Goal: Task Accomplishment & Management: Manage account settings

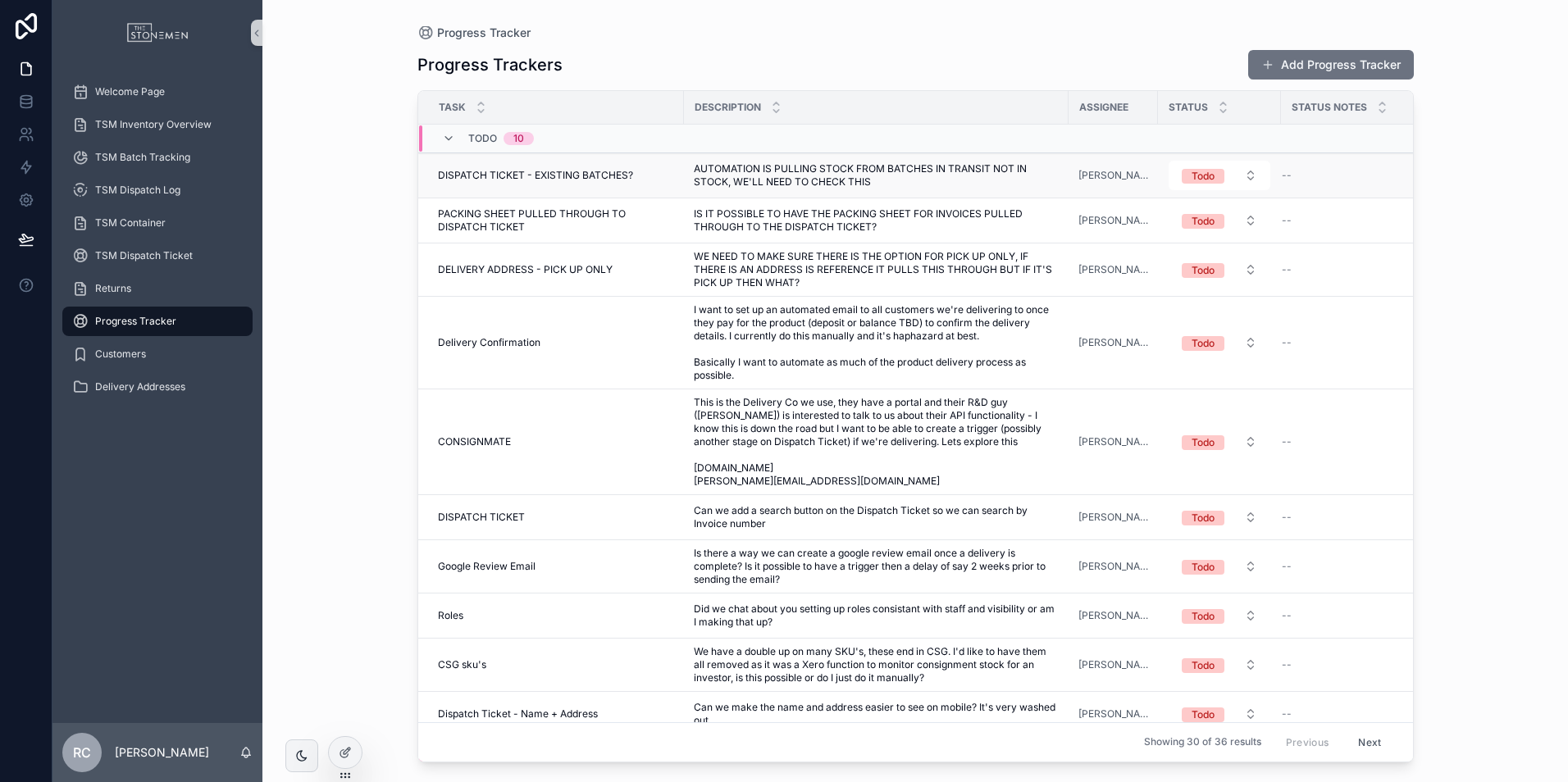
click at [957, 170] on span "AUTOMATION IS PULLING STOCK FROM BATCHES IN TRANSIT NOT IN STOCK, WE'LL NEED TO…" at bounding box center [875, 175] width 365 height 27
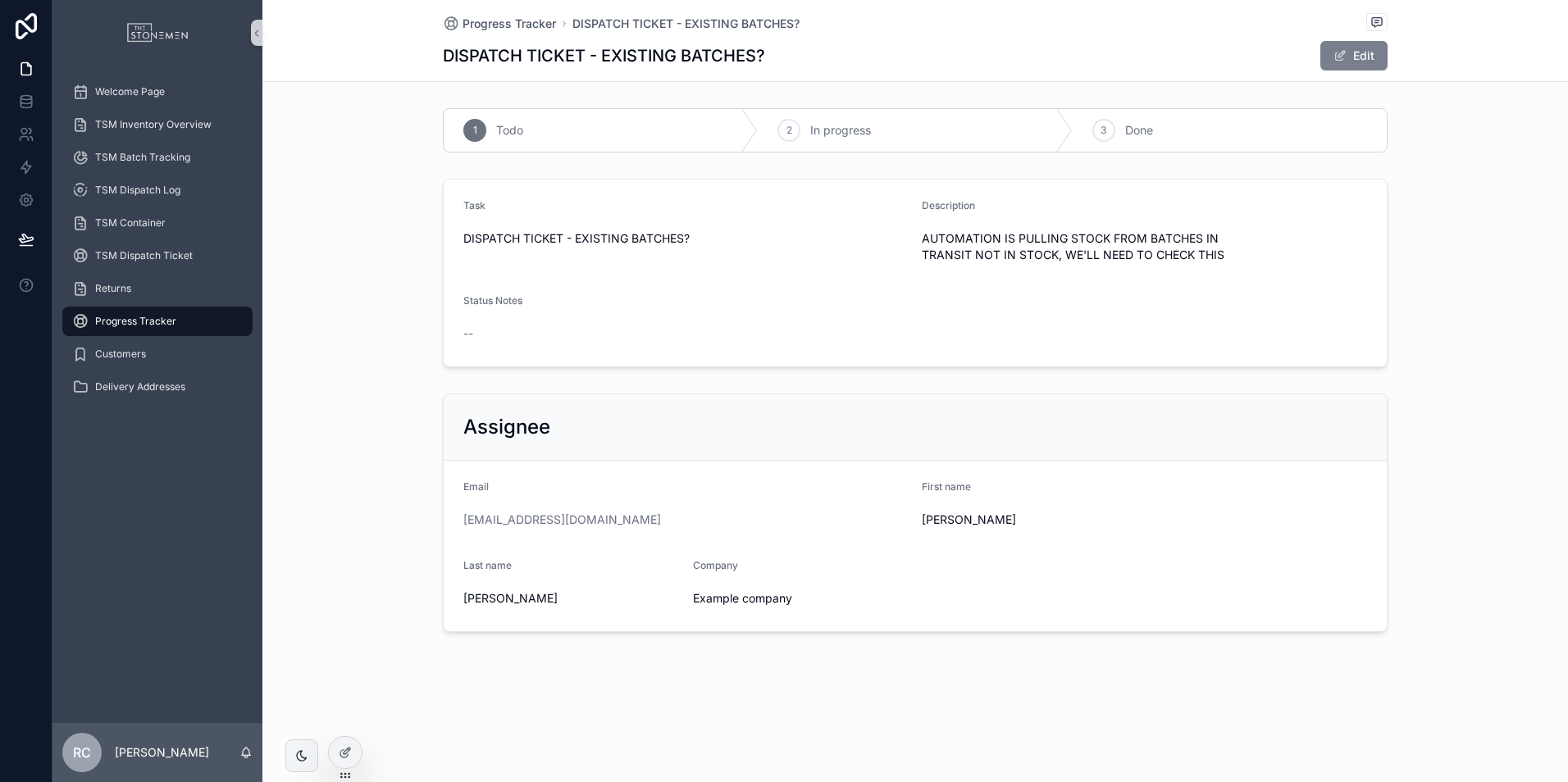
click at [1353, 60] on button "Edit" at bounding box center [1353, 56] width 67 height 29
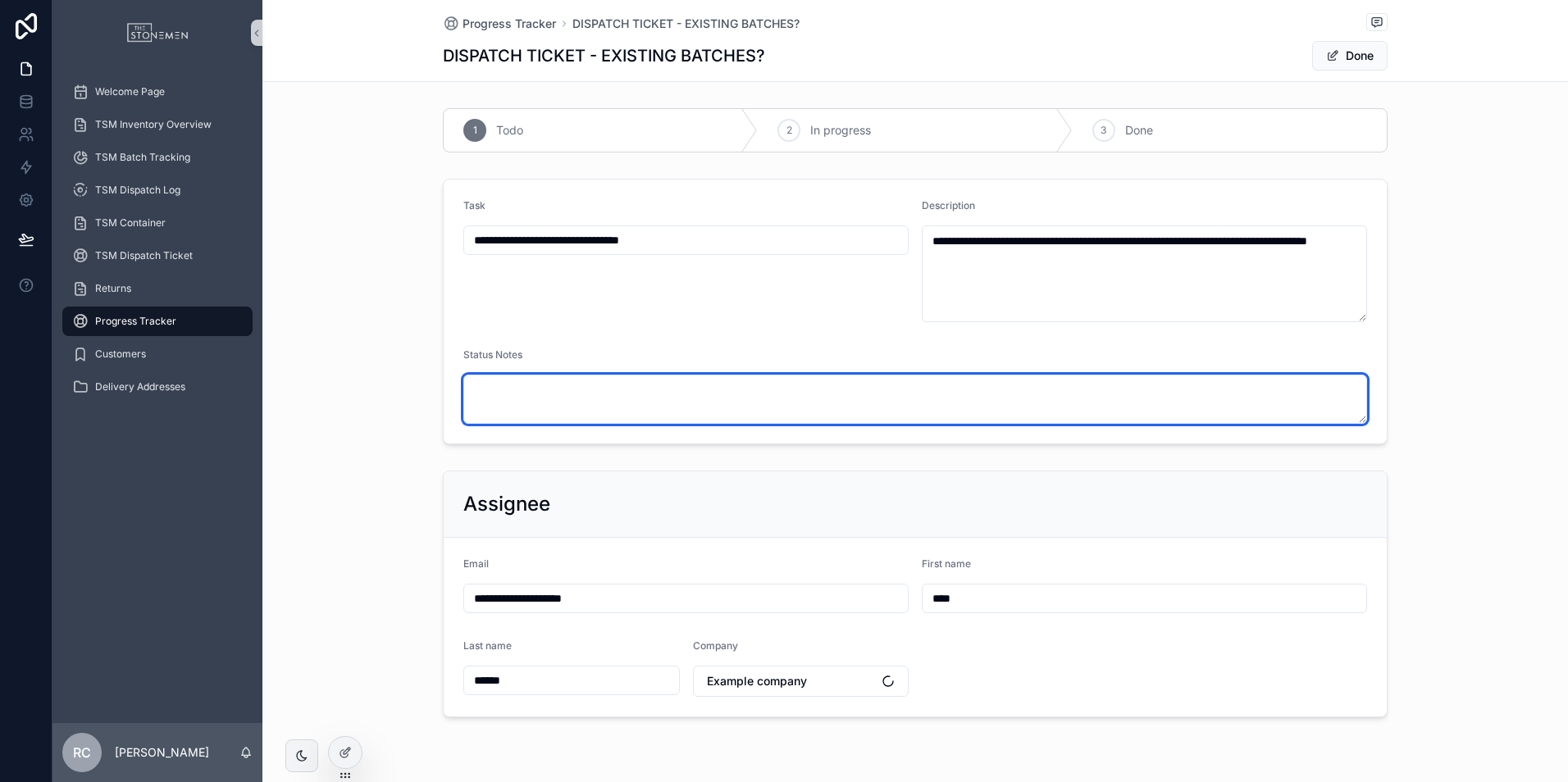
click at [723, 398] on textarea "scrollable content" at bounding box center [915, 400] width 904 height 49
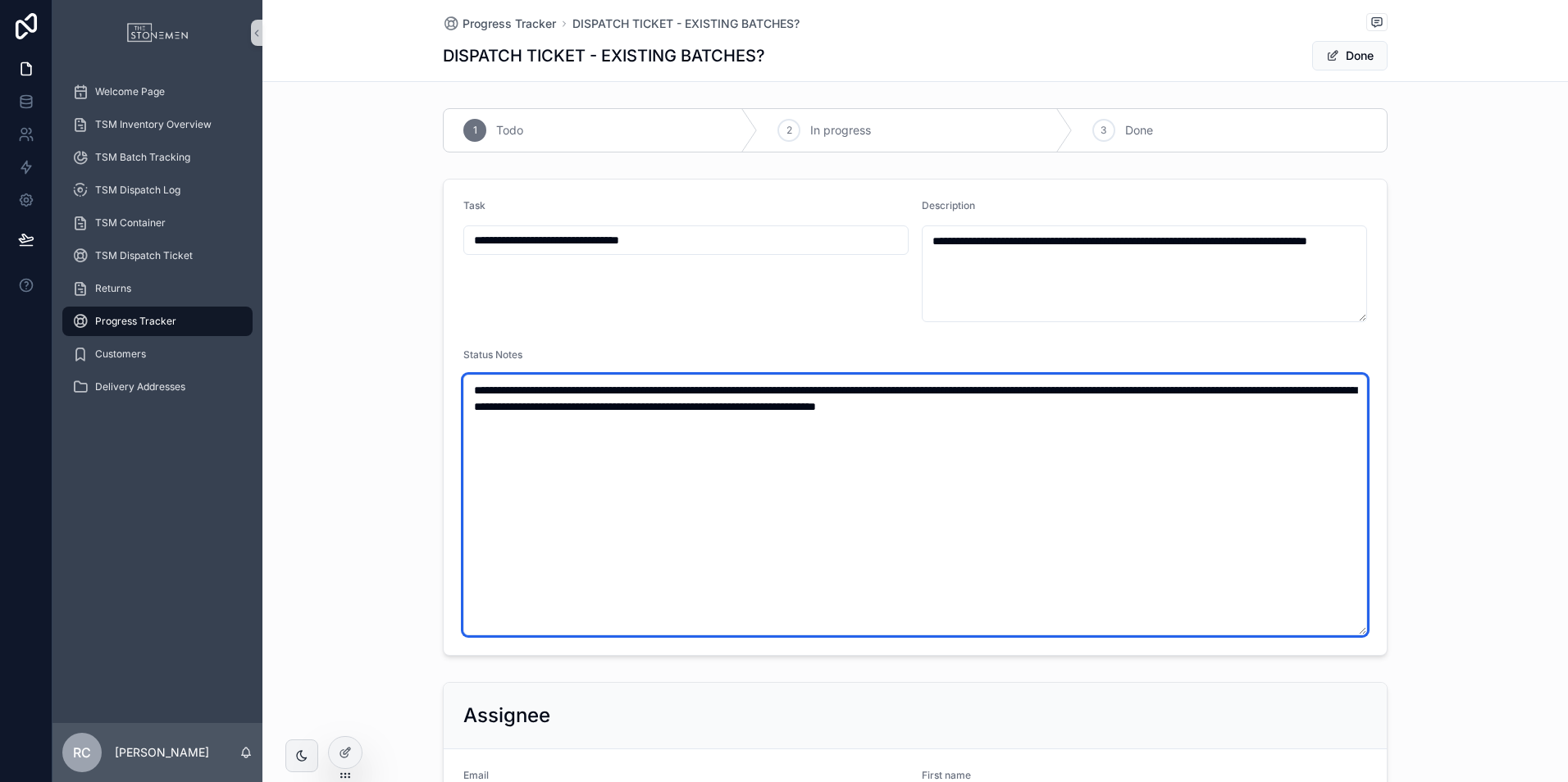
click at [1038, 483] on textarea "**********" at bounding box center [915, 505] width 904 height 261
type textarea "**********"
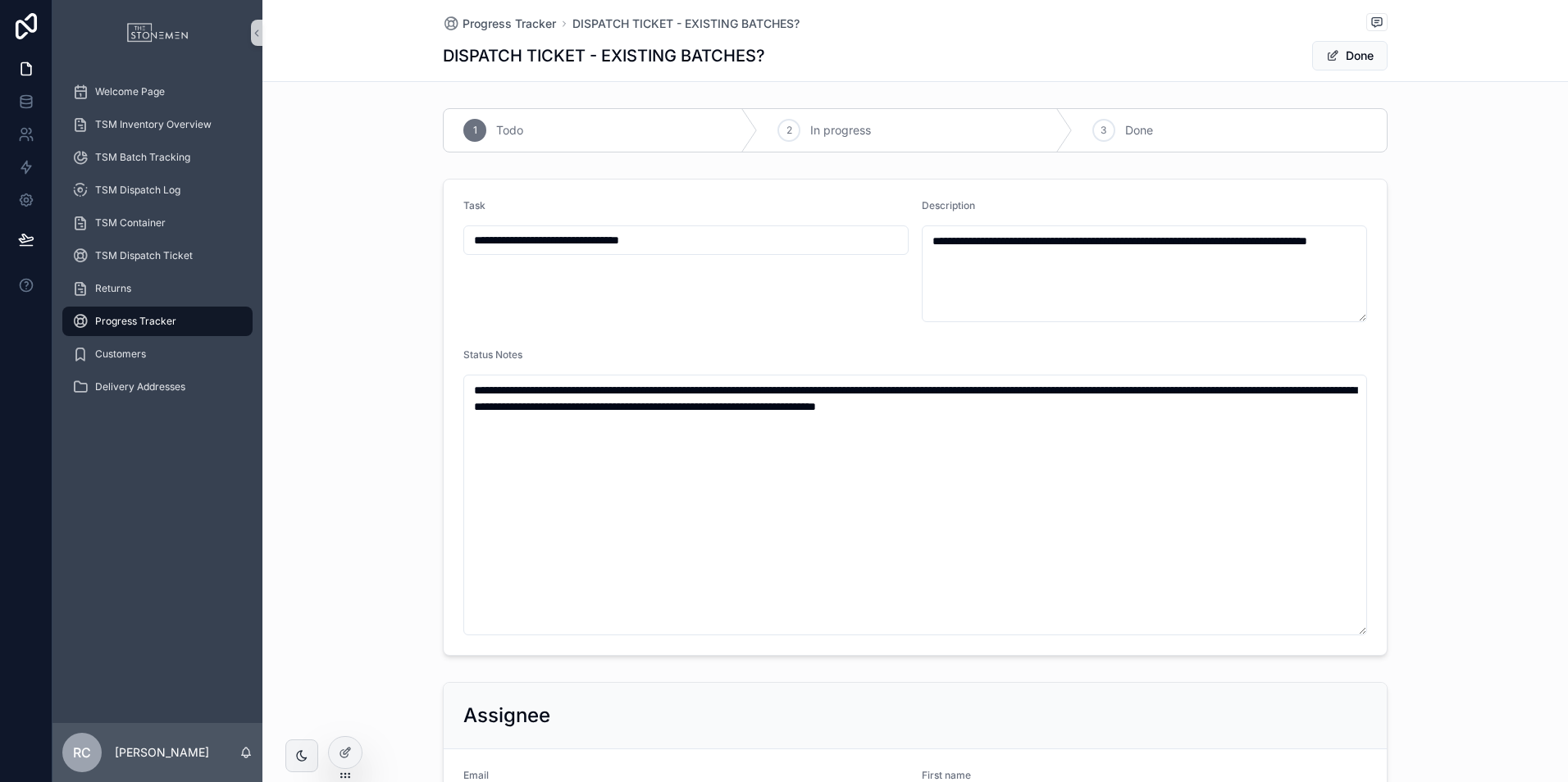
drag, startPoint x: 1346, startPoint y: 57, endPoint x: 1337, endPoint y: 59, distance: 9.2
click at [1346, 56] on span "Done" at bounding box center [1349, 56] width 75 height 29
click at [1164, 133] on div "3 Done" at bounding box center [1229, 130] width 314 height 43
click at [988, 69] on div "DISPATCH TICKET - EXISTING BATCHES? Done" at bounding box center [915, 56] width 944 height 31
drag, startPoint x: 163, startPoint y: 323, endPoint x: 381, endPoint y: 335, distance: 218.3
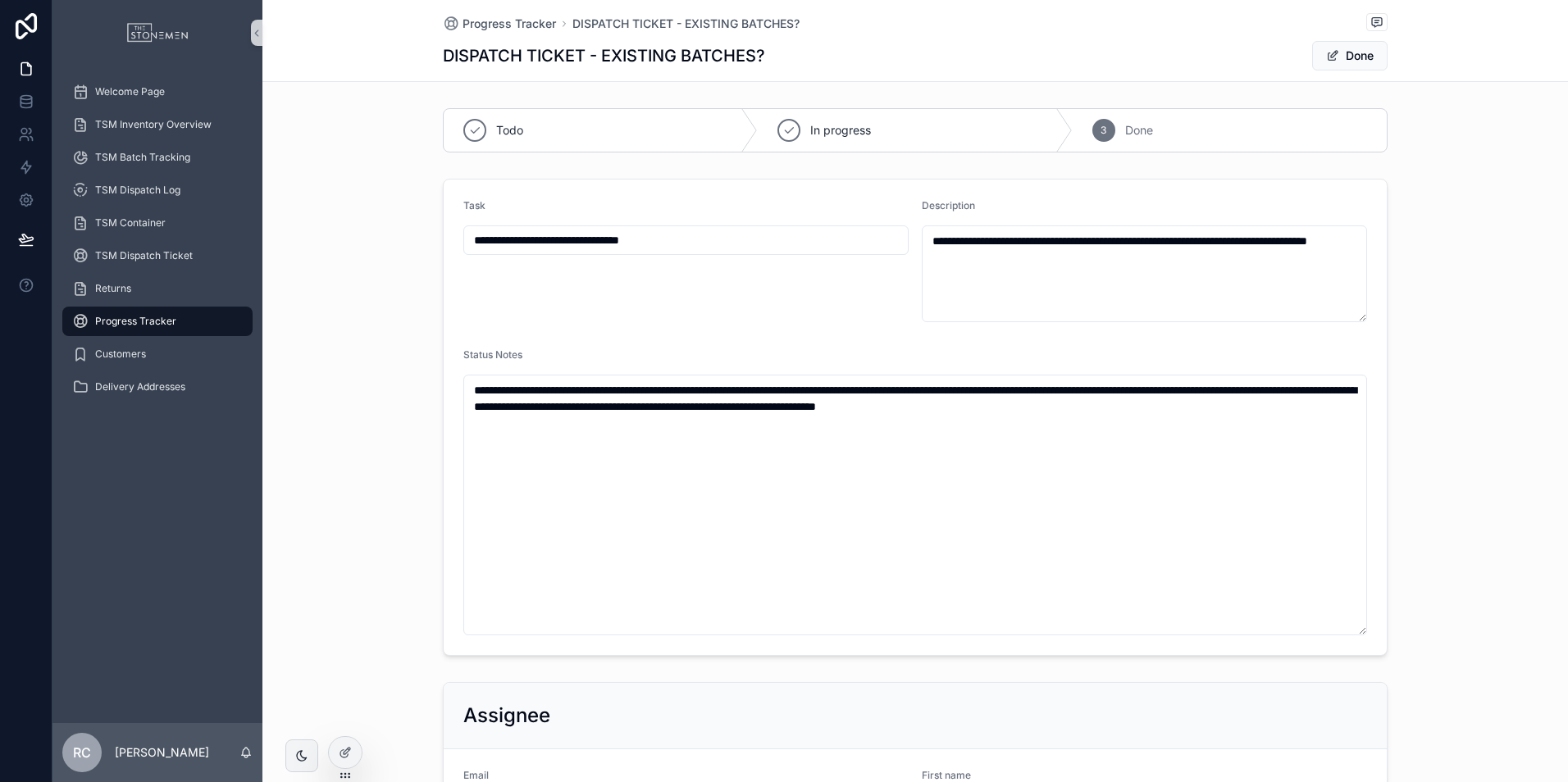
click at [163, 323] on span "Progress Tracker" at bounding box center [135, 321] width 81 height 13
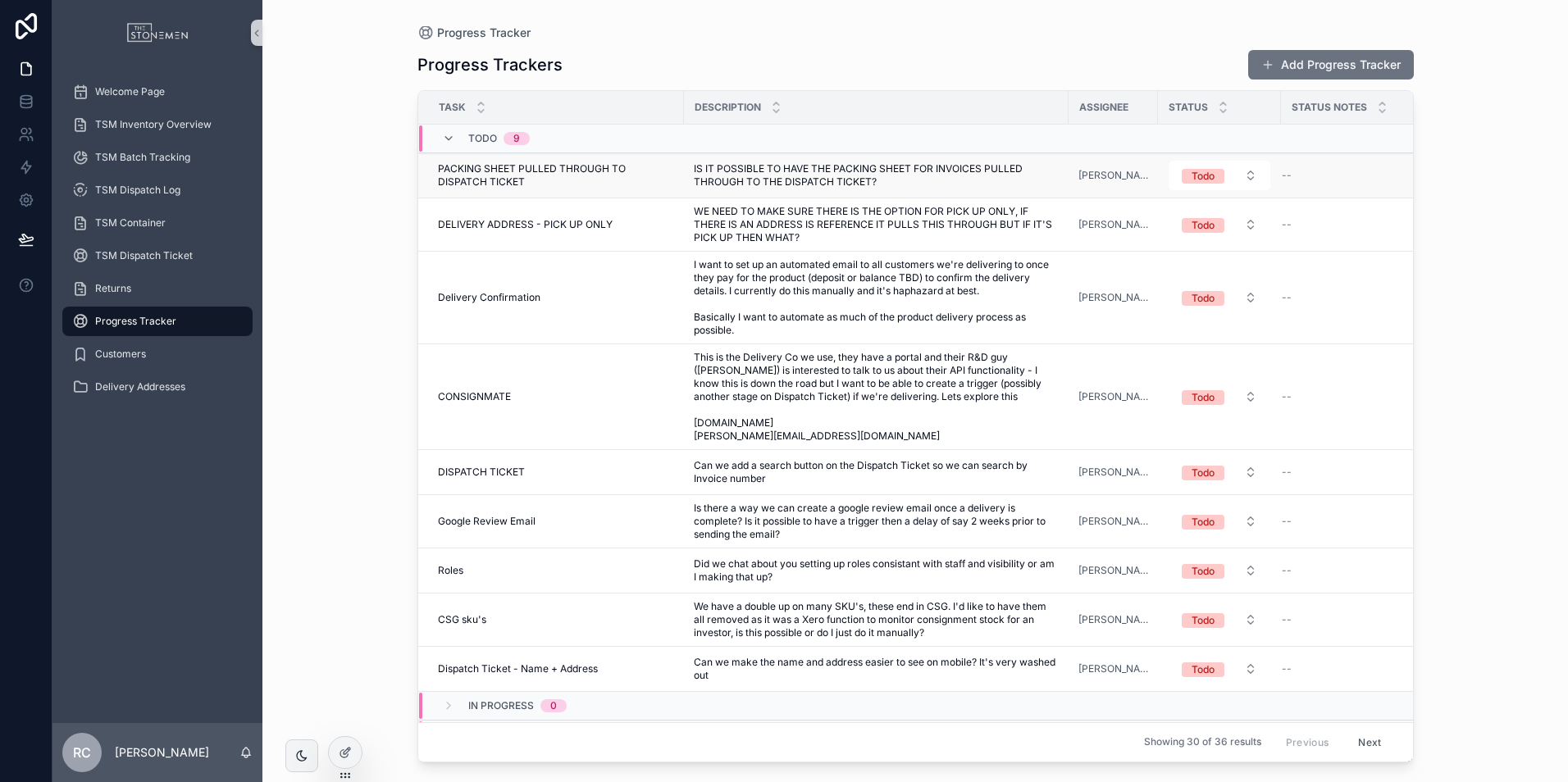
click at [887, 179] on span "IS IT POSSIBLE TO HAVE THE PACKING SHEET FOR INVOICES PULLED THROUGH TO THE DIS…" at bounding box center [875, 175] width 365 height 27
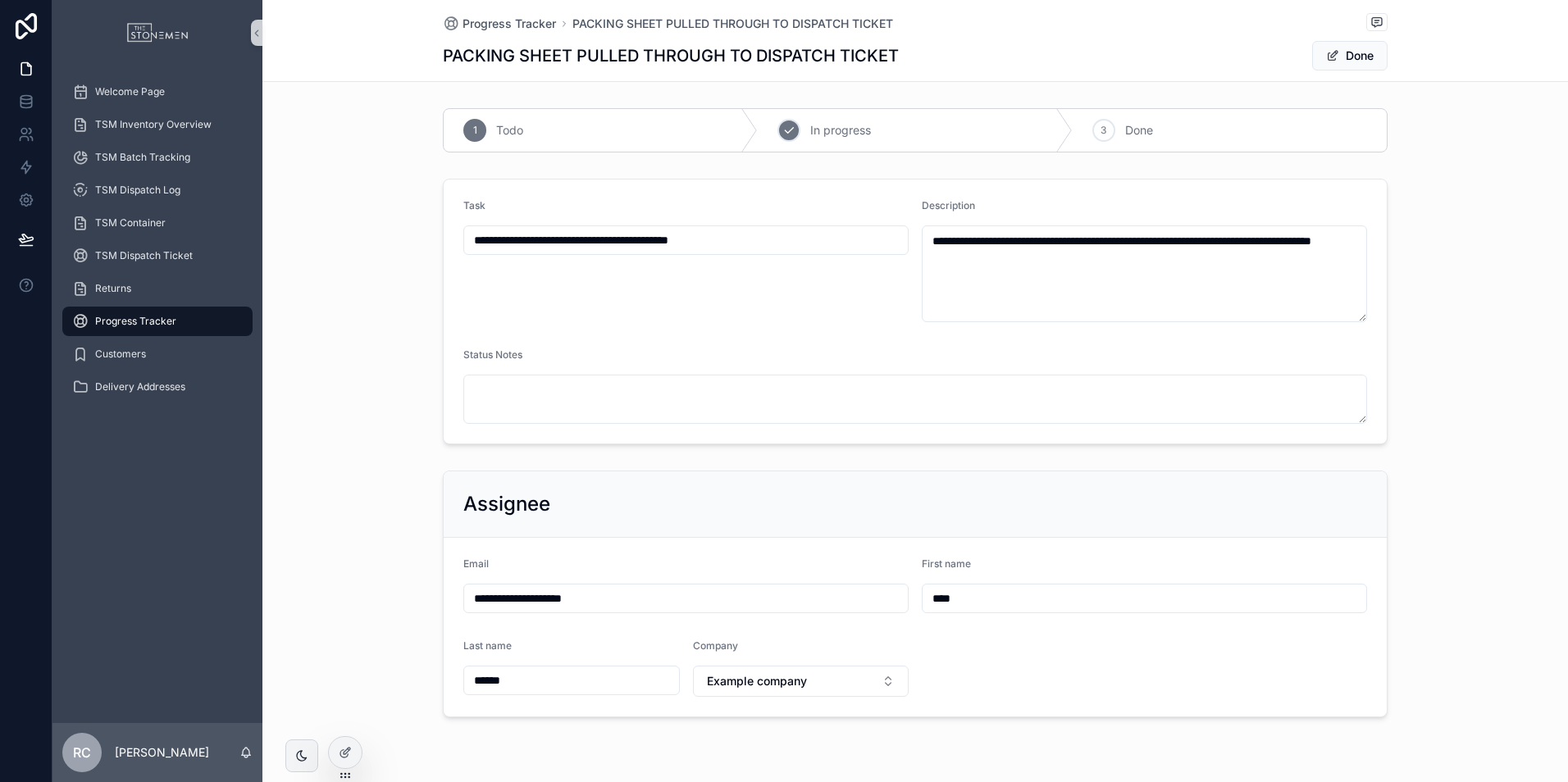
click at [841, 134] on span "In progress" at bounding box center [840, 131] width 60 height 16
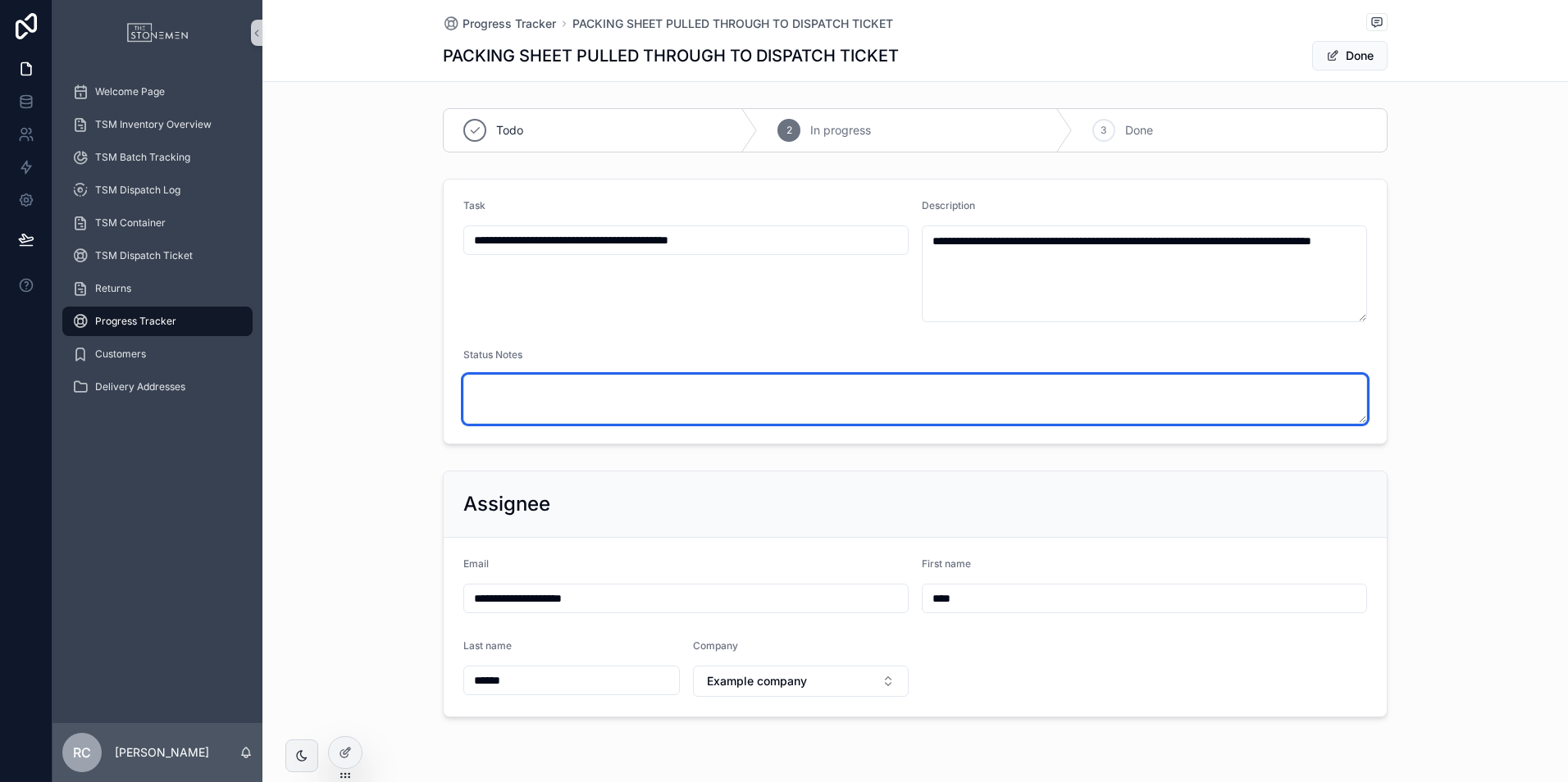
click at [792, 395] on textarea "scrollable content" at bounding box center [915, 400] width 904 height 49
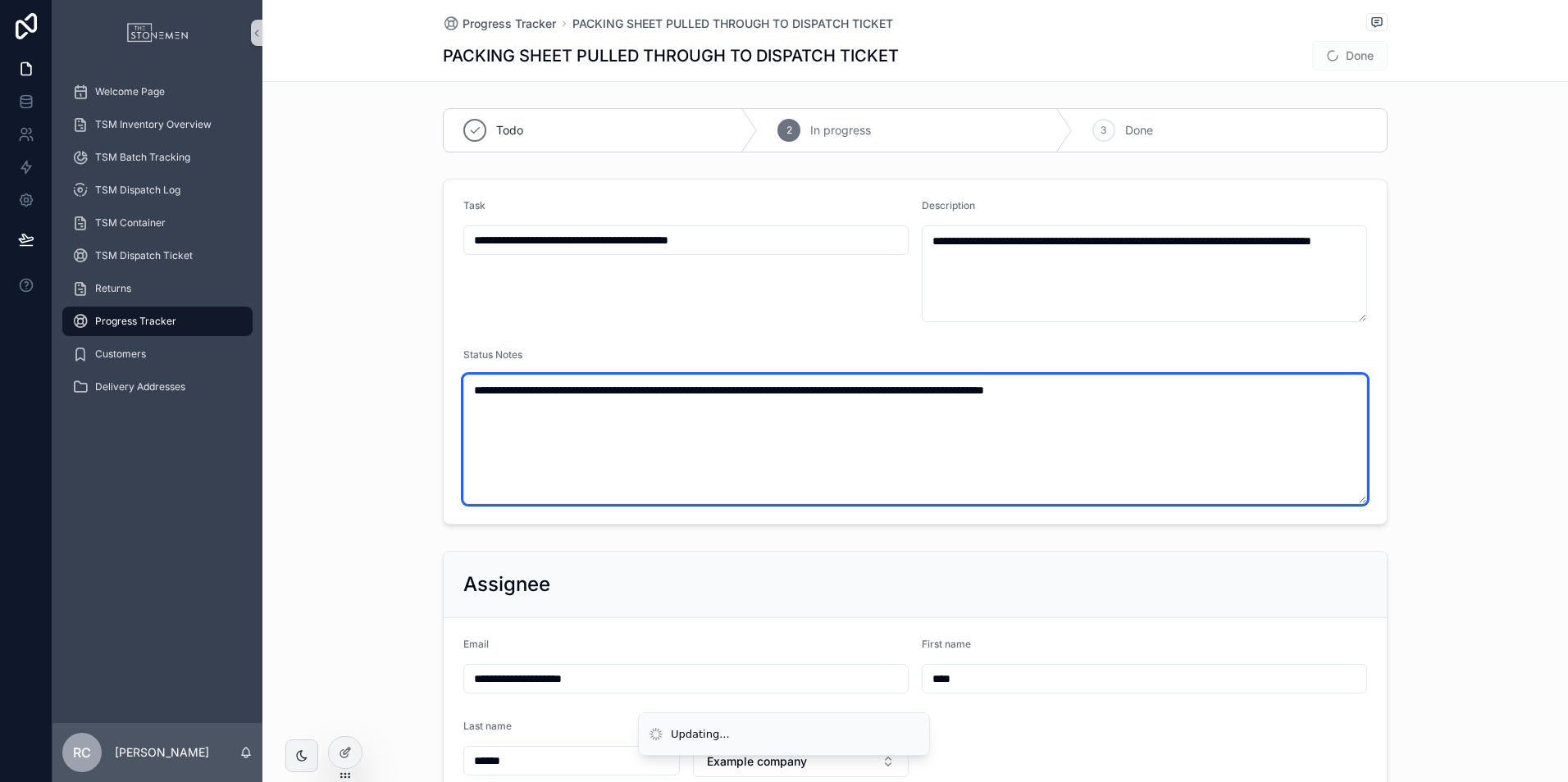
click at [1201, 448] on textarea "**********" at bounding box center [915, 440] width 904 height 130
type textarea "**********"
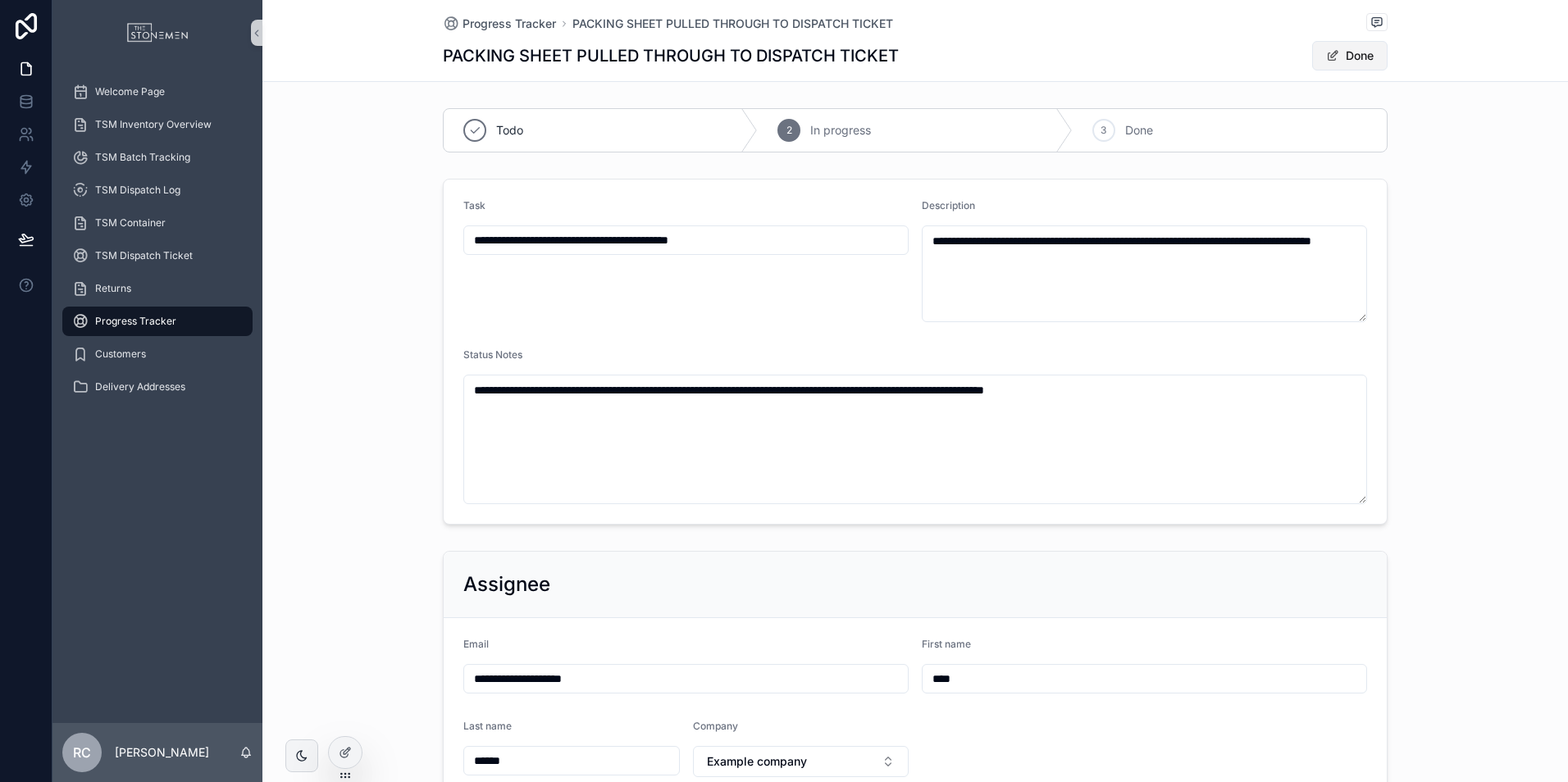
click at [1340, 56] on button "Done" at bounding box center [1349, 56] width 75 height 29
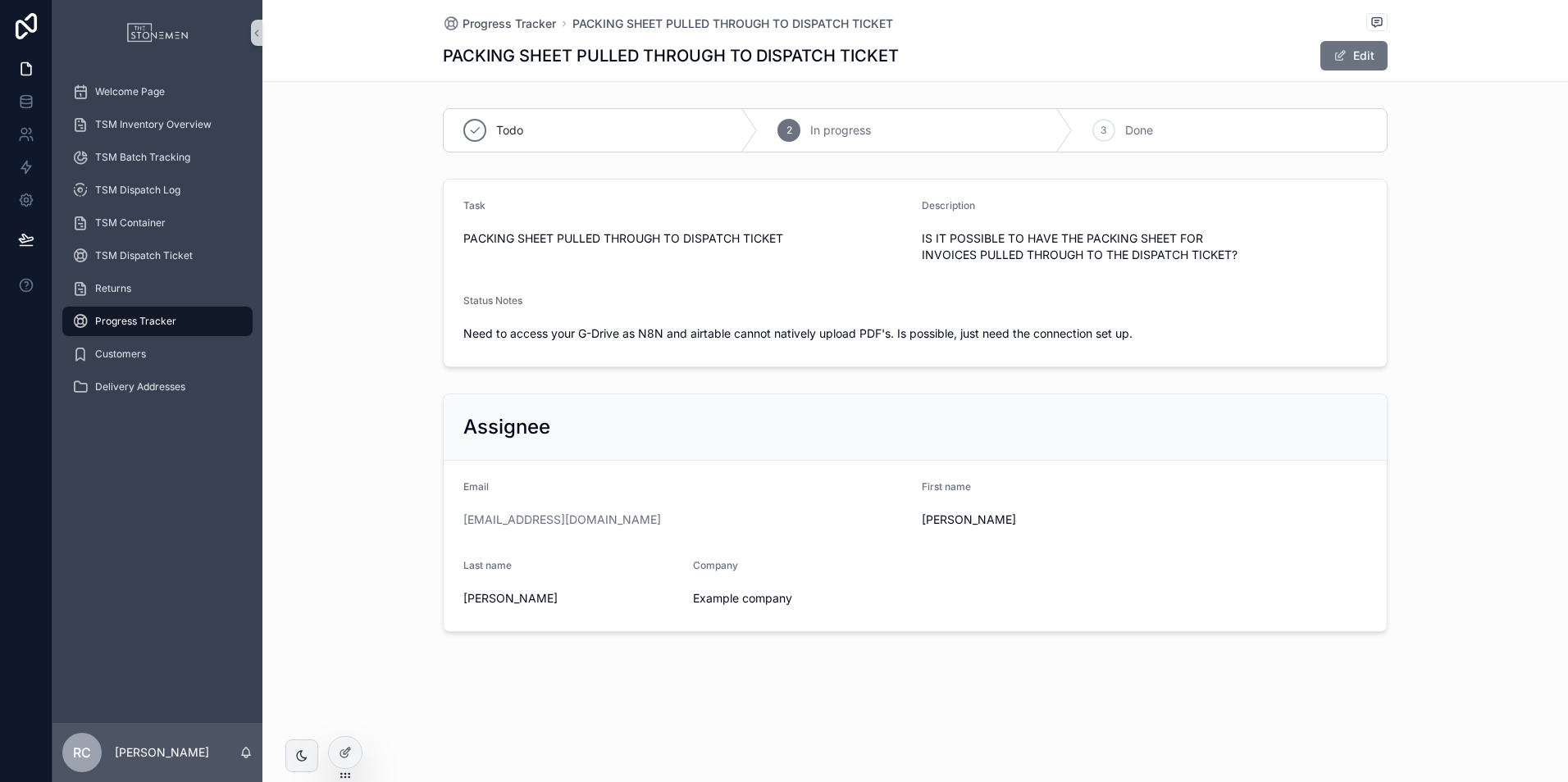
drag, startPoint x: 173, startPoint y: 309, endPoint x: 211, endPoint y: 316, distance: 38.6
click at [173, 309] on div "Progress Tracker" at bounding box center [157, 321] width 170 height 27
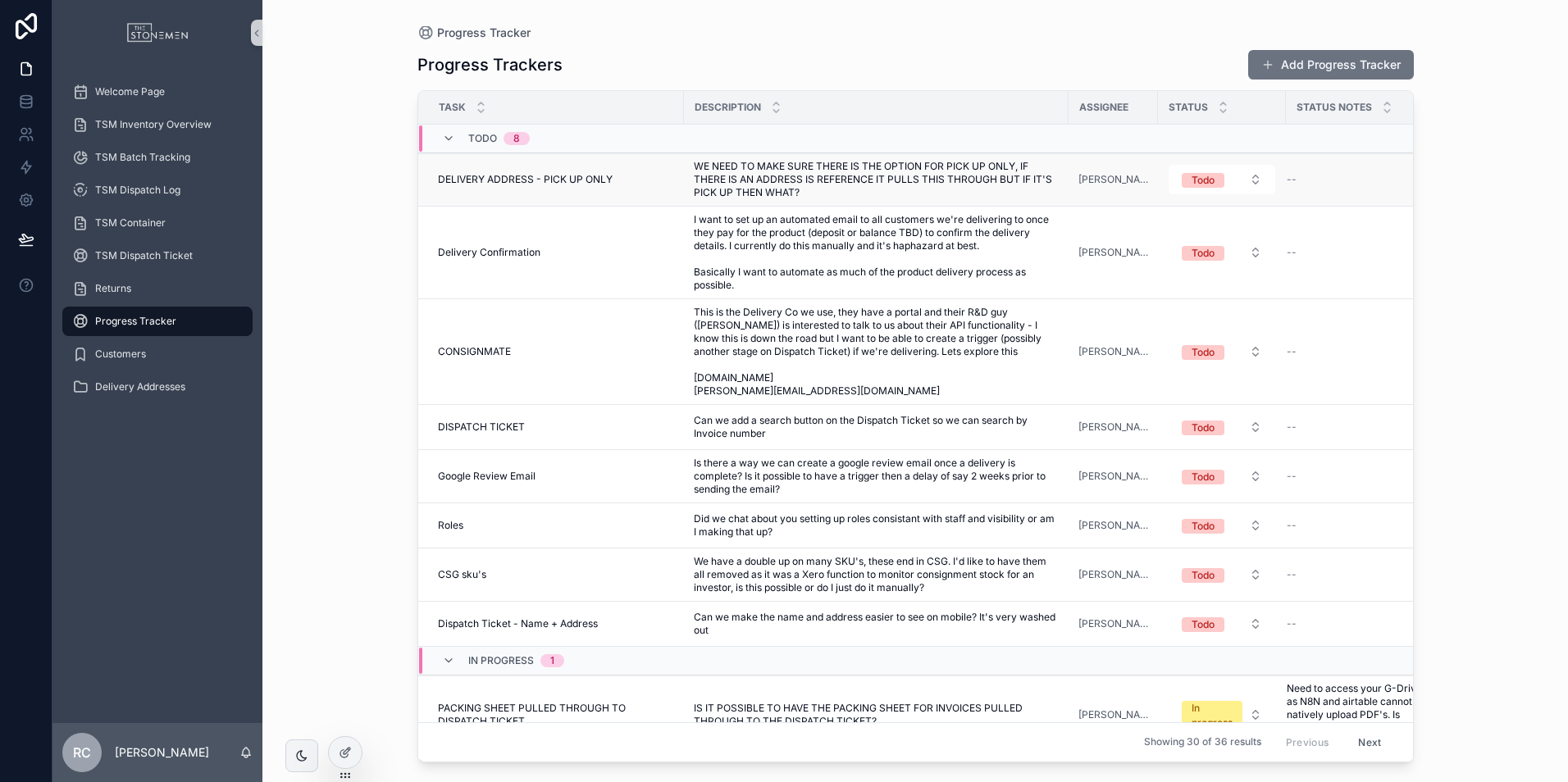
click at [939, 191] on span "WE NEED TO MAKE SURE THERE IS THE OPTION FOR PICK UP ONLY, IF THERE IS AN ADDRE…" at bounding box center [875, 179] width 365 height 39
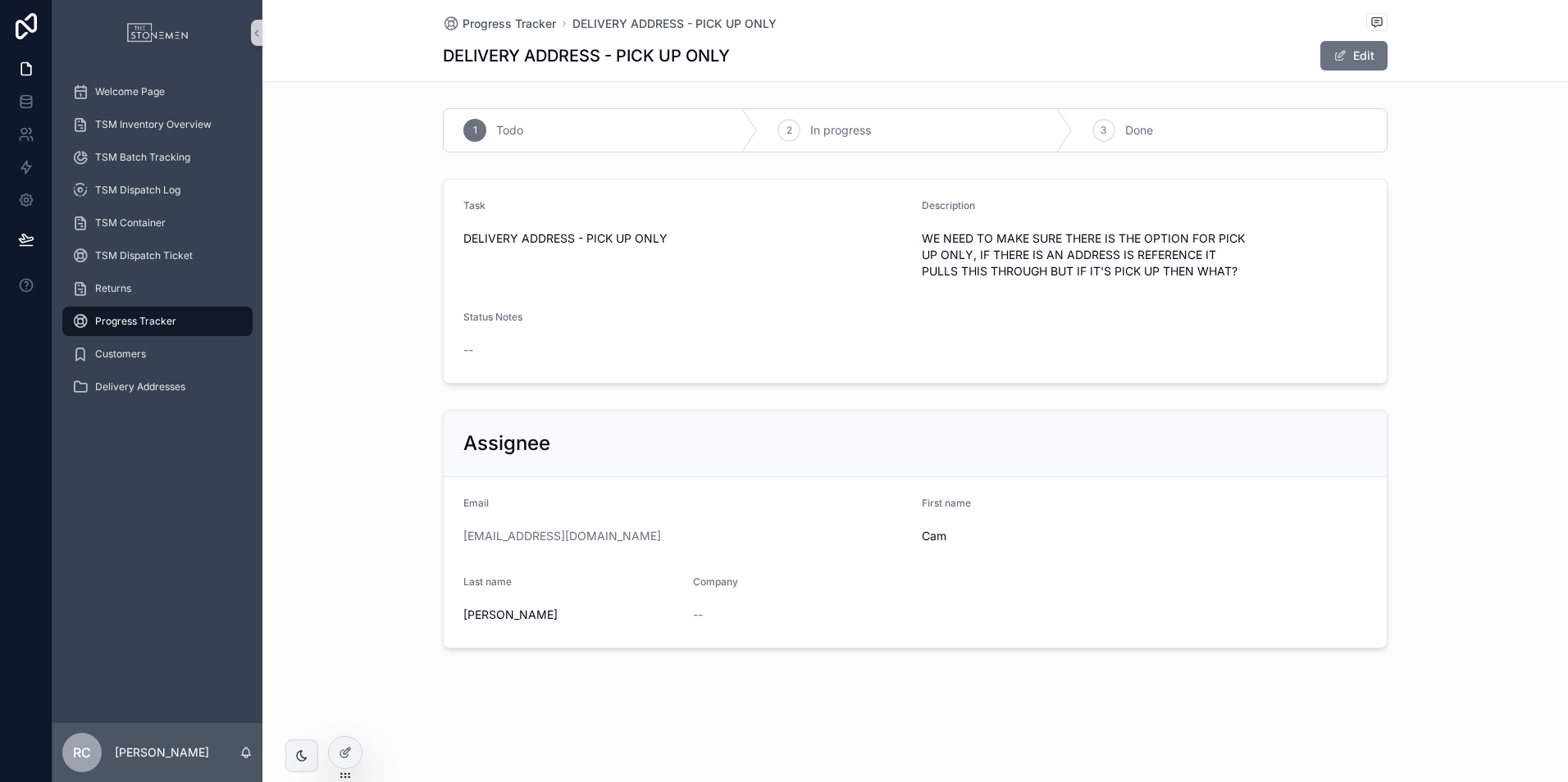
click at [1368, 70] on div "Progress Tracker DELIVERY ADDRESS - PICK UP ONLY DELIVERY ADDRESS - PICK UP ONL…" at bounding box center [915, 40] width 944 height 81
click at [1342, 55] on span "scrollable content" at bounding box center [1339, 56] width 13 height 13
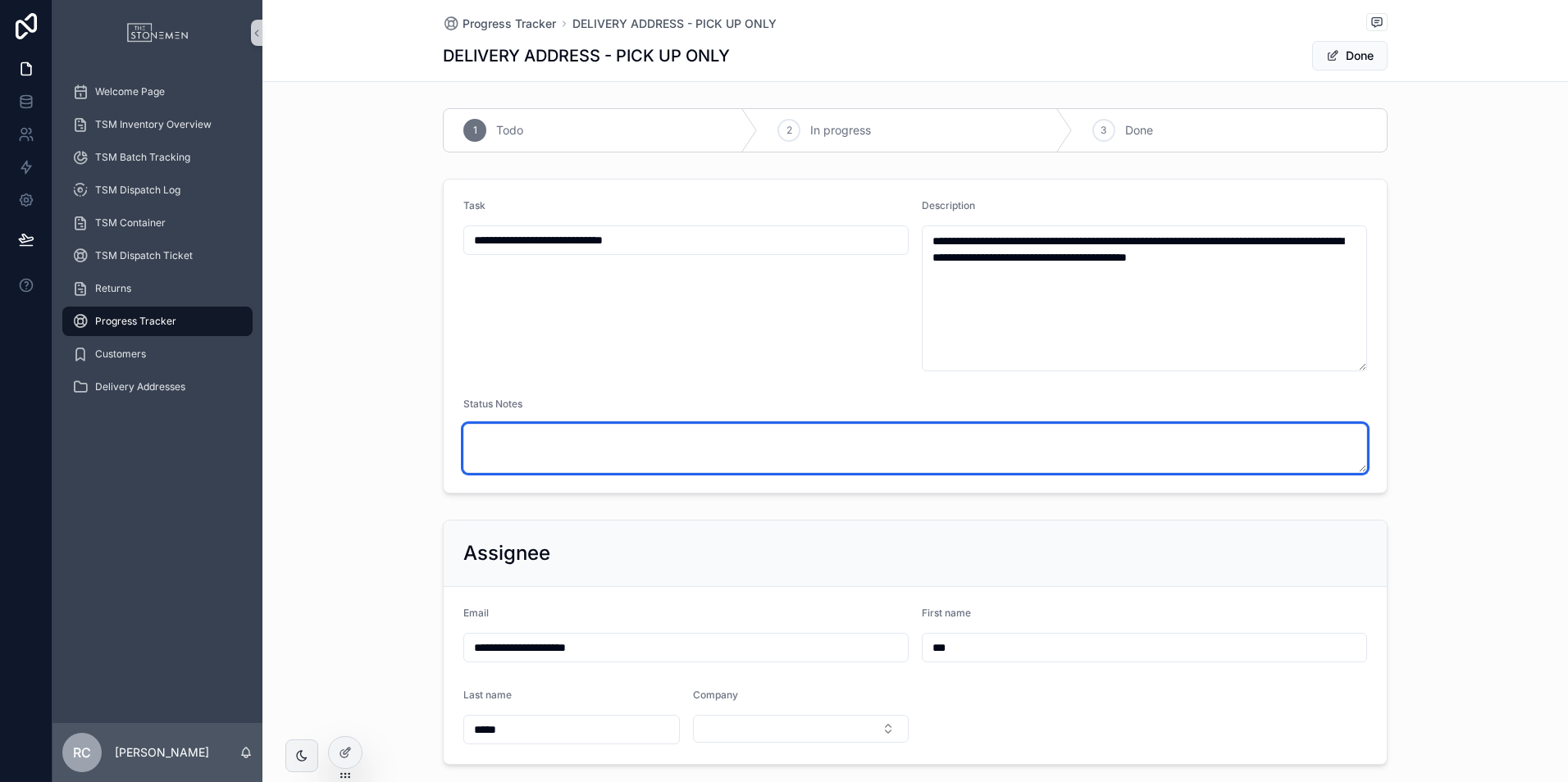
click at [724, 471] on textarea "scrollable content" at bounding box center [915, 448] width 904 height 49
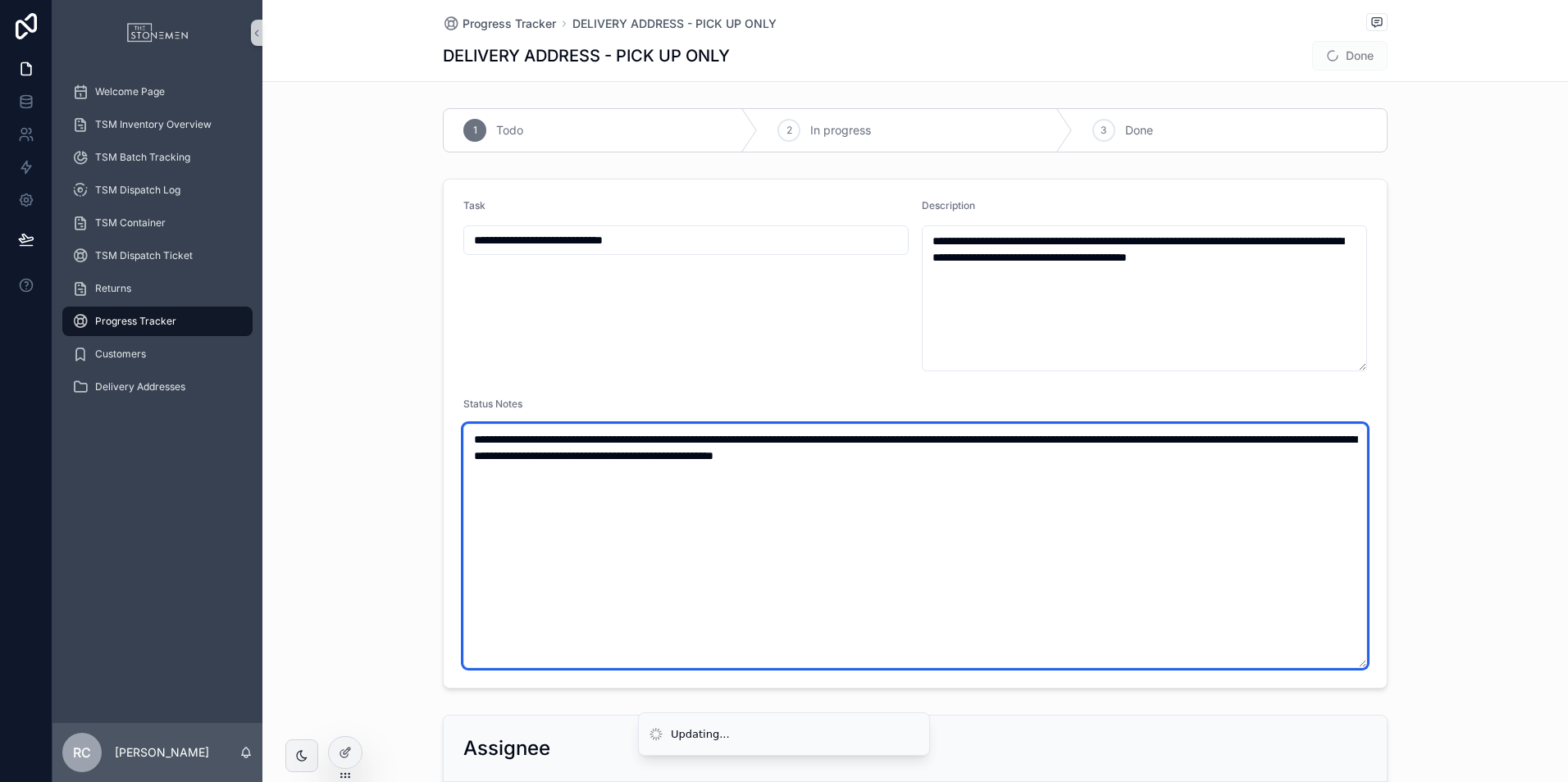
type textarea "**********"
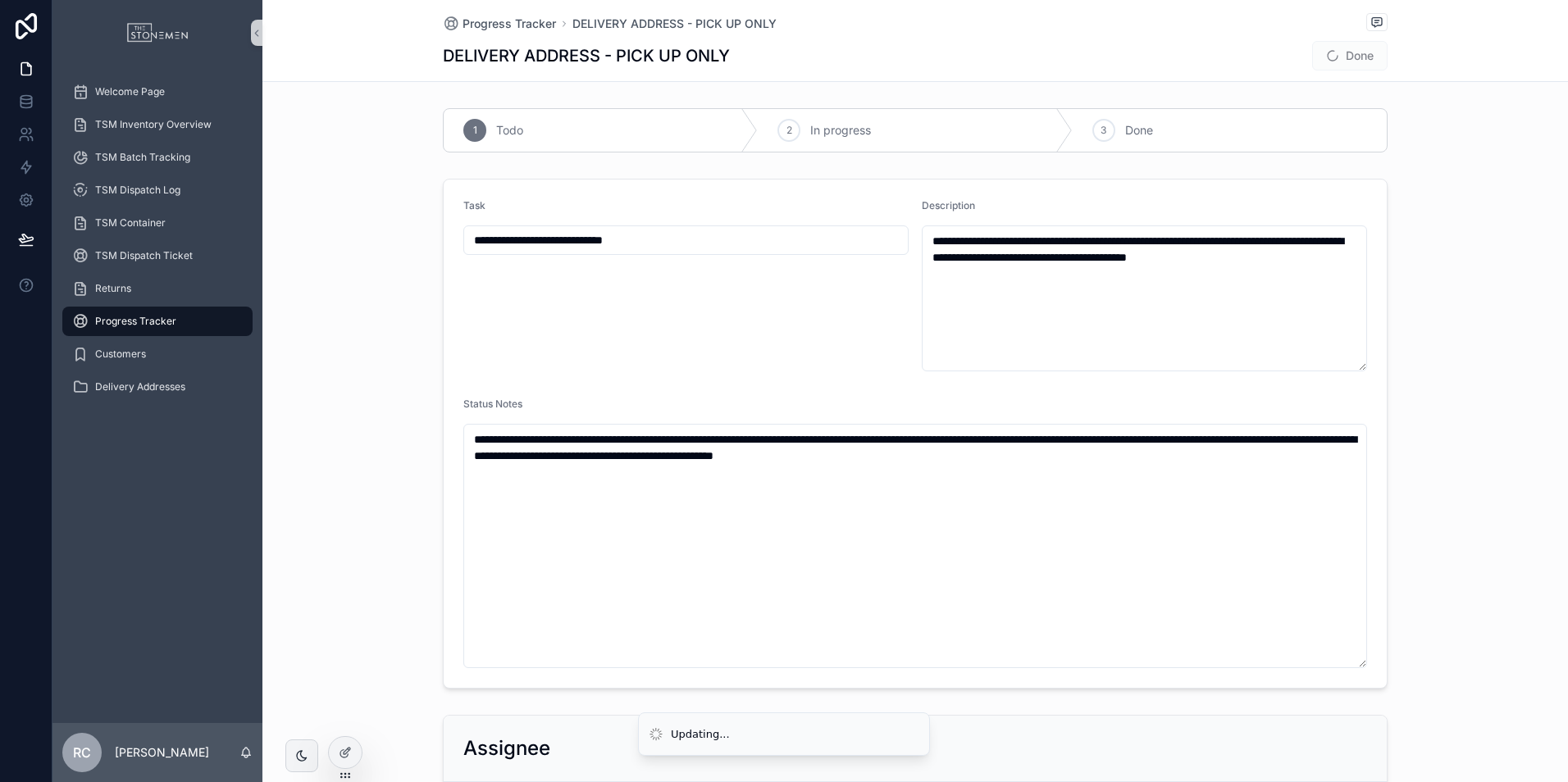
click at [1188, 104] on div "1 Todo 2 In progress 3 Done" at bounding box center [915, 130] width 1305 height 58
click at [1184, 130] on div "3 Done" at bounding box center [1229, 130] width 314 height 43
click at [1340, 59] on button "Done" at bounding box center [1349, 56] width 75 height 29
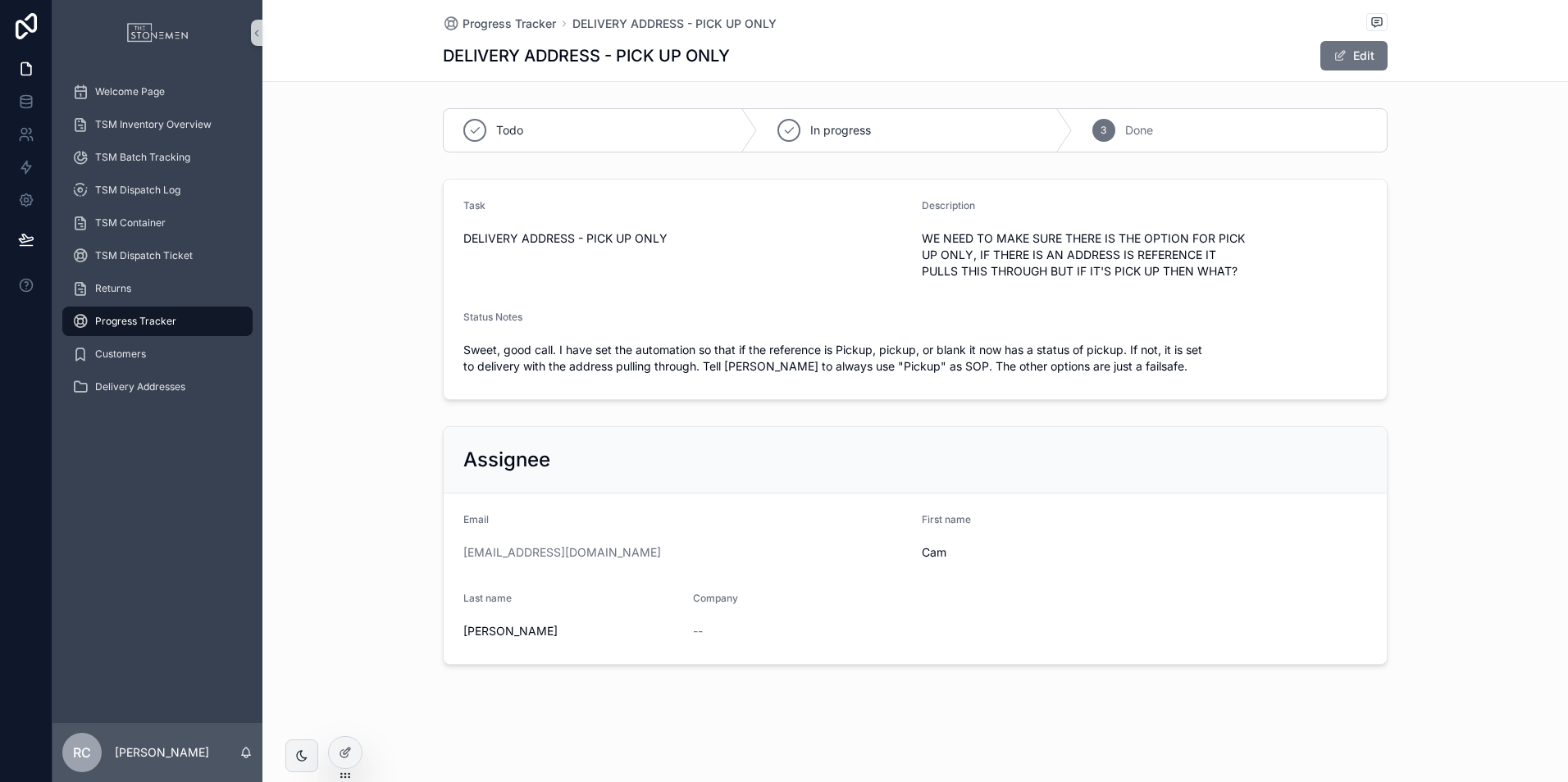
click at [162, 312] on div "Progress Tracker" at bounding box center [157, 321] width 170 height 27
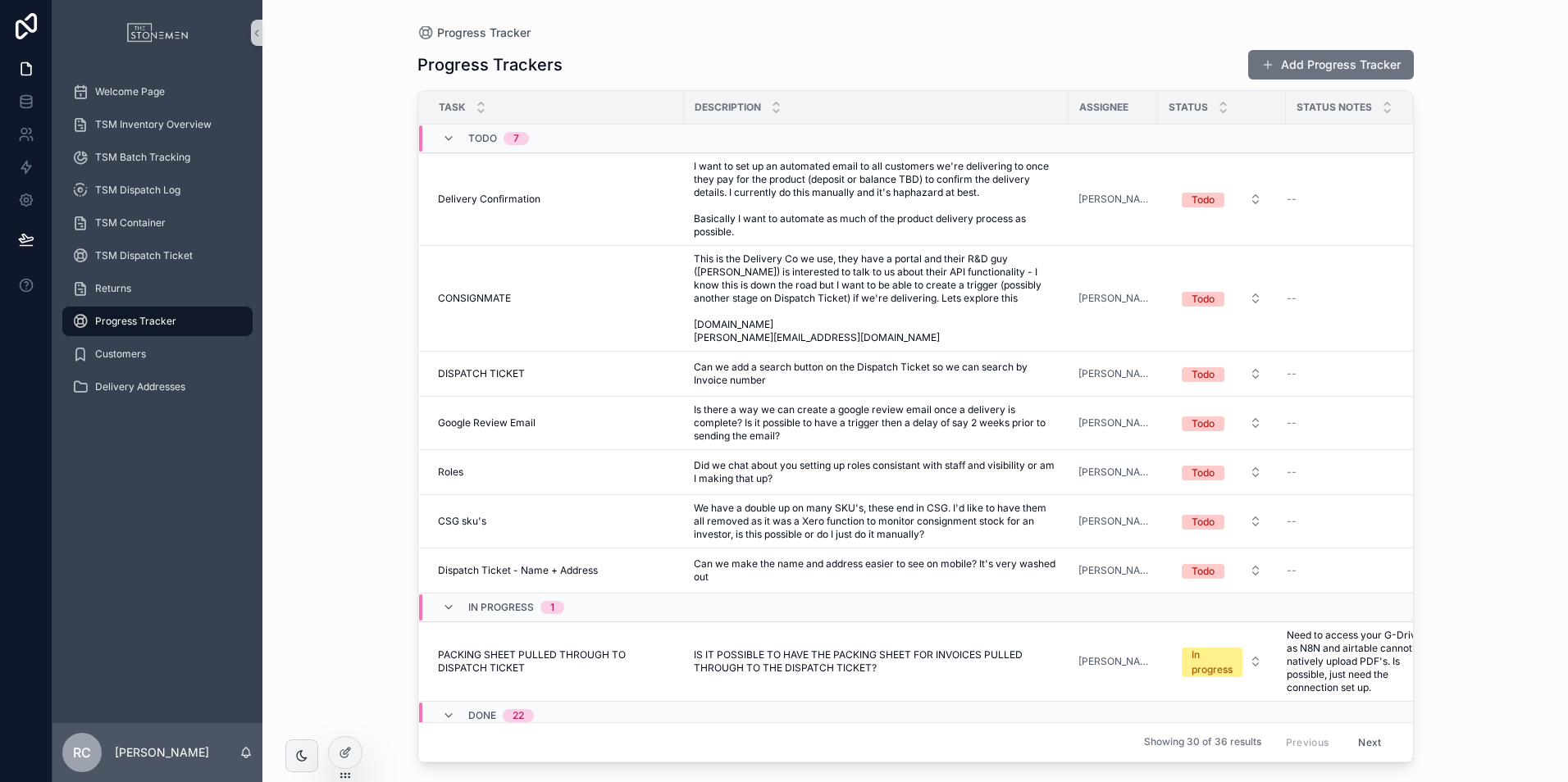
drag, startPoint x: 143, startPoint y: 480, endPoint x: 135, endPoint y: 470, distance: 12.8
click at [143, 480] on div "Welcome Page TSM Inventory Overview TSM Batch Tracking TSM Dispatch Log TSM Con…" at bounding box center [156, 394] width 209 height 658
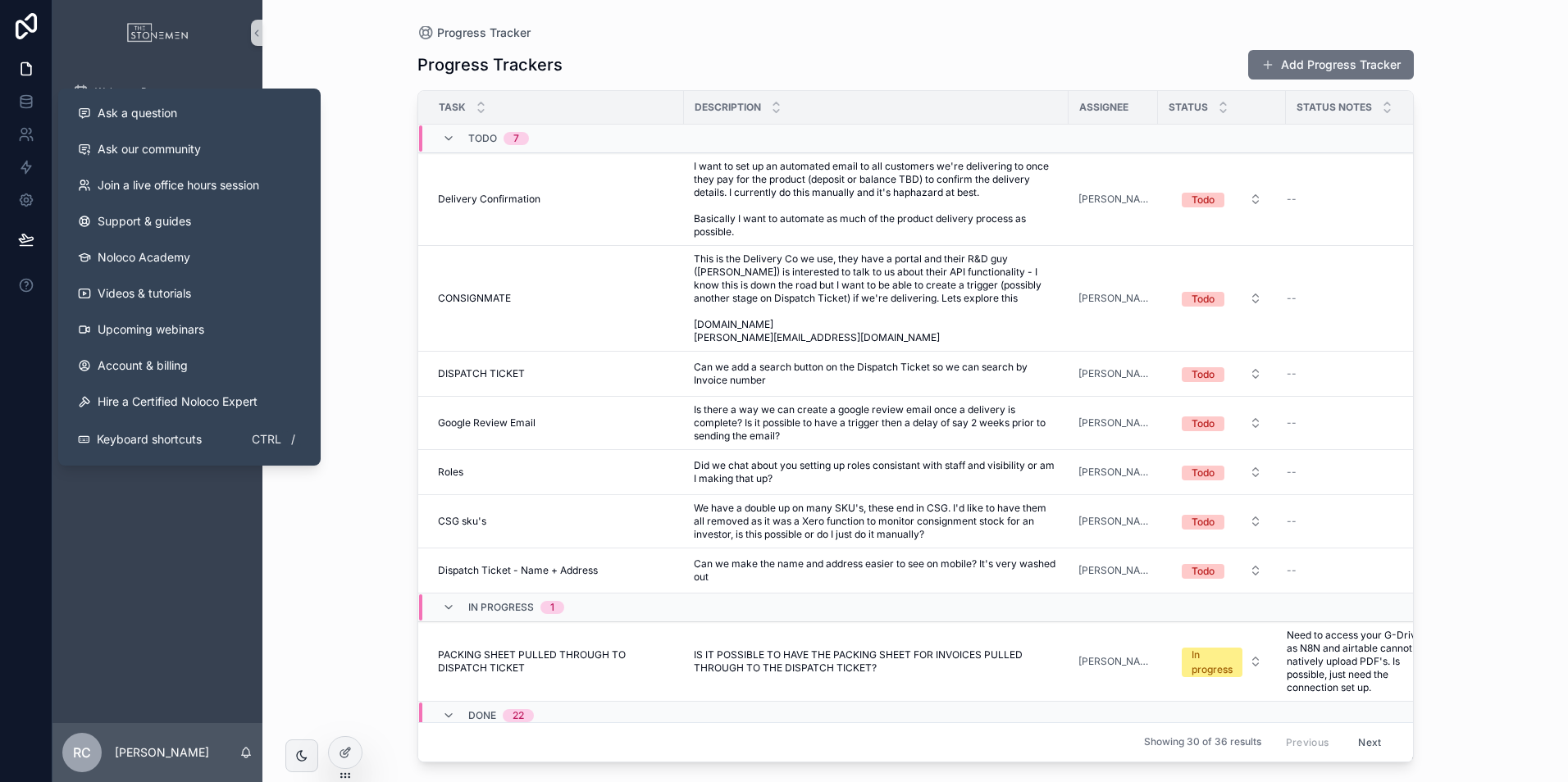
click at [134, 587] on div "Welcome Page TSM Inventory Overview TSM Batch Tracking TSM Dispatch Log TSM Con…" at bounding box center [156, 394] width 209 height 658
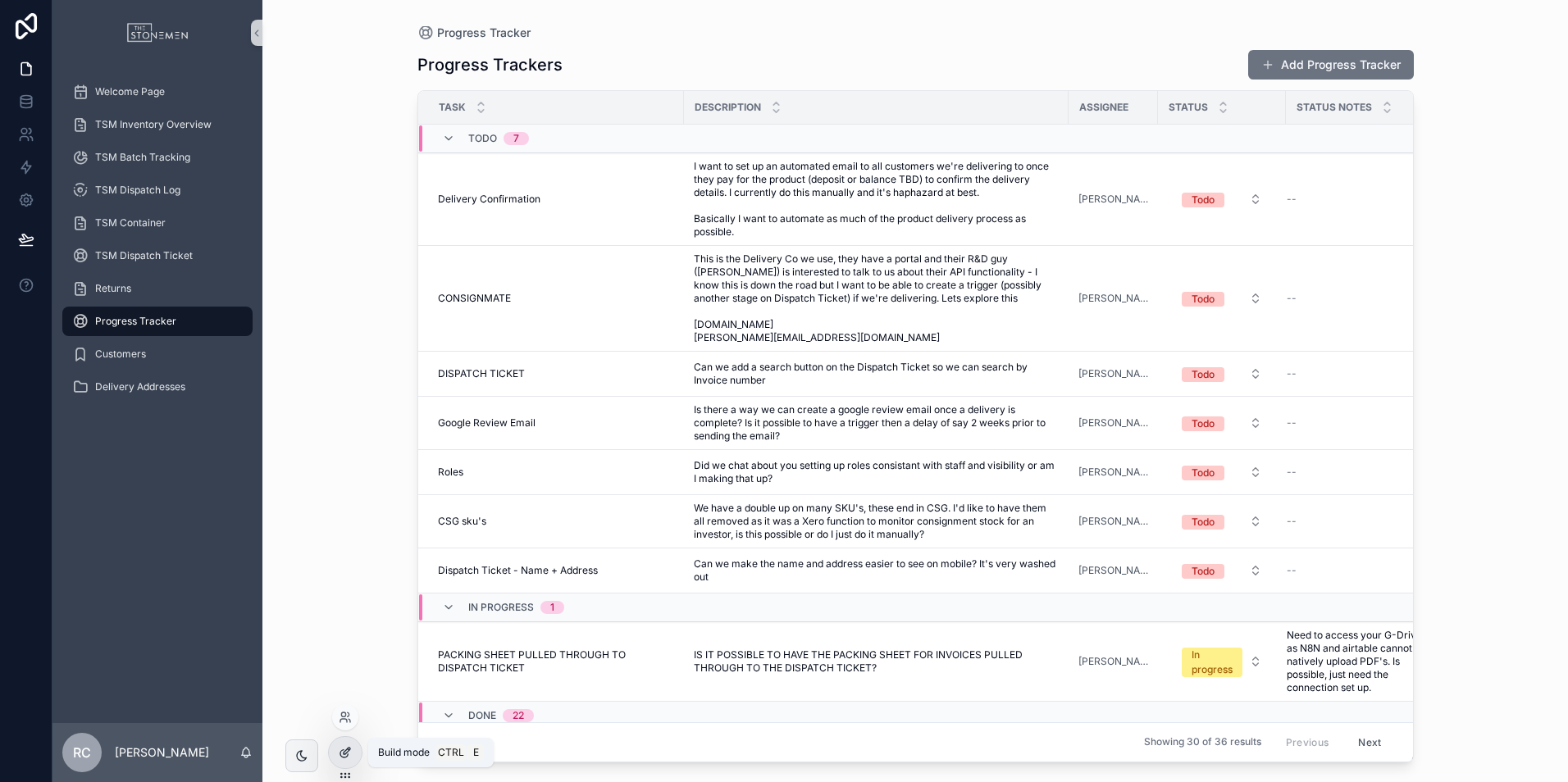
click at [351, 746] on icon at bounding box center [345, 753] width 13 height 13
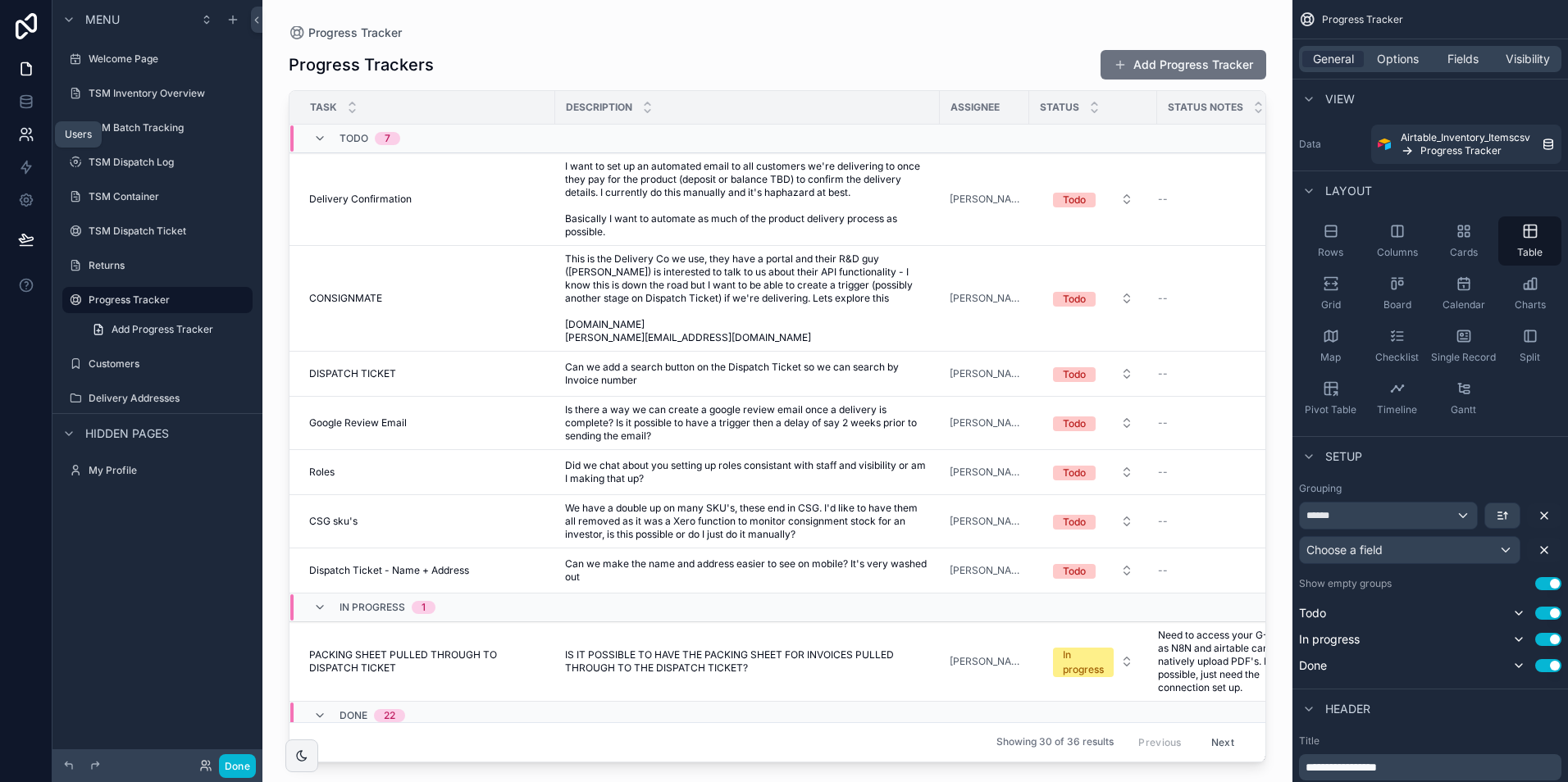
click at [27, 131] on icon at bounding box center [24, 132] width 5 height 5
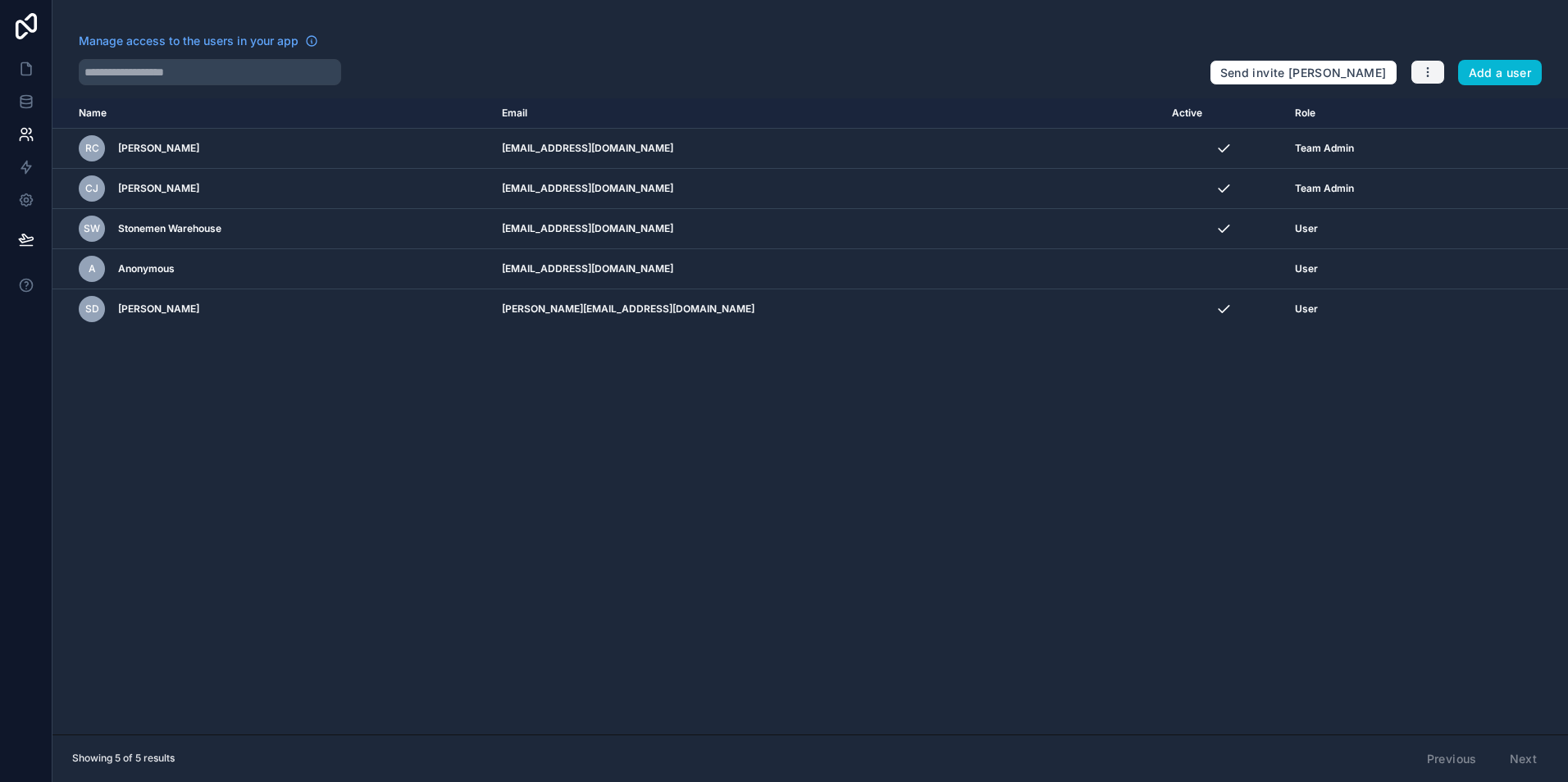
click at [1426, 74] on icon "button" at bounding box center [1427, 72] width 13 height 13
click at [1433, 100] on link "Manage roles" at bounding box center [1466, 111] width 114 height 27
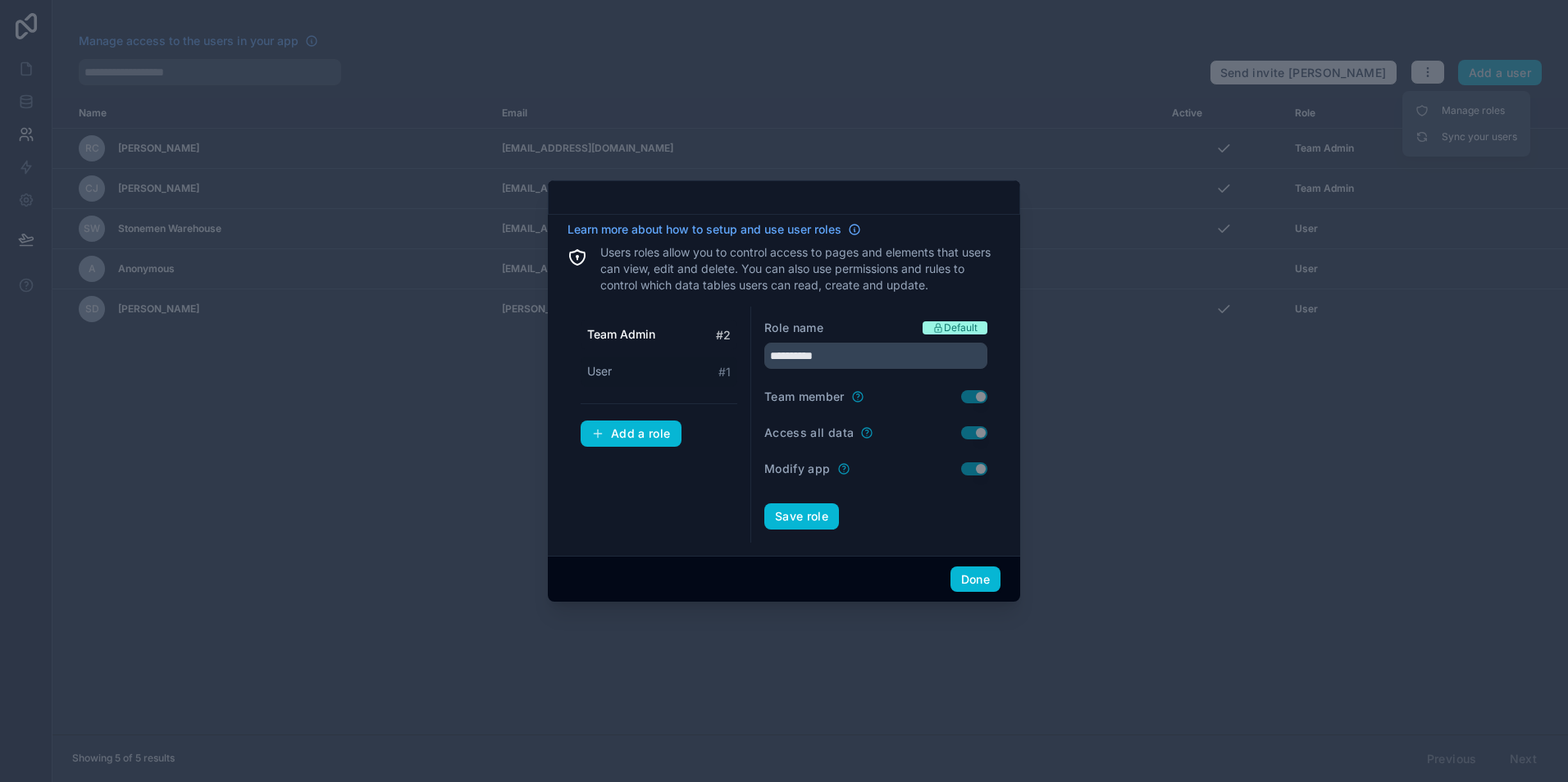
click at [660, 364] on div "User # 1" at bounding box center [659, 371] width 156 height 30
click at [660, 332] on div "Team Admin # 2" at bounding box center [659, 335] width 156 height 30
click at [799, 356] on input "**********" at bounding box center [875, 356] width 223 height 27
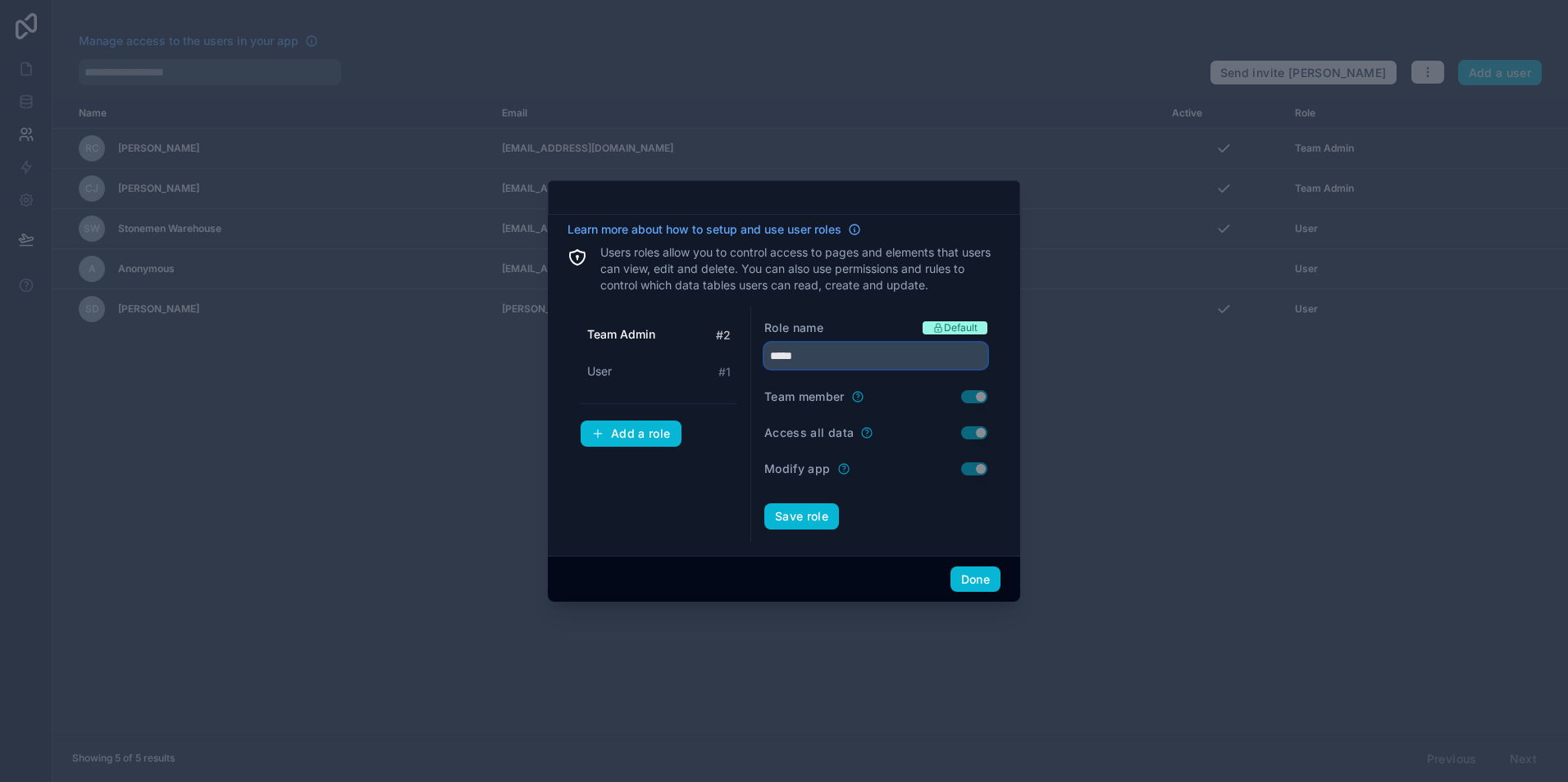
type input "*****"
click at [764, 503] on button "Save role" at bounding box center [801, 516] width 75 height 27
click at [757, 351] on div "Role name Default ***** Team member Use setting Access all data Use setting Mod…" at bounding box center [875, 424] width 249 height 236
click at [770, 351] on input "*****" at bounding box center [875, 356] width 223 height 27
click at [767, 357] on input "*****" at bounding box center [875, 356] width 223 height 27
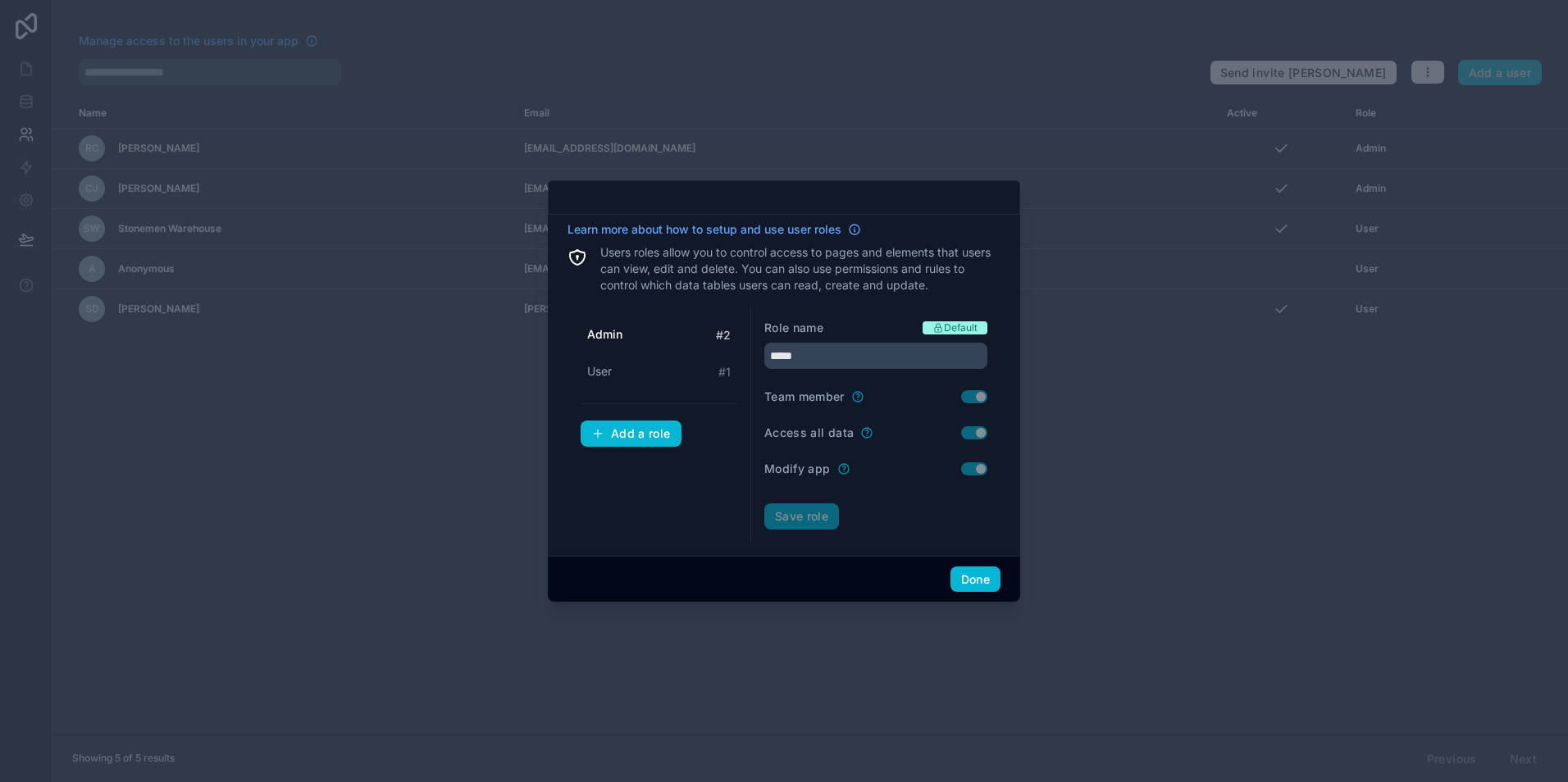
click at [754, 353] on div "Role name Default ***** Team member Use setting Access all data Use setting Mod…" at bounding box center [875, 424] width 249 height 236
click at [775, 353] on input "*****" at bounding box center [875, 356] width 223 height 27
click at [819, 345] on input "*****" at bounding box center [875, 356] width 223 height 27
click at [822, 351] on input "*****" at bounding box center [875, 356] width 223 height 27
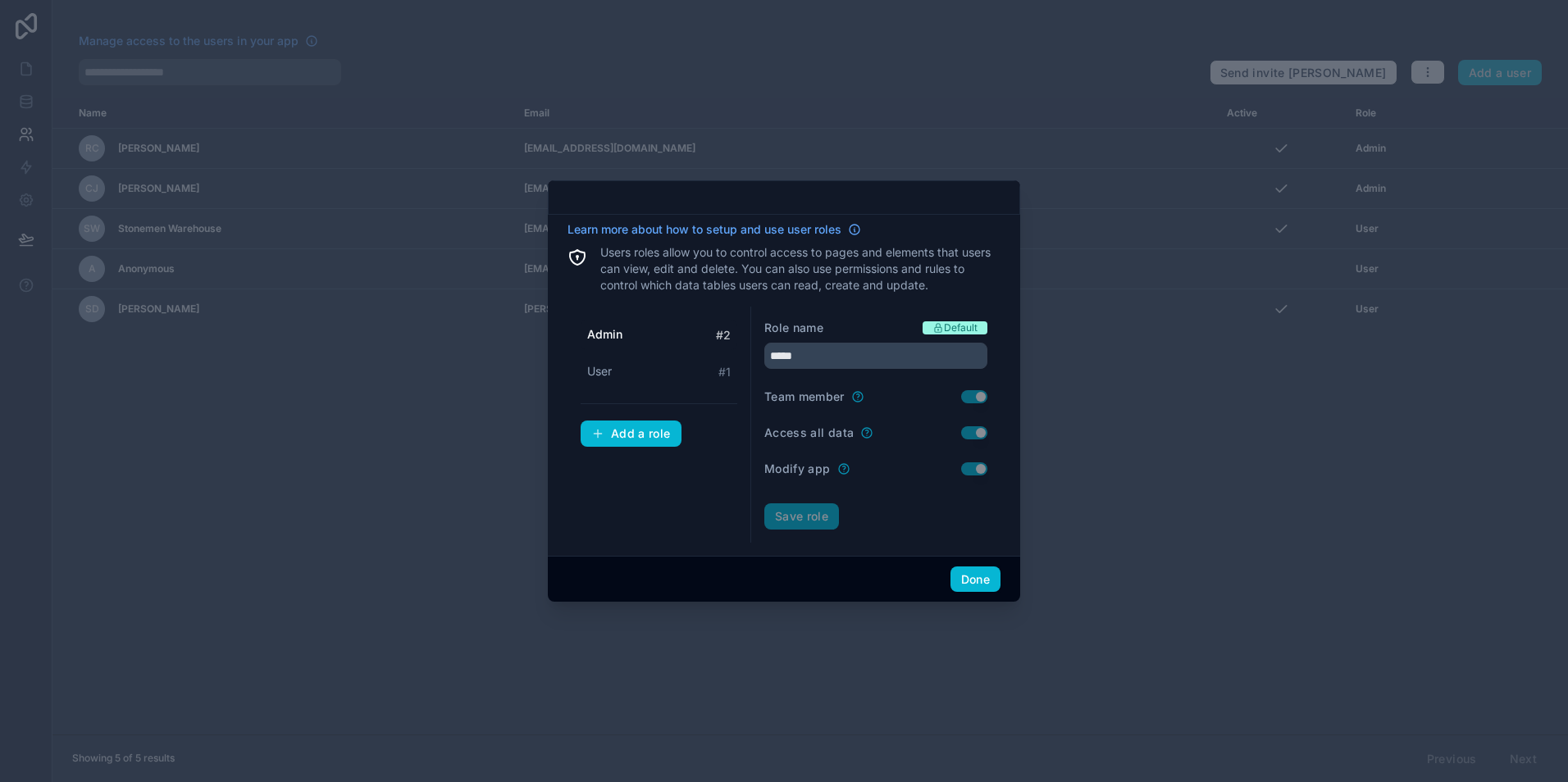
click at [729, 497] on div "Admin # 2 User # 1 Add a role" at bounding box center [659, 424] width 184 height 236
click at [823, 357] on input "*****" at bounding box center [875, 356] width 223 height 27
click at [823, 356] on input "*****" at bounding box center [875, 356] width 223 height 27
drag, startPoint x: 823, startPoint y: 356, endPoint x: 676, endPoint y: 516, distance: 217.3
click at [680, 521] on div "Admin # 2 User # 1 Add a role" at bounding box center [659, 424] width 184 height 236
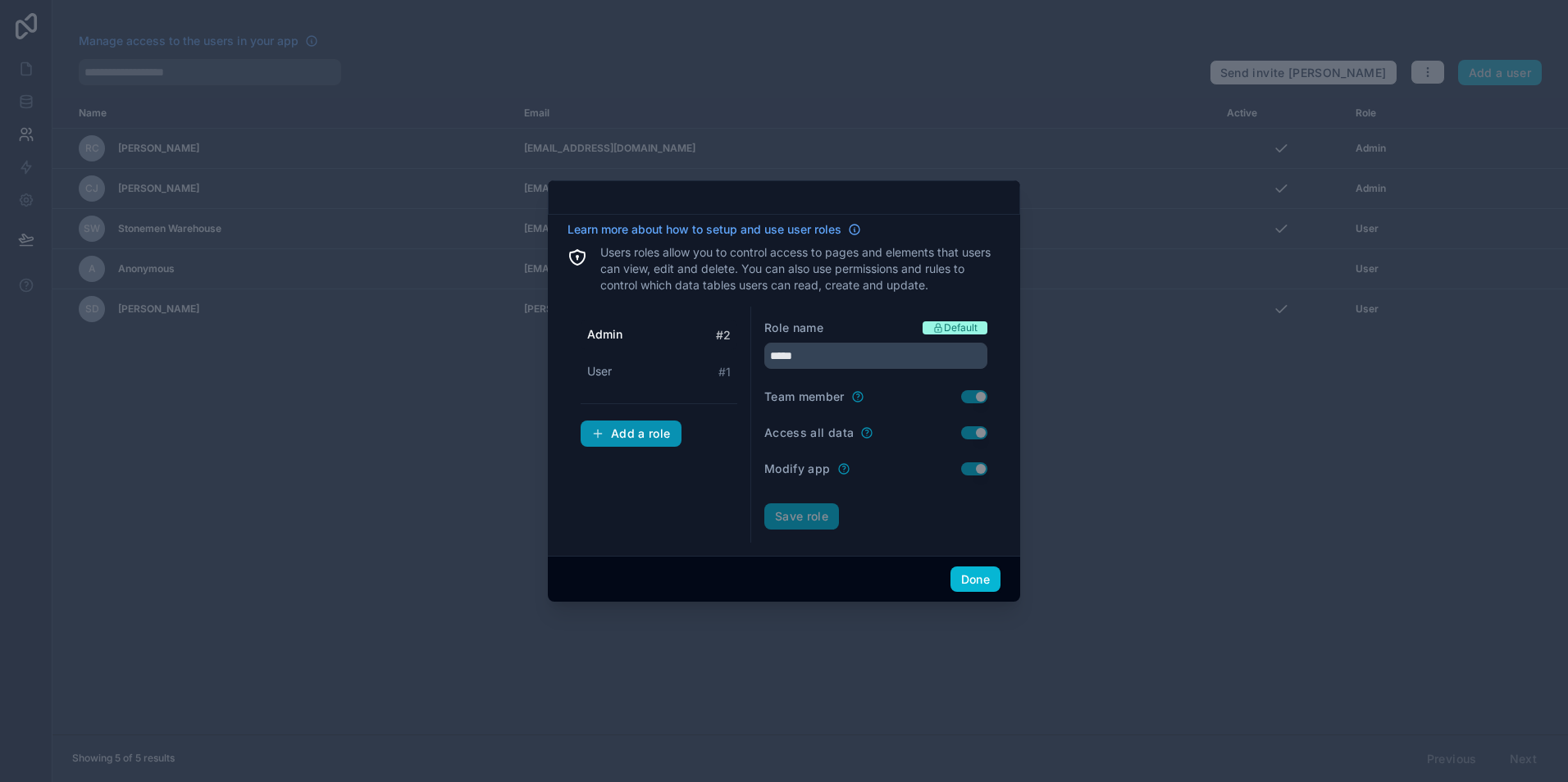
click at [651, 428] on div "Add a role" at bounding box center [630, 434] width 80 height 15
click at [635, 415] on span "New role" at bounding box center [612, 408] width 49 height 16
click at [808, 351] on input "text" at bounding box center [875, 356] width 223 height 27
click at [643, 342] on div "Admin # 2" at bounding box center [659, 335] width 156 height 30
click at [803, 345] on input "*****" at bounding box center [875, 356] width 223 height 27
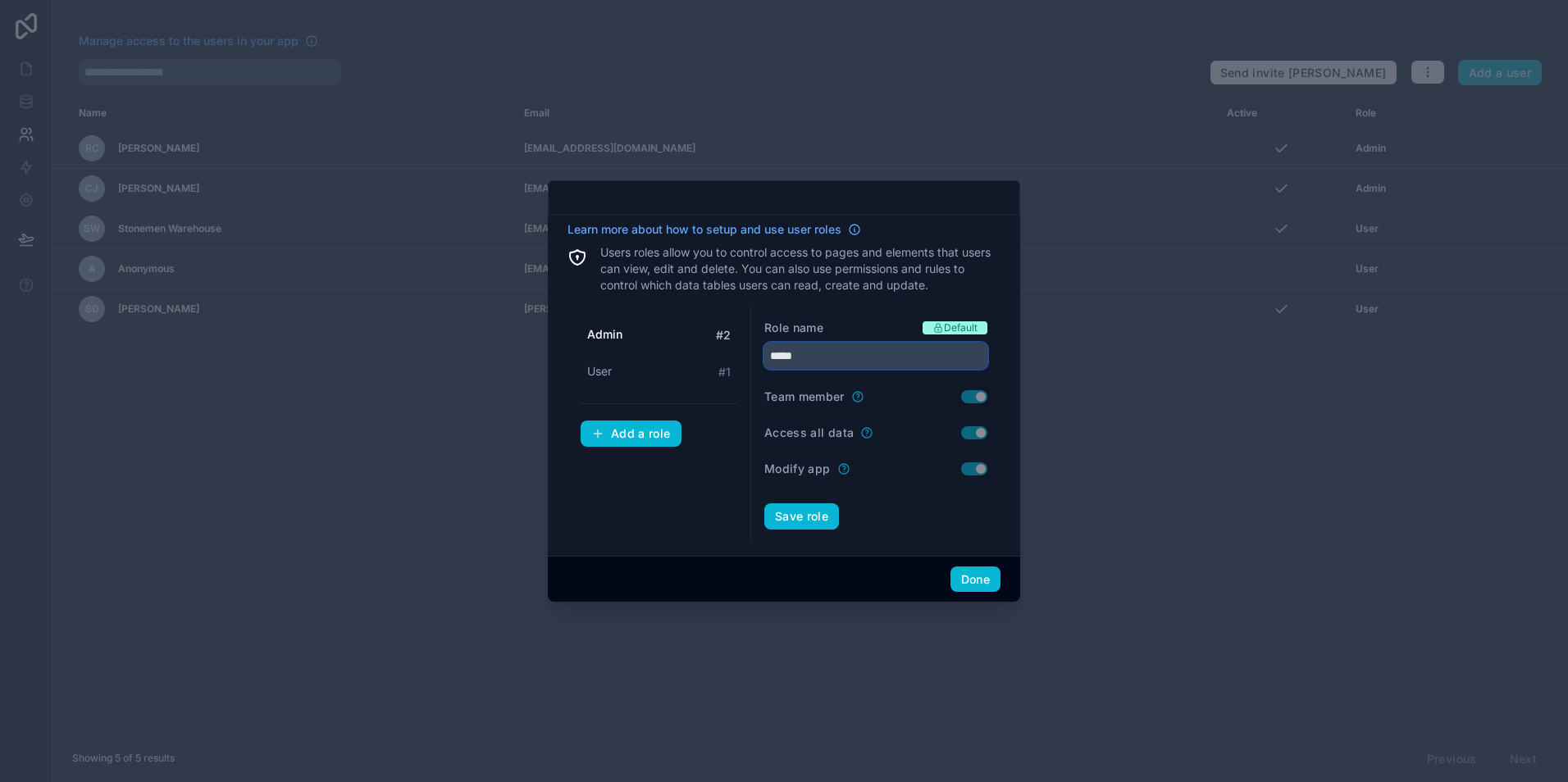
click at [769, 352] on input "*****" at bounding box center [875, 356] width 223 height 27
click at [764, 503] on button "Save role" at bounding box center [801, 516] width 75 height 27
click at [633, 372] on div "User # 1" at bounding box center [659, 371] width 156 height 30
click at [826, 352] on input "****" at bounding box center [875, 356] width 223 height 27
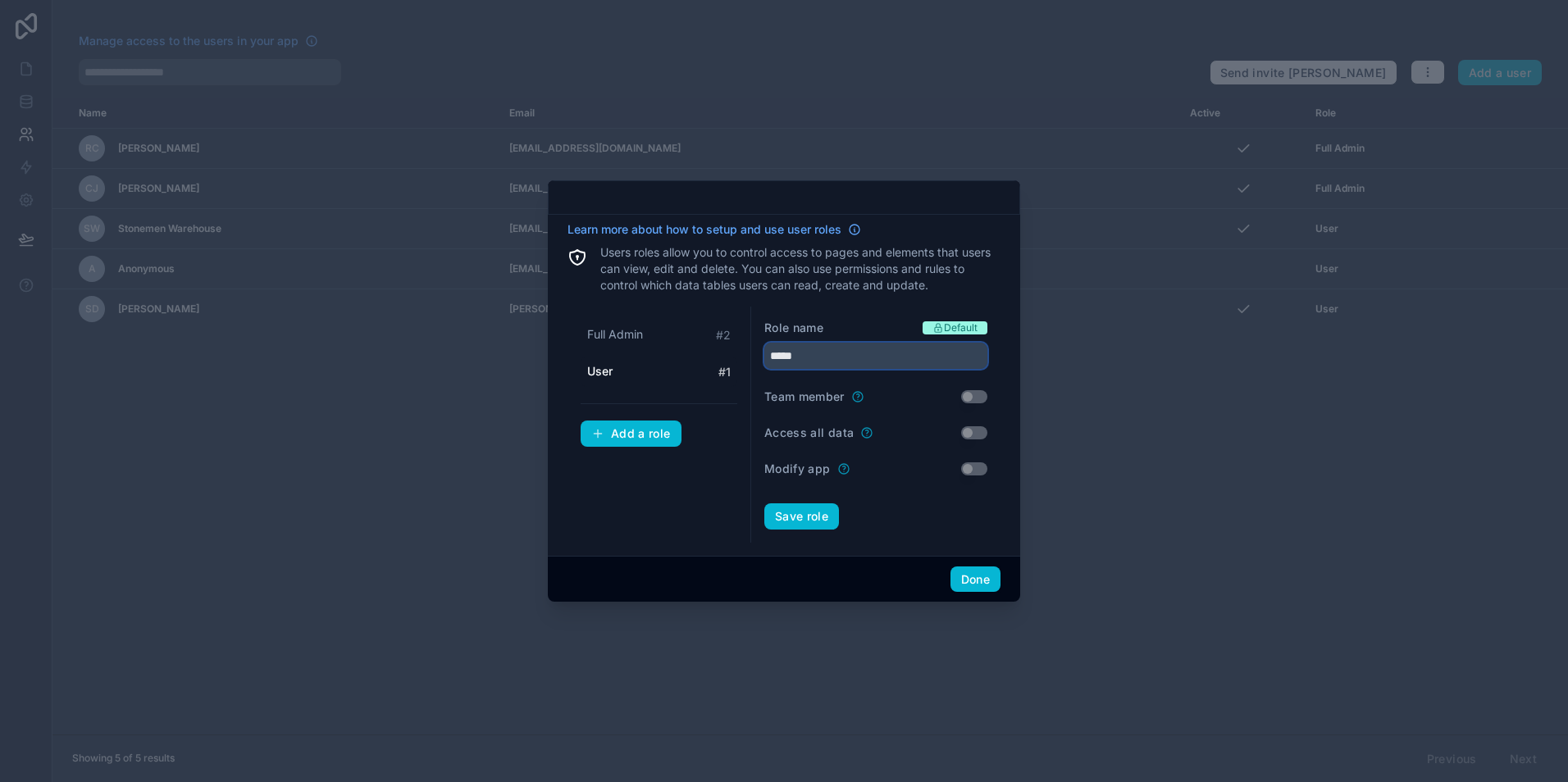
type input "*****"
click at [764, 503] on button "Save role" at bounding box center [801, 516] width 75 height 27
click at [671, 436] on button "Add a role" at bounding box center [631, 434] width 101 height 27
type input "*****"
click at [628, 511] on div "Full Admin # 2 Sales # 1 Add a role" at bounding box center [659, 424] width 184 height 236
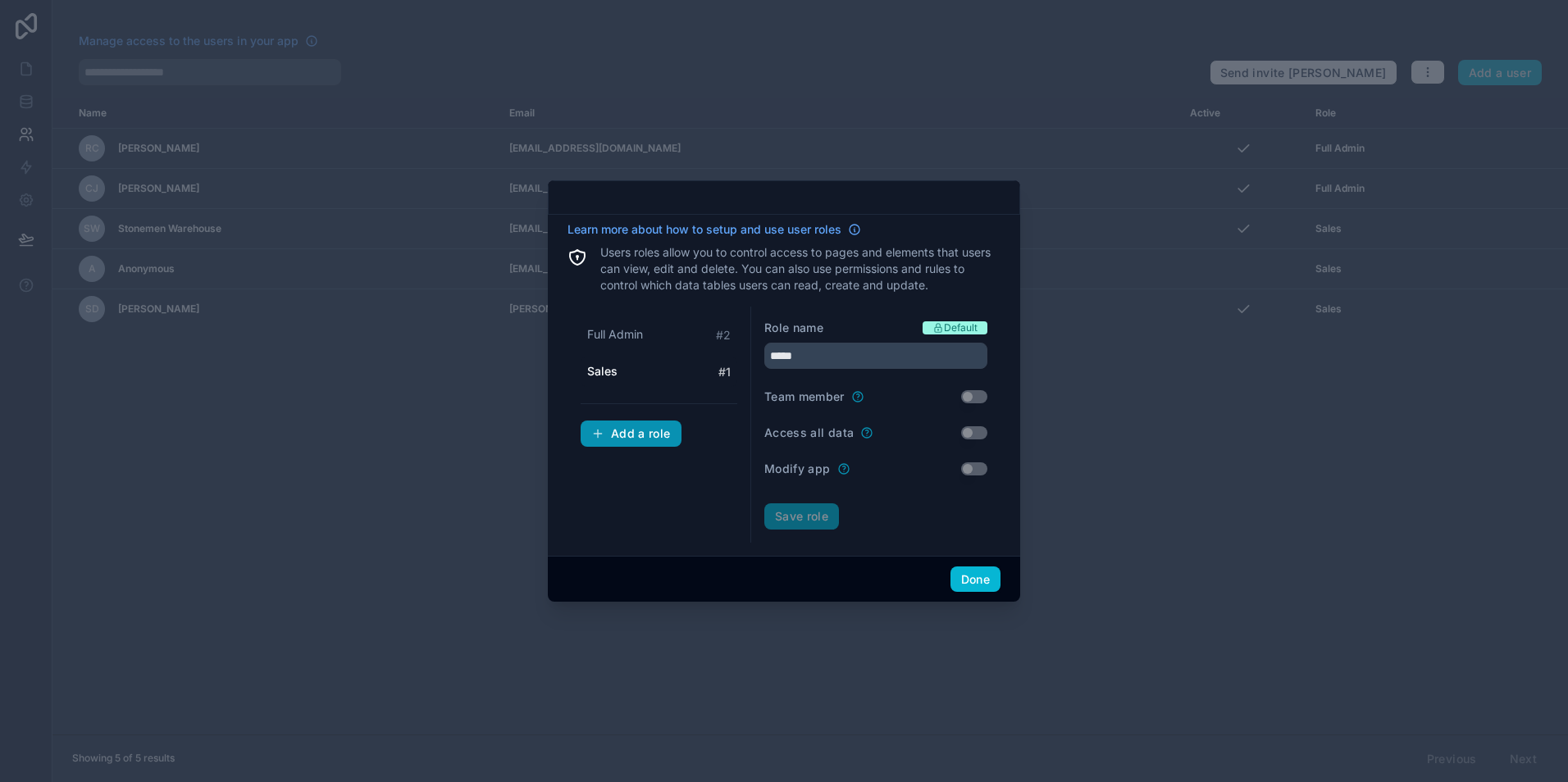
click at [630, 432] on div "Add a role" at bounding box center [630, 434] width 80 height 15
click at [780, 356] on input "text" at bounding box center [875, 356] width 223 height 27
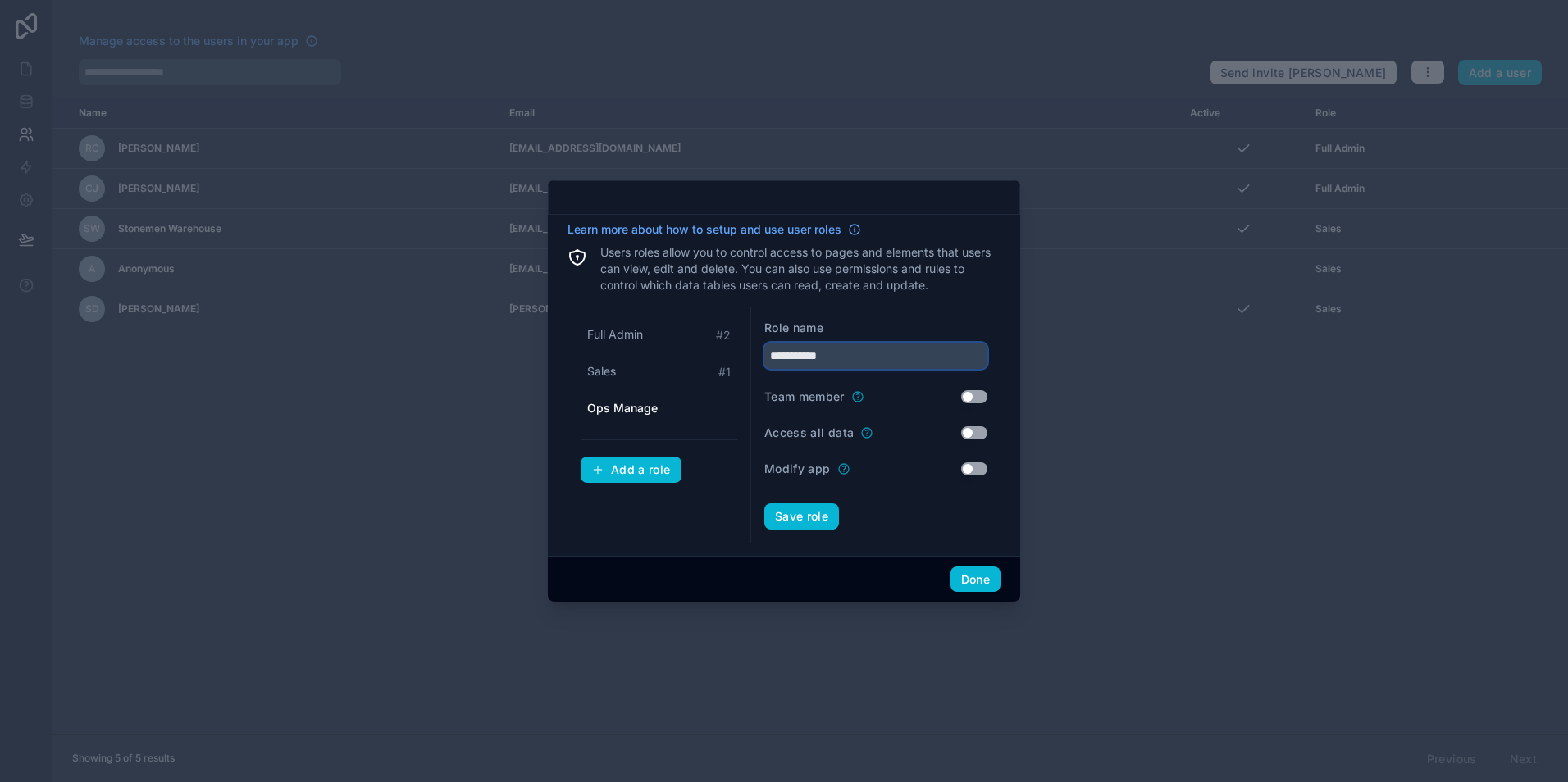
type input "**********"
click at [764, 503] on button "Save role" at bounding box center [801, 516] width 75 height 27
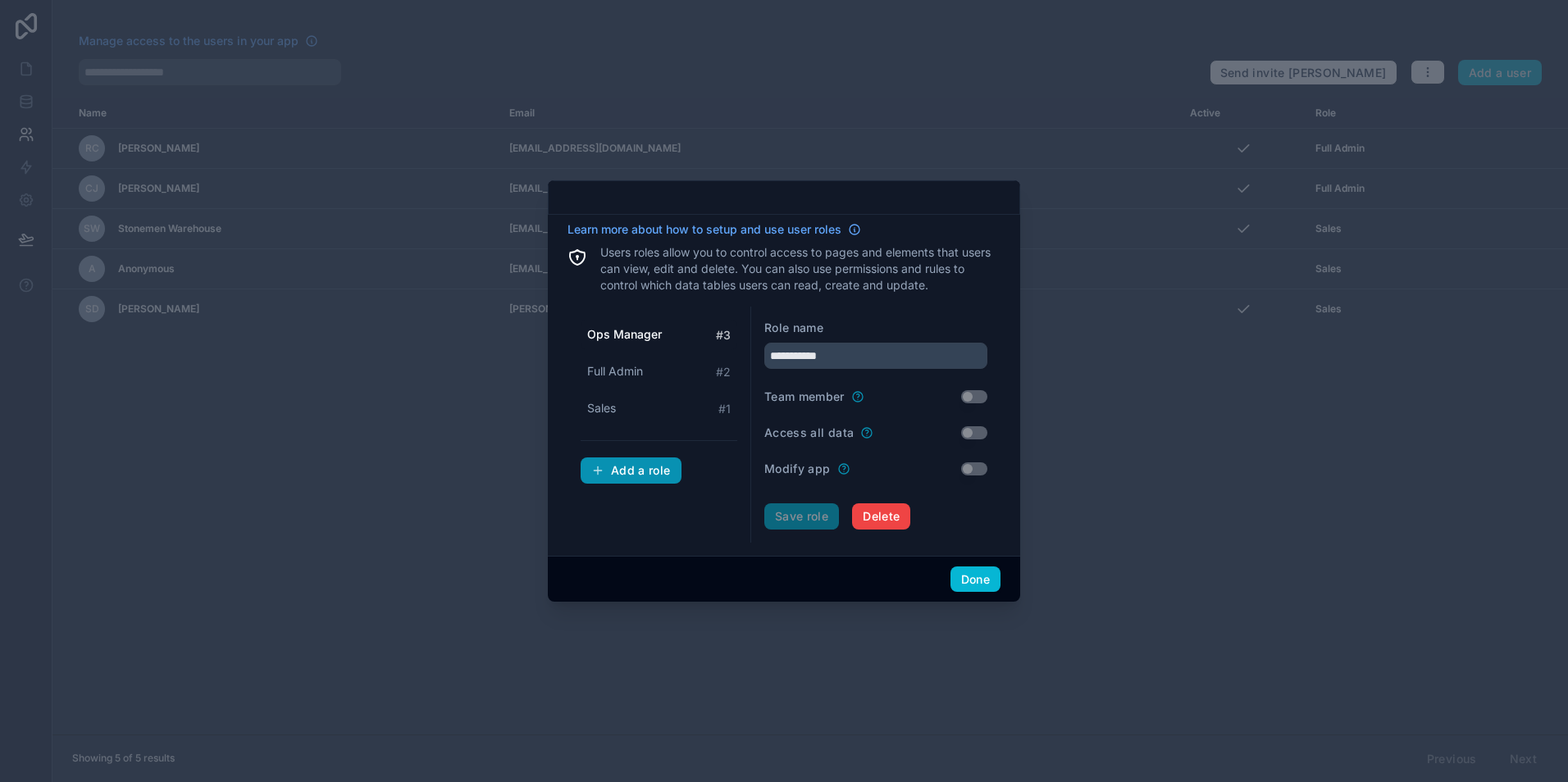
click at [658, 477] on div "Add a role" at bounding box center [630, 470] width 80 height 15
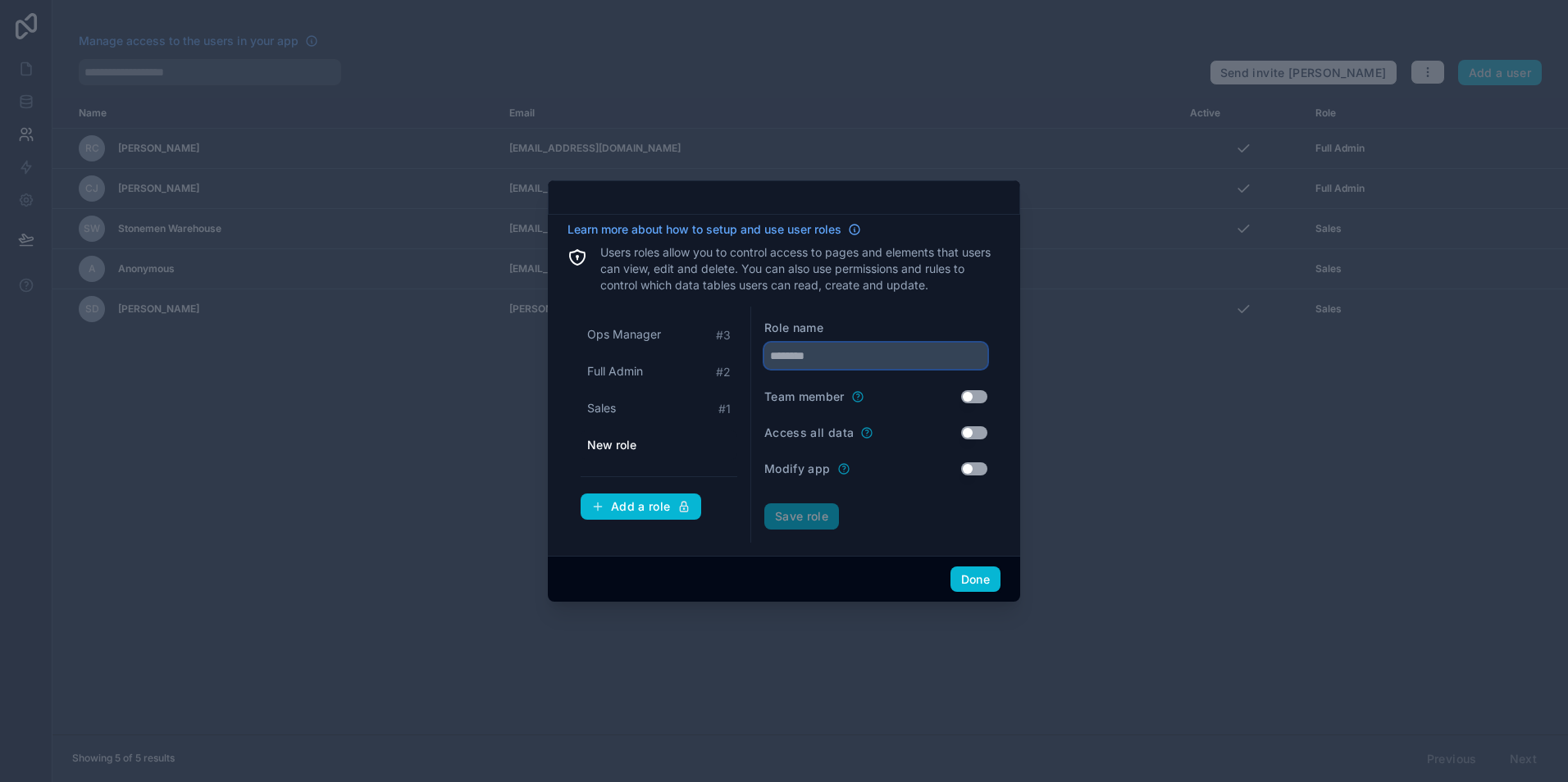
click at [822, 358] on input "text" at bounding box center [875, 356] width 223 height 27
click at [808, 522] on button "Save role" at bounding box center [801, 516] width 75 height 27
click at [628, 407] on span "Full Admin" at bounding box center [615, 408] width 56 height 16
click at [633, 438] on div "Sales # 1" at bounding box center [659, 445] width 156 height 30
click at [632, 421] on div "Full Admin # 2" at bounding box center [659, 408] width 156 height 30
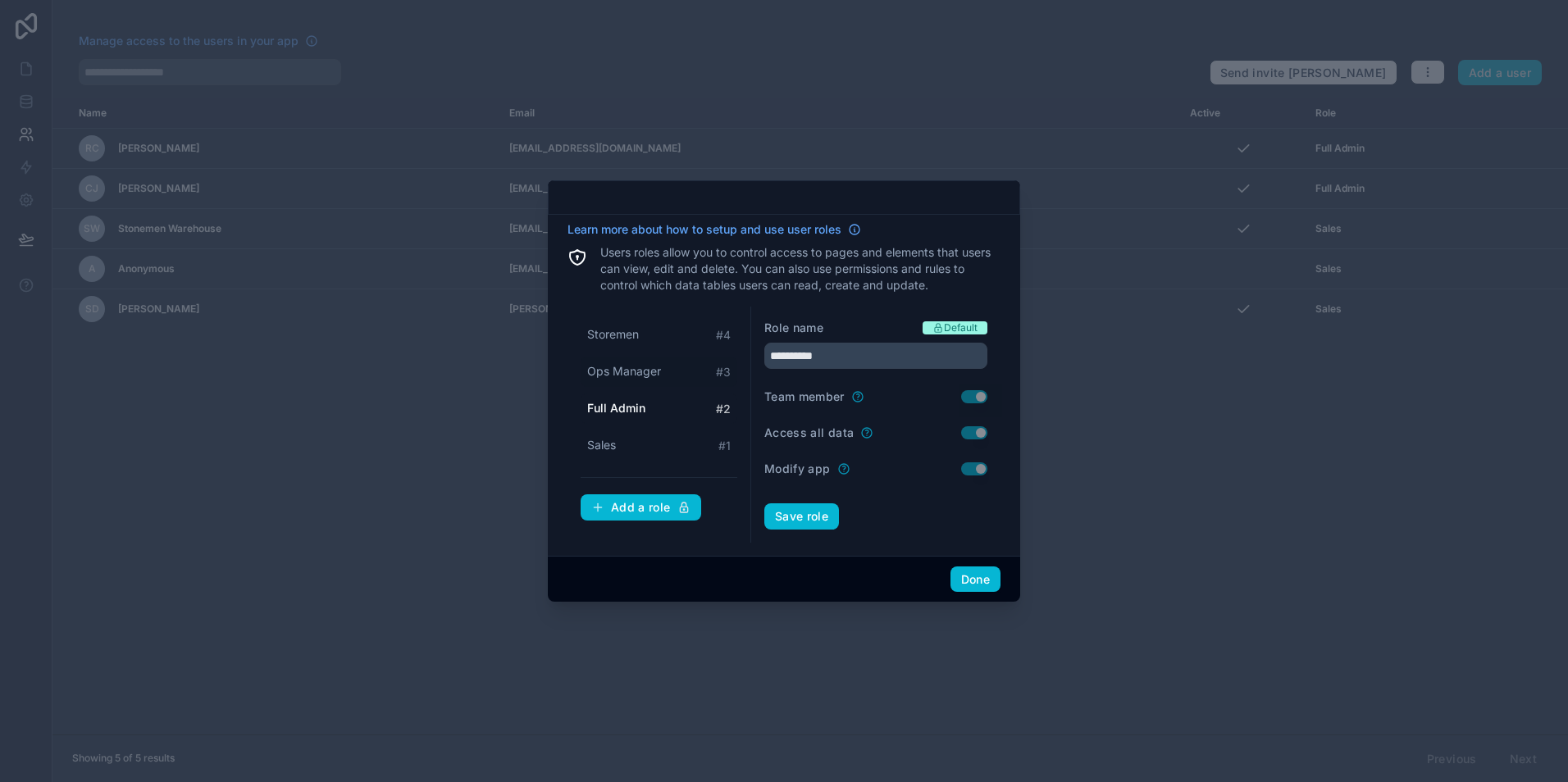
click at [635, 375] on span "Ops Manager" at bounding box center [624, 371] width 74 height 16
click at [639, 336] on span "Storemen" at bounding box center [613, 335] width 51 height 16
click at [628, 363] on span "Ops Manager" at bounding box center [624, 371] width 74 height 16
click at [623, 401] on span "Full Admin" at bounding box center [615, 408] width 56 height 16
click at [652, 446] on div "Sales # 1" at bounding box center [659, 445] width 156 height 30
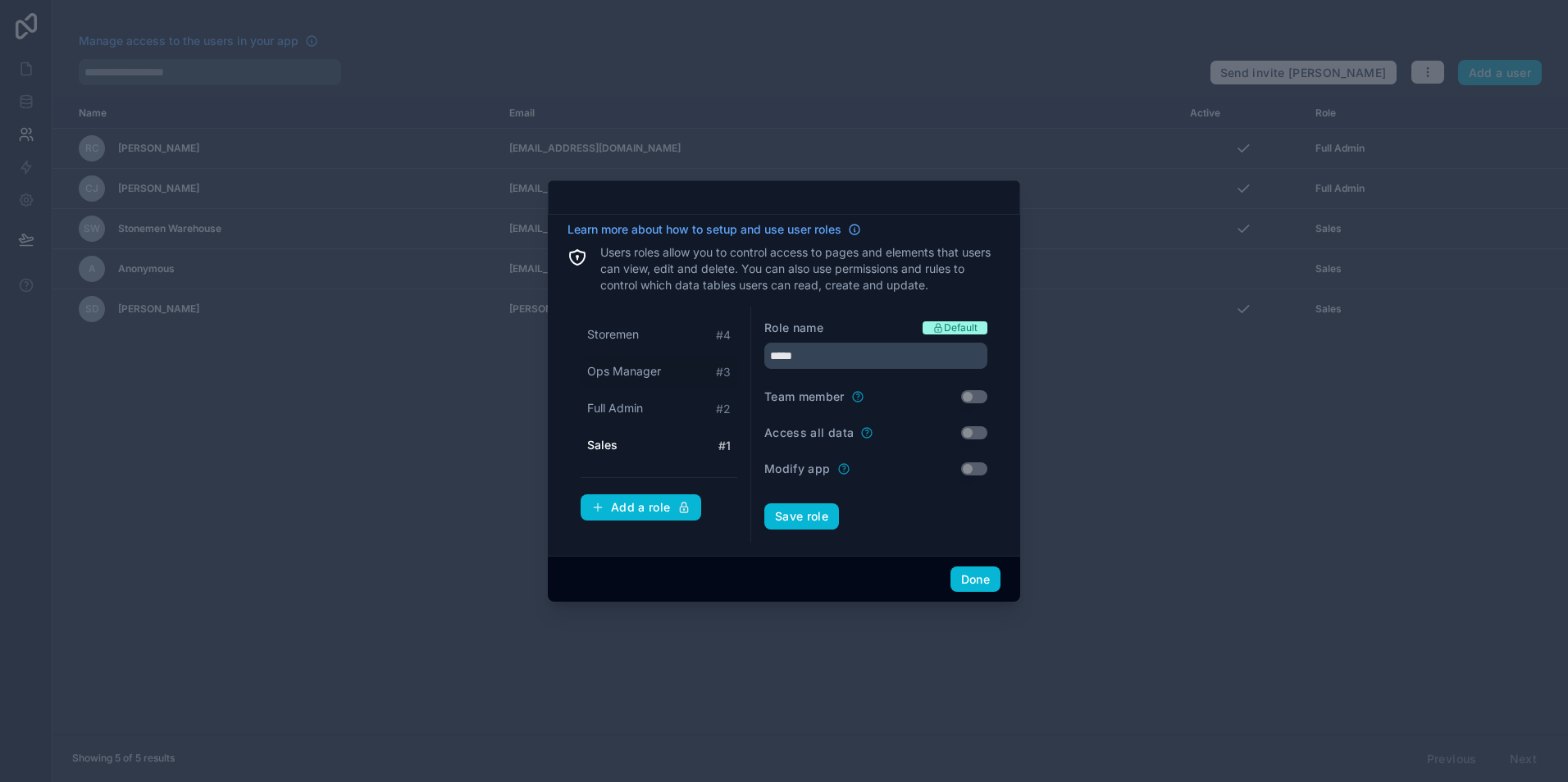
click at [640, 377] on span "Ops Manager" at bounding box center [624, 371] width 74 height 16
click at [633, 344] on div "Storemen # 4" at bounding box center [659, 335] width 156 height 30
click at [631, 368] on span "Ops Manager" at bounding box center [624, 371] width 74 height 16
click at [627, 444] on div "Sales # 1" at bounding box center [659, 445] width 156 height 30
type input "*****"
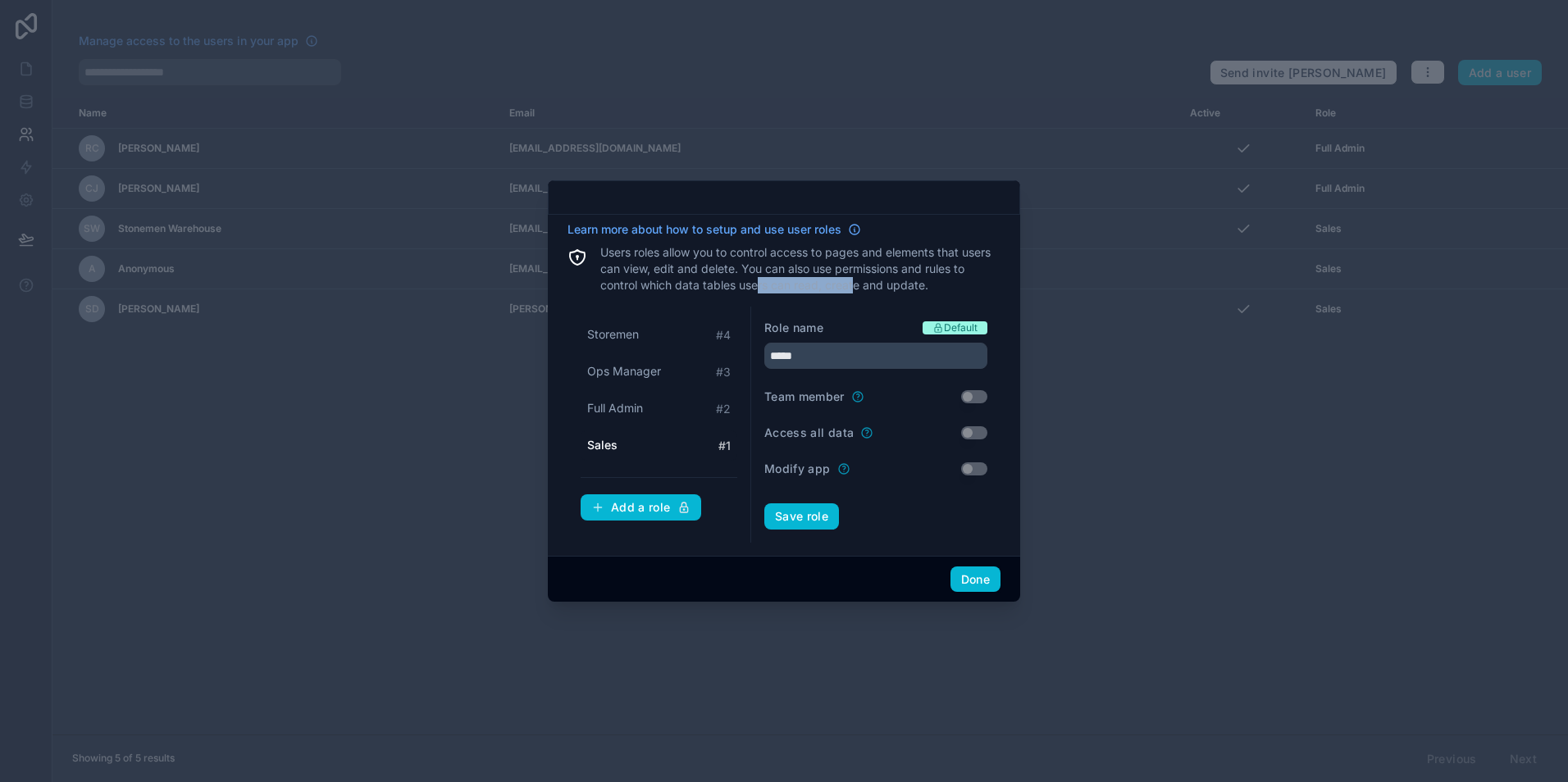
drag, startPoint x: 758, startPoint y: 288, endPoint x: 854, endPoint y: 282, distance: 96.2
click at [854, 282] on p "Users roles allow you to control access to pages and elements that users can vi…" at bounding box center [800, 269] width 400 height 49
drag, startPoint x: 854, startPoint y: 282, endPoint x: 779, endPoint y: 282, distance: 75.0
click at [779, 282] on p "Users roles allow you to control access to pages and elements that users can vi…" at bounding box center [800, 269] width 400 height 49
click at [968, 578] on button "Done" at bounding box center [975, 579] width 50 height 27
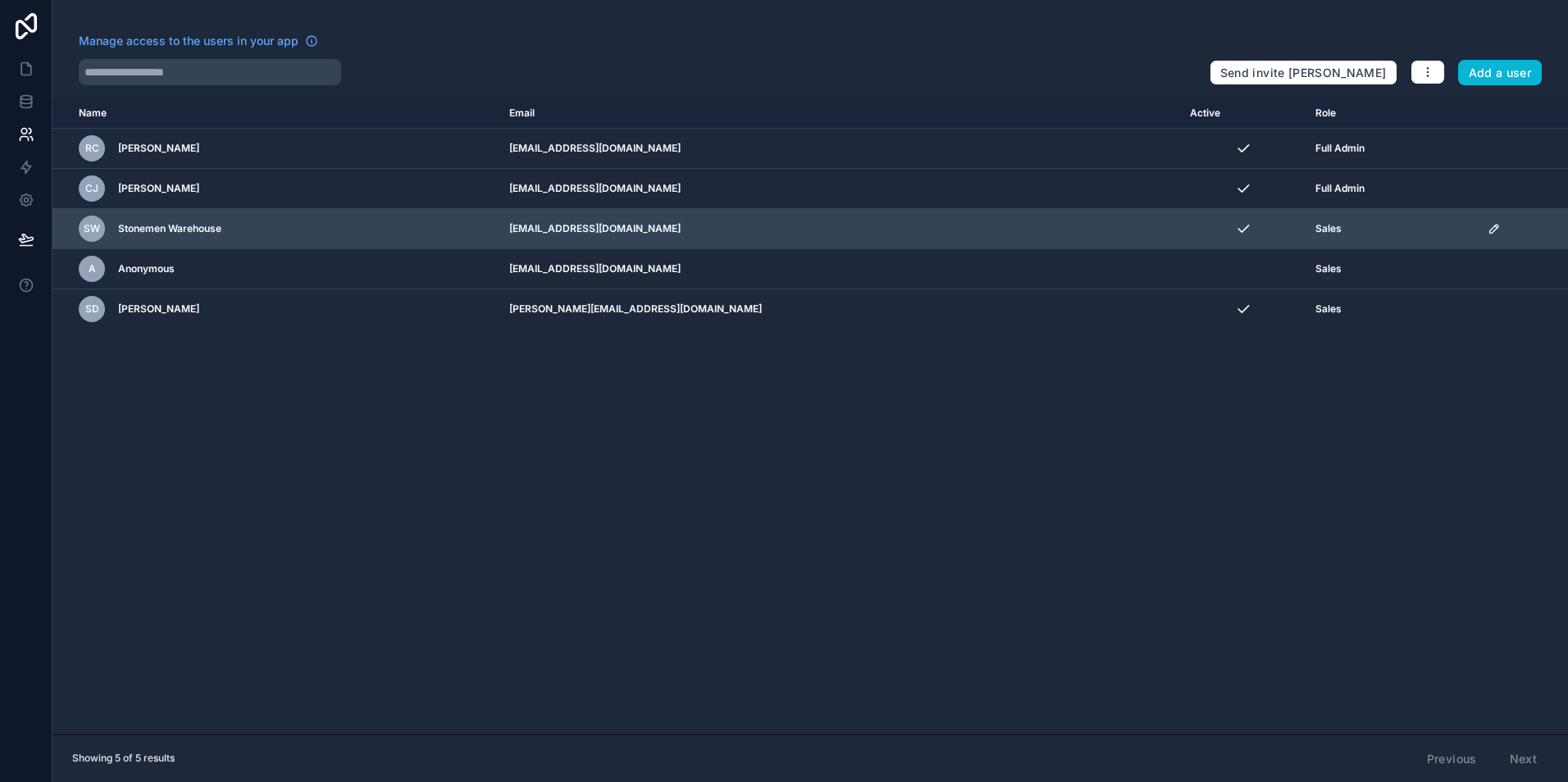
click at [1487, 226] on icon "scrollable content" at bounding box center [1494, 229] width 13 height 13
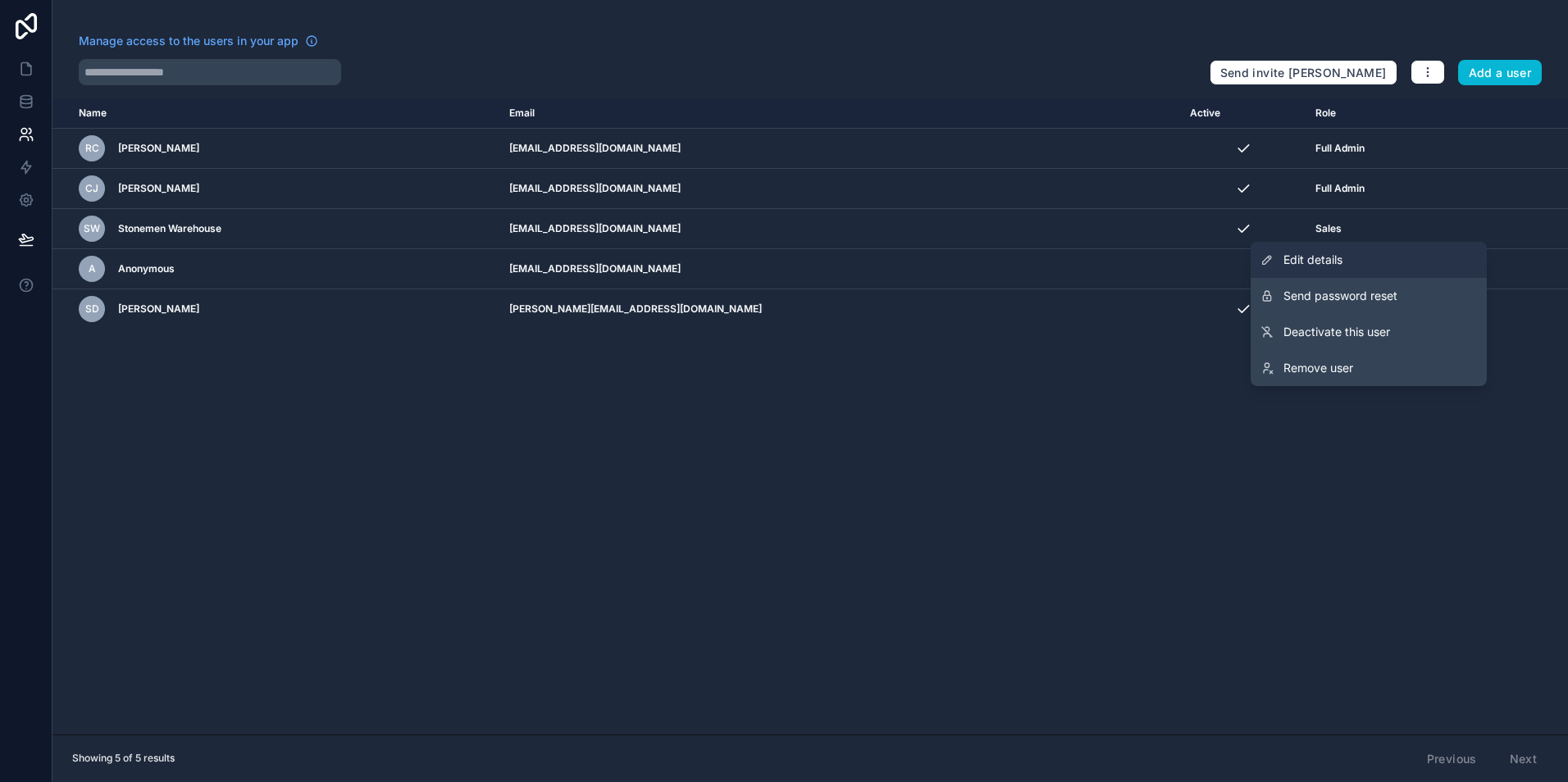
click at [1442, 263] on link "Edit details" at bounding box center [1369, 259] width 236 height 36
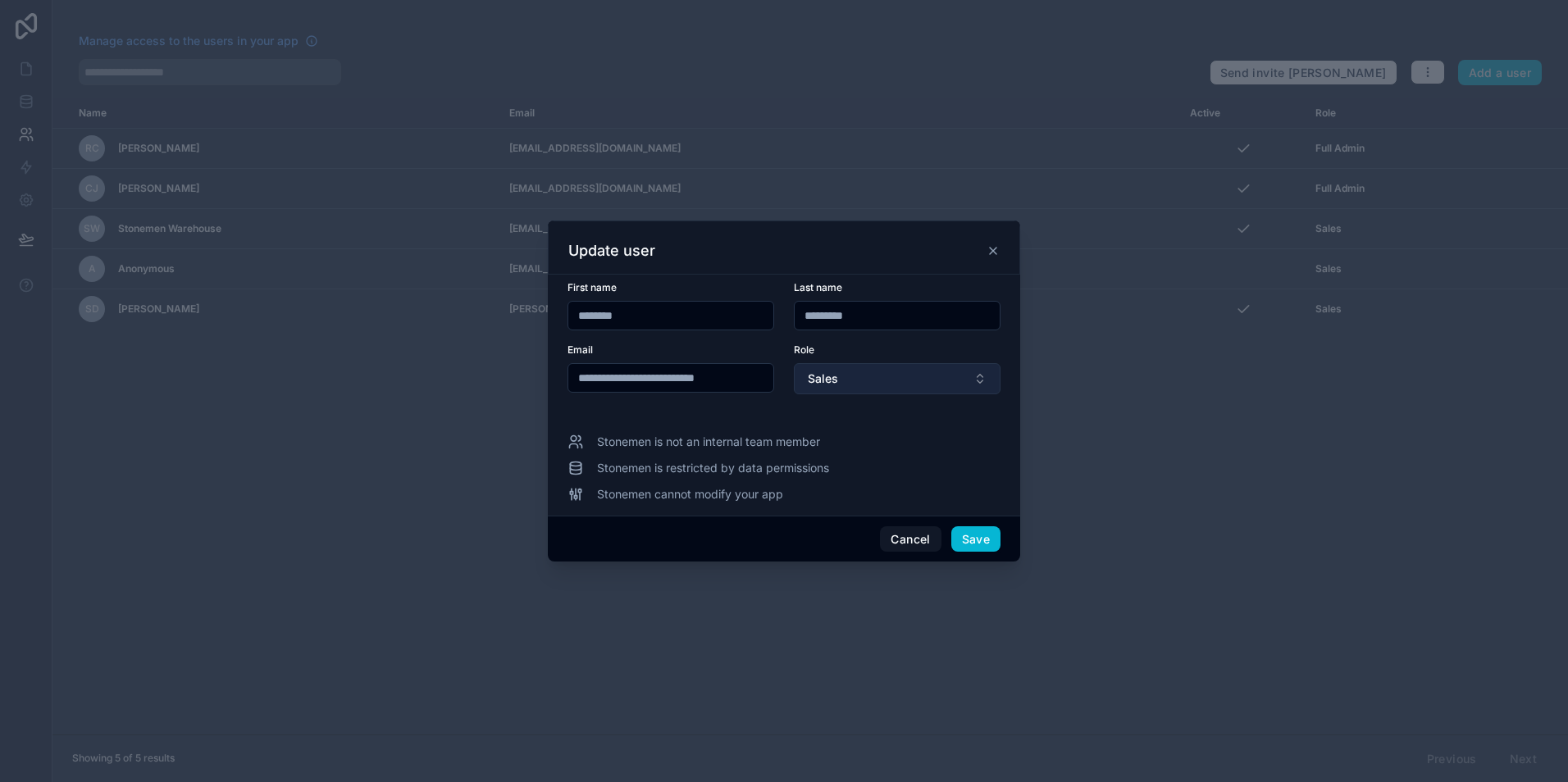
click at [857, 380] on button "Sales" at bounding box center [897, 379] width 207 height 31
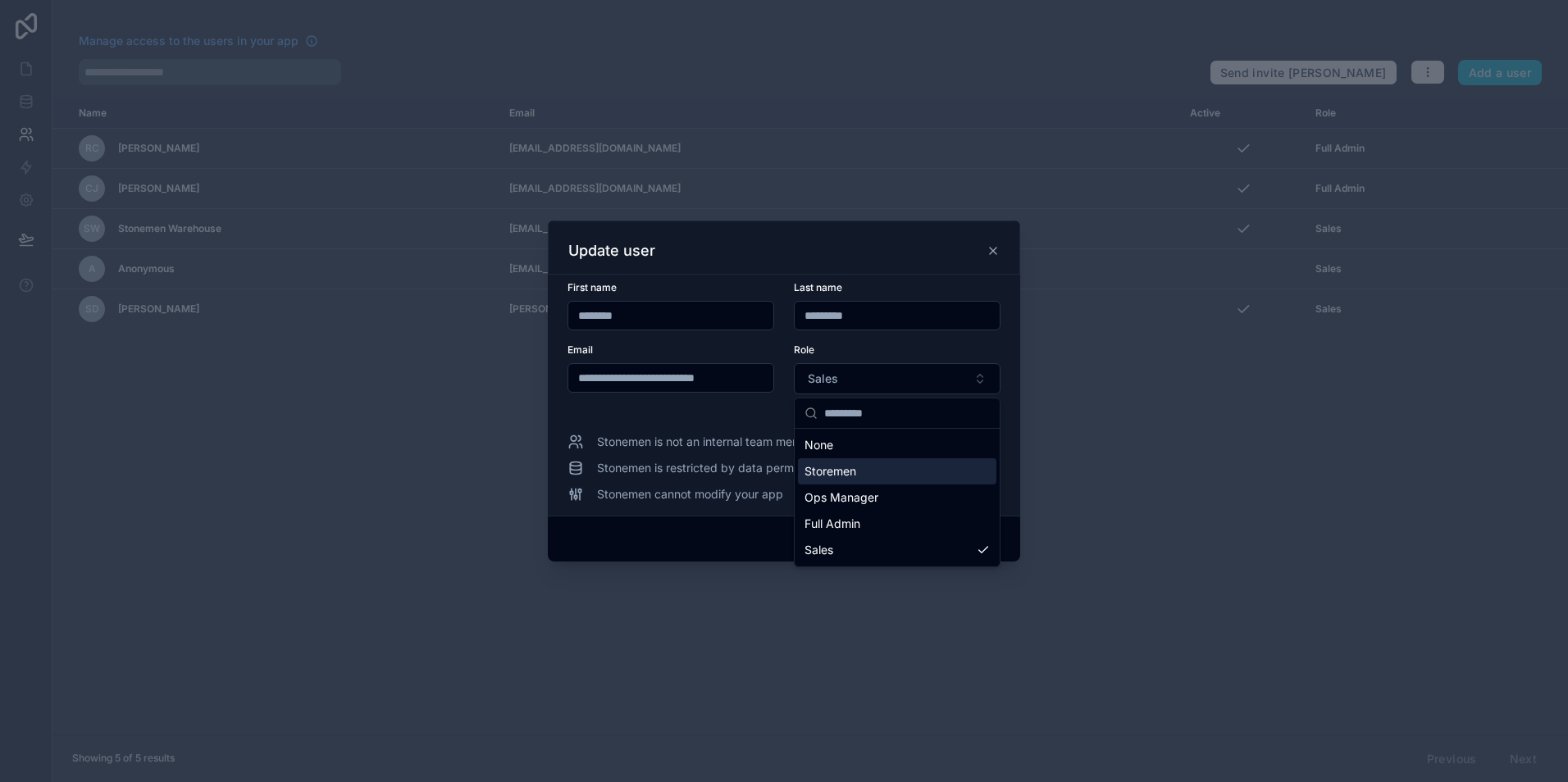
click at [860, 470] on div "Storemen" at bounding box center [897, 471] width 199 height 27
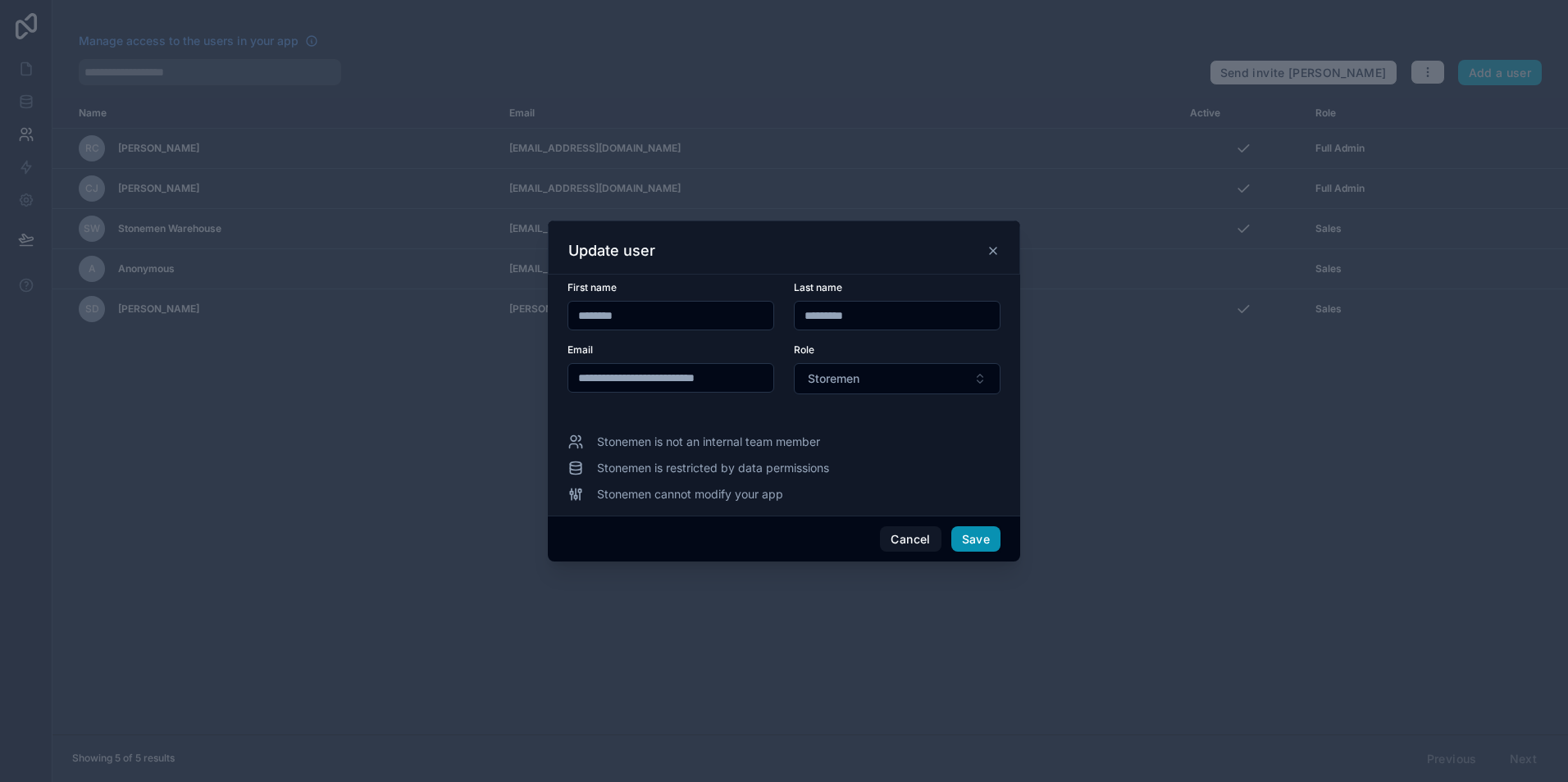
click at [951, 532] on button "Save" at bounding box center [976, 539] width 49 height 27
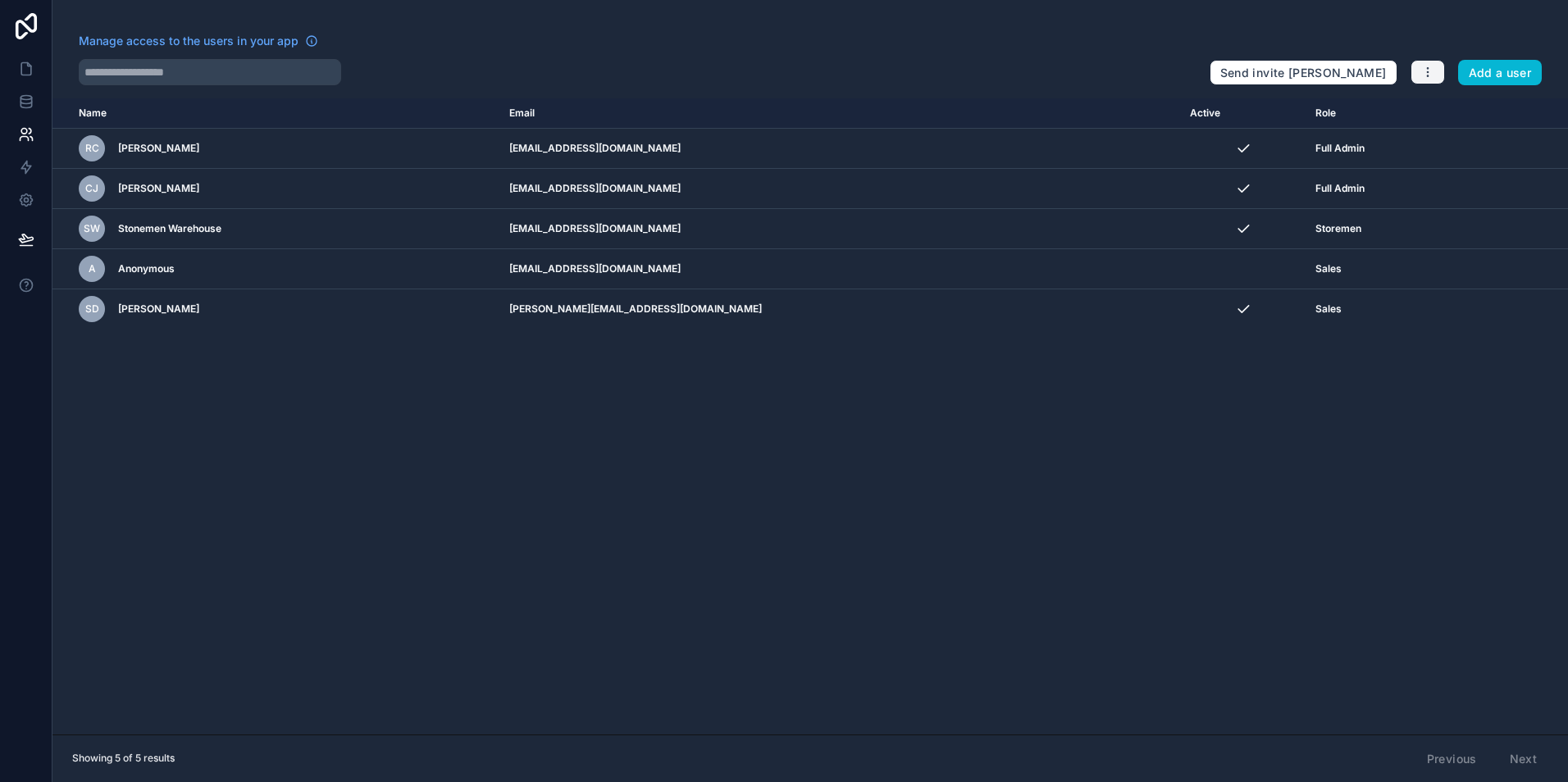
click at [1412, 79] on button "button" at bounding box center [1428, 71] width 35 height 25
click at [1427, 107] on icon at bounding box center [1422, 111] width 13 height 13
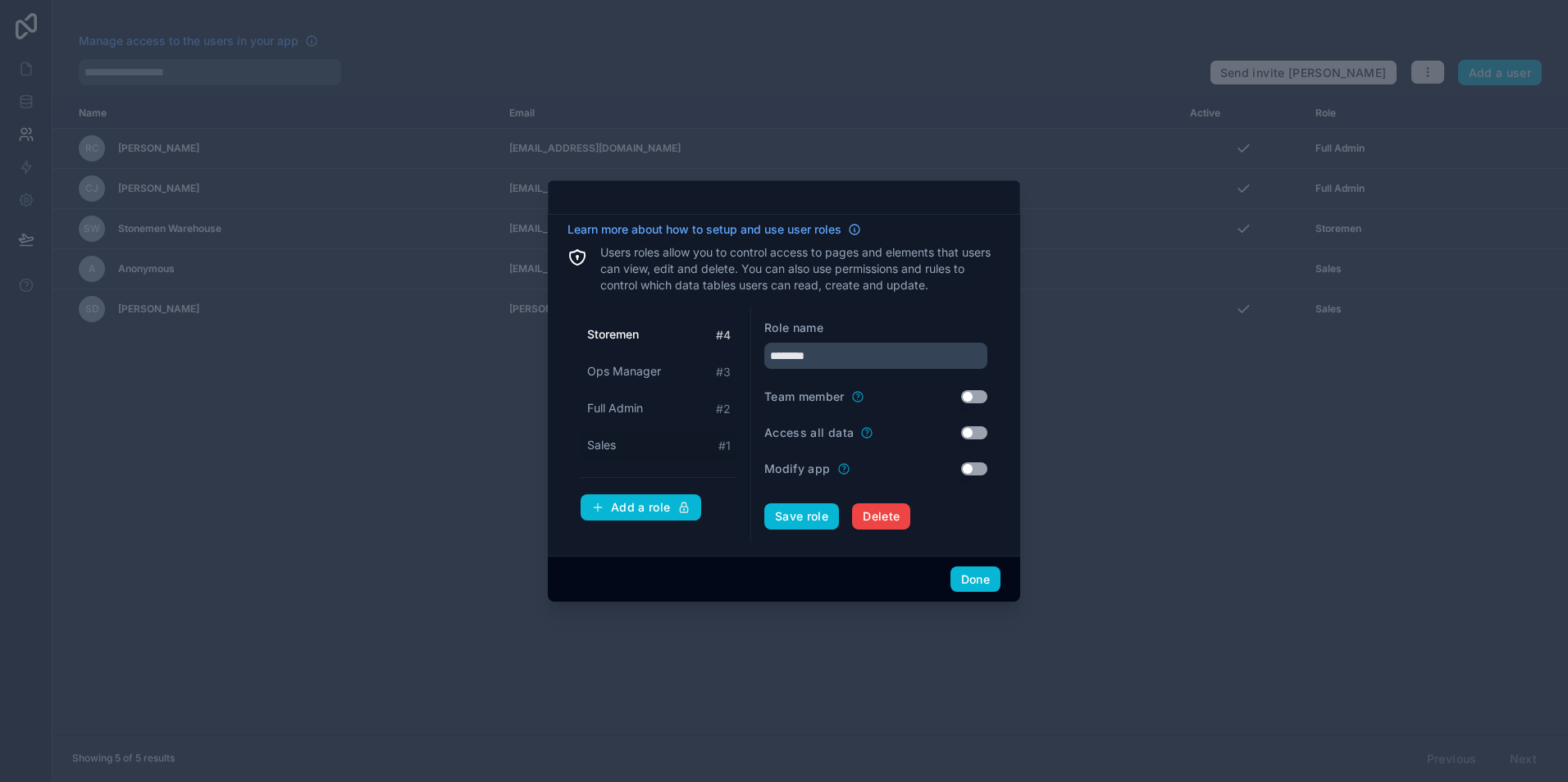
click at [627, 437] on div "Sales # 1" at bounding box center [659, 445] width 156 height 30
type input "*****"
click at [977, 571] on button "Done" at bounding box center [975, 579] width 50 height 27
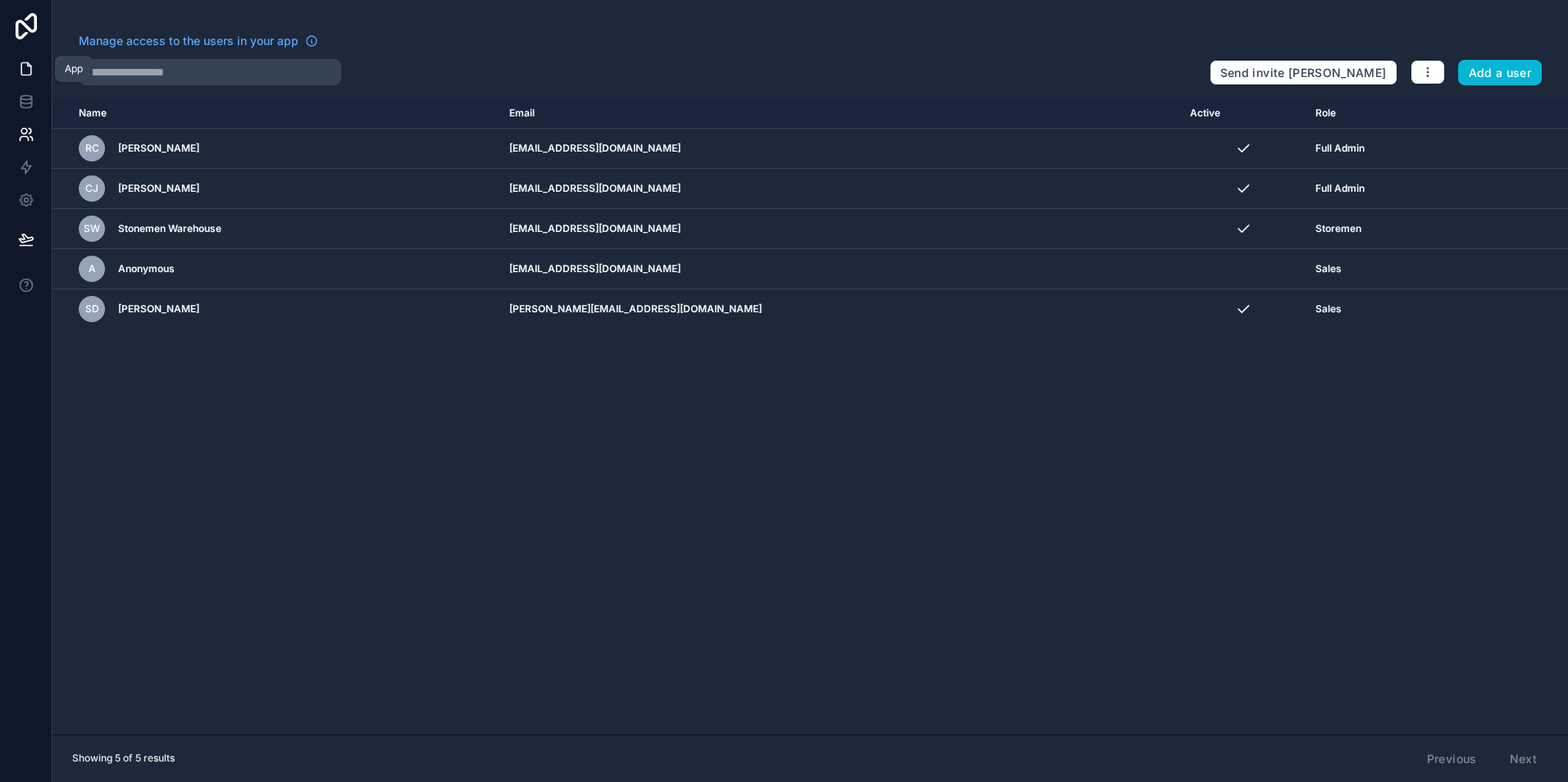
click at [20, 75] on icon at bounding box center [27, 69] width 16 height 16
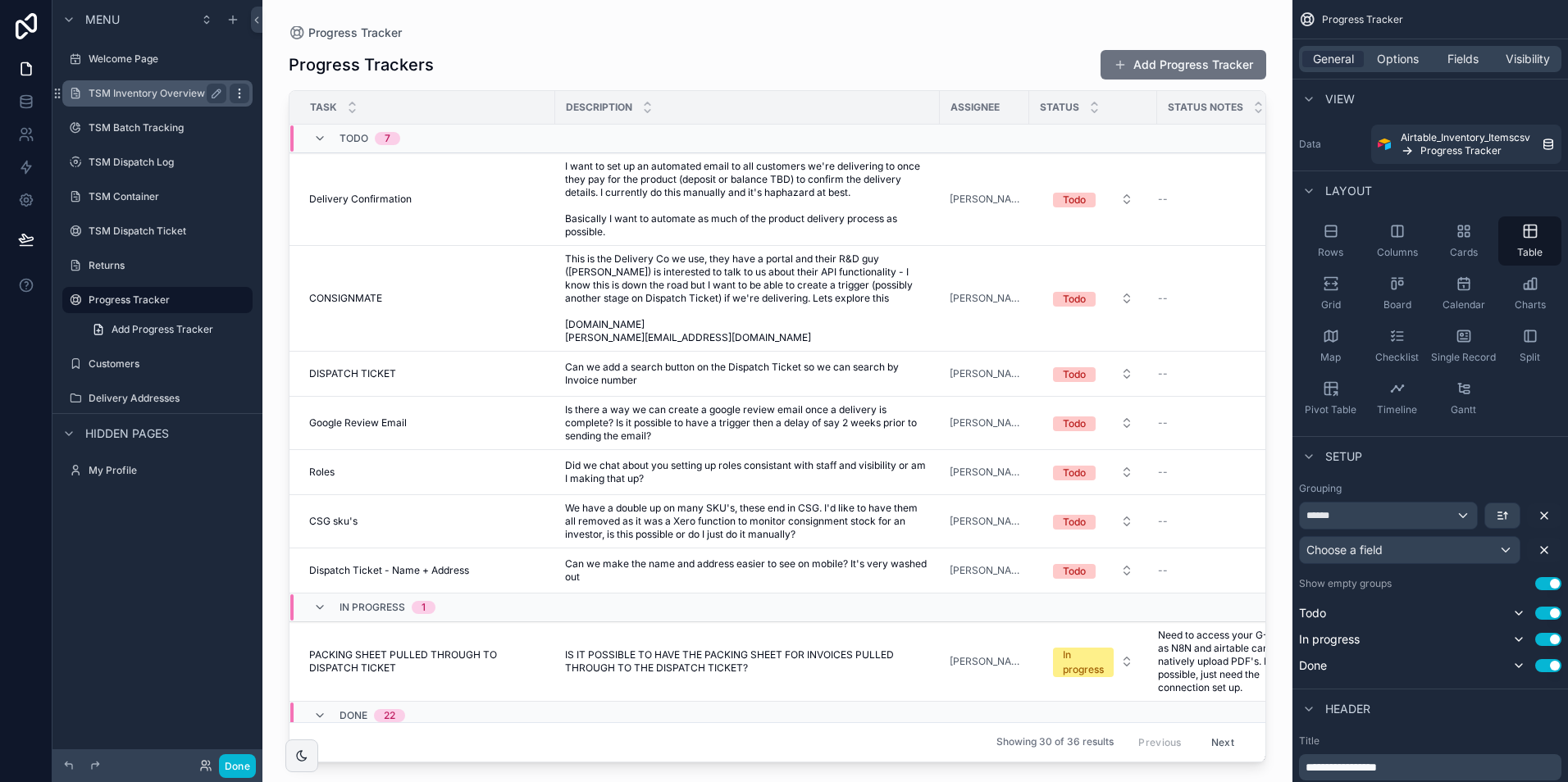
click at [237, 93] on icon "scrollable content" at bounding box center [240, 93] width 13 height 13
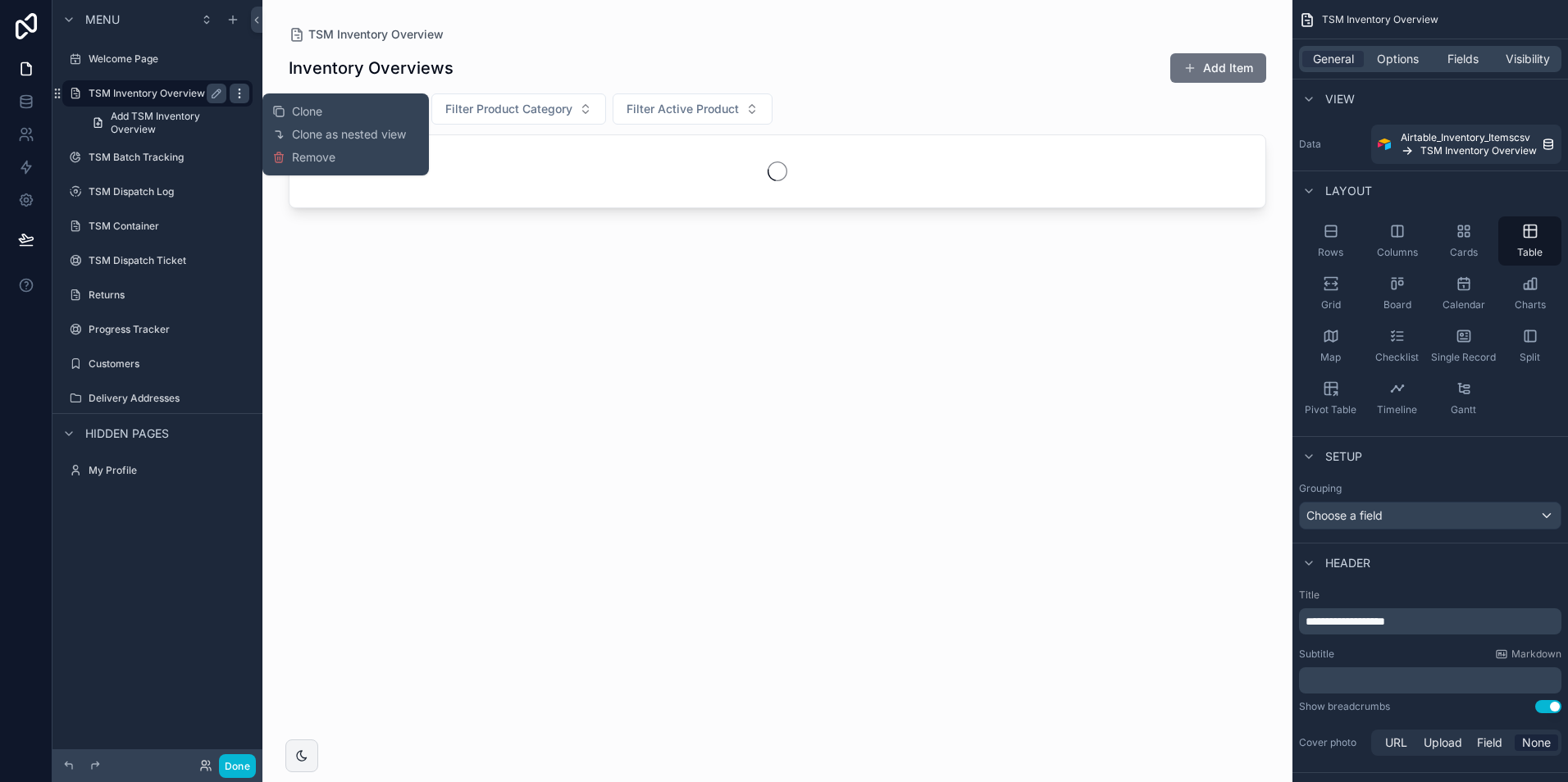
click at [242, 93] on icon "scrollable content" at bounding box center [240, 93] width 13 height 13
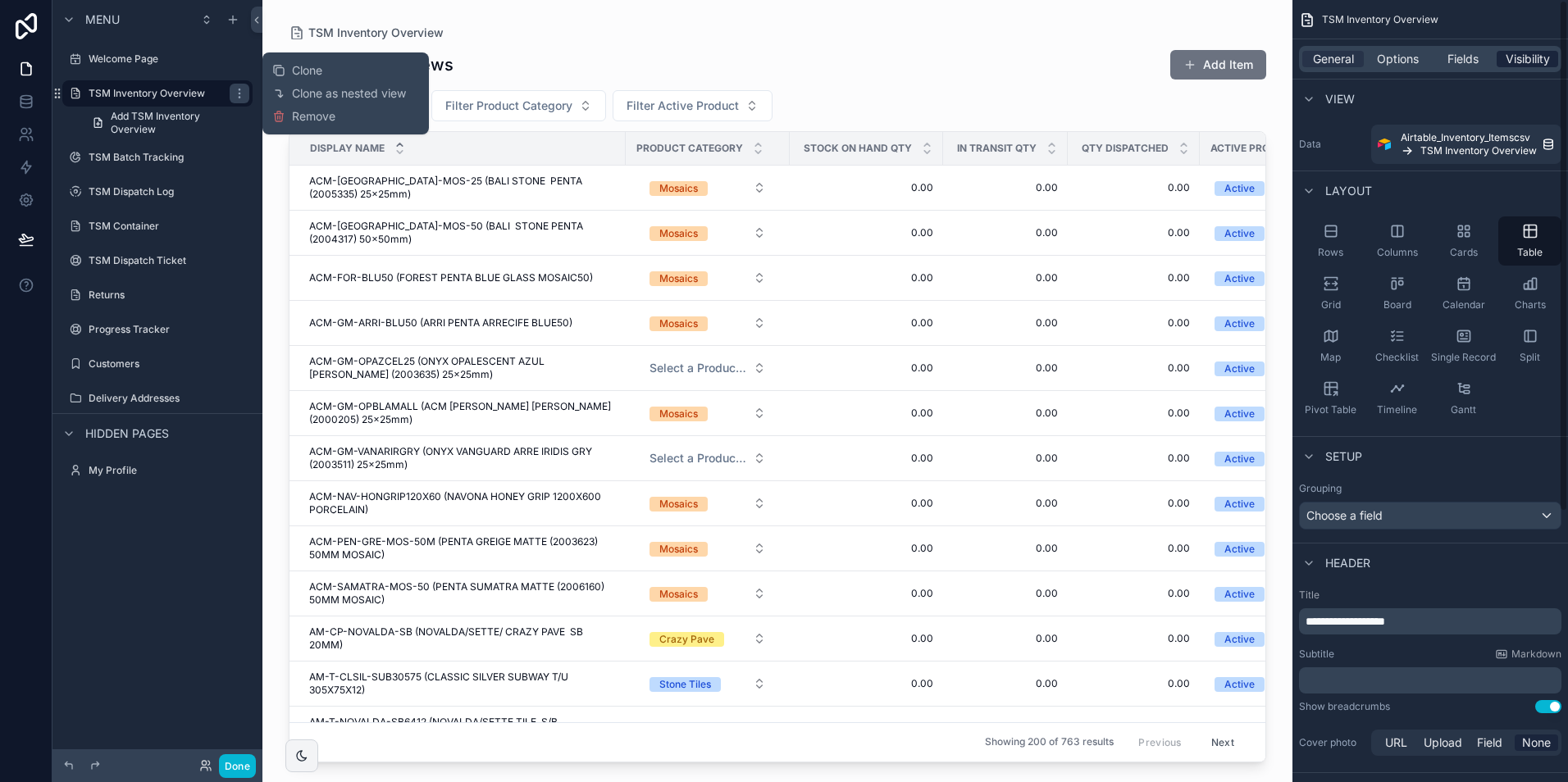
click at [1530, 63] on span "Visibility" at bounding box center [1528, 59] width 44 height 16
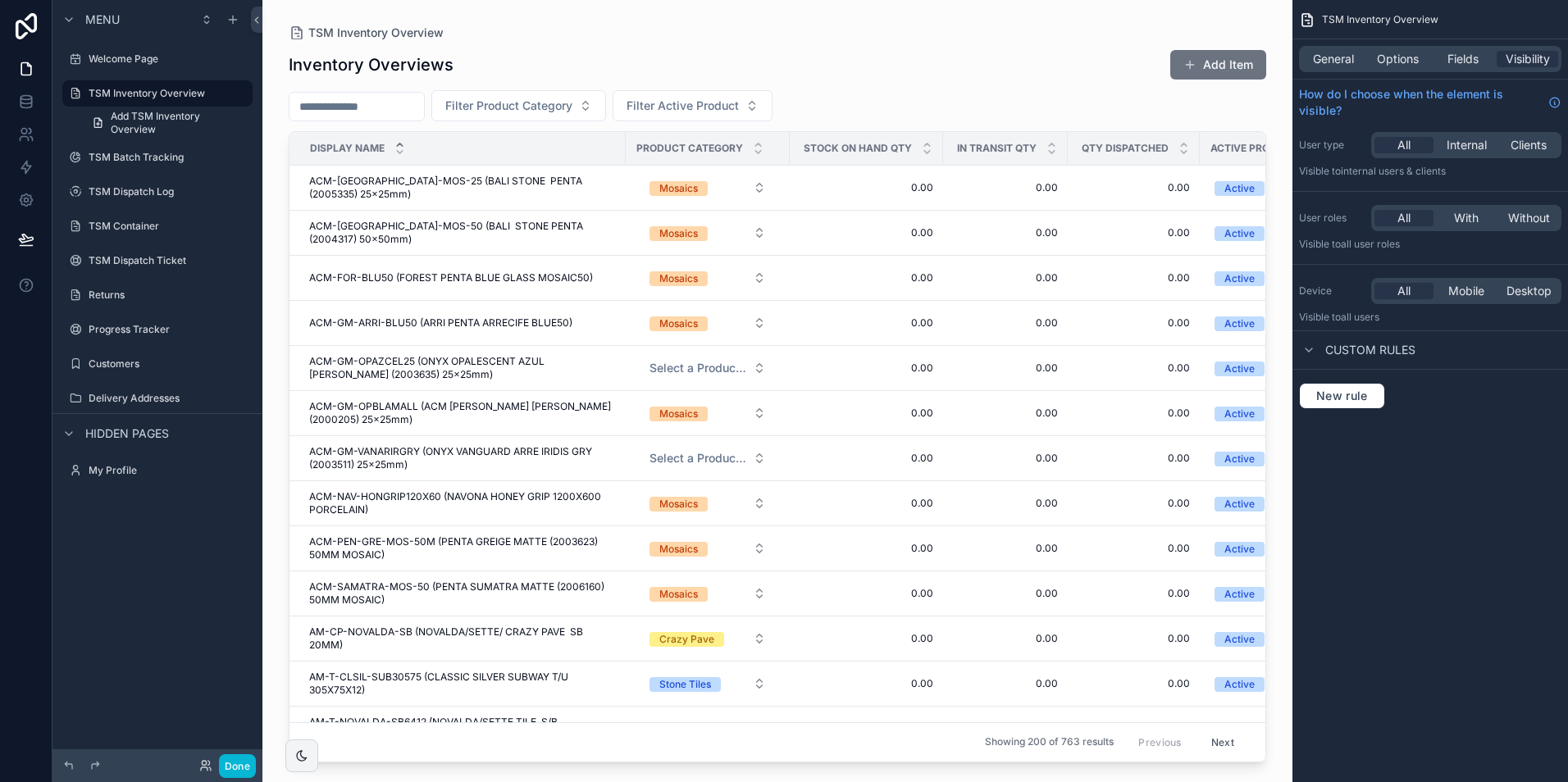
click at [1463, 218] on span "With" at bounding box center [1466, 218] width 25 height 16
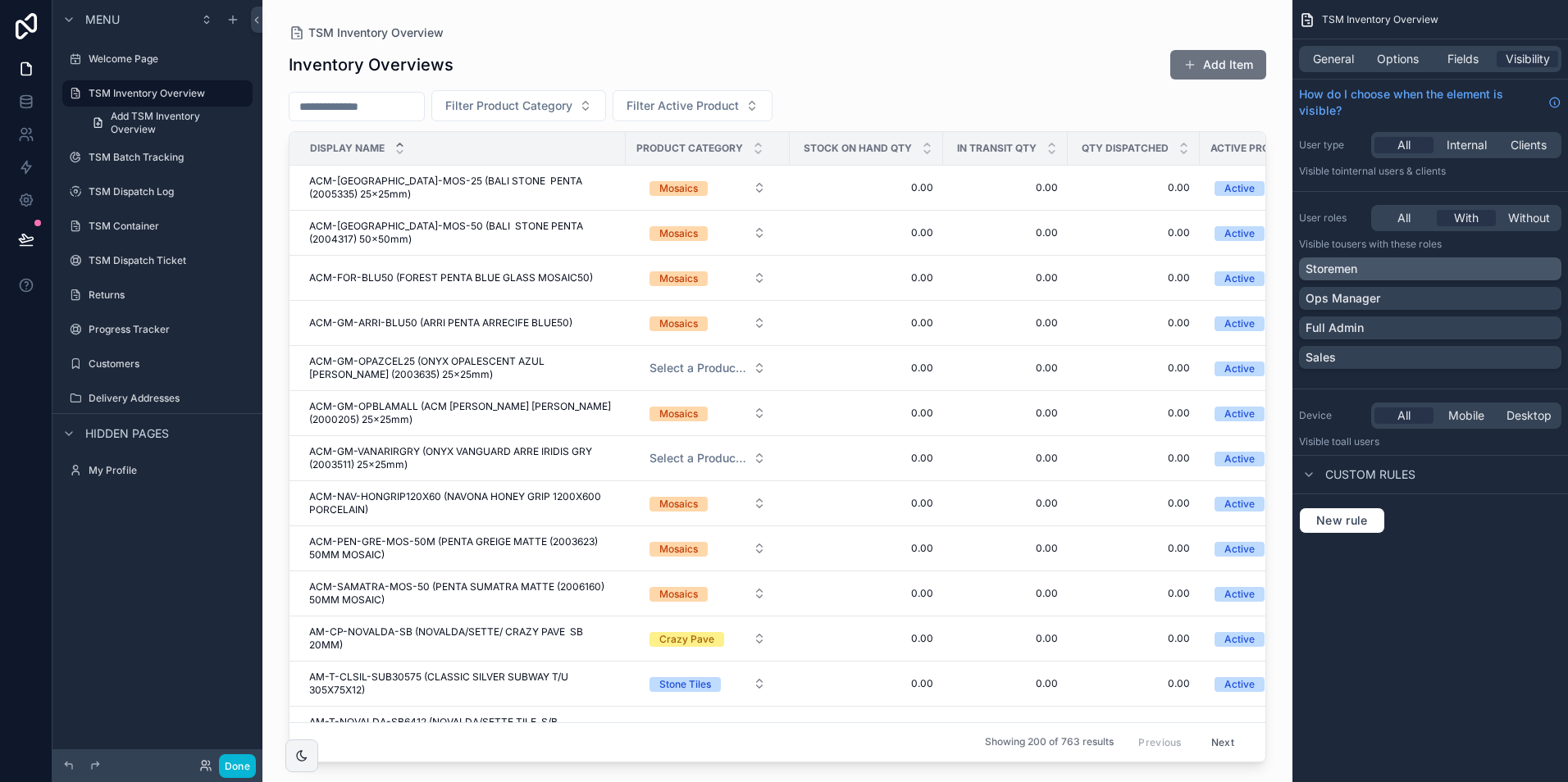
click at [1436, 274] on div "Storemen" at bounding box center [1430, 269] width 249 height 16
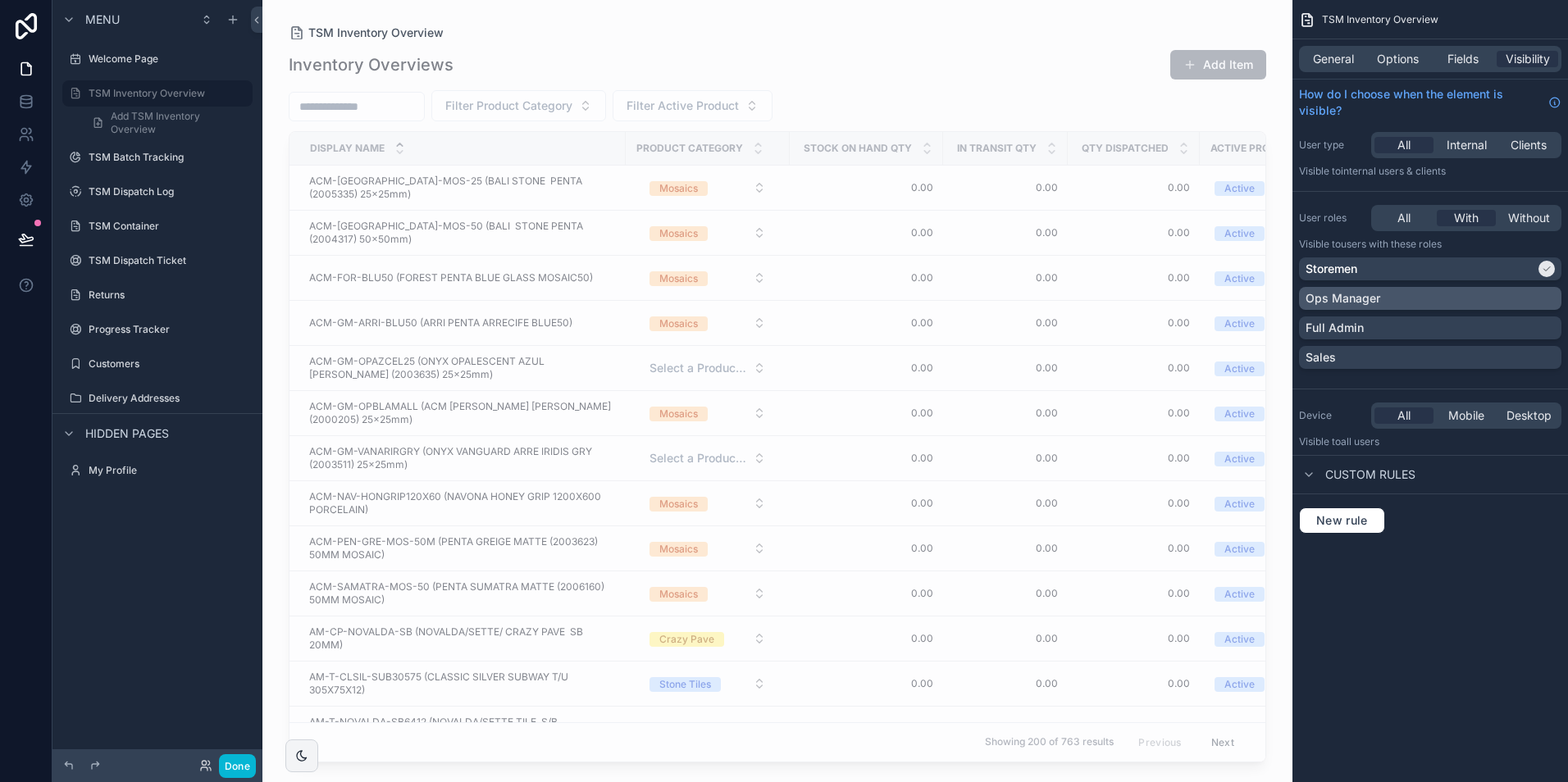
click at [1437, 294] on div "Ops Manager" at bounding box center [1430, 298] width 249 height 16
click at [1430, 322] on div "Full Admin" at bounding box center [1430, 328] width 249 height 16
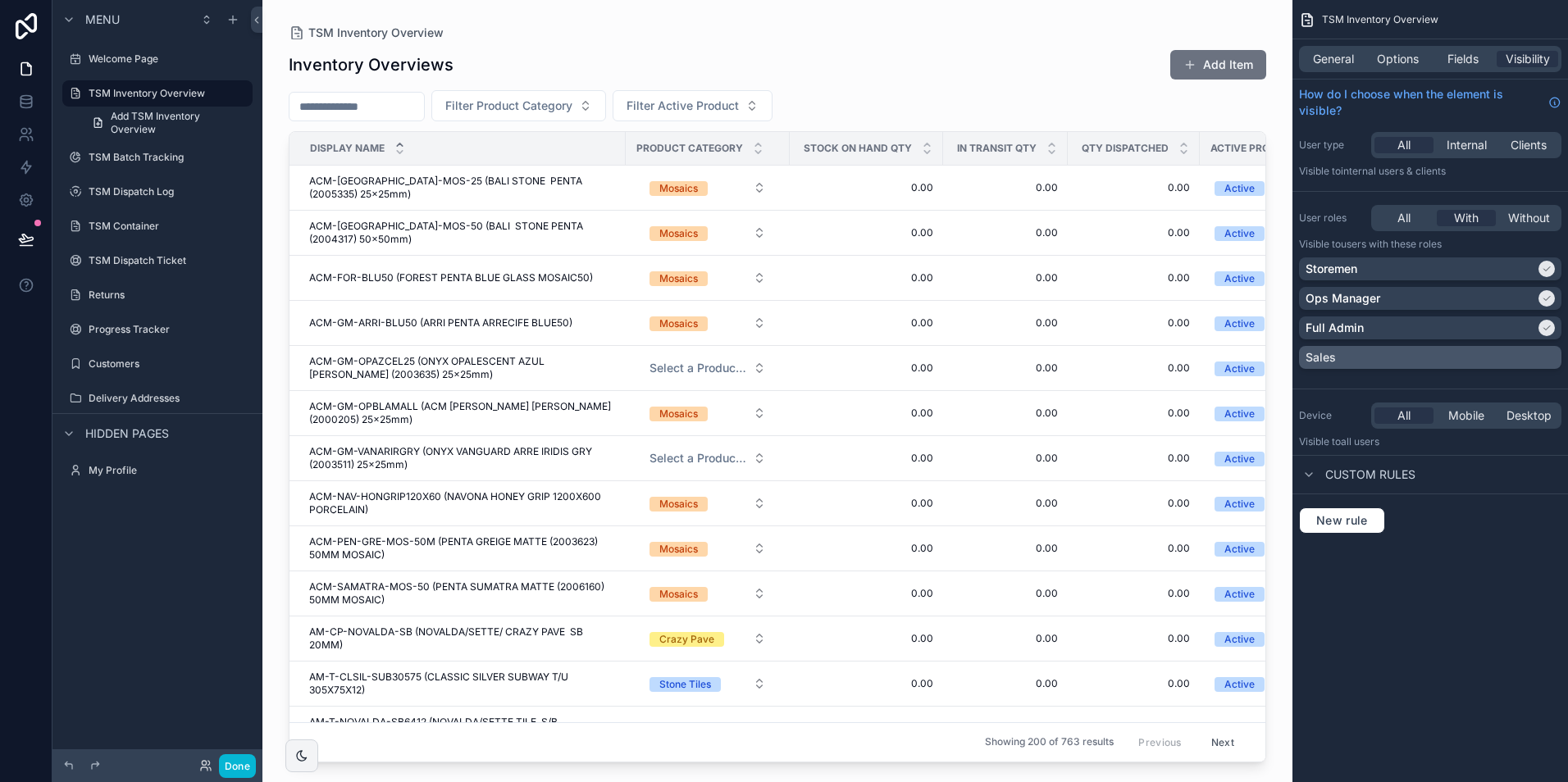
click at [1414, 357] on div "Sales" at bounding box center [1430, 358] width 249 height 16
click at [131, 161] on label "TSM Batch Tracking" at bounding box center [154, 157] width 131 height 13
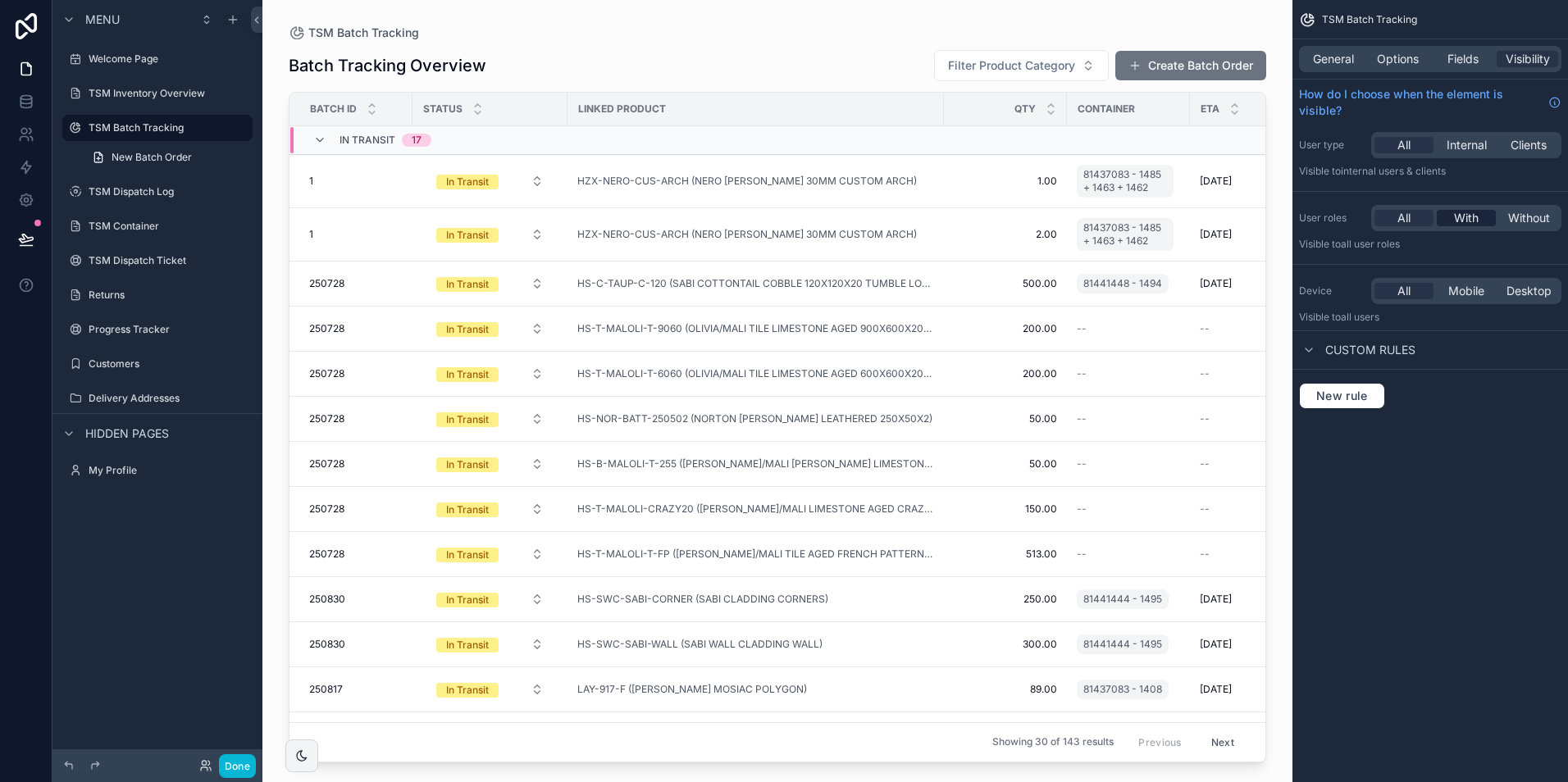
click at [1482, 218] on div "With" at bounding box center [1466, 218] width 59 height 16
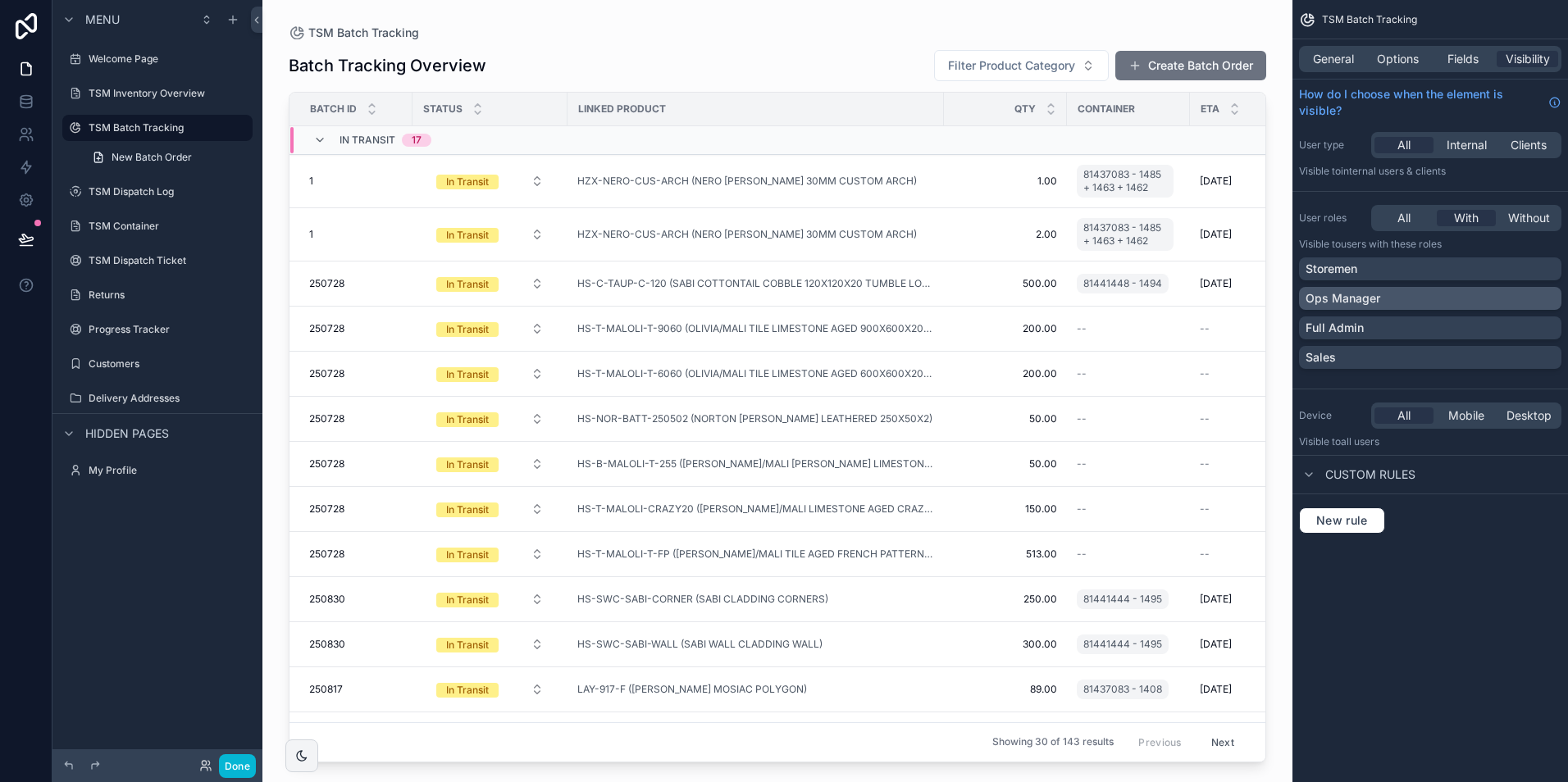
click at [1412, 299] on div "Ops Manager" at bounding box center [1430, 298] width 249 height 16
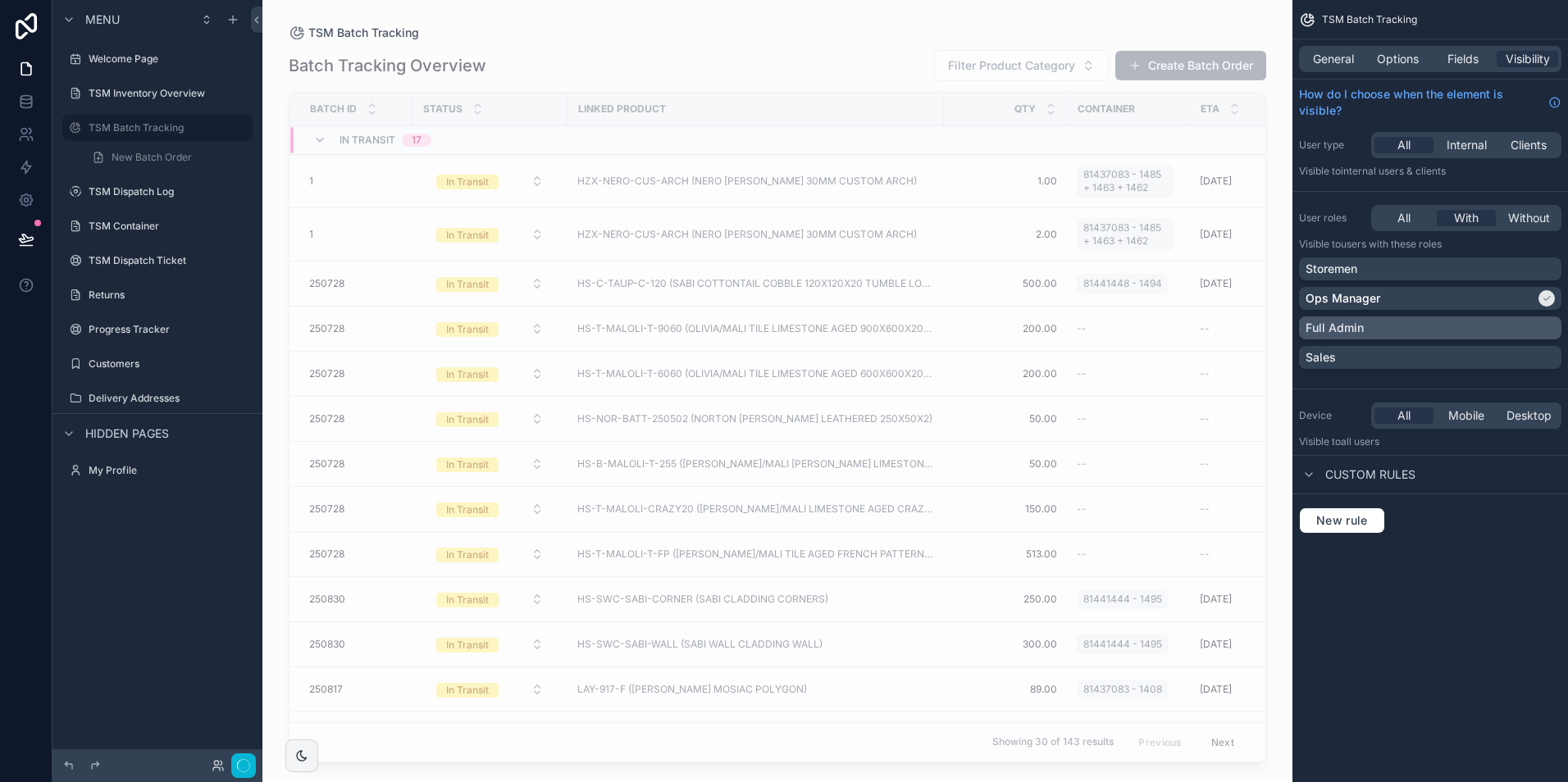
click at [1391, 332] on div "Full Admin" at bounding box center [1430, 328] width 249 height 16
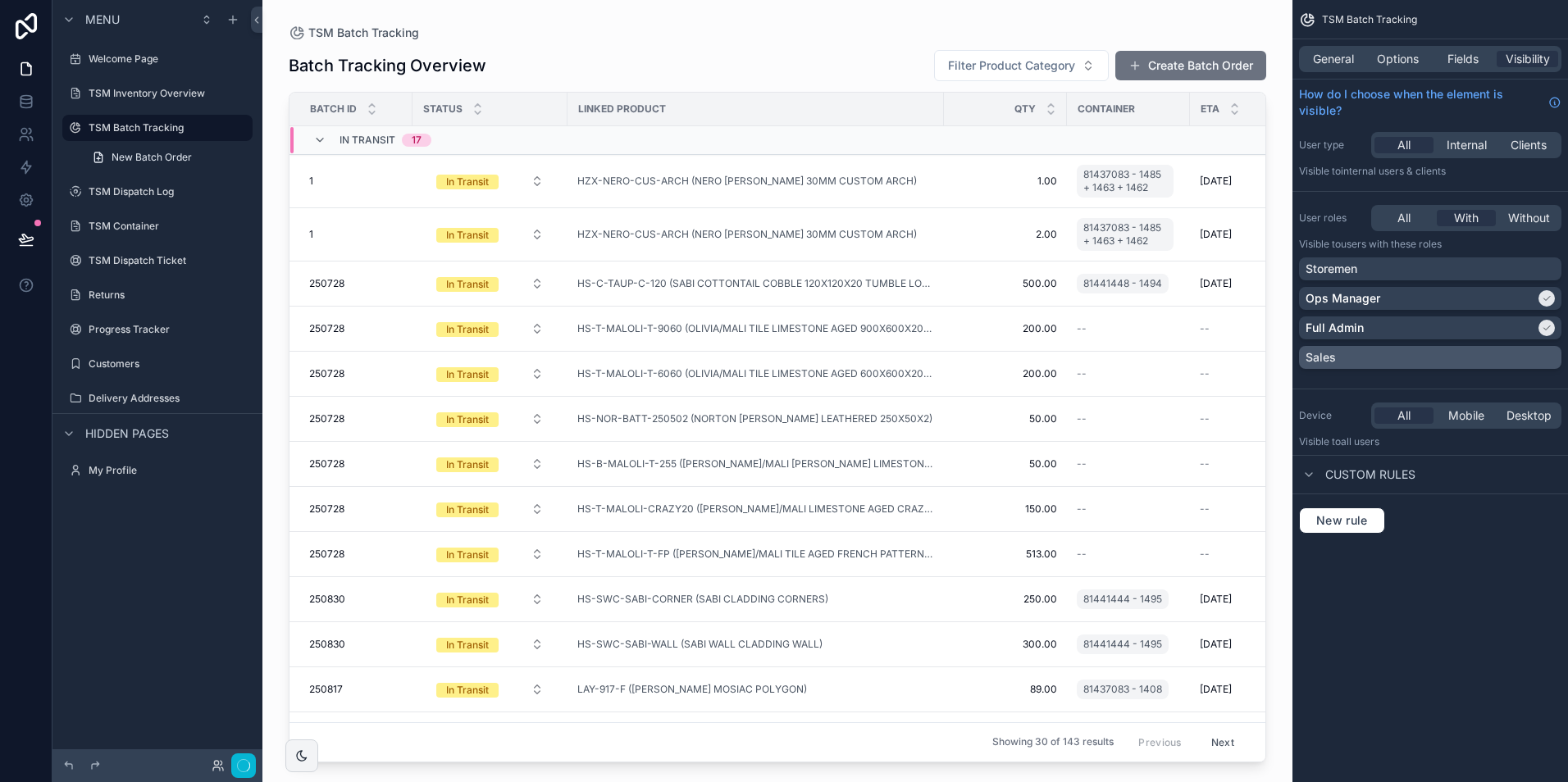
click at [1365, 359] on div "Sales" at bounding box center [1430, 358] width 249 height 16
click at [1387, 591] on div "TSM Batch Tracking General Options Fields Visibility How do I choose when the e…" at bounding box center [1429, 391] width 275 height 782
click at [140, 192] on label "TSM Dispatch Log" at bounding box center [154, 192] width 131 height 13
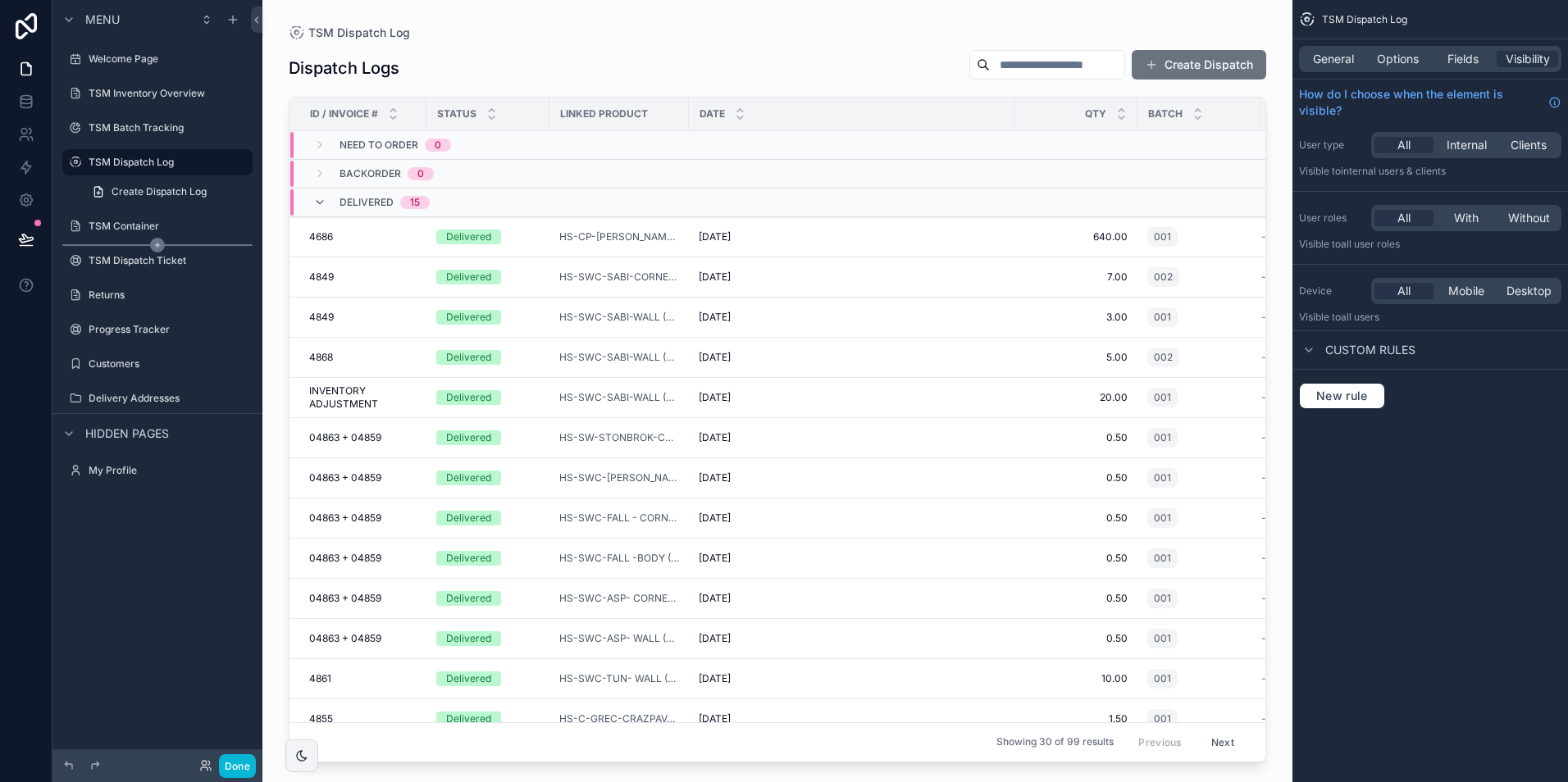
click at [149, 245] on div "scrollable content" at bounding box center [157, 245] width 190 height 2
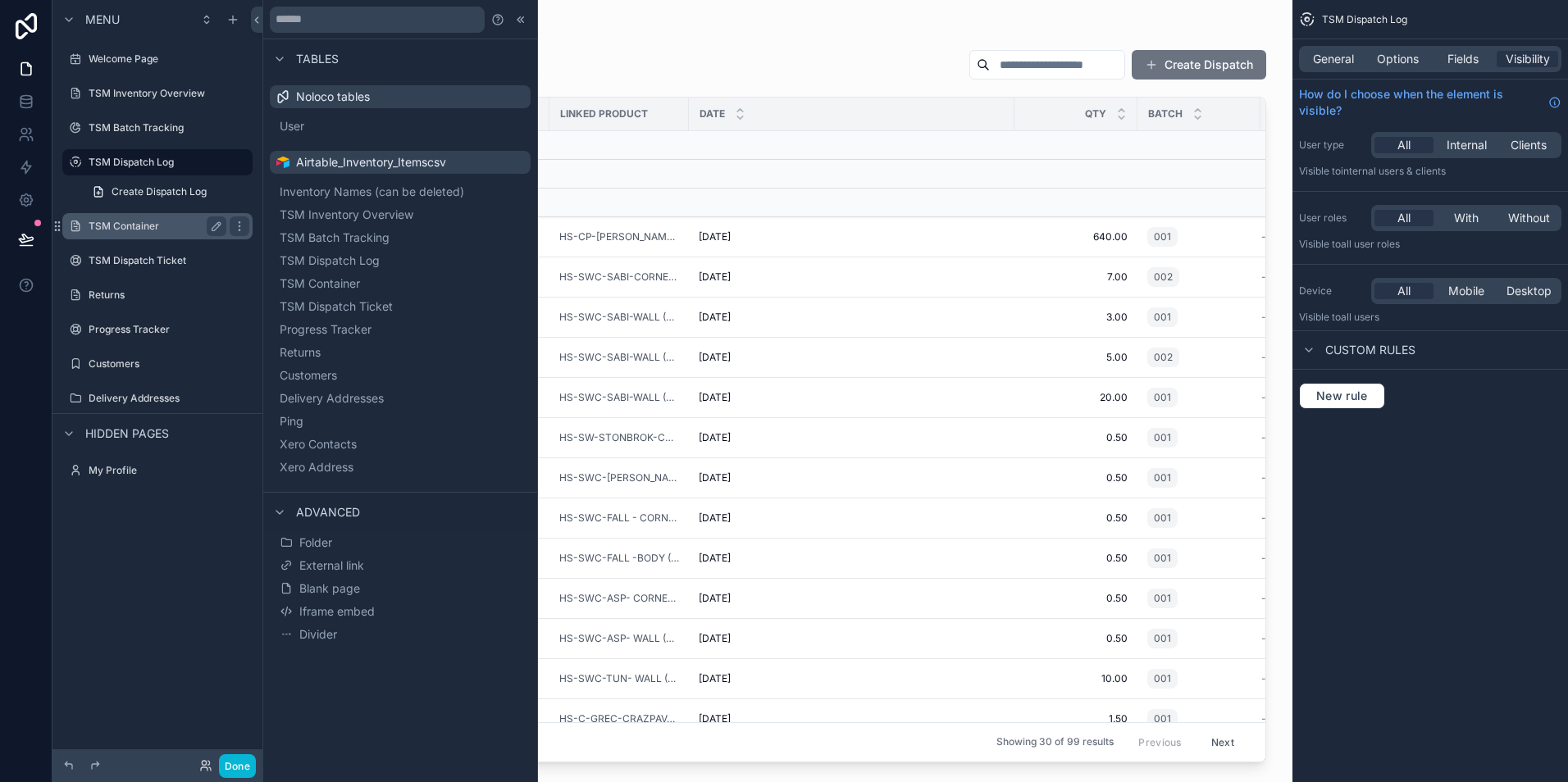
click at [125, 236] on div "TSM Container" at bounding box center [157, 226] width 184 height 27
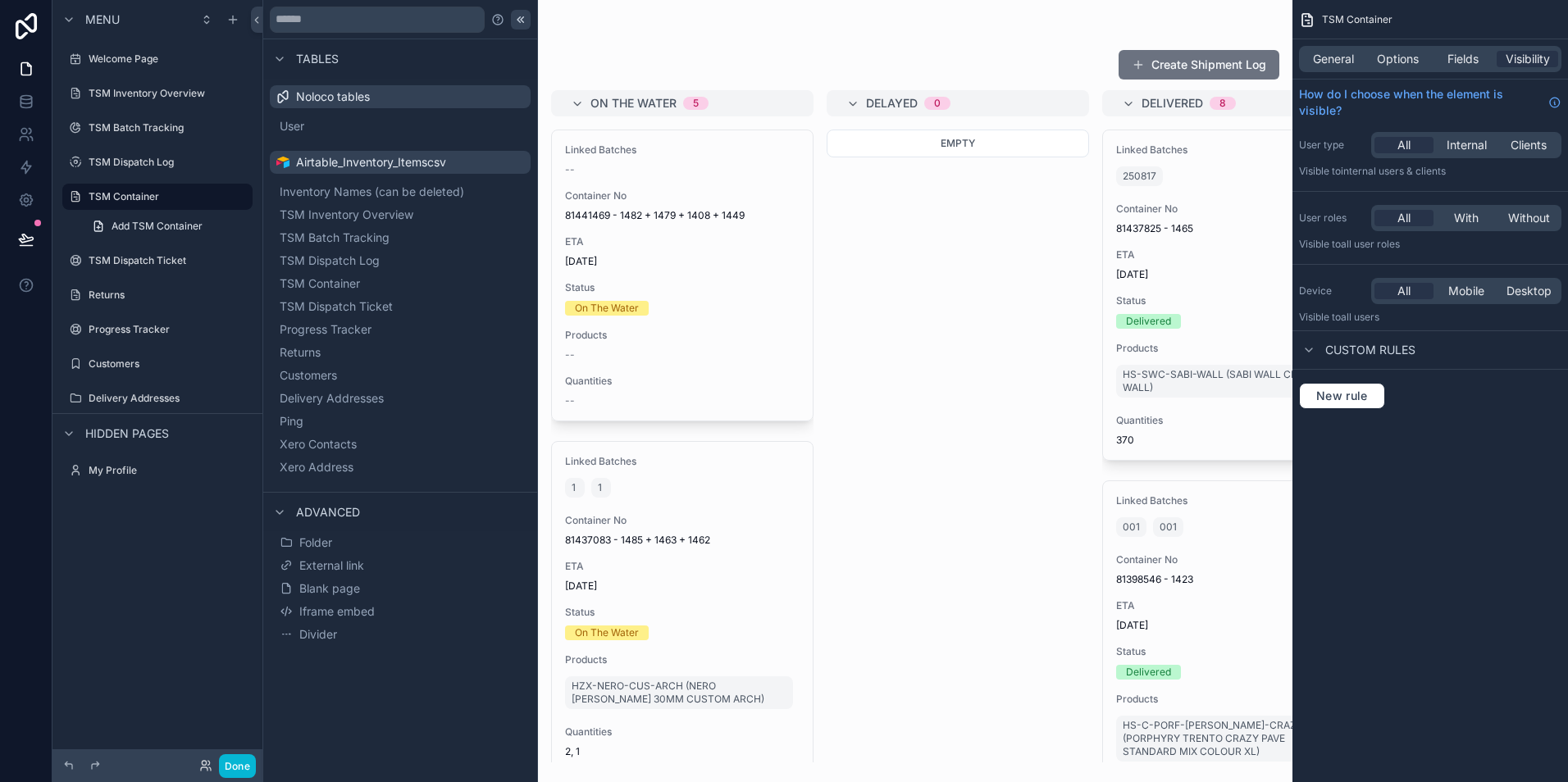
click at [525, 20] on icon at bounding box center [521, 19] width 13 height 13
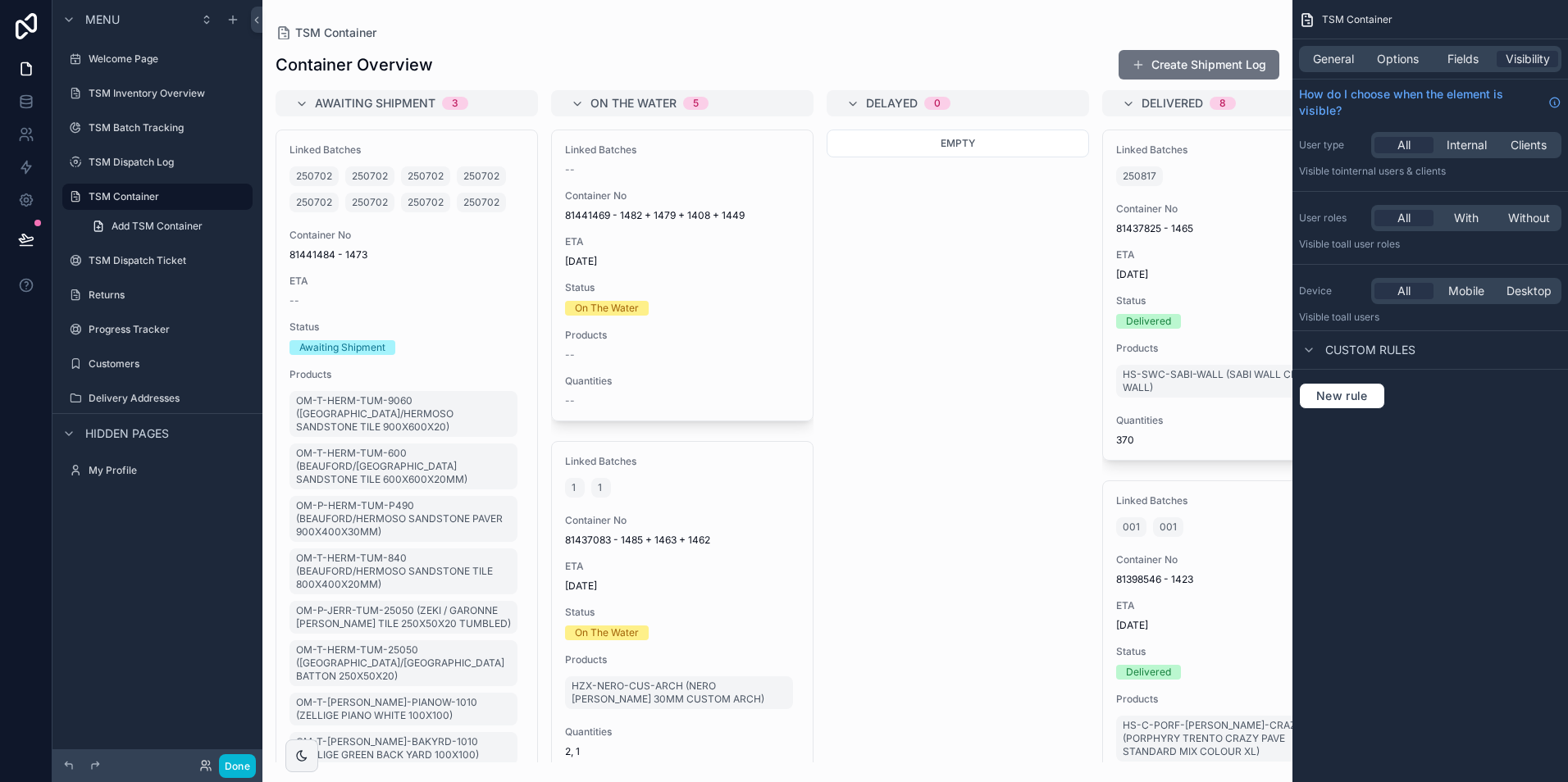
click at [1445, 70] on div "General Options Fields Visibility" at bounding box center [1430, 59] width 263 height 27
click at [1457, 58] on span "Fields" at bounding box center [1463, 59] width 31 height 16
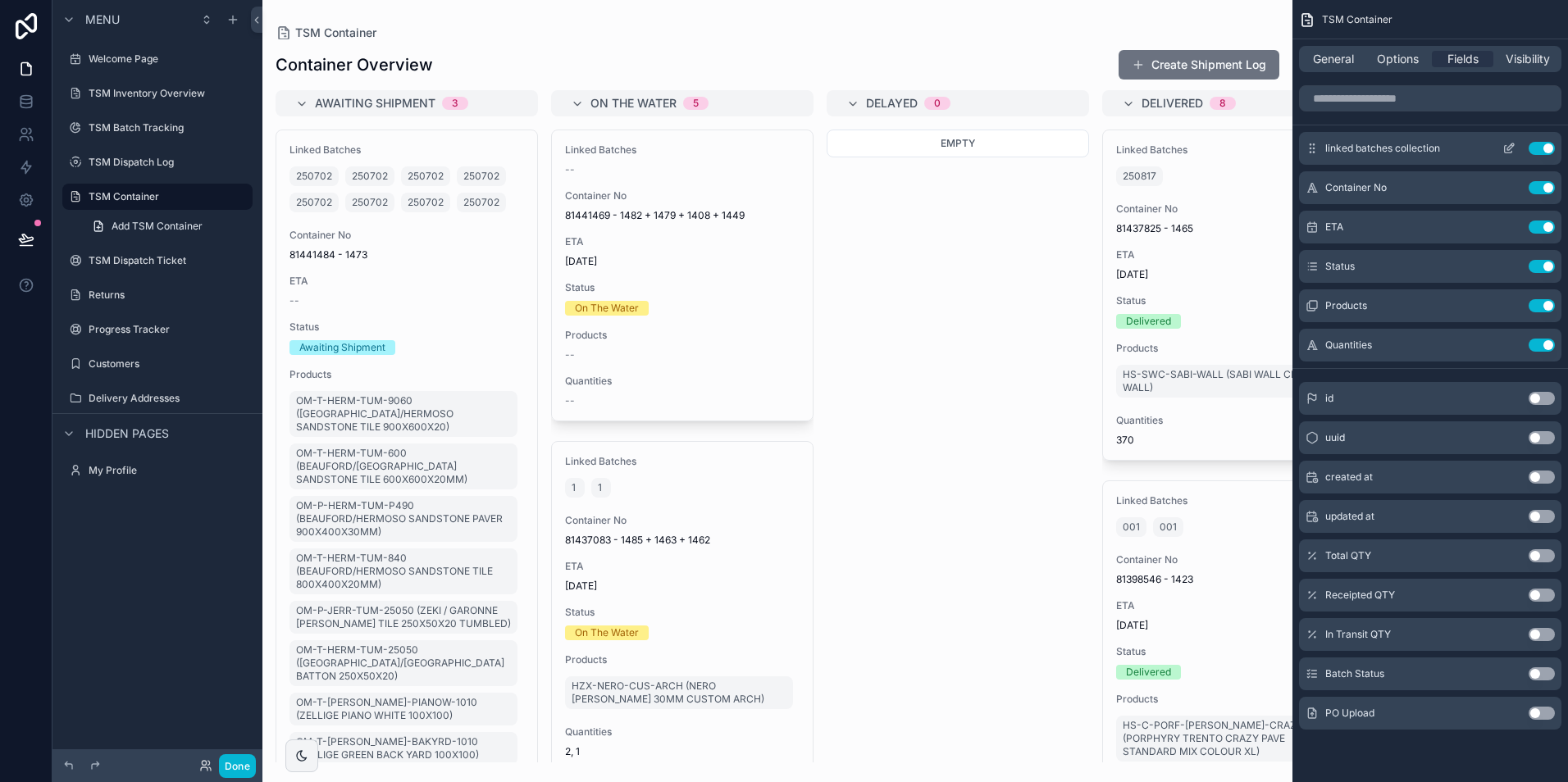
click at [1507, 146] on icon "scrollable content" at bounding box center [1509, 148] width 13 height 13
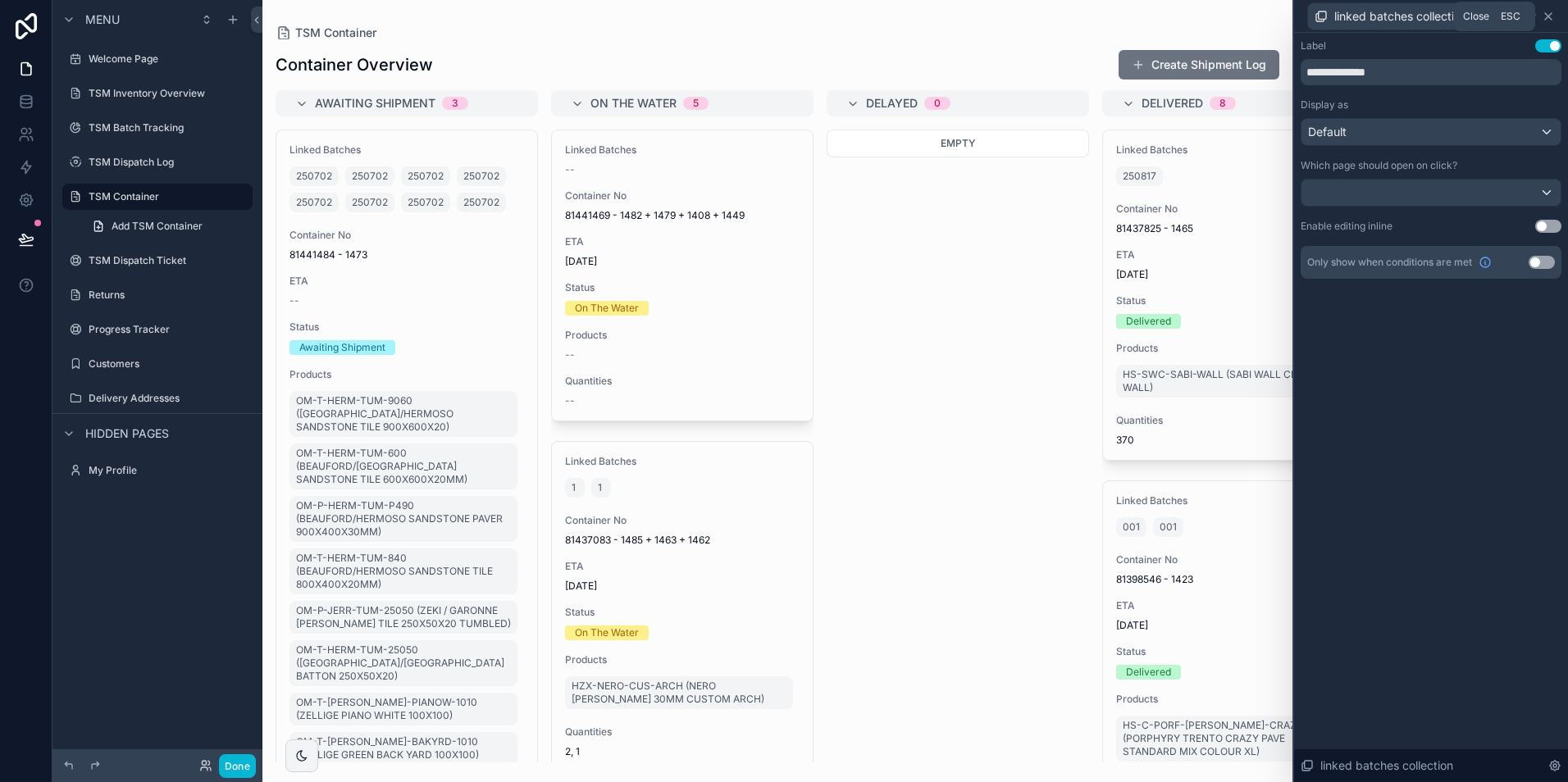
click at [1549, 21] on icon at bounding box center [1548, 16] width 13 height 13
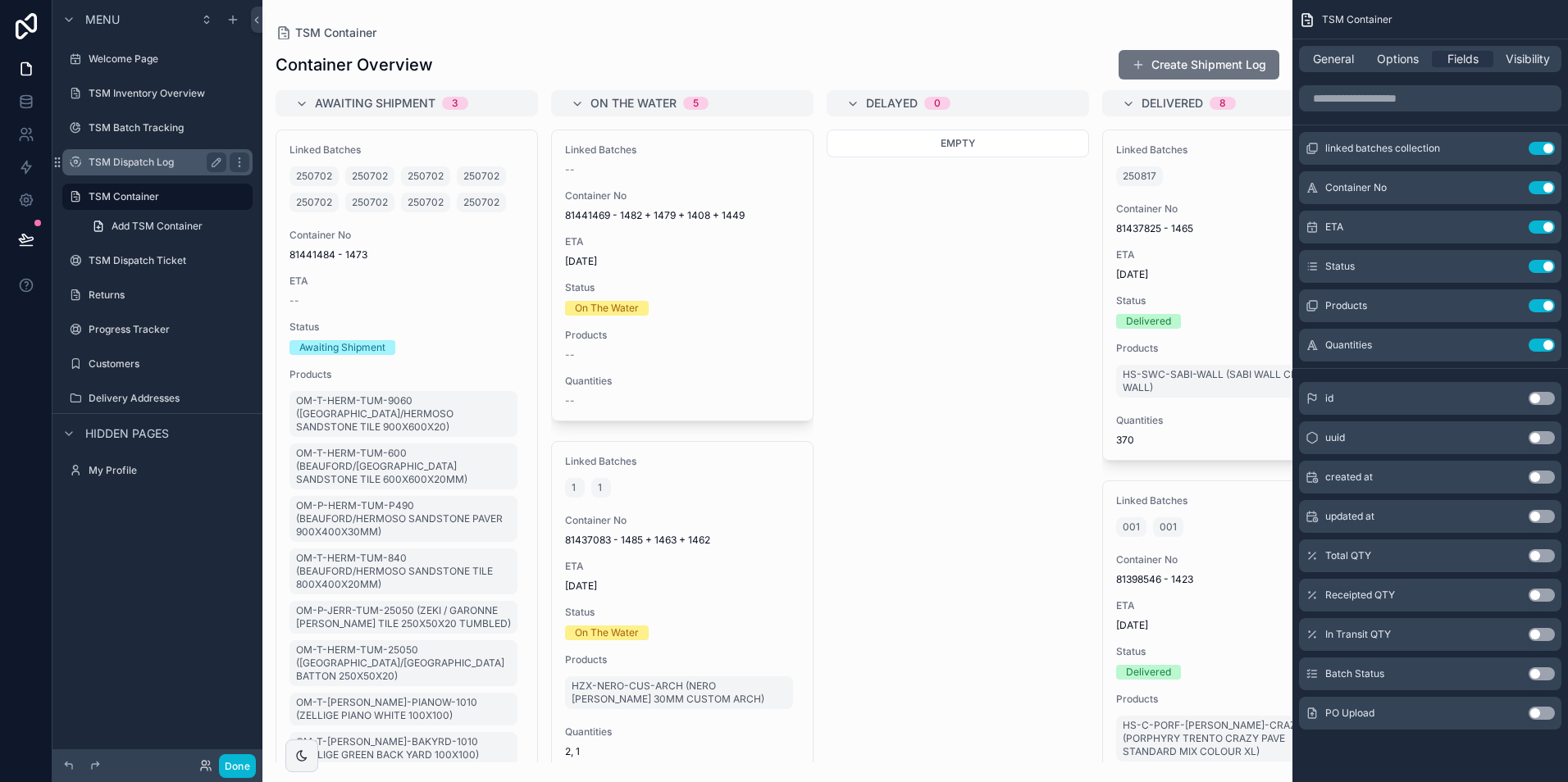
click at [125, 159] on label "TSM Dispatch Log" at bounding box center [154, 162] width 131 height 13
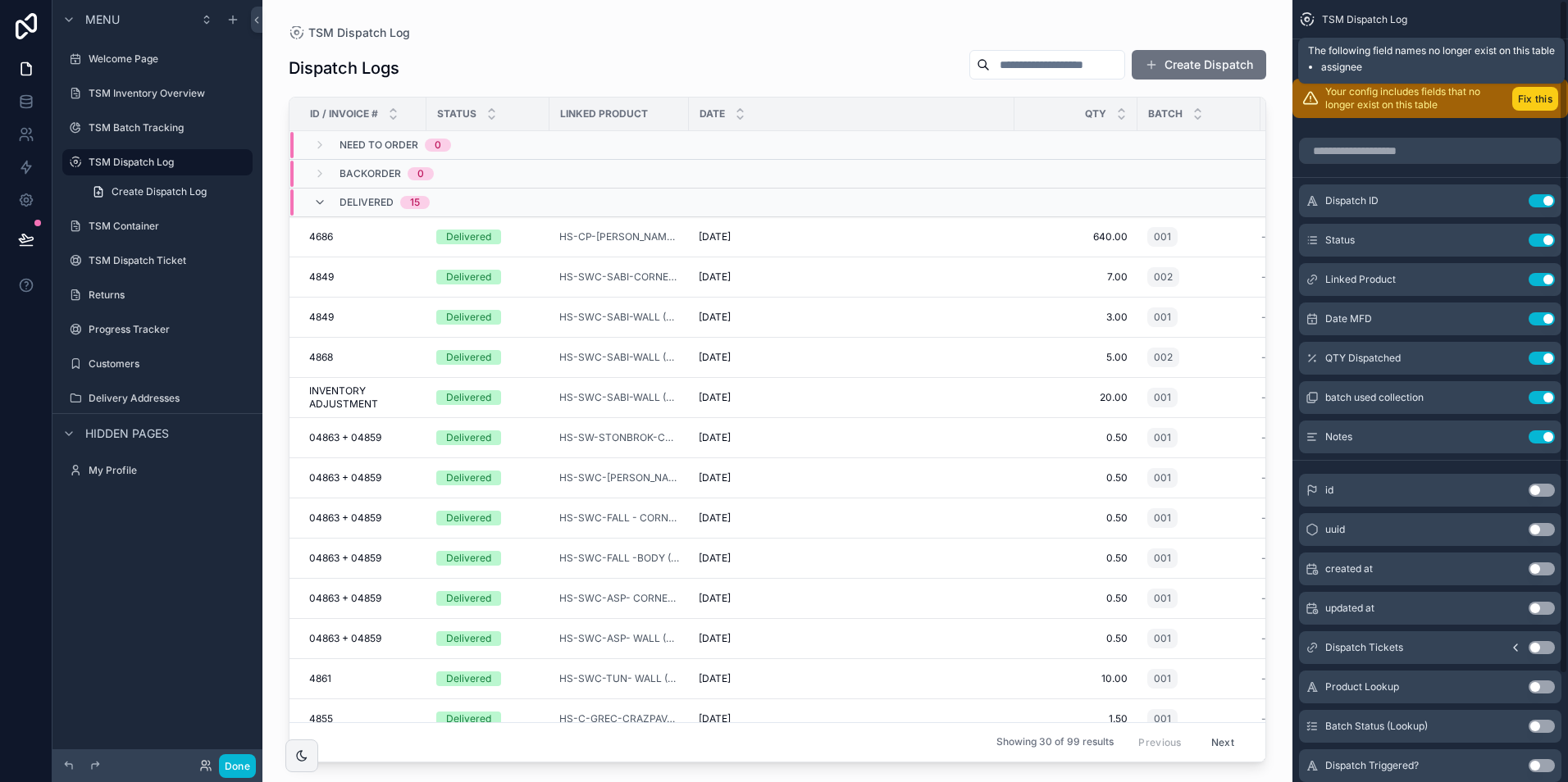
click at [1539, 102] on button "Fix this" at bounding box center [1535, 99] width 46 height 24
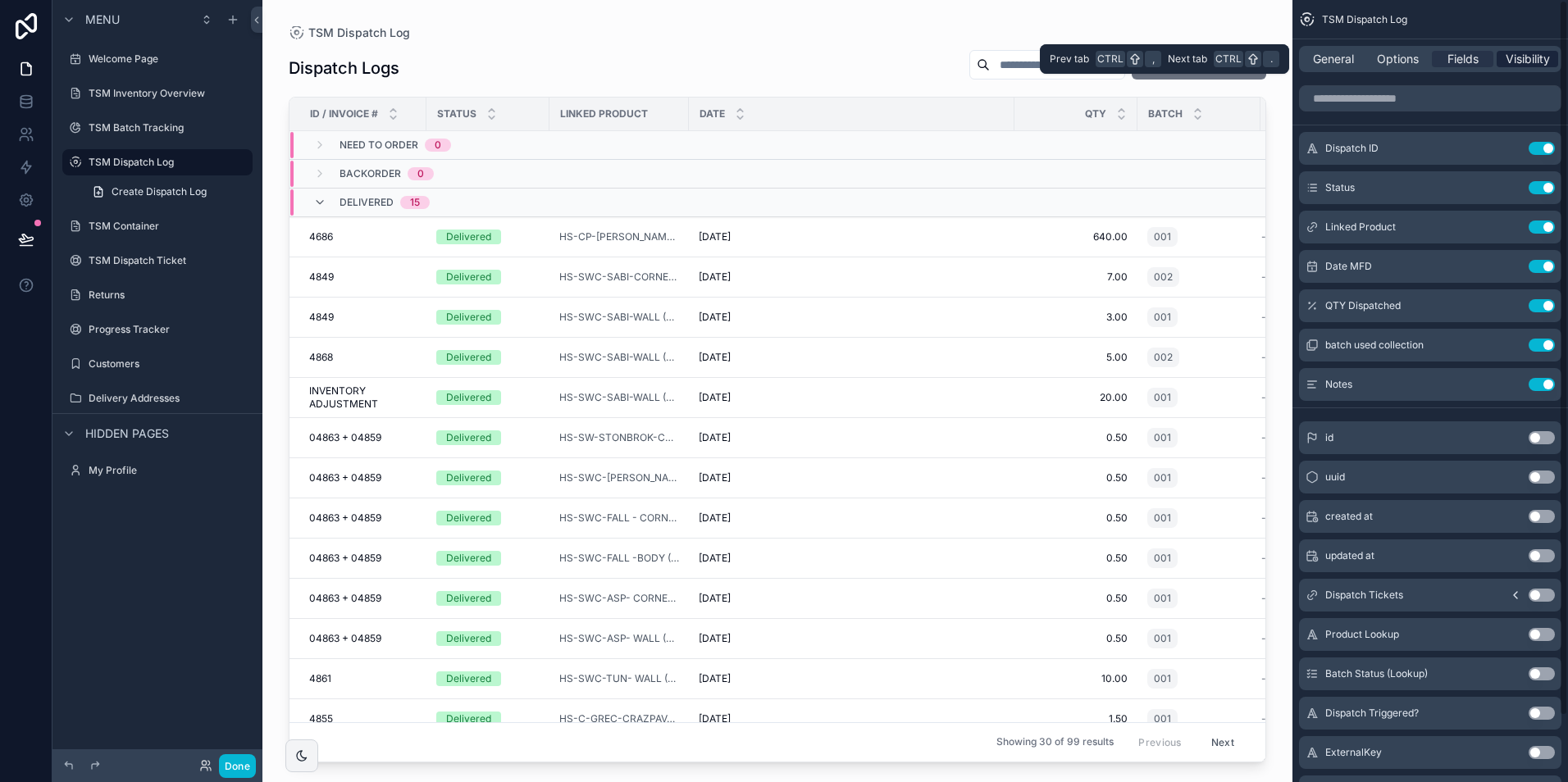
click at [1521, 63] on span "Visibility" at bounding box center [1528, 59] width 44 height 16
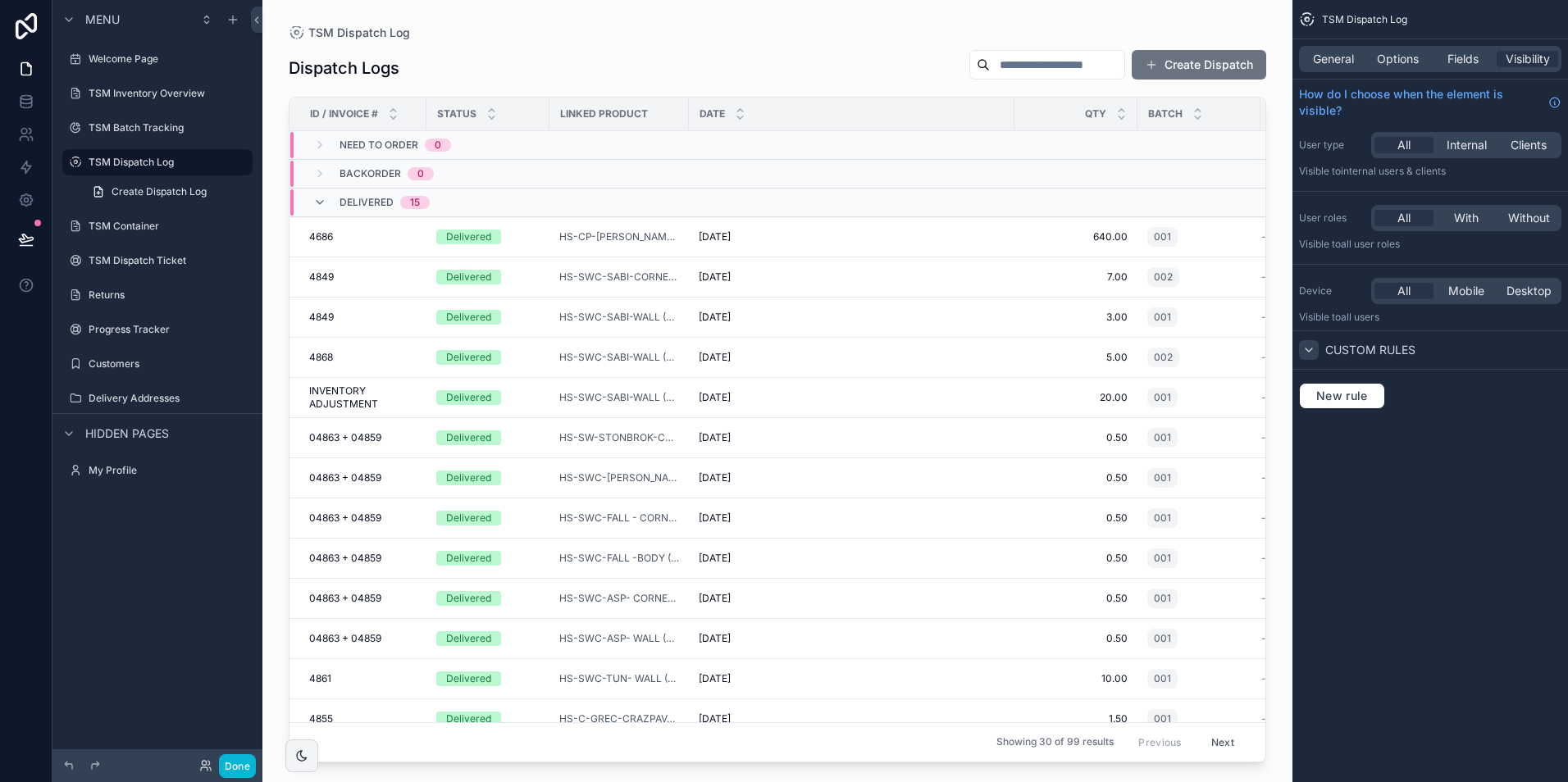
click at [1309, 348] on icon "scrollable content" at bounding box center [1308, 350] width 13 height 13
click at [1311, 348] on icon "scrollable content" at bounding box center [1308, 350] width 13 height 13
click at [1325, 391] on span "New rule" at bounding box center [1341, 396] width 65 height 15
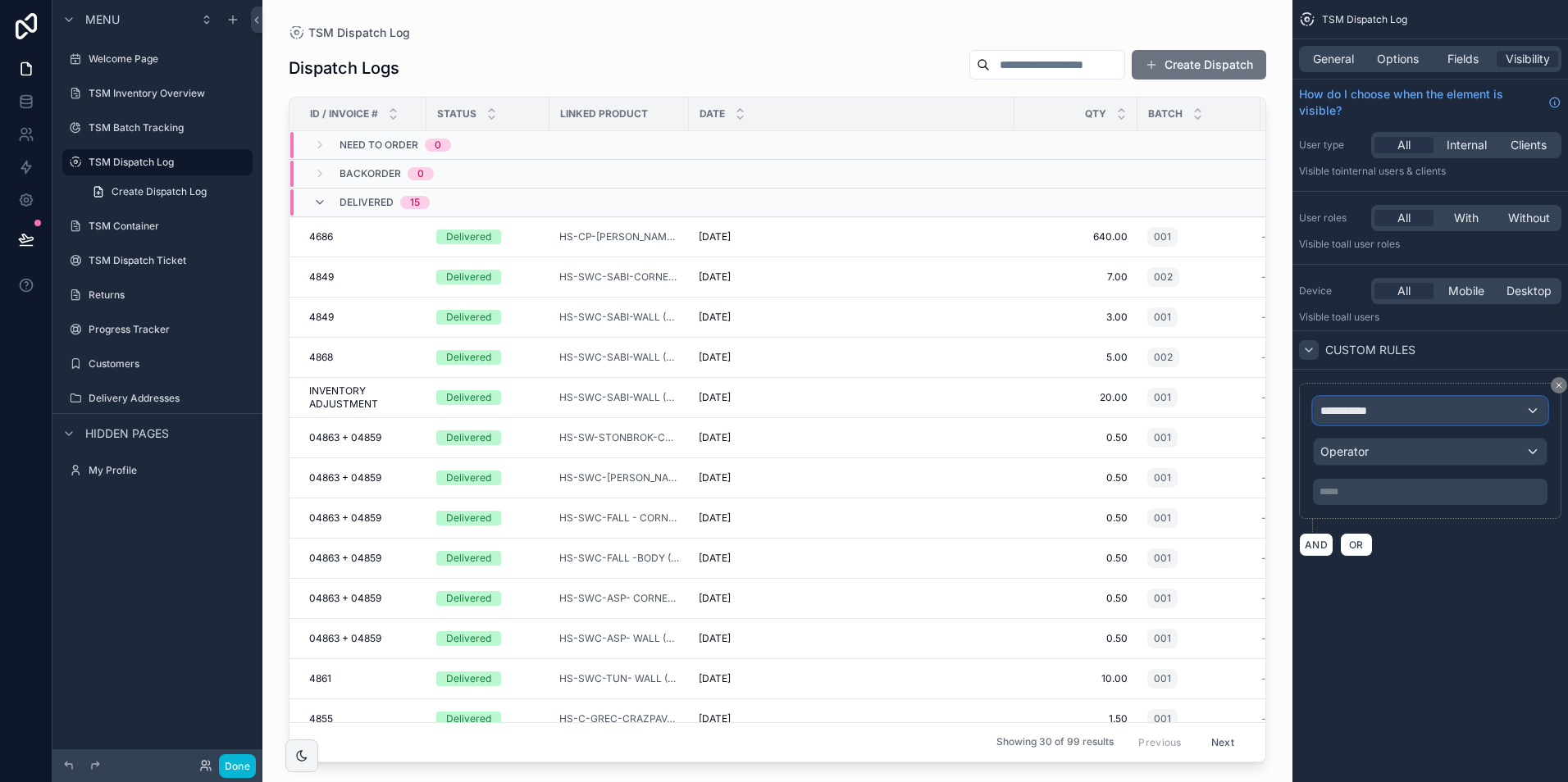
click at [1384, 414] on div "**********" at bounding box center [1430, 411] width 233 height 27
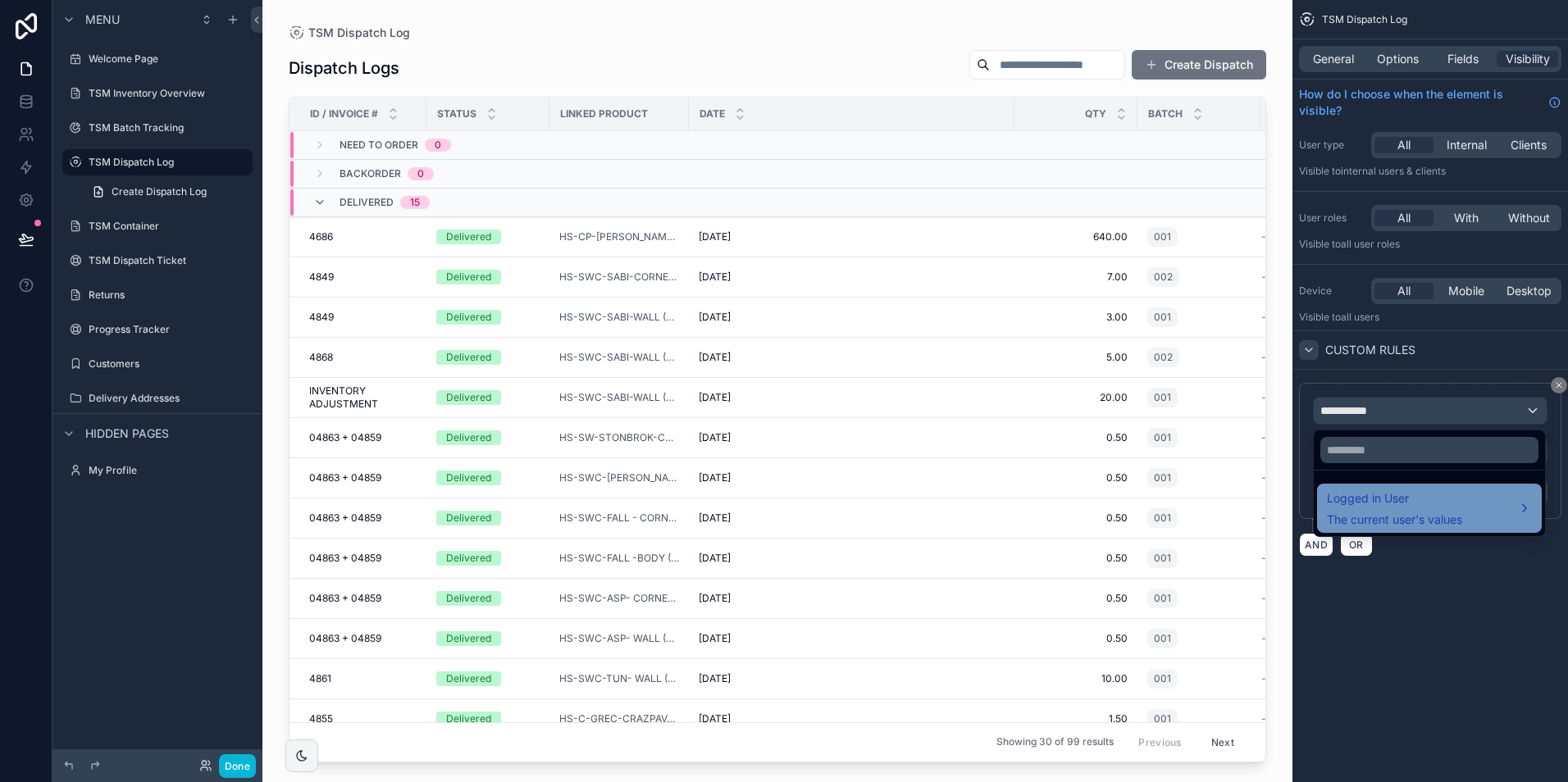
click at [1417, 500] on span "Logged in User" at bounding box center [1394, 498] width 135 height 20
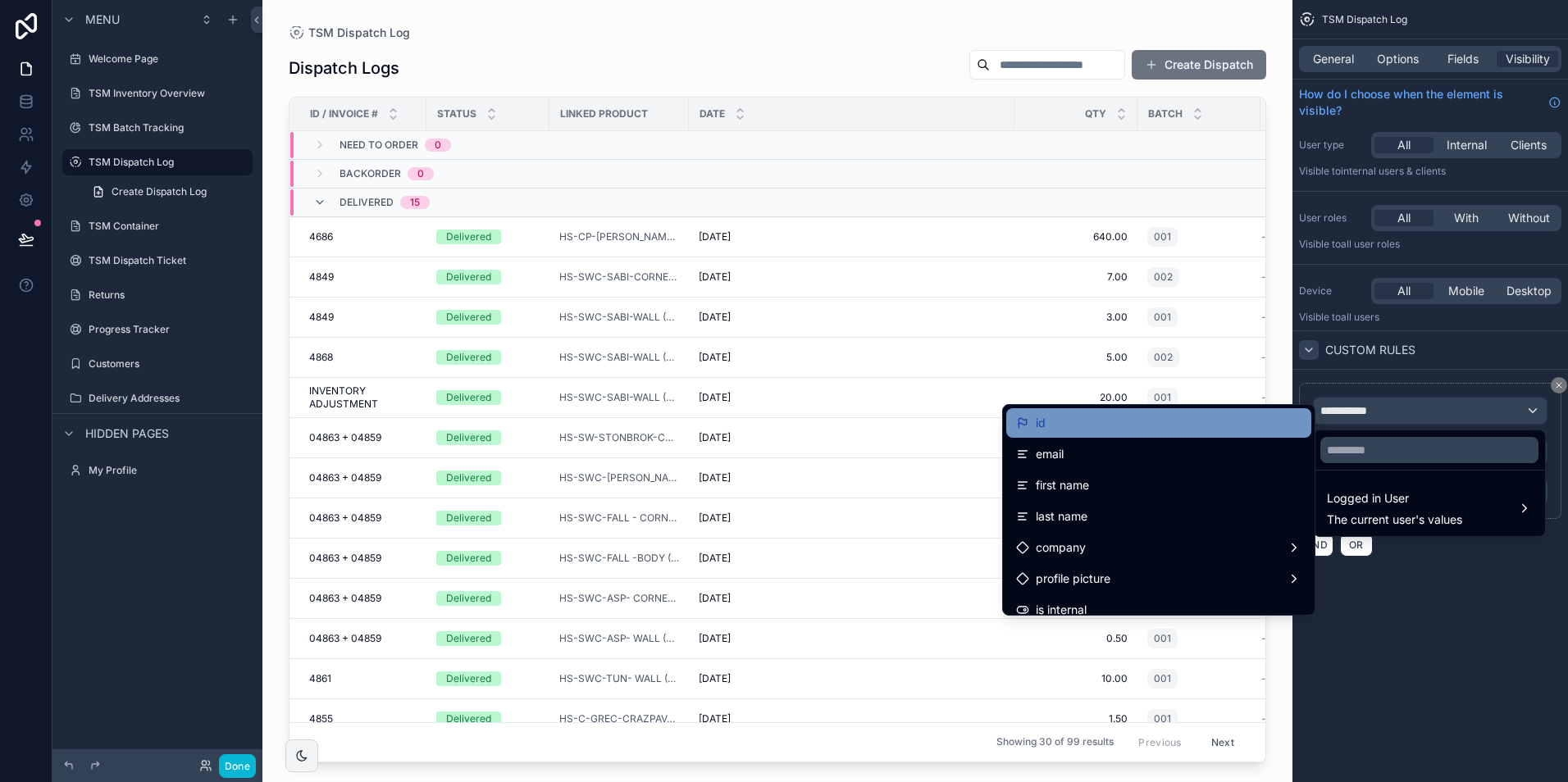
click at [1208, 432] on div "id" at bounding box center [1158, 423] width 285 height 20
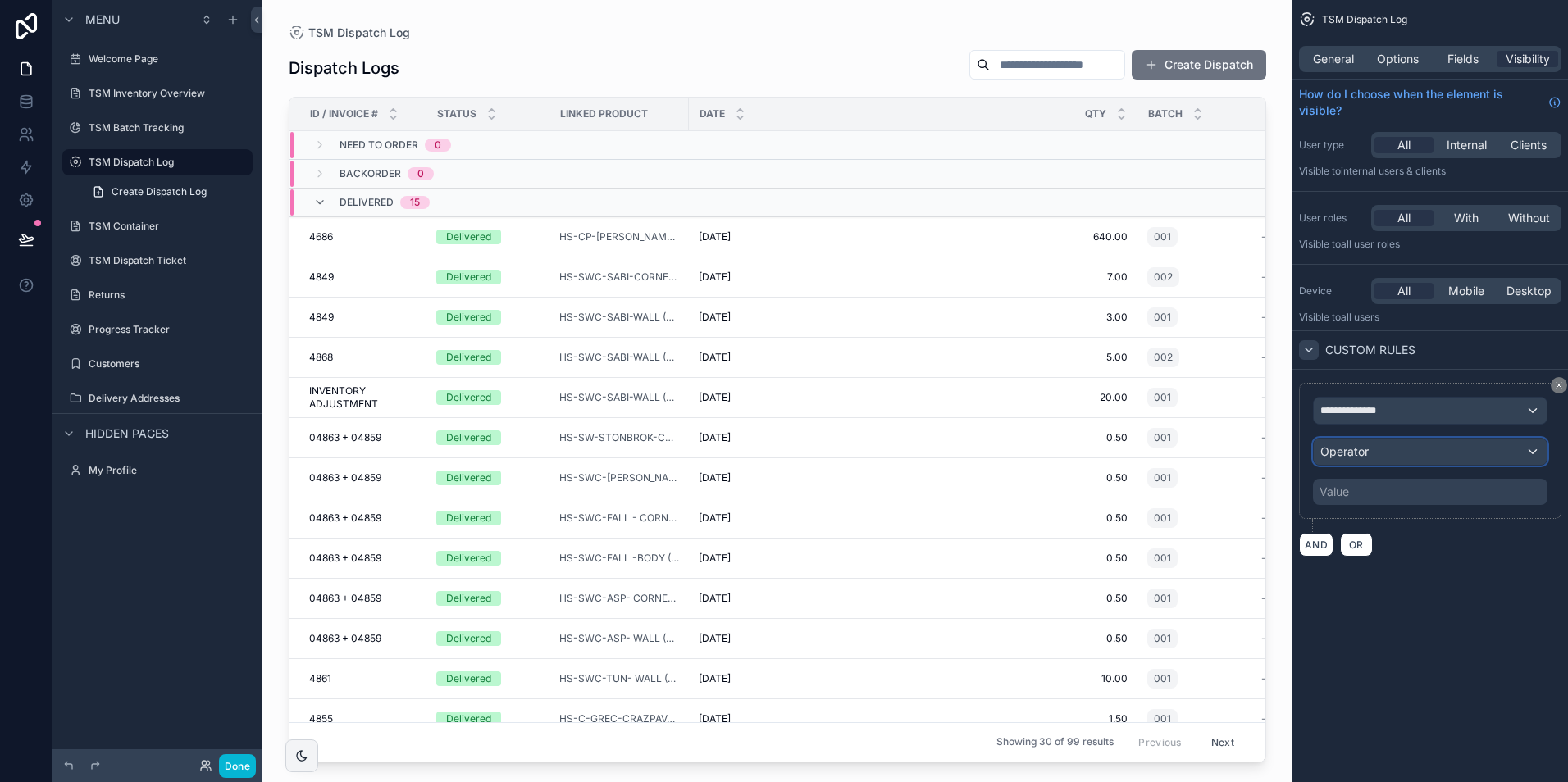
click at [1402, 447] on div "Operator" at bounding box center [1430, 451] width 233 height 27
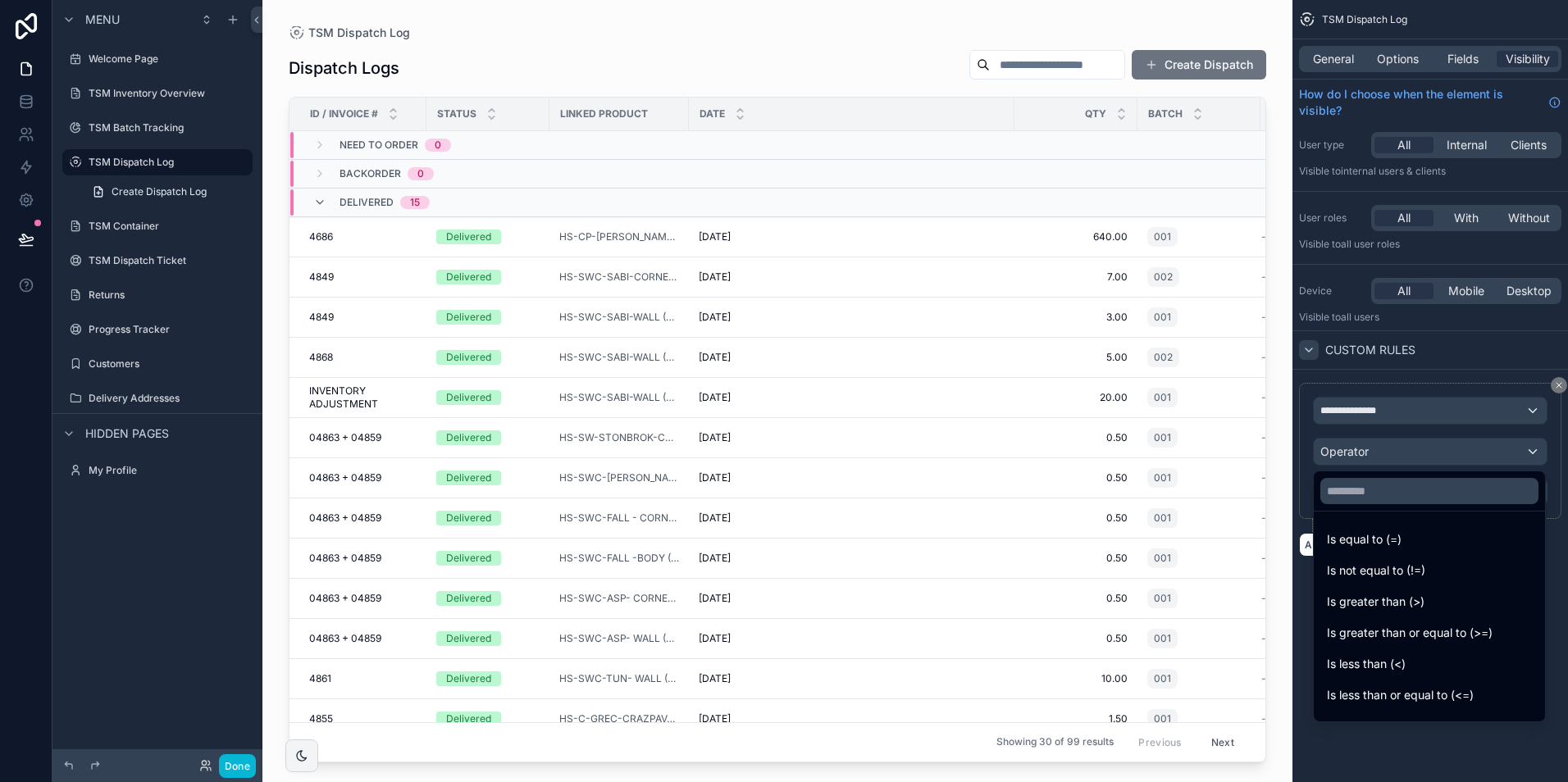
click at [1404, 449] on div "scrollable content" at bounding box center [784, 391] width 1568 height 782
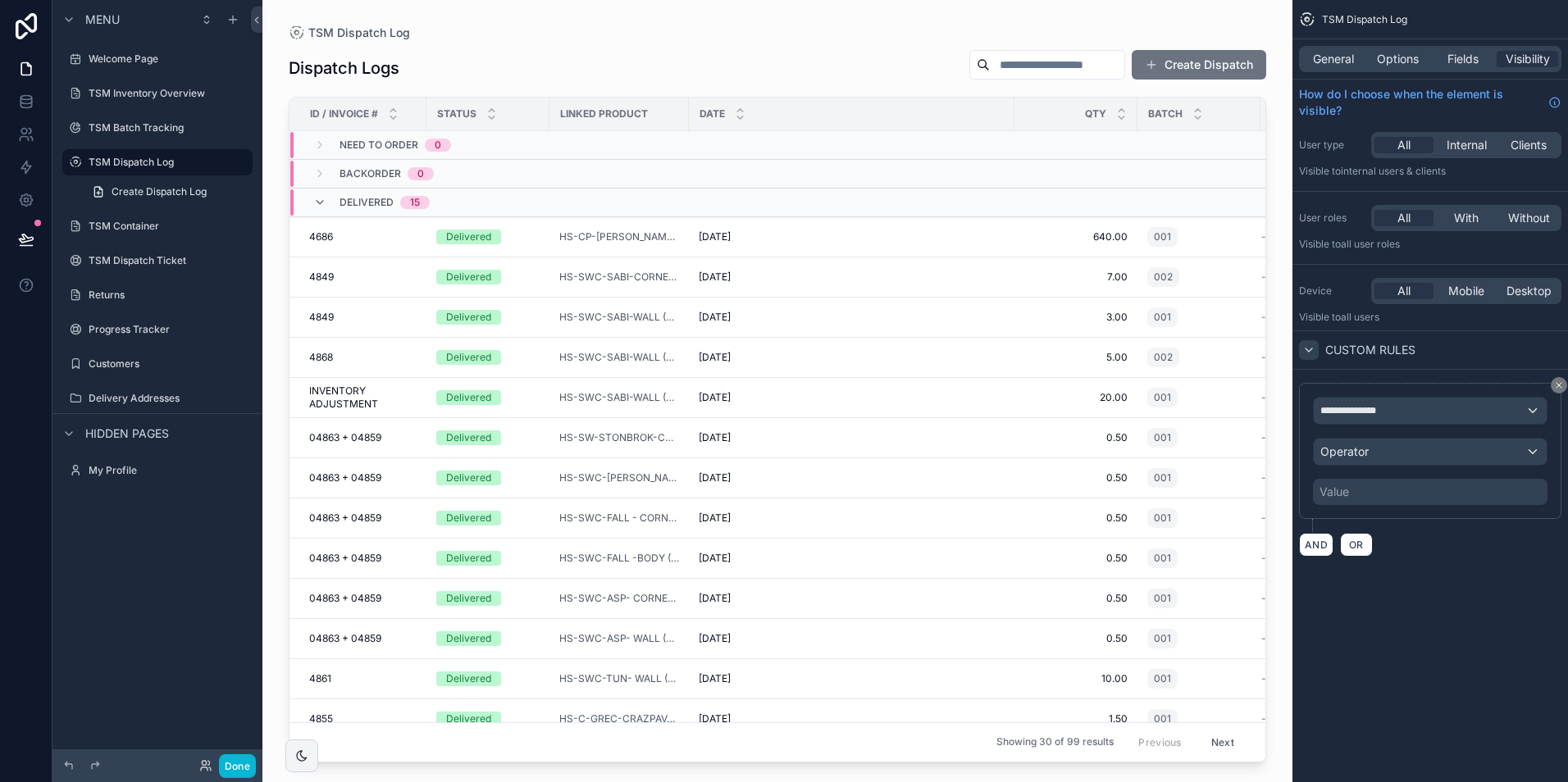
click at [1402, 494] on div "Value" at bounding box center [1430, 491] width 234 height 27
click at [1554, 386] on icon "scrollable content" at bounding box center [1558, 385] width 10 height 10
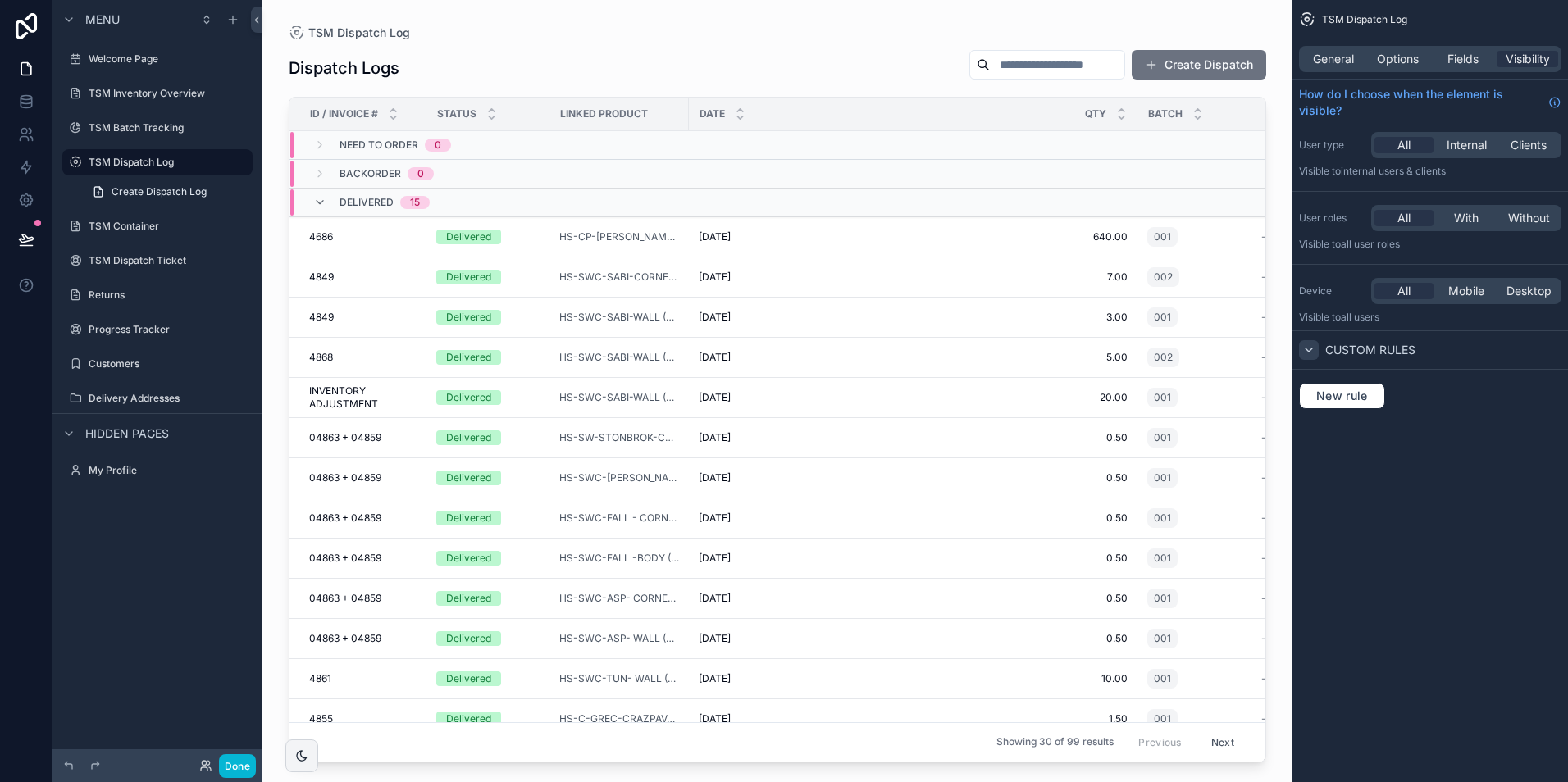
click at [668, 48] on div "scrollable content" at bounding box center [778, 381] width 1030 height 763
click at [21, 134] on icon at bounding box center [27, 134] width 16 height 16
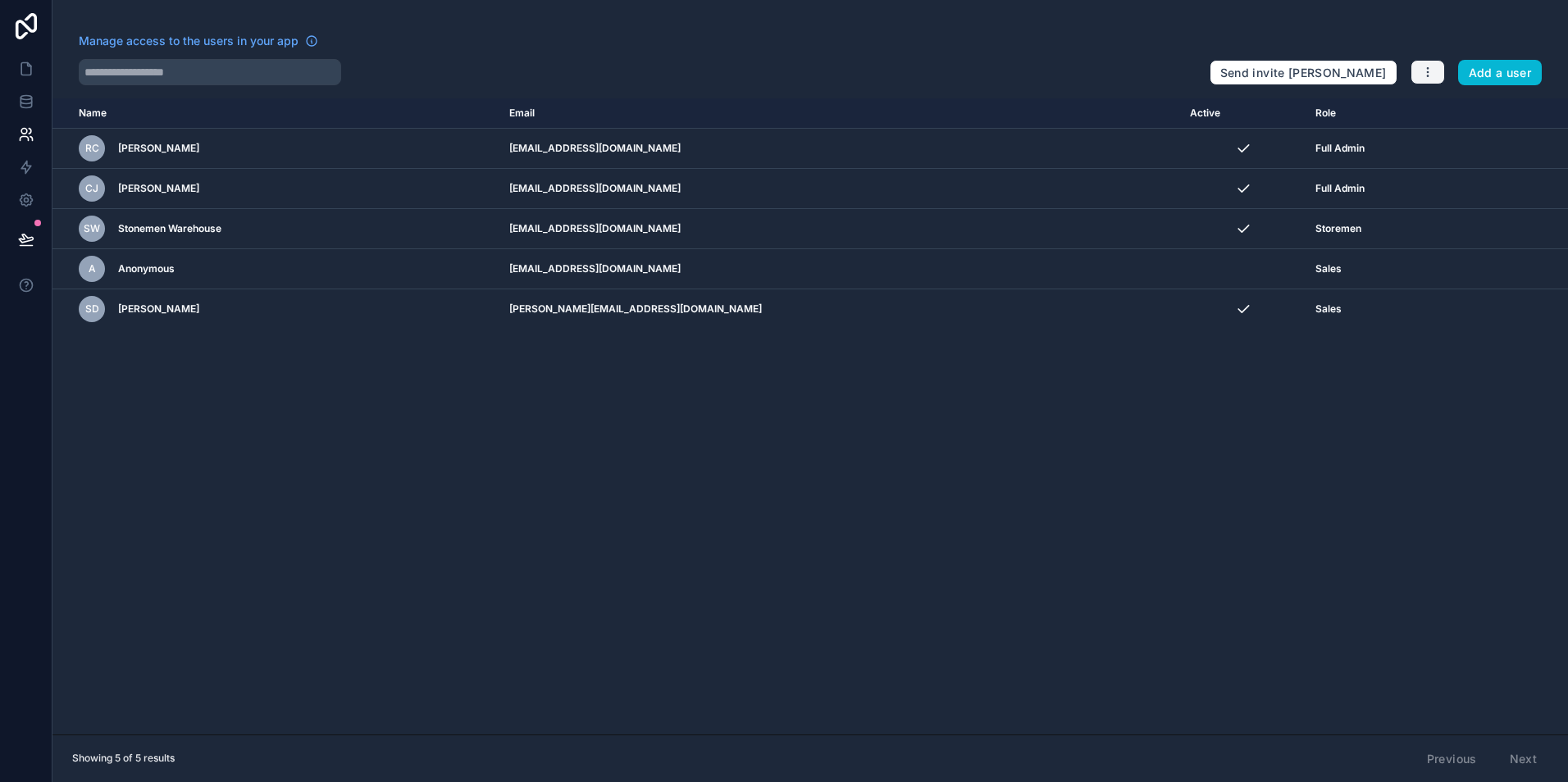
click at [1429, 69] on icon "button" at bounding box center [1427, 72] width 13 height 13
click at [1430, 121] on link "Manage roles" at bounding box center [1466, 111] width 114 height 27
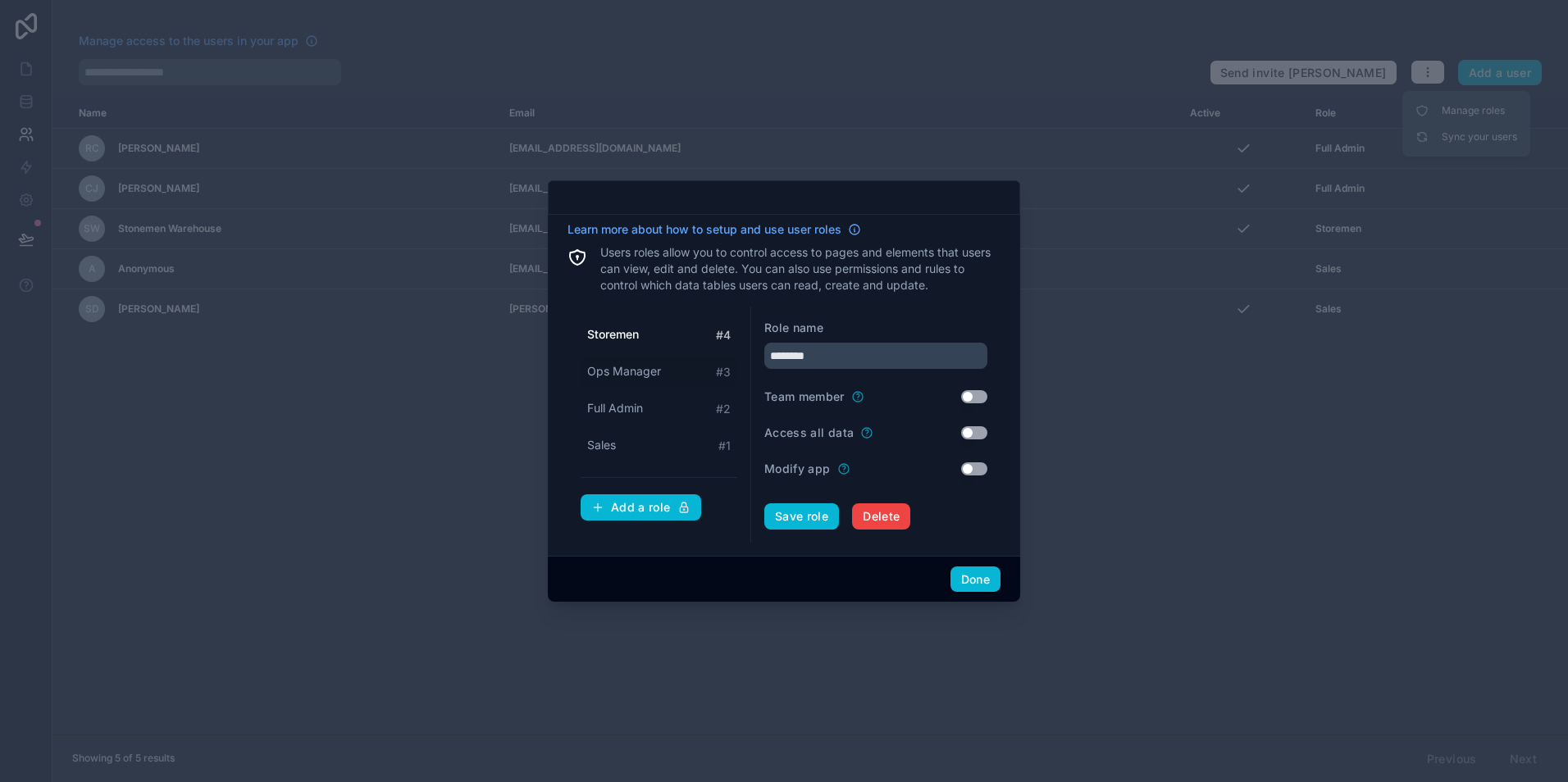
click at [624, 374] on span "Ops Manager" at bounding box center [624, 371] width 74 height 16
click at [968, 398] on button "Use setting" at bounding box center [973, 397] width 27 height 13
click at [639, 438] on div "Sales # 1" at bounding box center [659, 445] width 156 height 30
click at [968, 455] on form "Role name Default ***** Team member Use setting Access all data Use setting Mod…" at bounding box center [875, 424] width 223 height 209
click at [969, 455] on form "Role name Default ***** Team member Use setting Access all data Use setting Mod…" at bounding box center [875, 424] width 223 height 209
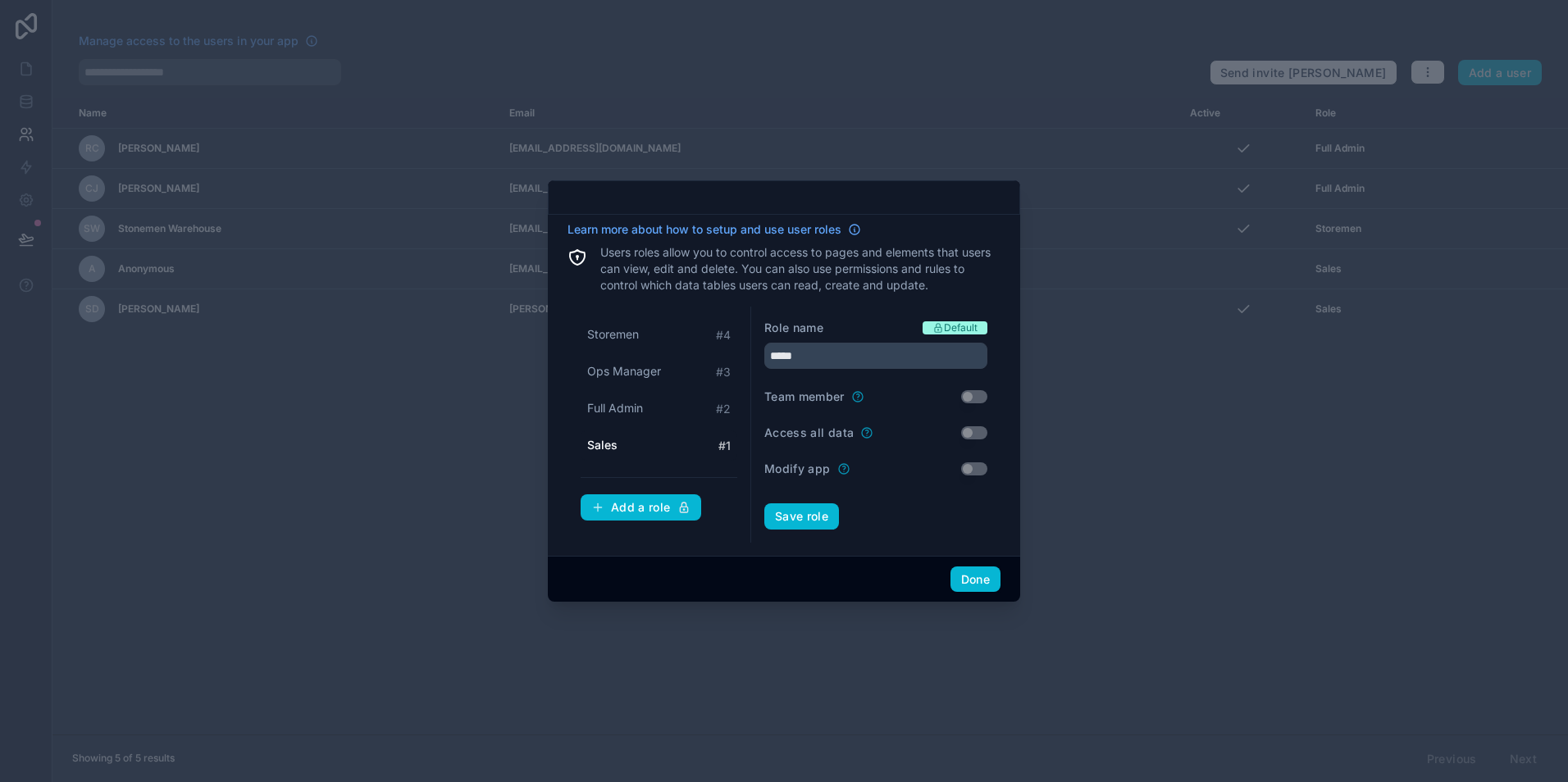
click at [976, 405] on form "Role name Default ***** Team member Use setting Access all data Use setting Mod…" at bounding box center [875, 424] width 223 height 209
click at [980, 403] on div "Team member Use setting" at bounding box center [875, 397] width 223 height 16
click at [676, 551] on div "Learn more about how to setup and use user roles Users roles allow you to contr…" at bounding box center [784, 385] width 472 height 341
click at [823, 359] on input "*****" at bounding box center [875, 356] width 223 height 27
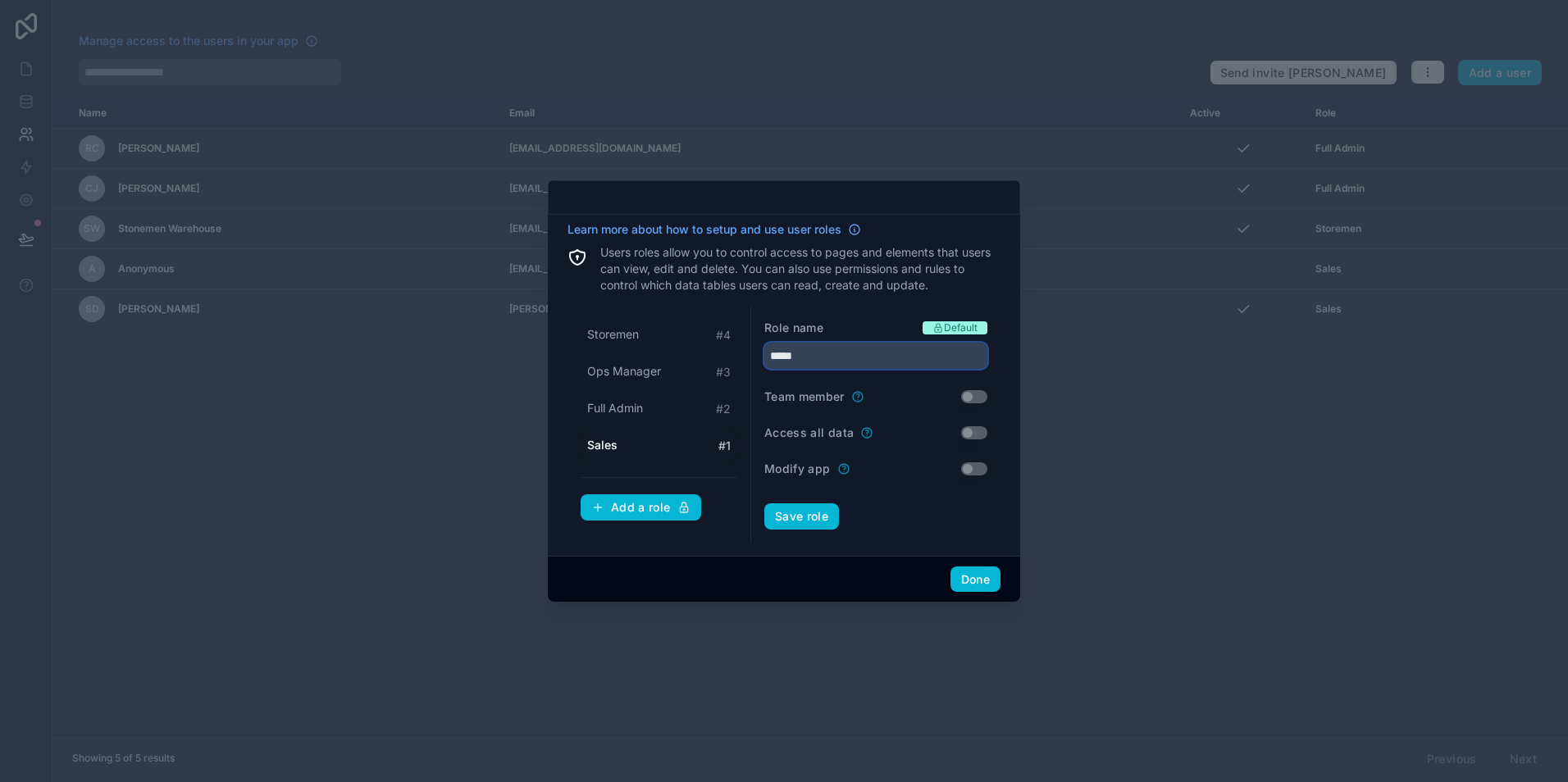
click at [823, 364] on input "*****" at bounding box center [875, 356] width 223 height 27
click at [788, 353] on input "*****" at bounding box center [875, 356] width 223 height 27
click at [764, 503] on button "Save role" at bounding box center [801, 516] width 75 height 27
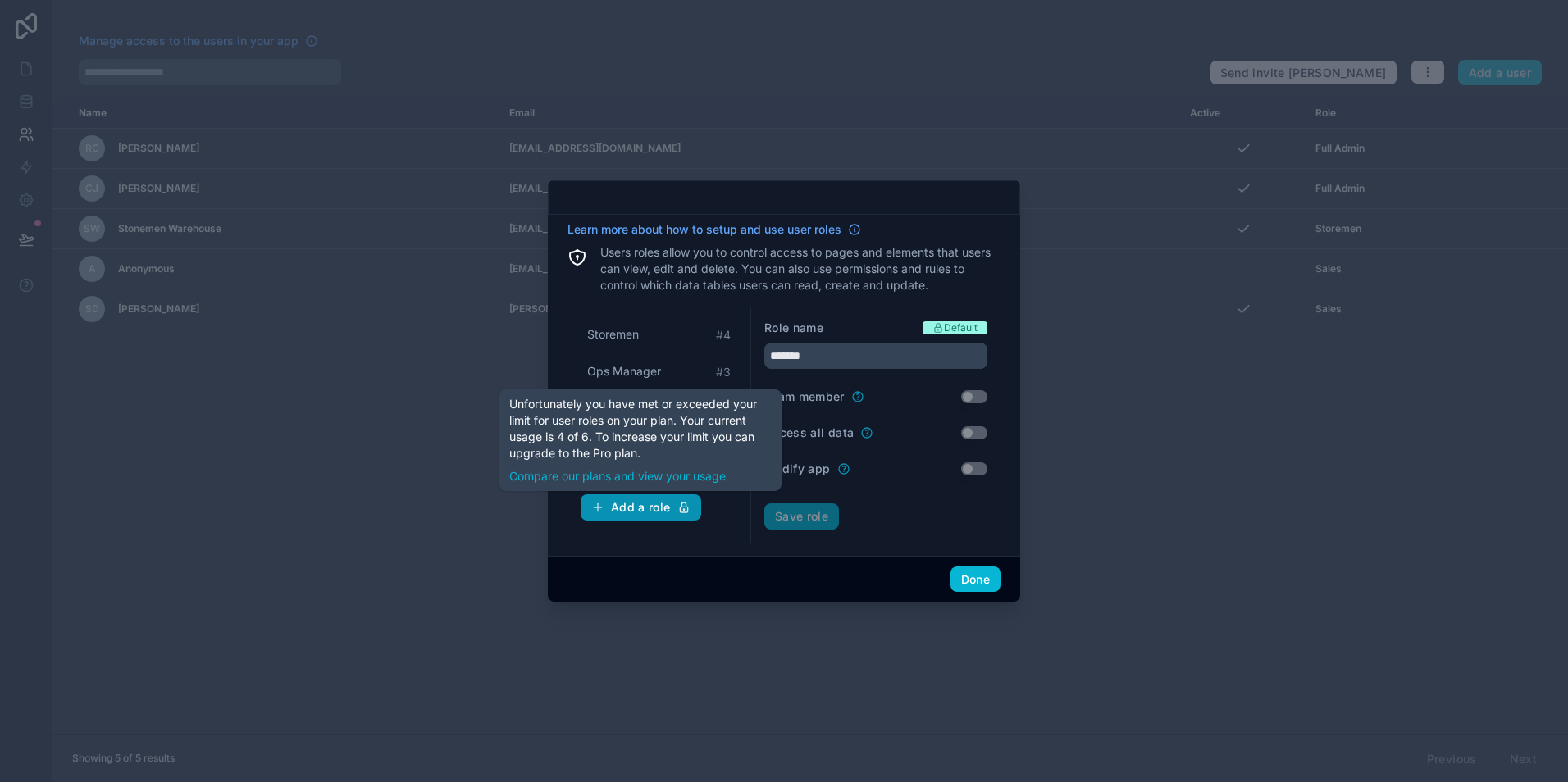
click at [671, 505] on div "Add a role" at bounding box center [640, 508] width 99 height 15
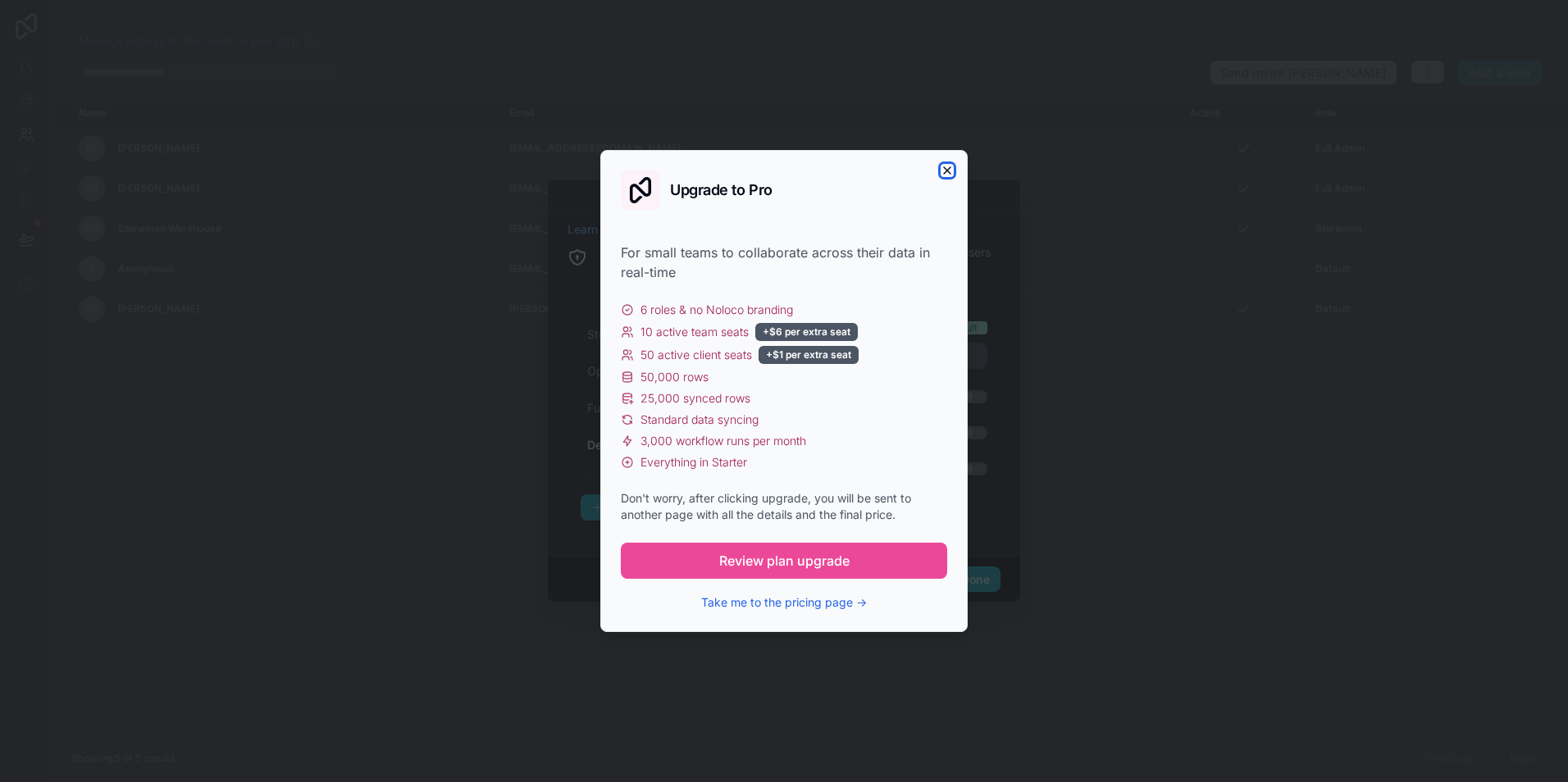
click at [948, 174] on icon "button" at bounding box center [947, 170] width 13 height 13
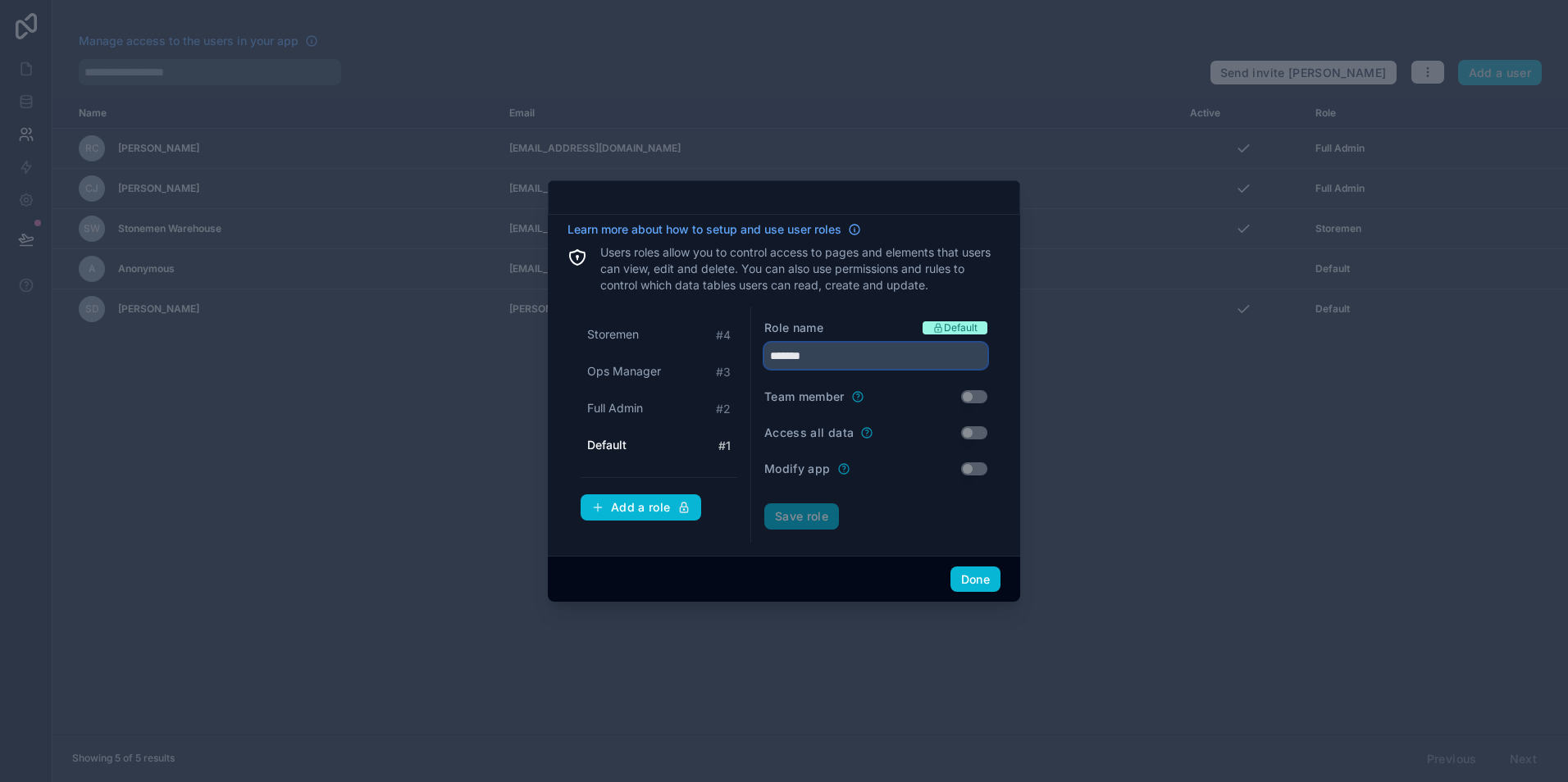
click at [809, 364] on input "*******" at bounding box center [875, 356] width 223 height 27
click at [803, 358] on input "*******" at bounding box center [875, 356] width 223 height 27
click at [875, 306] on div "Role name Default ******* Team member Use setting Access all data Use setting M…" at bounding box center [875, 424] width 249 height 236
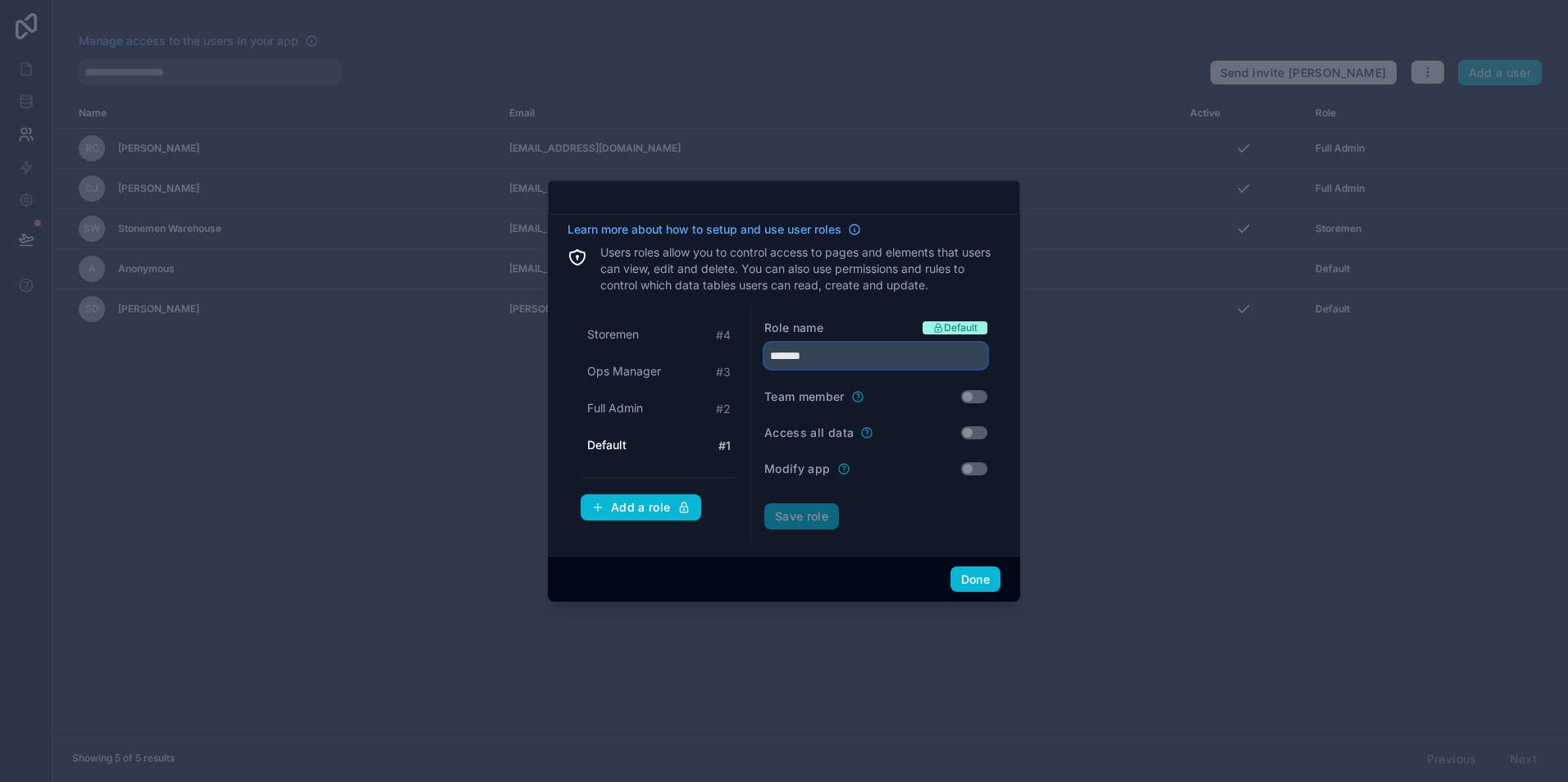
click at [787, 359] on input "*******" at bounding box center [875, 356] width 223 height 27
click at [786, 356] on input "*******" at bounding box center [875, 356] width 223 height 27
click at [793, 354] on input "*******" at bounding box center [875, 356] width 223 height 27
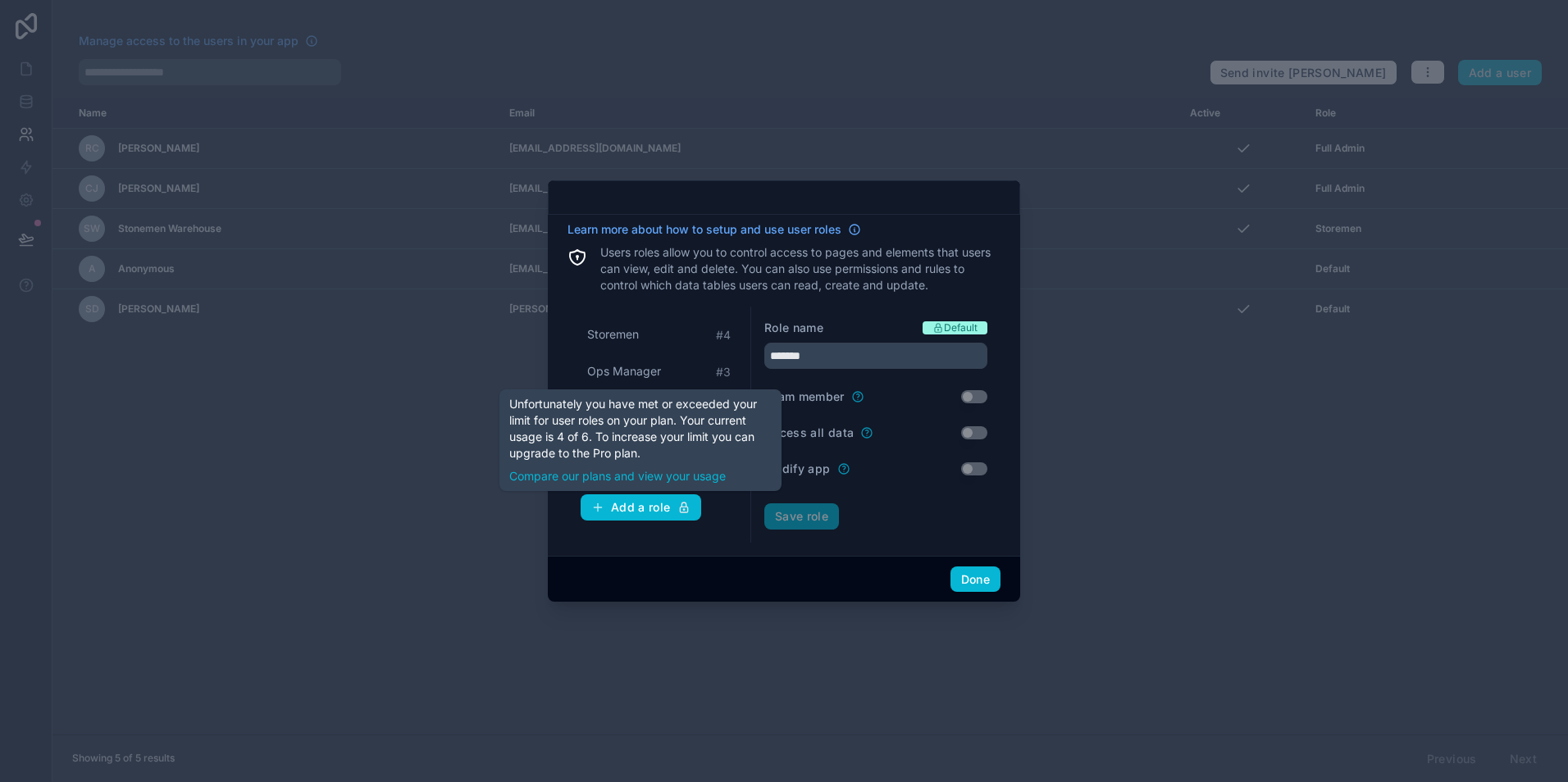
click at [857, 533] on div "Role name Default ******* Team member Use setting Access all data Use setting M…" at bounding box center [875, 424] width 249 height 236
click at [643, 379] on span "Ops Manager" at bounding box center [624, 371] width 74 height 16
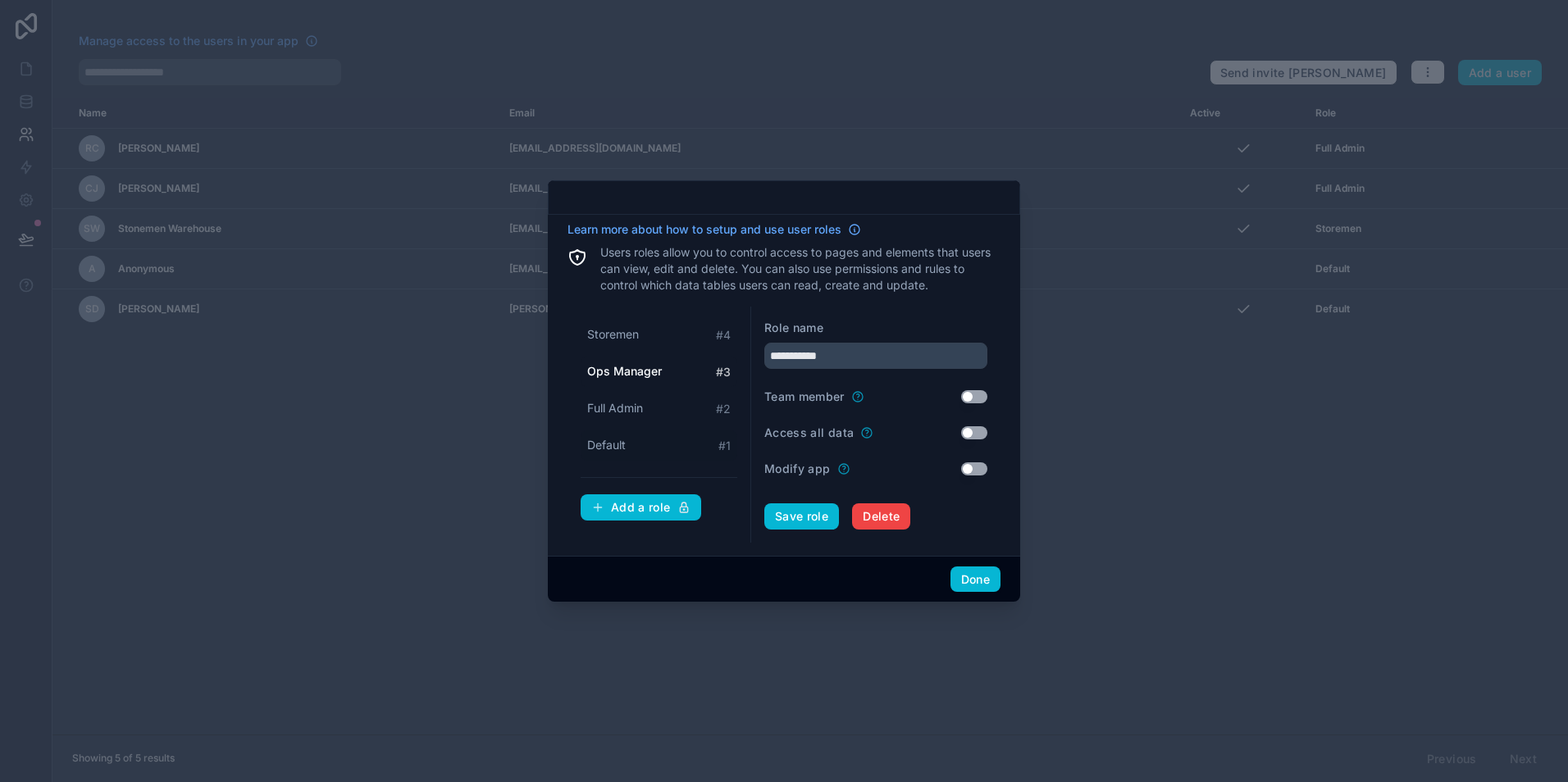
click at [642, 449] on div "Default # 1" at bounding box center [659, 445] width 156 height 30
click at [777, 359] on input "*******" at bounding box center [875, 356] width 223 height 27
click at [764, 503] on button "Save role" at bounding box center [801, 516] width 75 height 27
click at [649, 343] on div "Storemen # 4" at bounding box center [659, 335] width 156 height 30
click at [633, 433] on div "Sales # 1" at bounding box center [659, 445] width 156 height 30
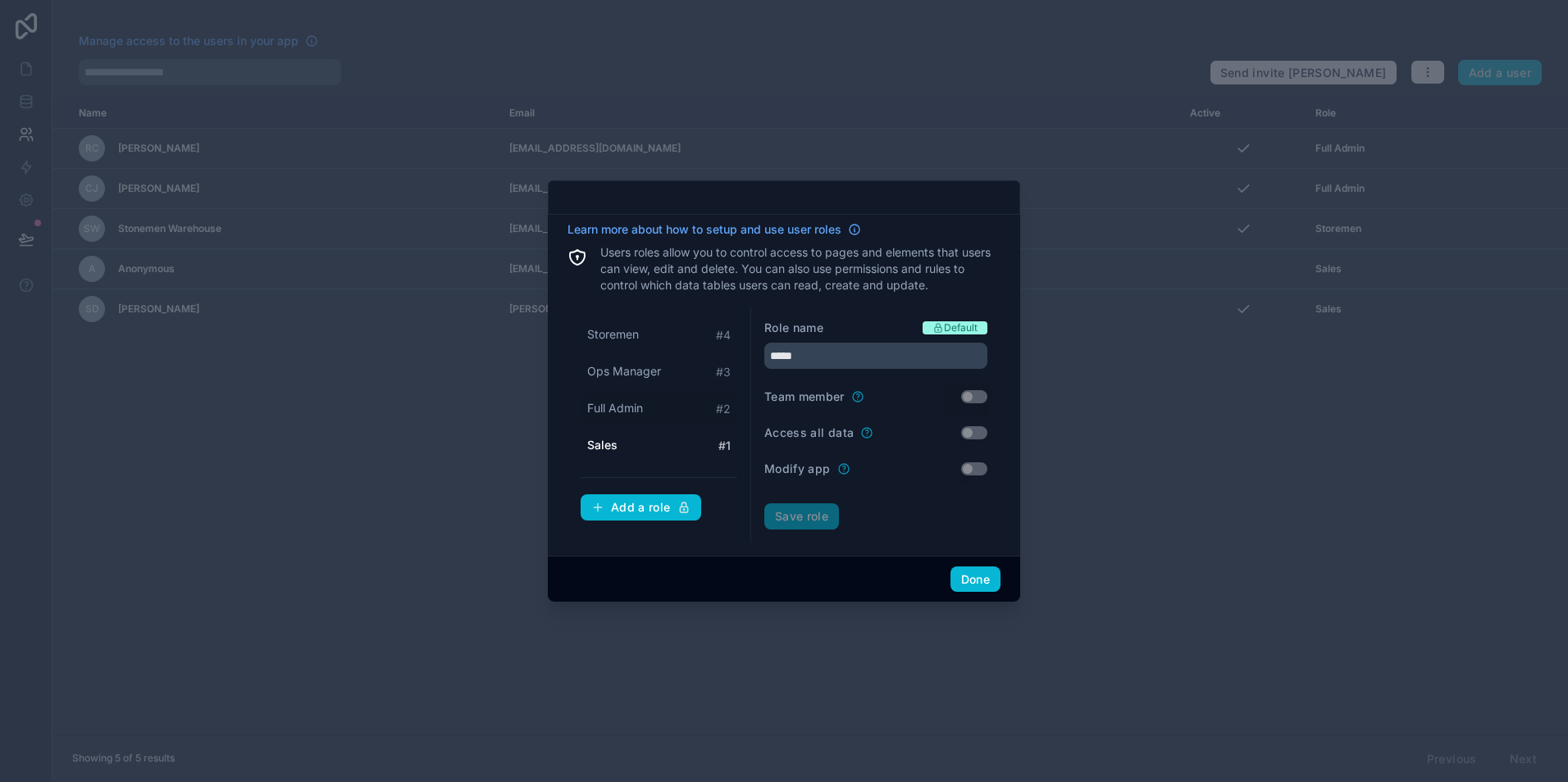
click at [632, 408] on span "Full Admin" at bounding box center [615, 408] width 56 height 16
click at [629, 375] on span "Ops Manager" at bounding box center [624, 371] width 74 height 16
click at [628, 336] on span "Storemen" at bounding box center [613, 335] width 51 height 16
click at [629, 364] on span "Ops Manager" at bounding box center [624, 371] width 74 height 16
click at [971, 431] on button "Use setting" at bounding box center [973, 433] width 27 height 13
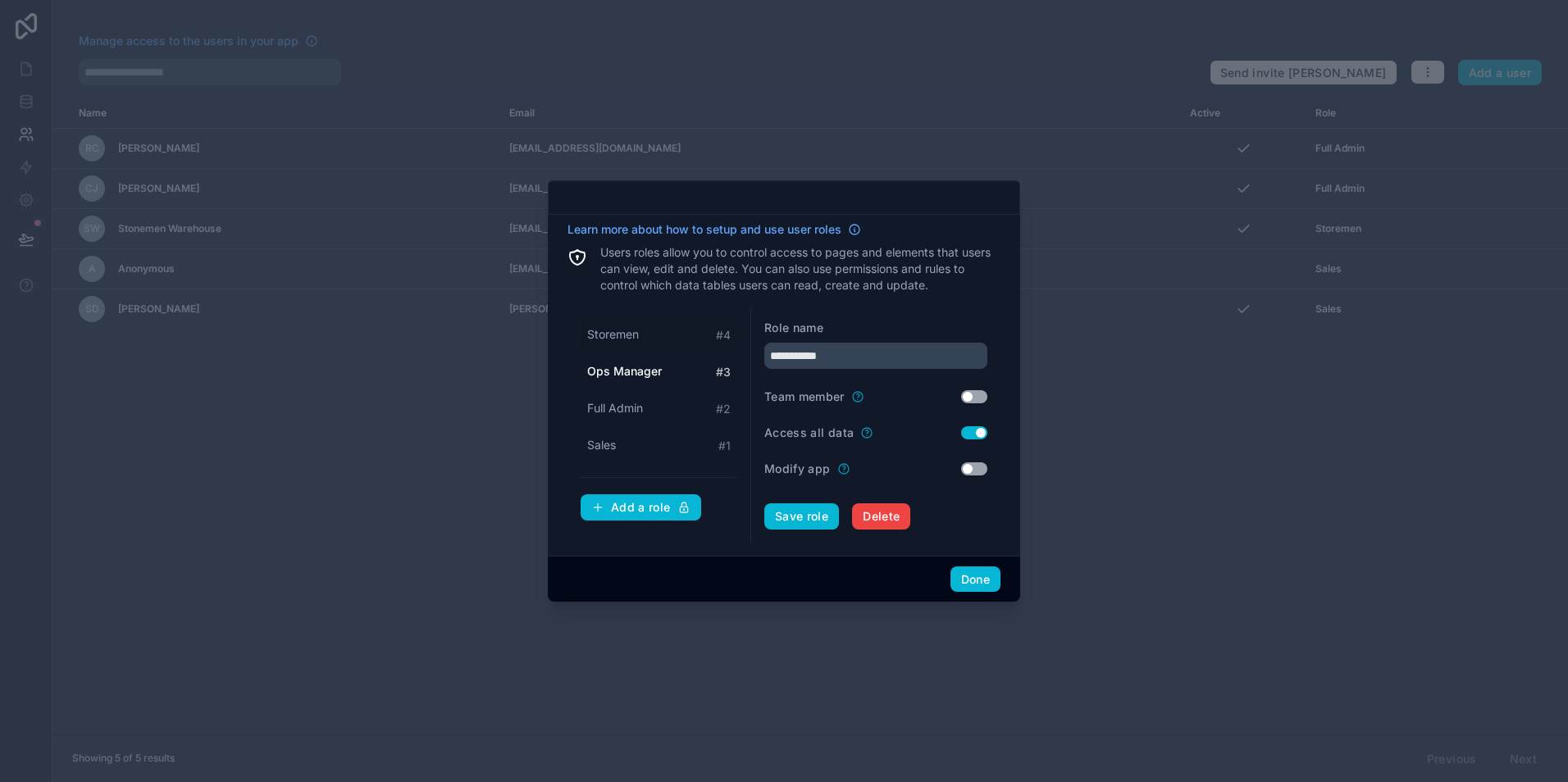
click at [641, 330] on div "Storemen # 4" at bounding box center [659, 335] width 156 height 30
click at [983, 435] on button "Use setting" at bounding box center [973, 433] width 27 height 13
click at [973, 437] on button "Use setting" at bounding box center [973, 433] width 27 height 13
click at [642, 380] on div "Ops Manager # 3" at bounding box center [659, 371] width 156 height 30
type input "**********"
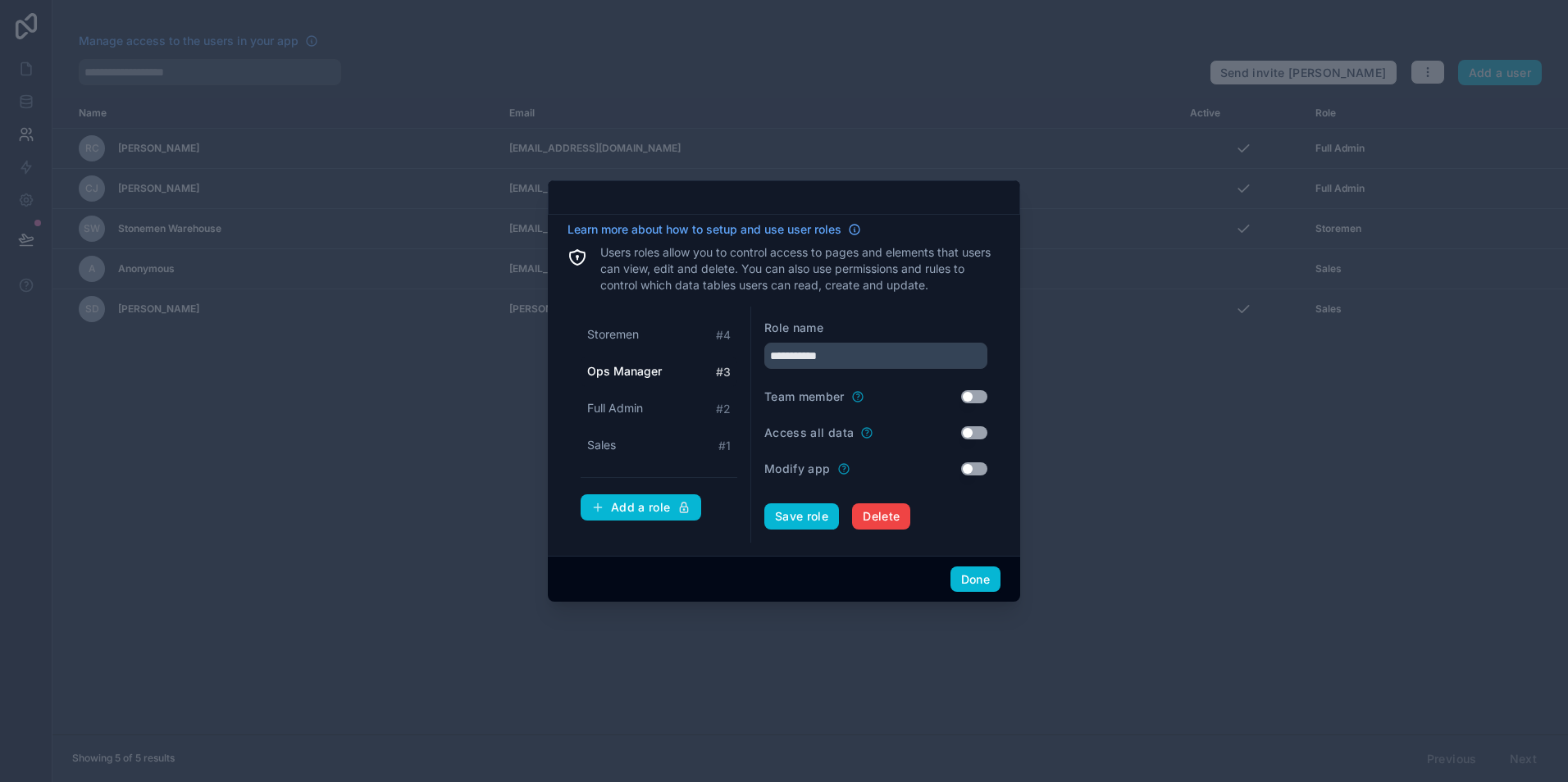
click at [967, 439] on div "Access all data Use setting" at bounding box center [875, 433] width 223 height 16
click at [969, 424] on div "Access all data Use setting" at bounding box center [875, 433] width 223 height 16
click at [968, 435] on button "Use setting" at bounding box center [973, 433] width 27 height 13
click at [960, 578] on button "Done" at bounding box center [975, 579] width 50 height 27
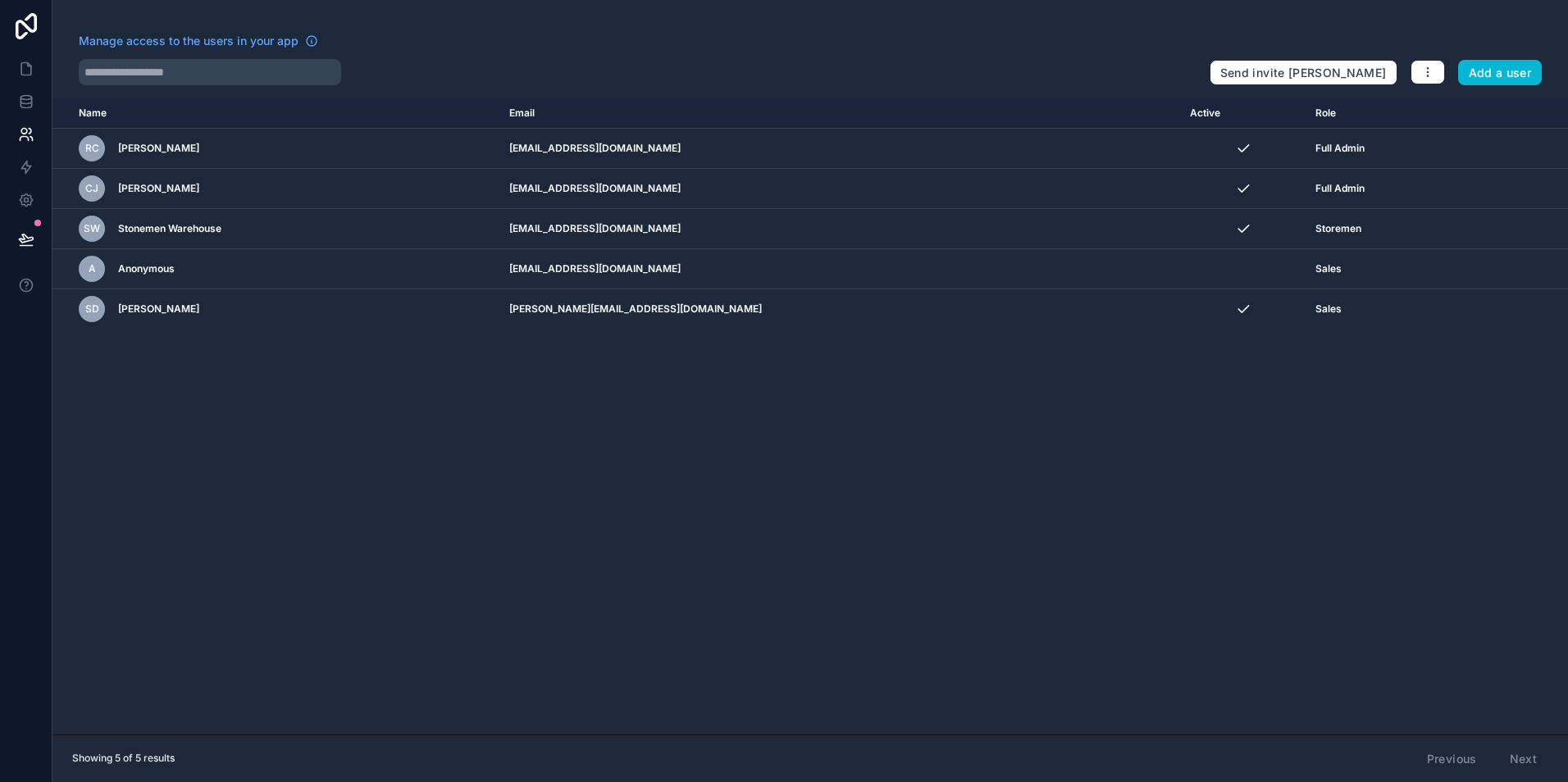
click at [692, 478] on div "Name Email Active Role [DOMAIN_NAME] [PERSON_NAME] [PERSON_NAME] [EMAIL_ADDRESS…" at bounding box center [810, 416] width 1515 height 636
drag, startPoint x: 38, startPoint y: 76, endPoint x: 35, endPoint y: 129, distance: 53.1
click at [38, 76] on link at bounding box center [26, 69] width 51 height 33
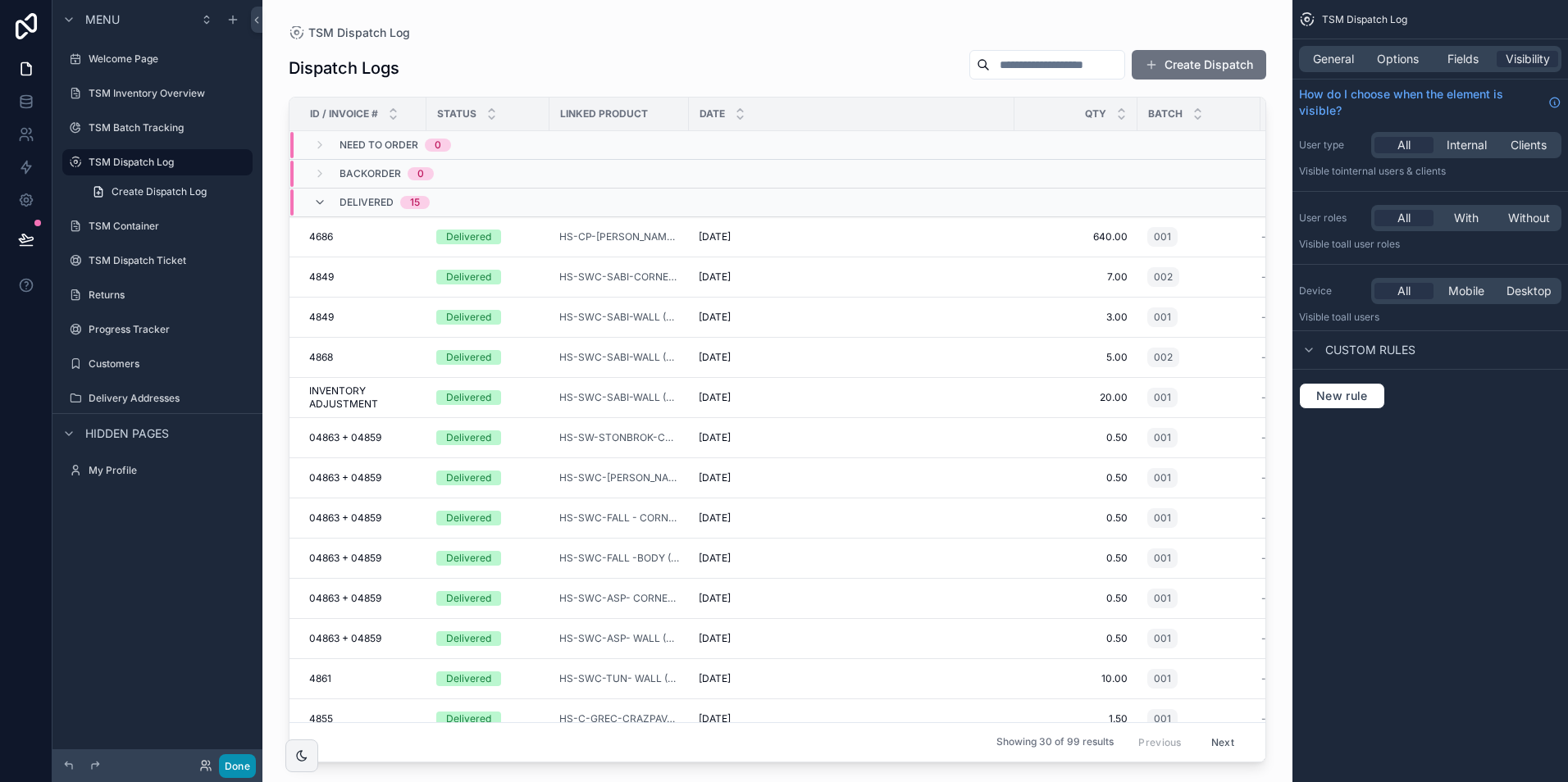
click at [235, 773] on button "Done" at bounding box center [237, 766] width 37 height 24
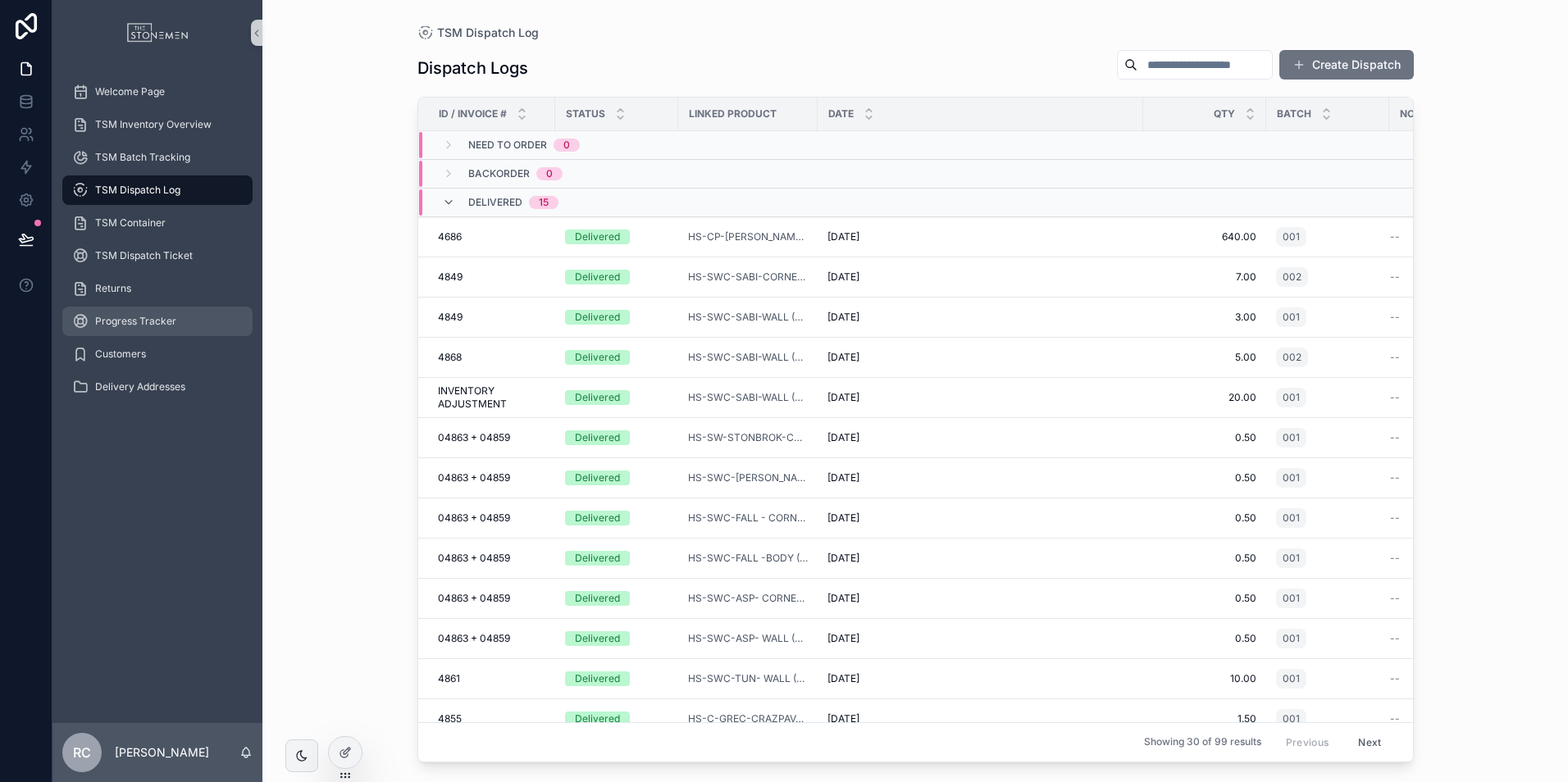
click at [133, 314] on div "Progress Tracker" at bounding box center [157, 321] width 170 height 27
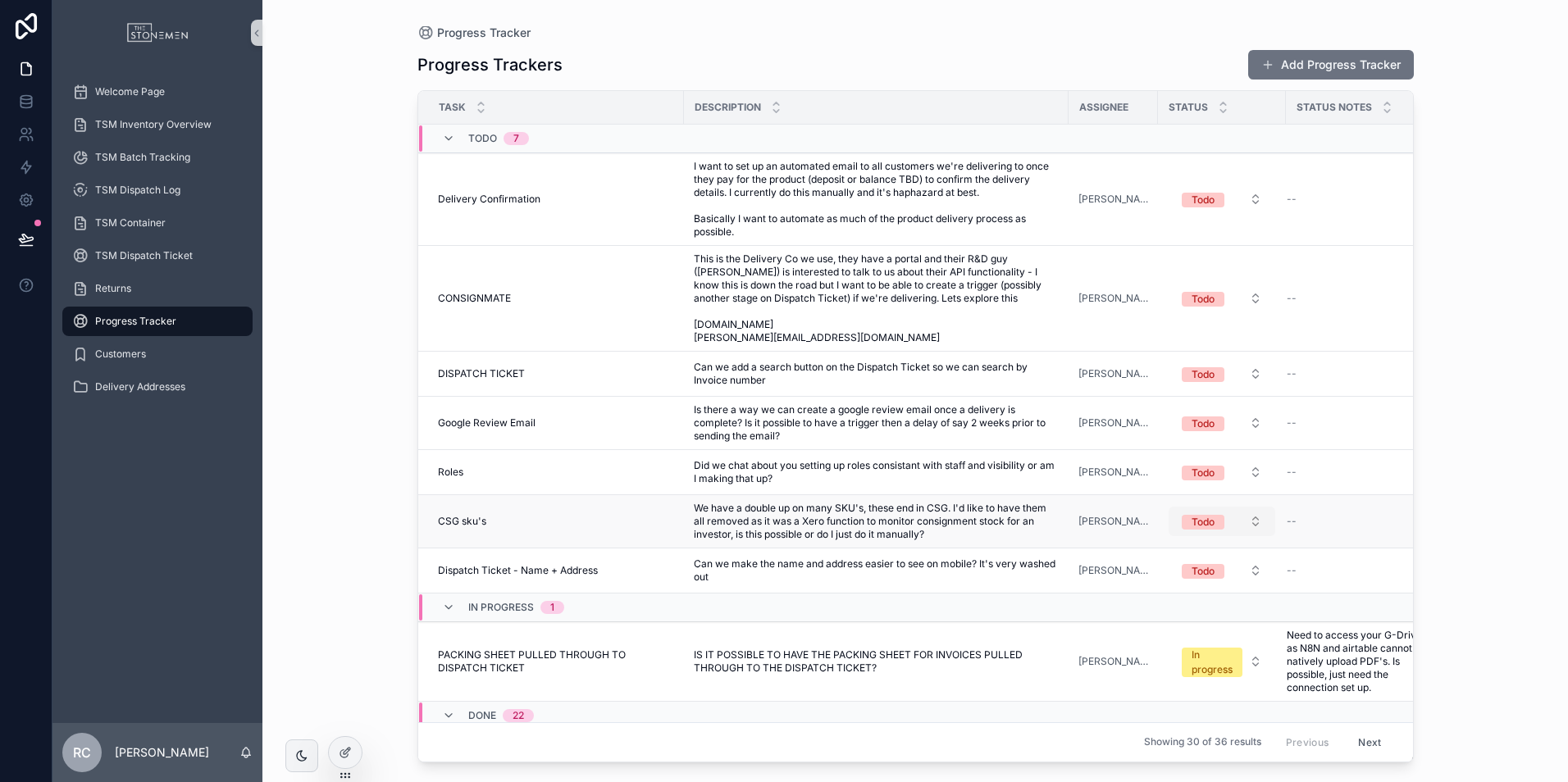
click at [1195, 530] on button "Todo" at bounding box center [1221, 521] width 107 height 29
click at [1158, 661] on span "Done" at bounding box center [1146, 659] width 44 height 15
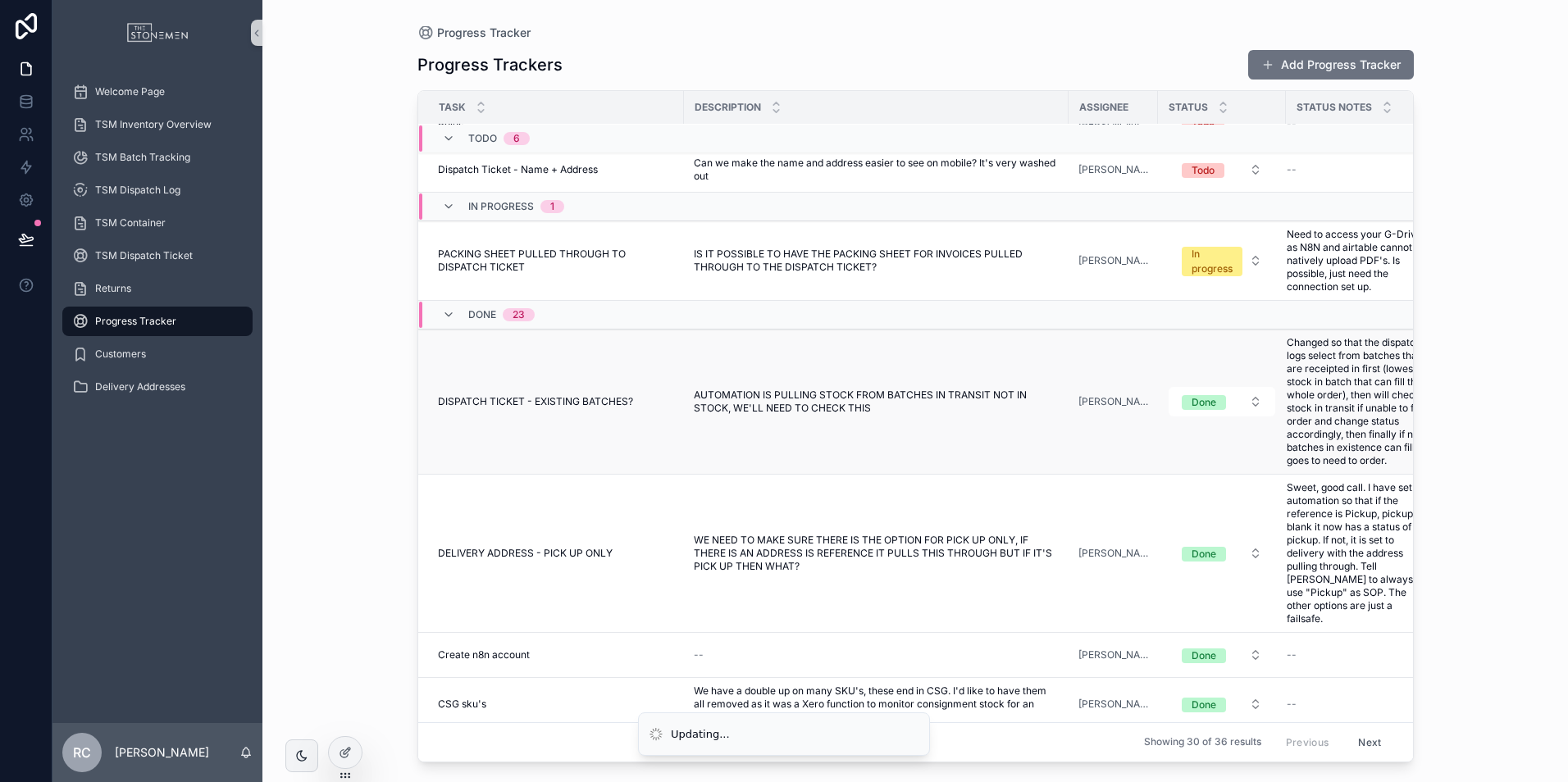
scroll to position [410, 0]
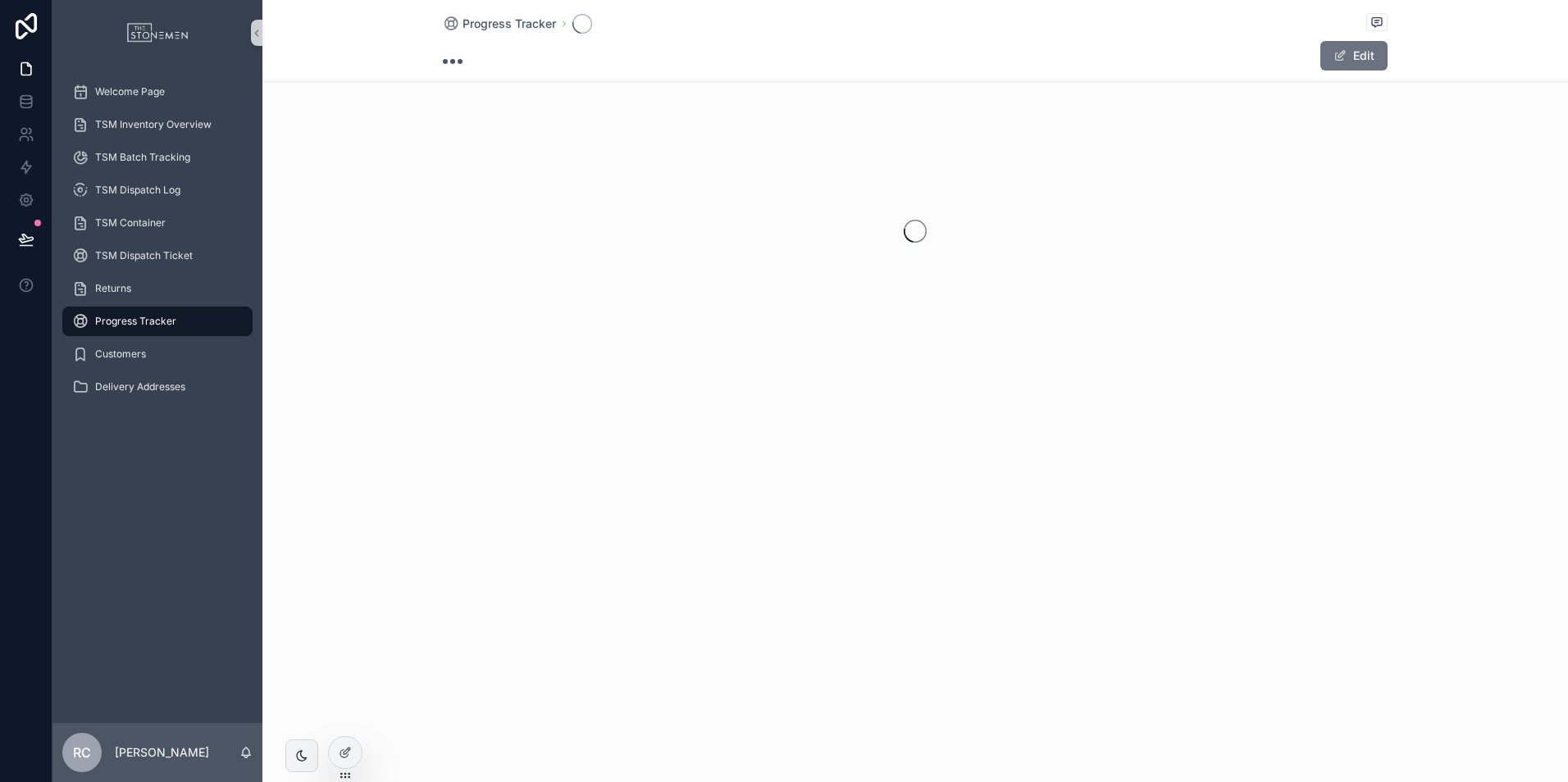
click at [846, 627] on div "Progress Tracker Edit" at bounding box center [915, 391] width 1305 height 782
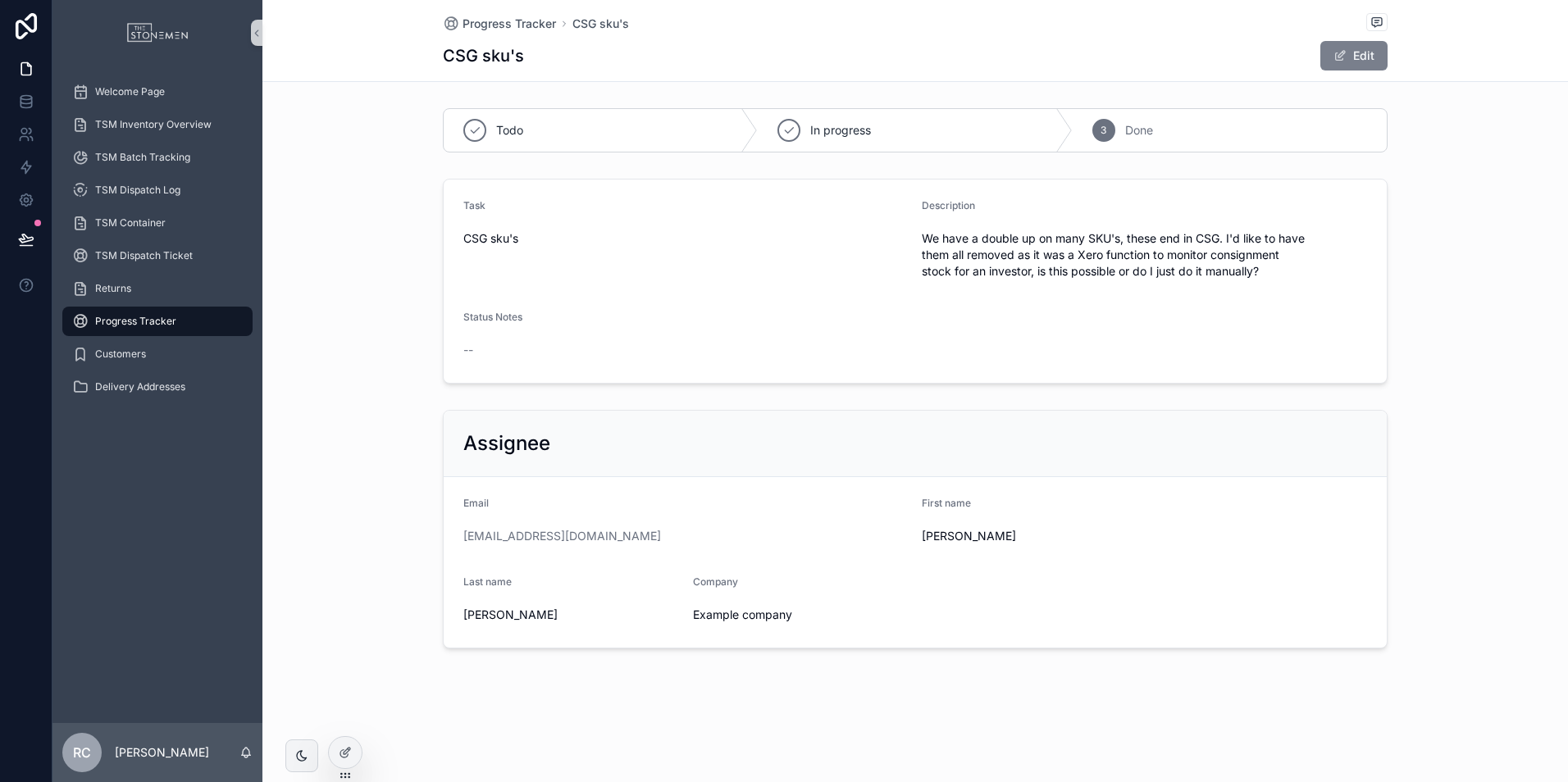
click at [1348, 46] on button "Edit" at bounding box center [1353, 56] width 67 height 29
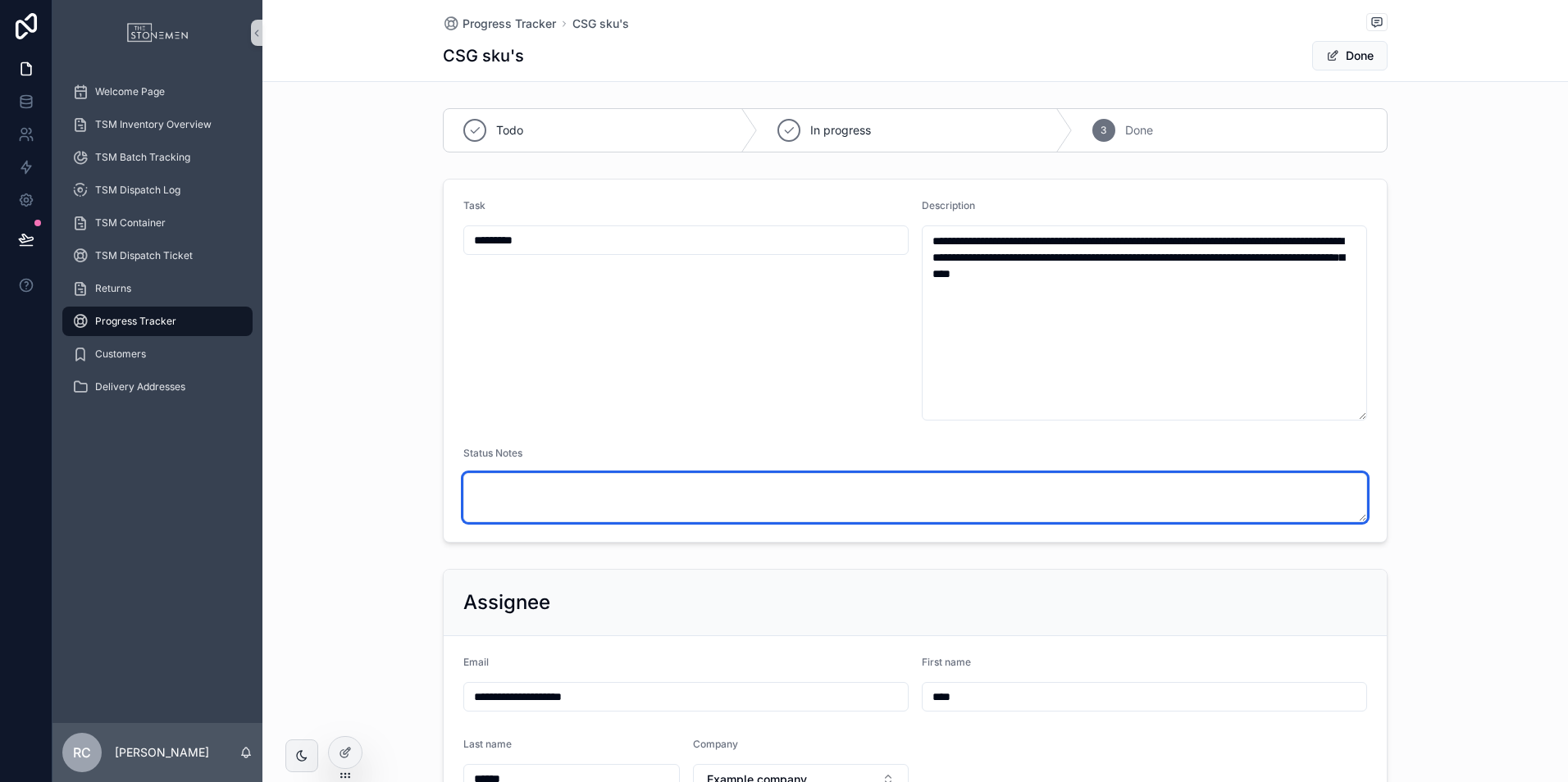
click at [624, 506] on textarea "scrollable content" at bounding box center [915, 498] width 904 height 49
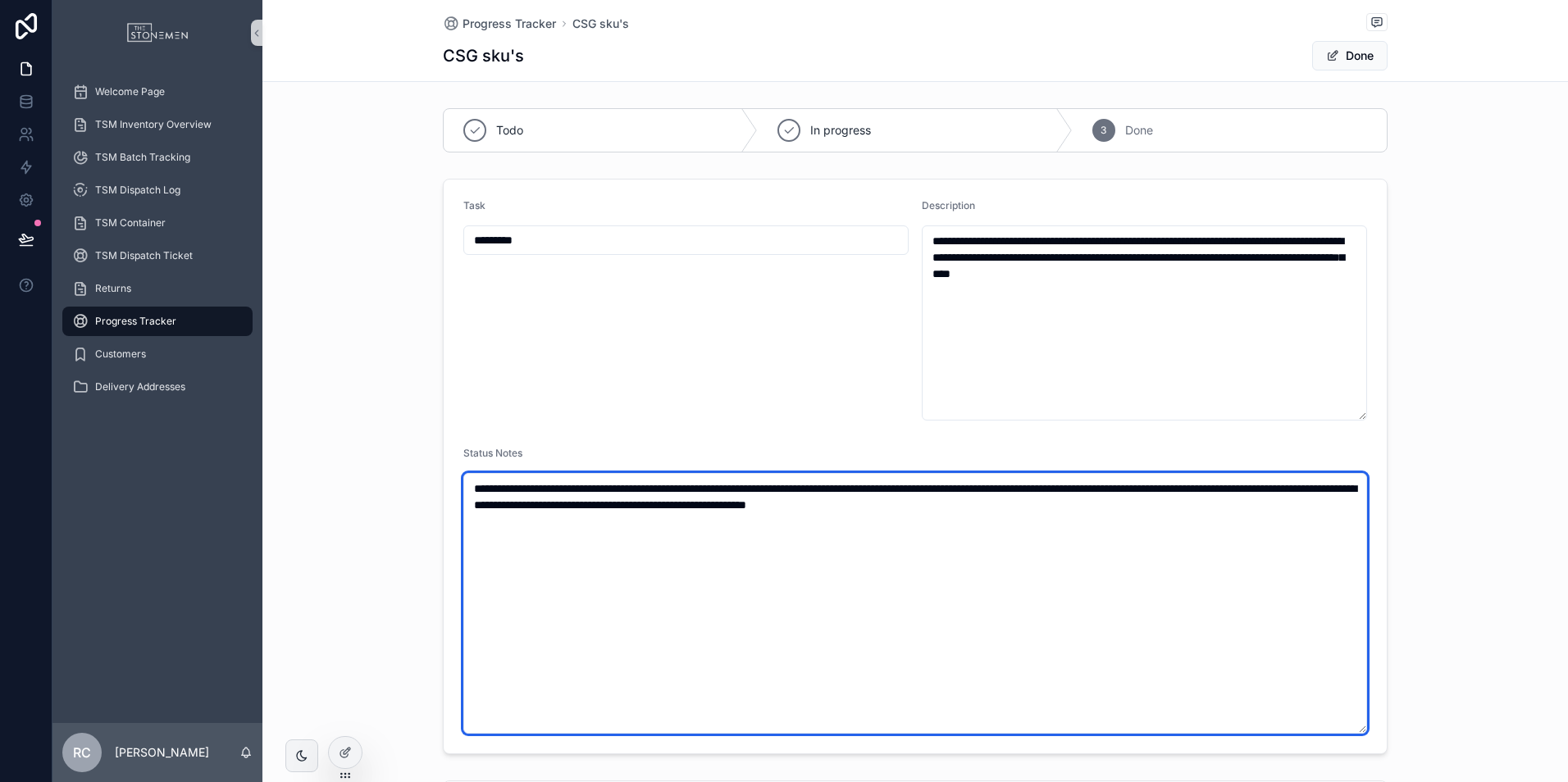
type textarea "**********"
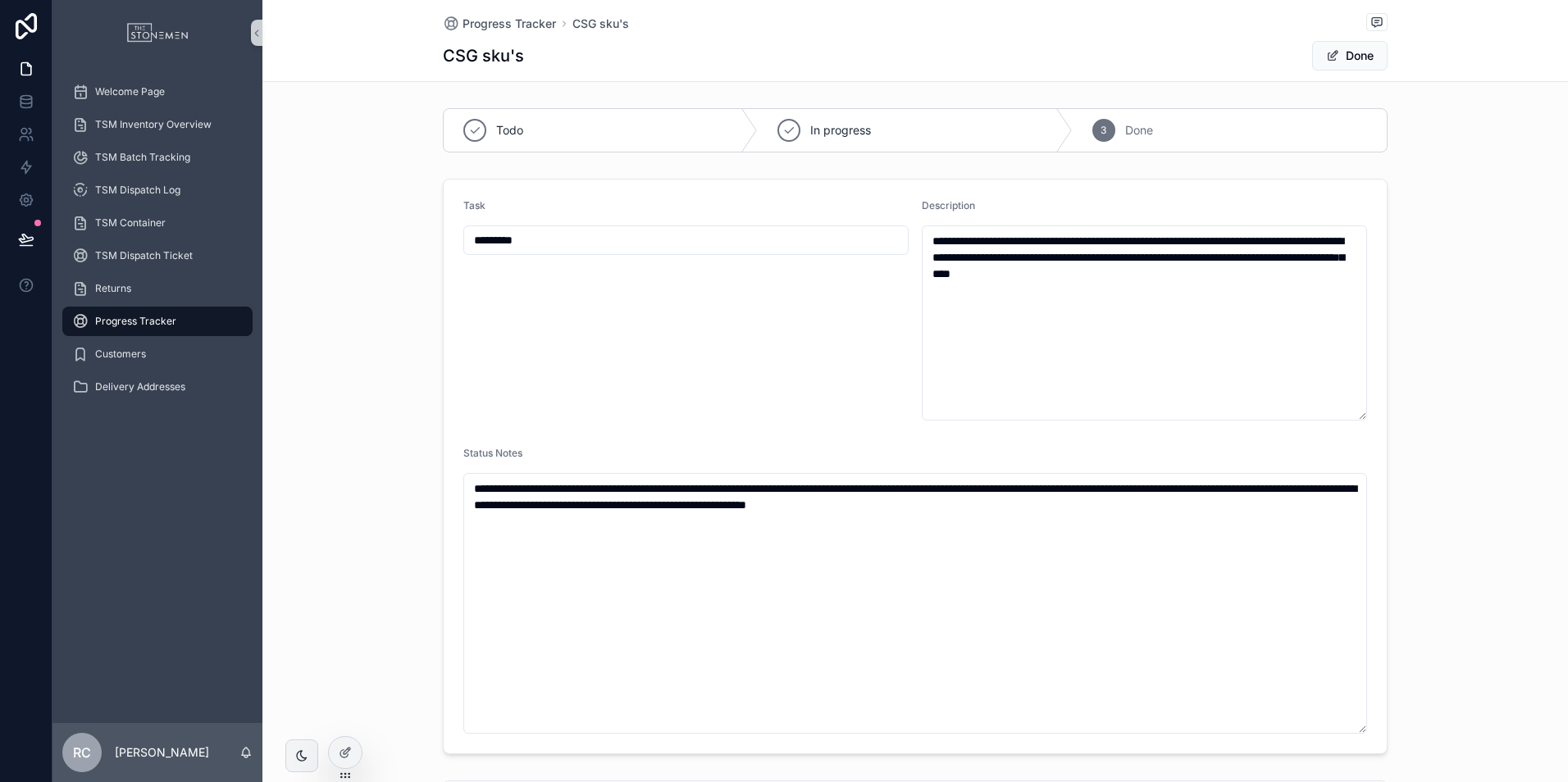
click at [1347, 59] on button "Done" at bounding box center [1349, 56] width 75 height 29
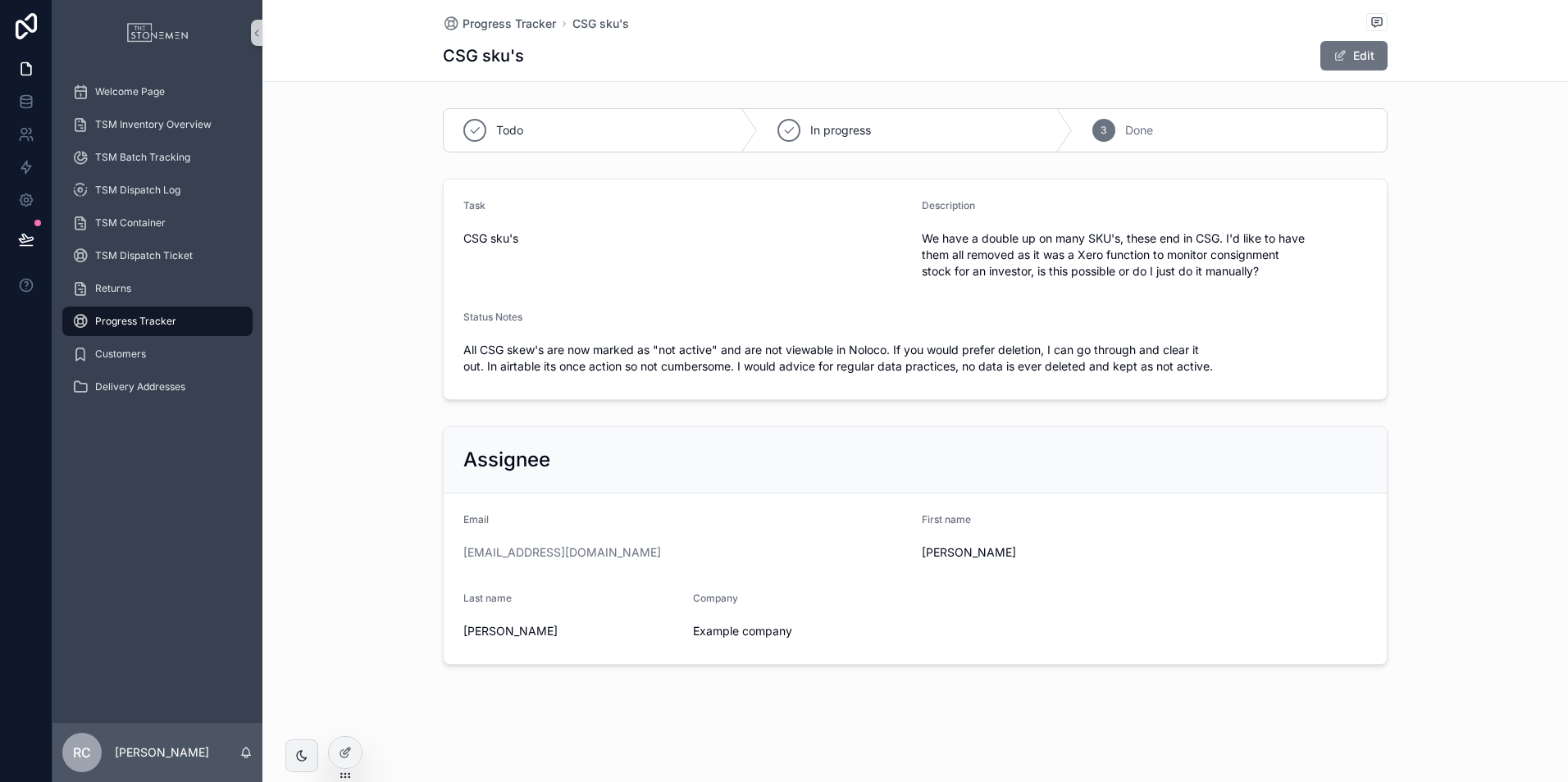
click at [843, 53] on div "CSG sku's Edit" at bounding box center [915, 56] width 944 height 31
click at [201, 335] on link "Progress Tracker" at bounding box center [157, 321] width 190 height 29
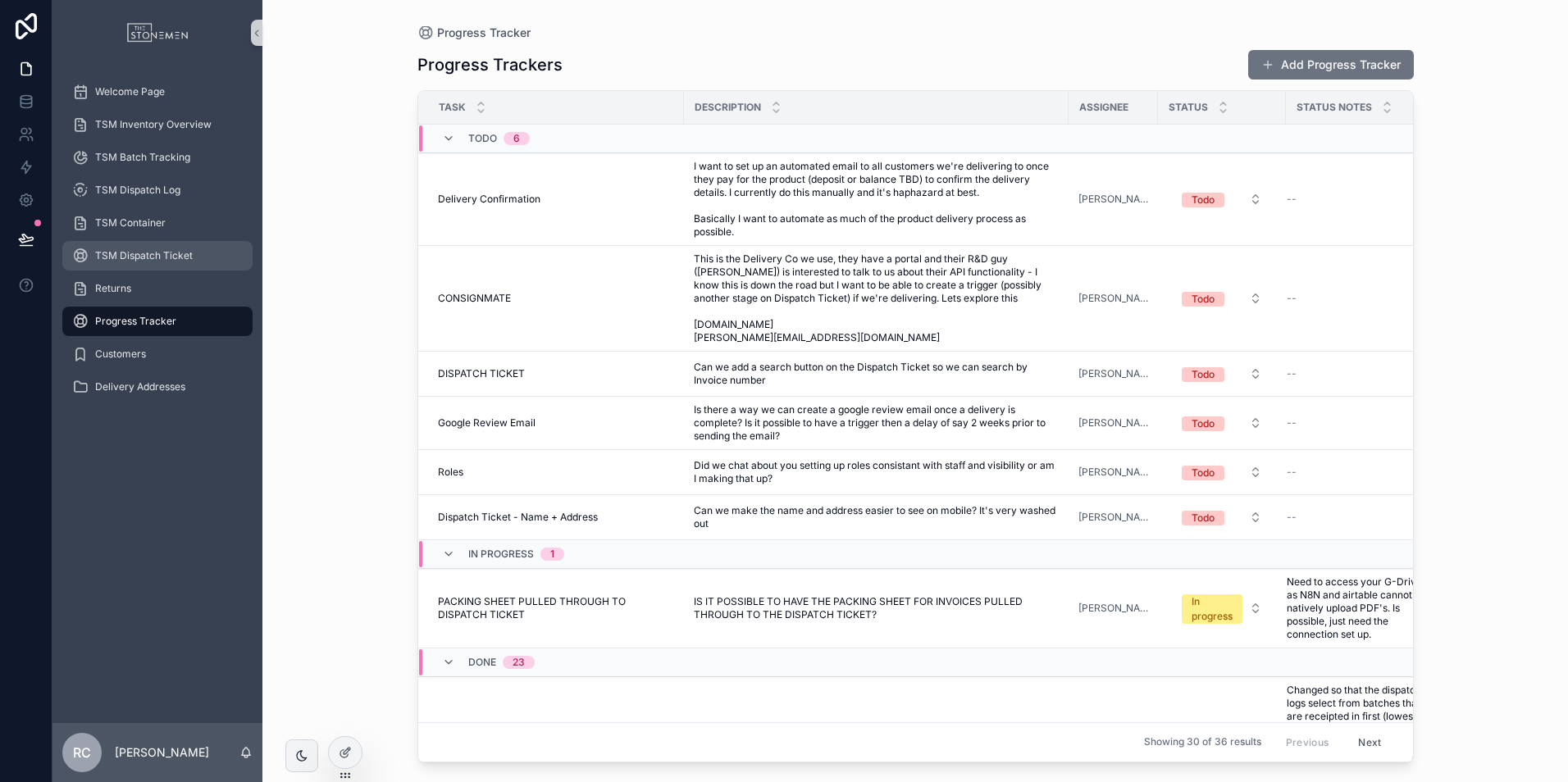
click at [151, 255] on span "TSM Dispatch Ticket" at bounding box center [144, 255] width 98 height 13
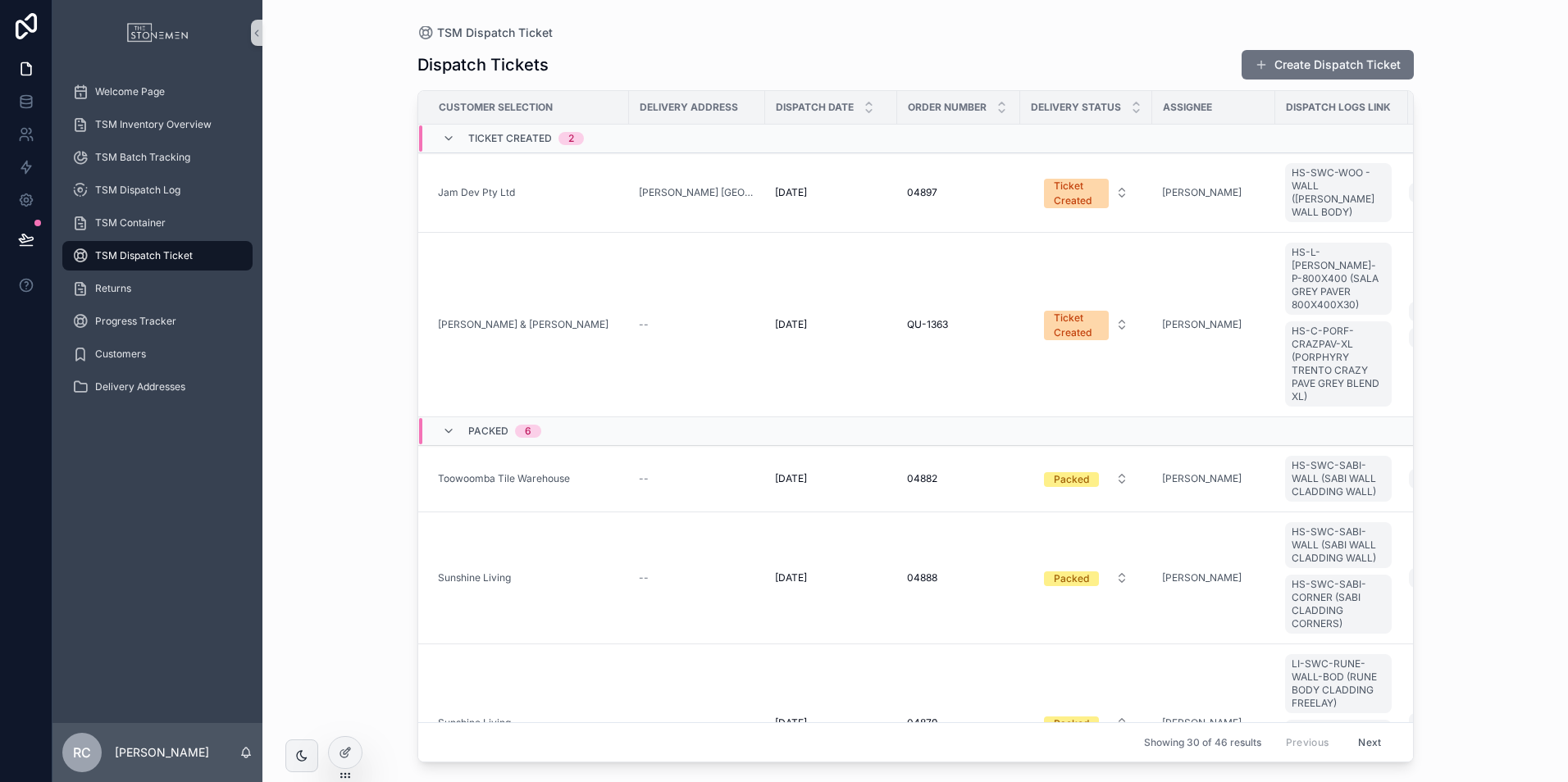
click at [912, 58] on div "Dispatch Tickets Create Dispatch Ticket" at bounding box center [915, 65] width 996 height 31
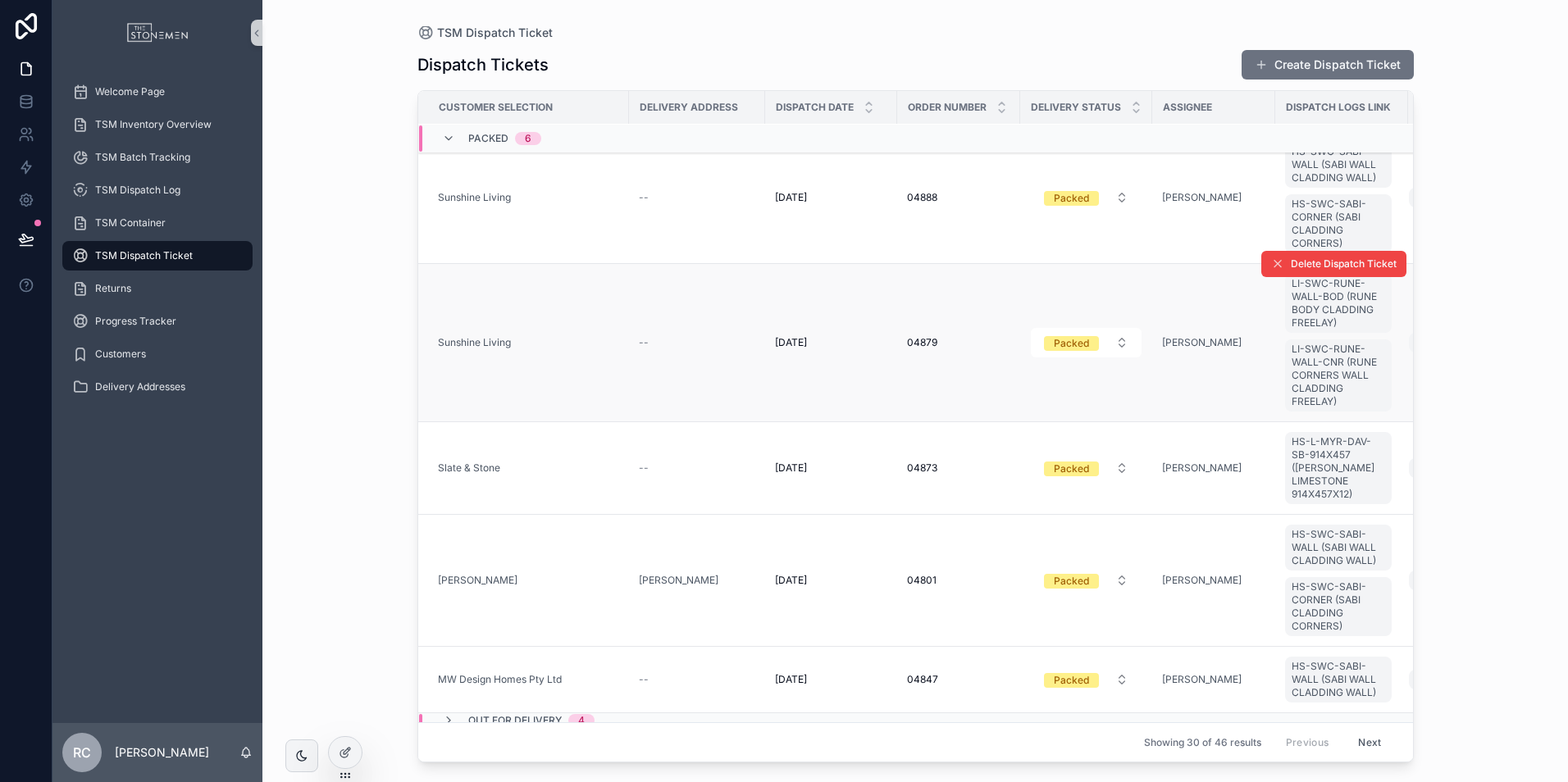
scroll to position [416, 0]
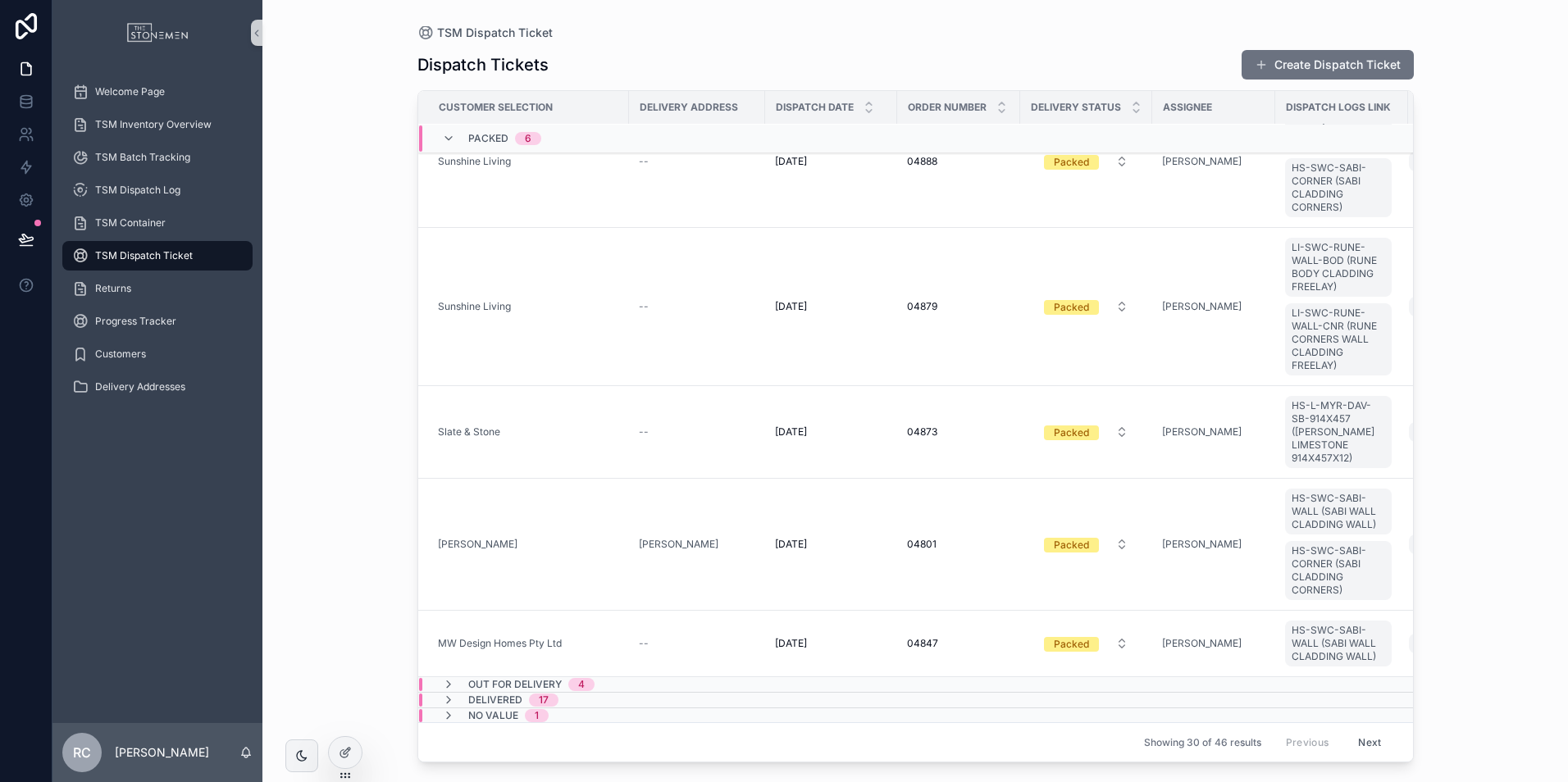
click at [574, 693] on div "Delivered 17" at bounding box center [500, 700] width 156 height 13
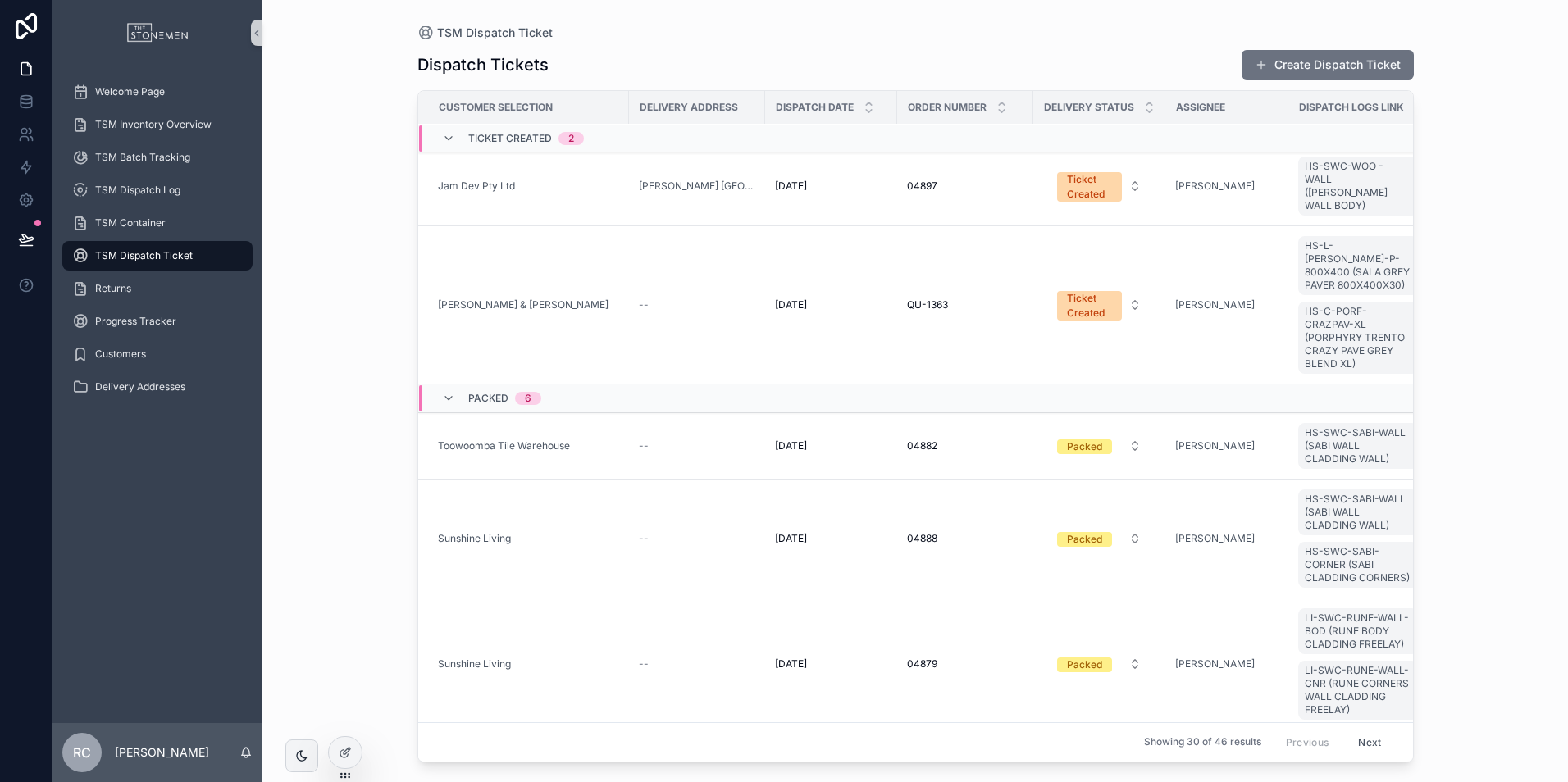
scroll to position [0, 0]
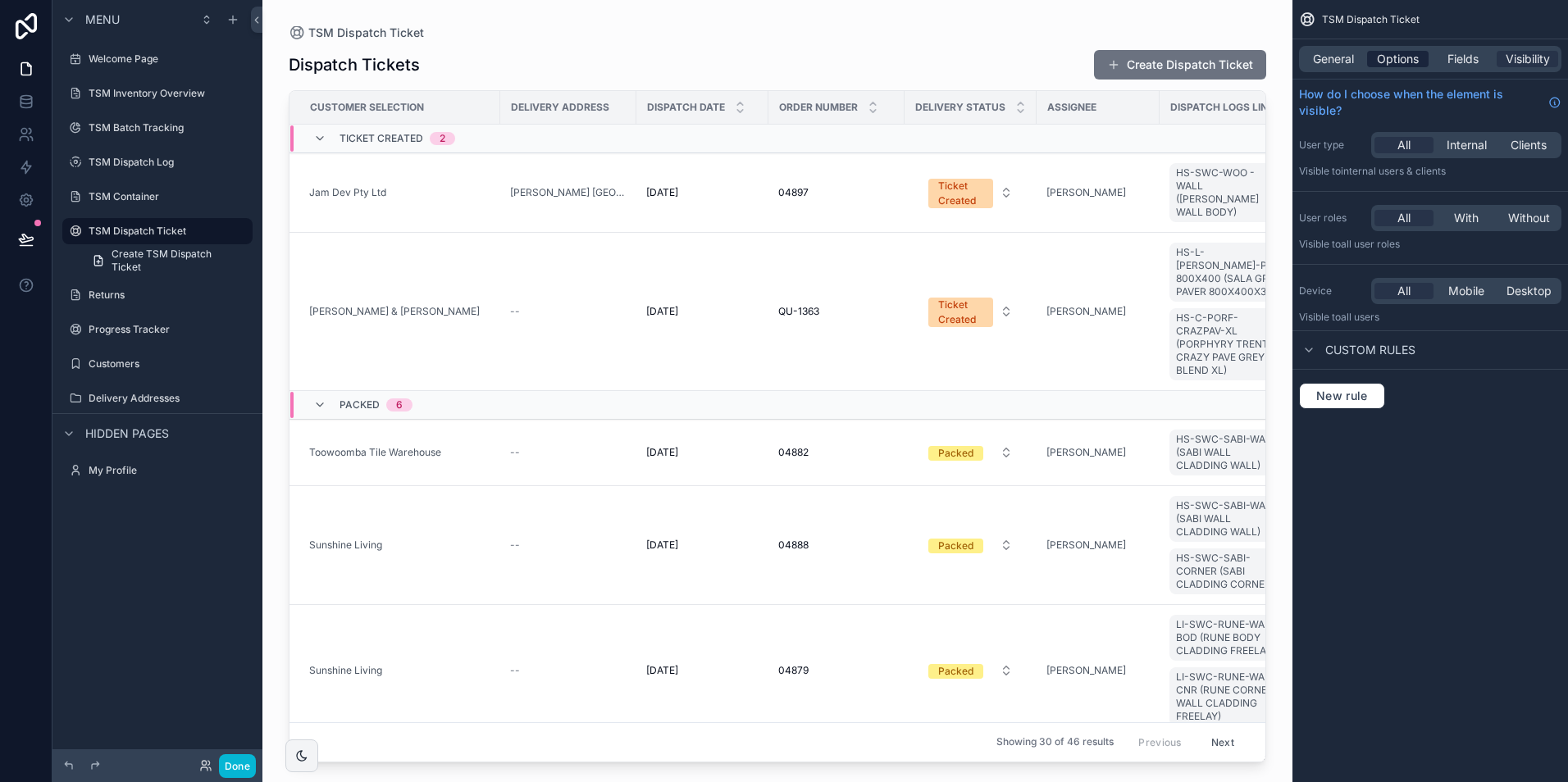
click at [1404, 56] on span "Options" at bounding box center [1398, 59] width 42 height 16
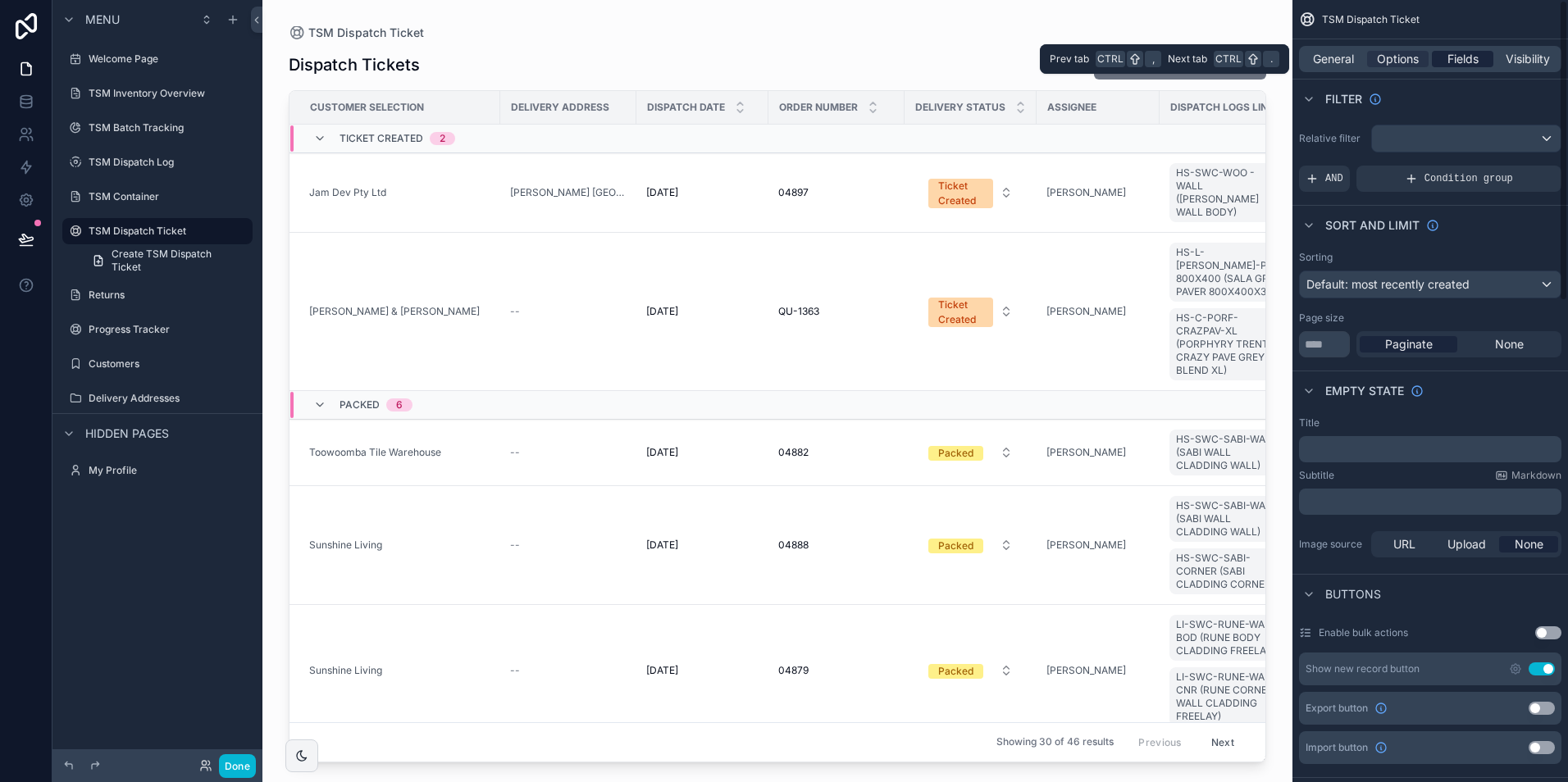
click at [1447, 54] on span "Fields" at bounding box center [1463, 59] width 31 height 16
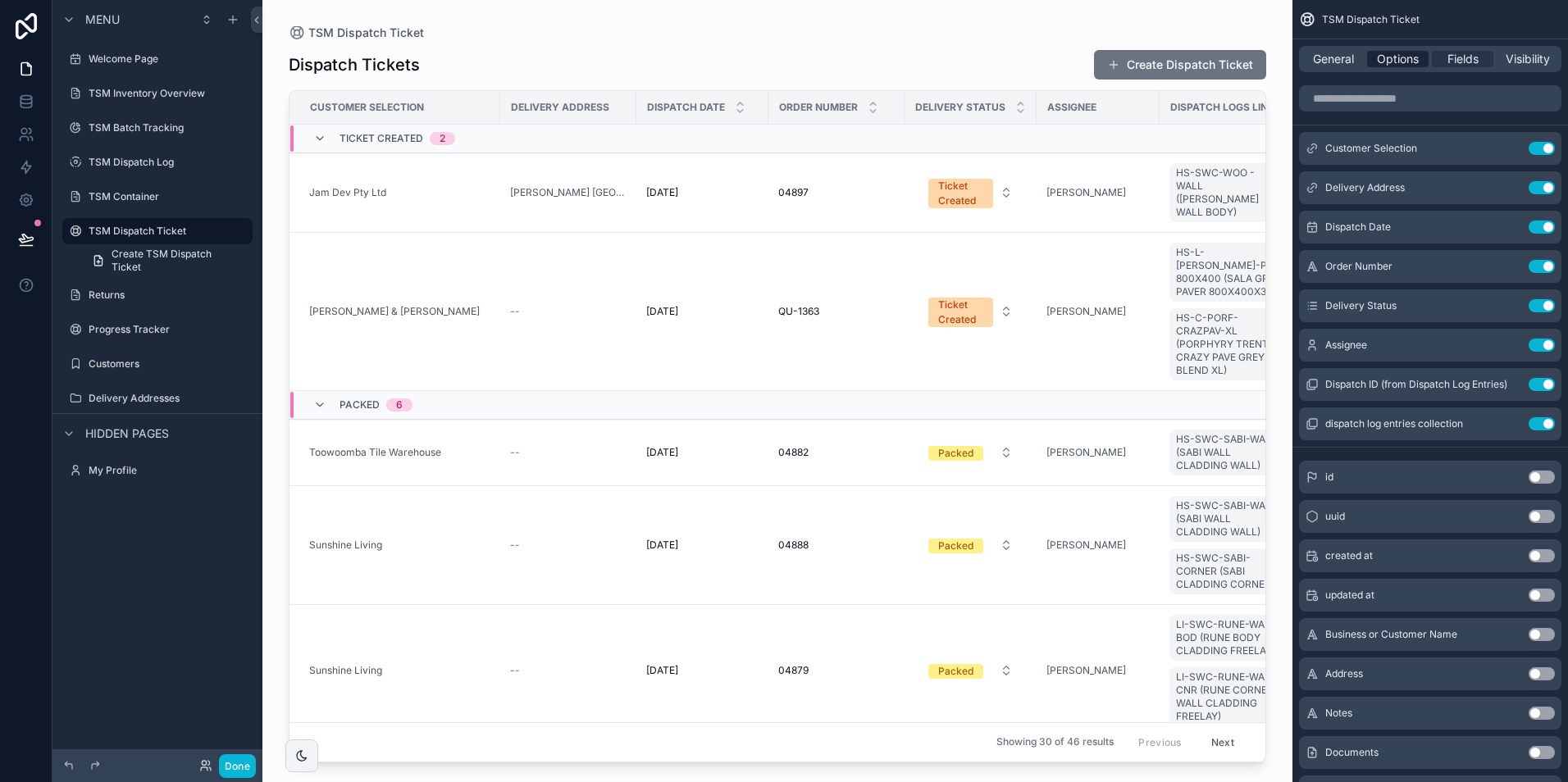
click at [1393, 60] on span "Options" at bounding box center [1398, 59] width 42 height 16
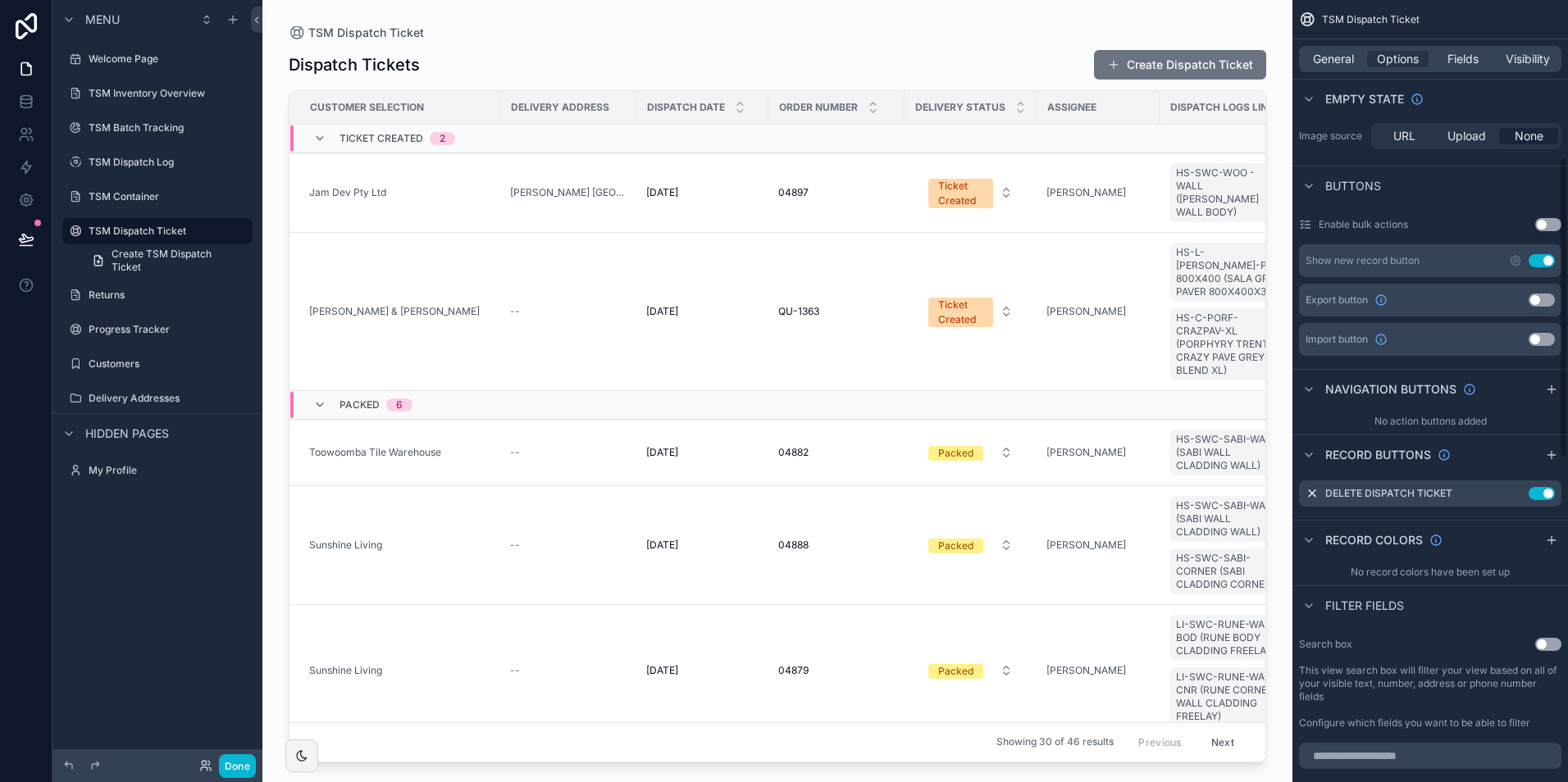
scroll to position [410, 0]
click at [1551, 384] on icon "scrollable content" at bounding box center [1552, 388] width 13 height 13
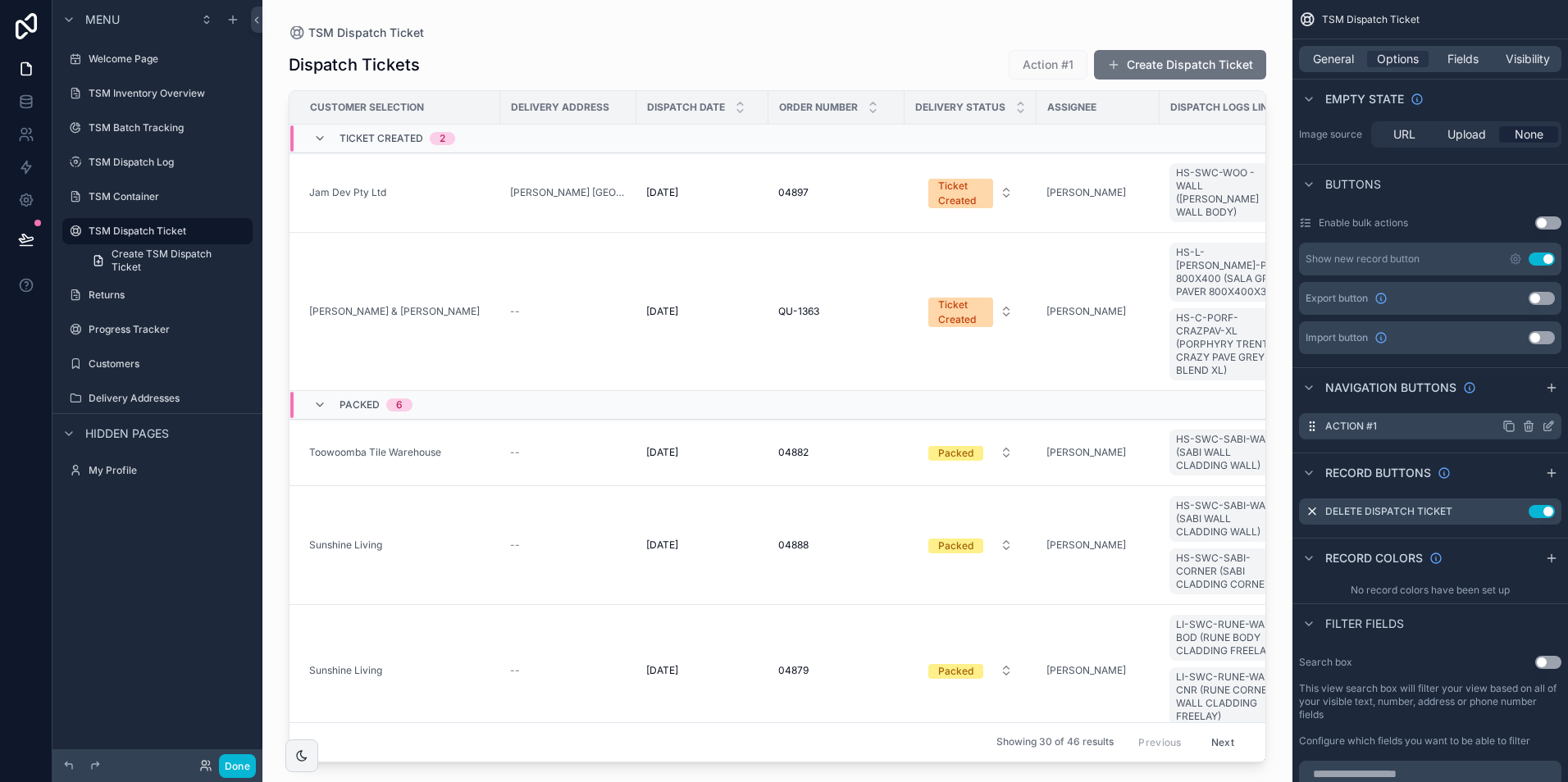
click at [1486, 424] on div "Action #1" at bounding box center [1430, 426] width 263 height 27
click at [1546, 427] on icon "scrollable content" at bounding box center [1549, 424] width 6 height 6
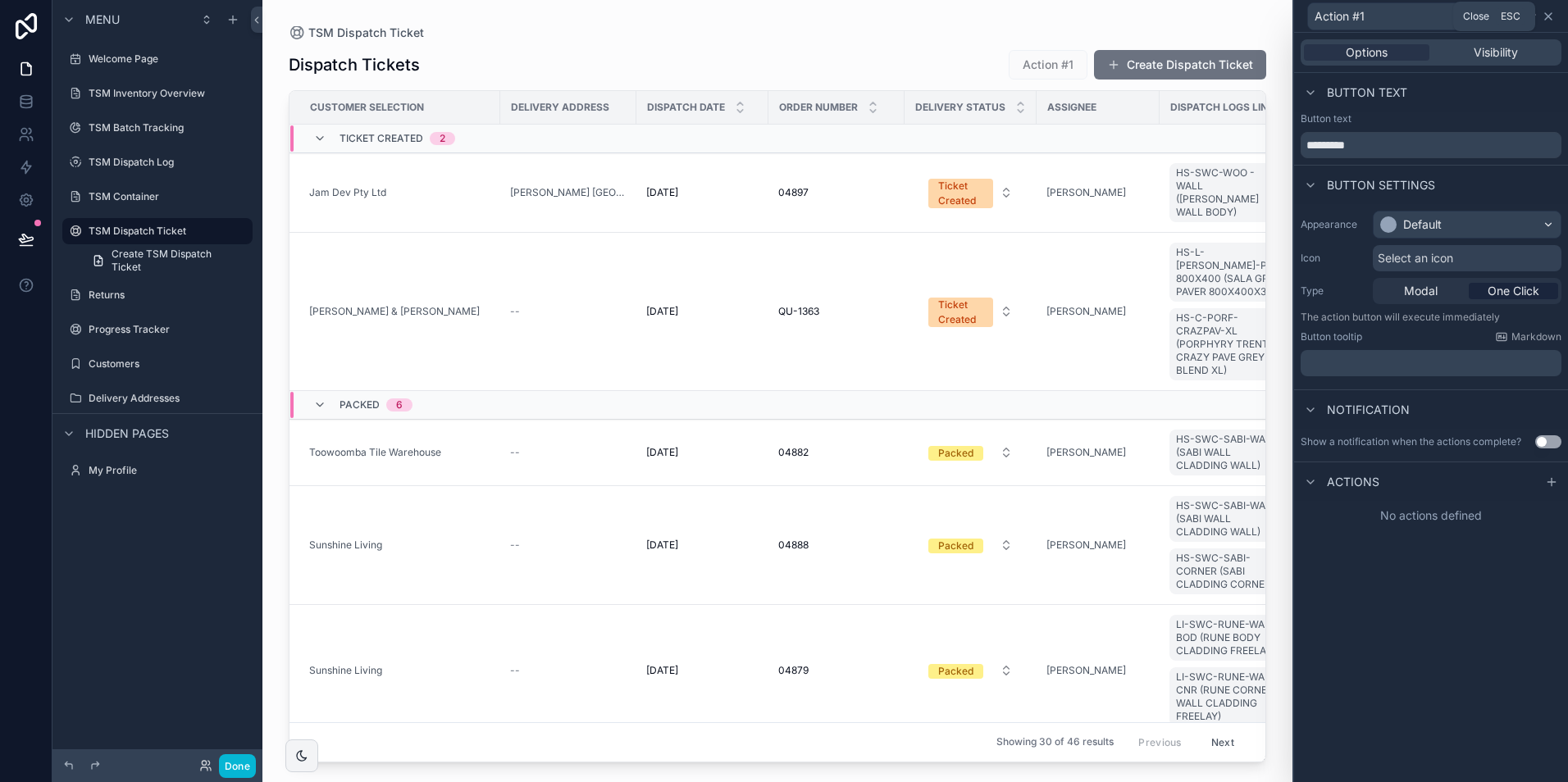
click at [1550, 16] on icon at bounding box center [1548, 16] width 13 height 13
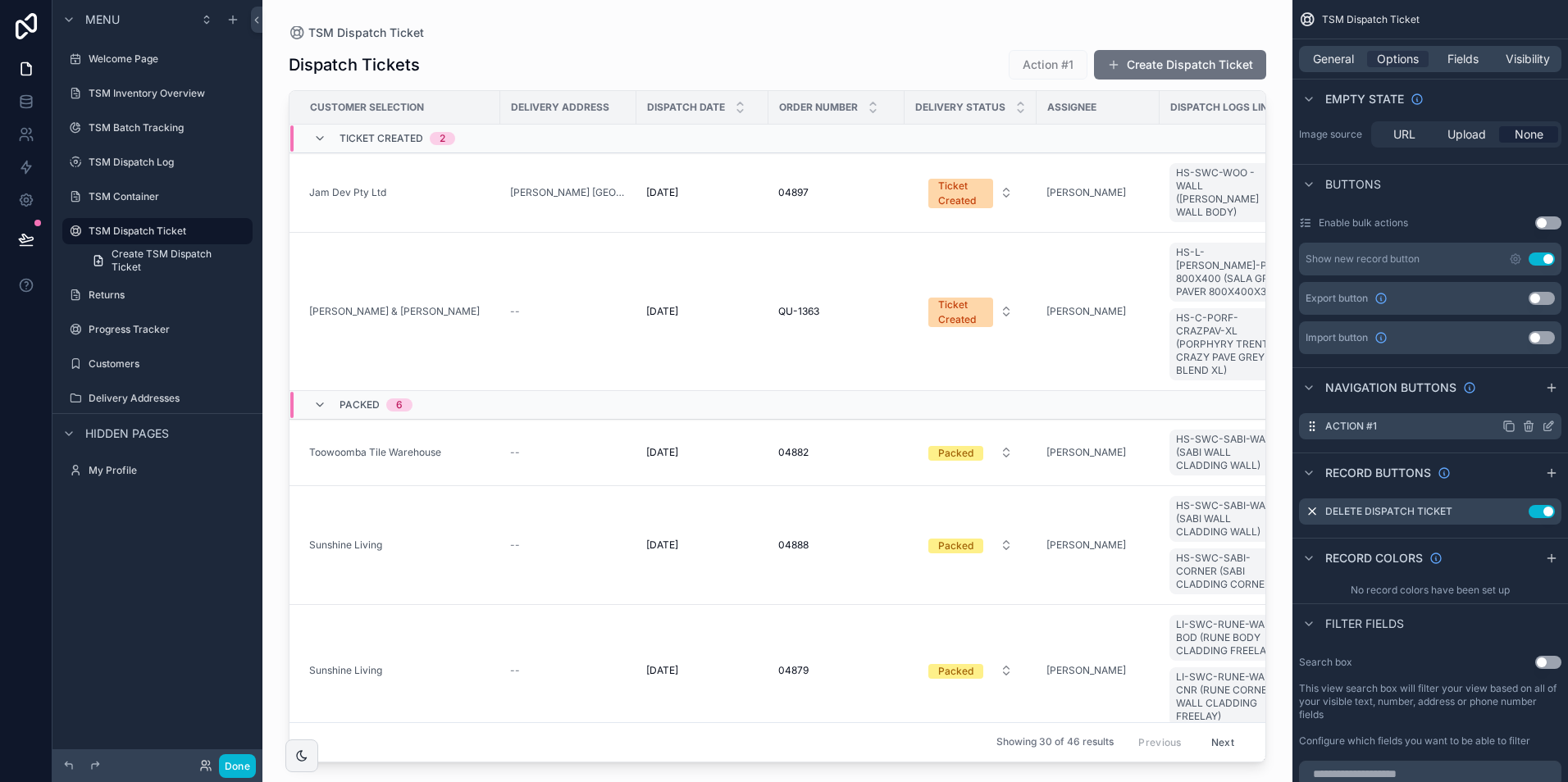
click at [1527, 425] on icon "scrollable content" at bounding box center [1528, 426] width 13 height 13
click at [1522, 402] on icon at bounding box center [1522, 401] width 0 height 4
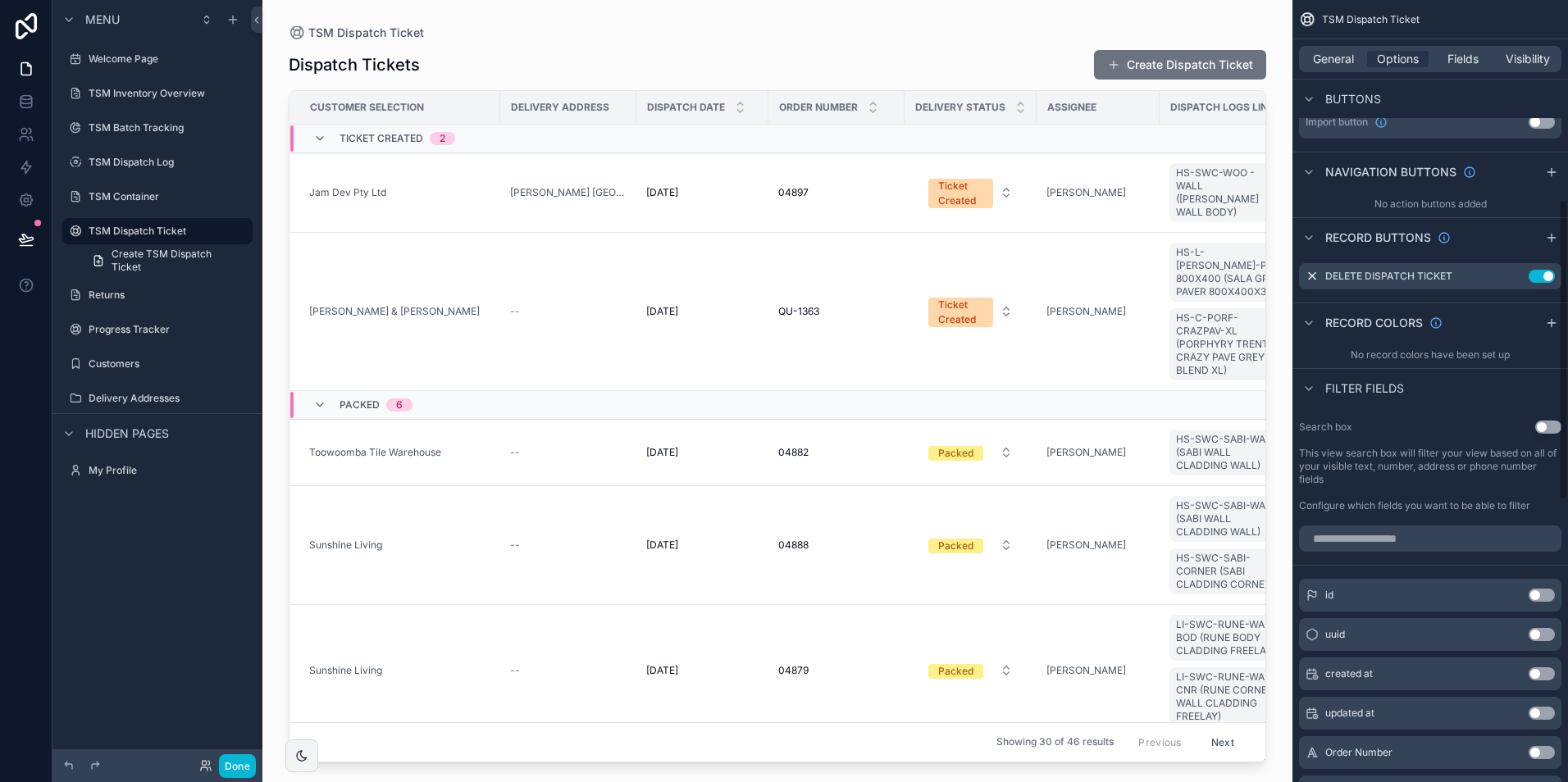
scroll to position [656, 0]
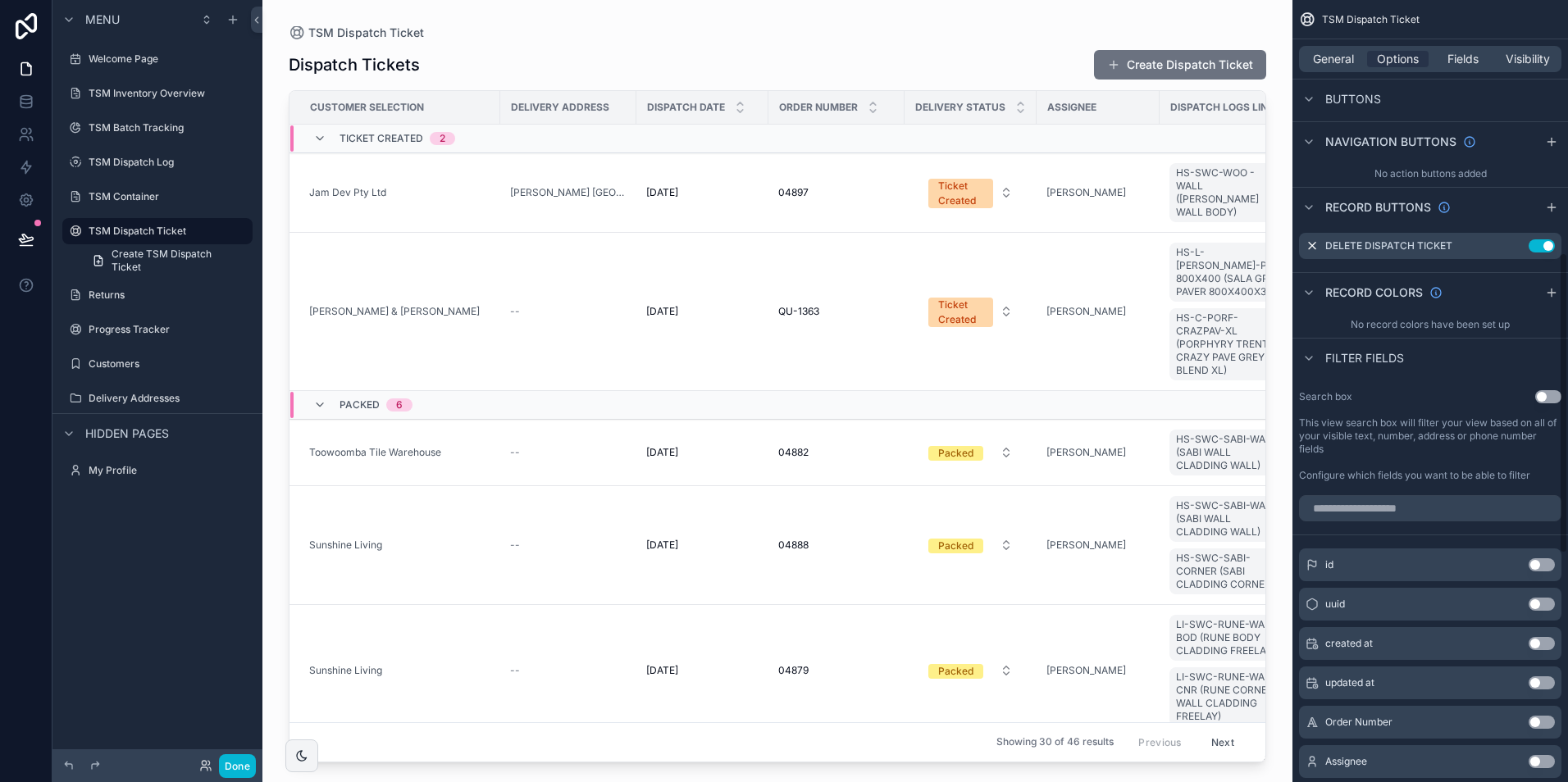
click at [1547, 394] on button "Use setting" at bounding box center [1548, 397] width 27 height 13
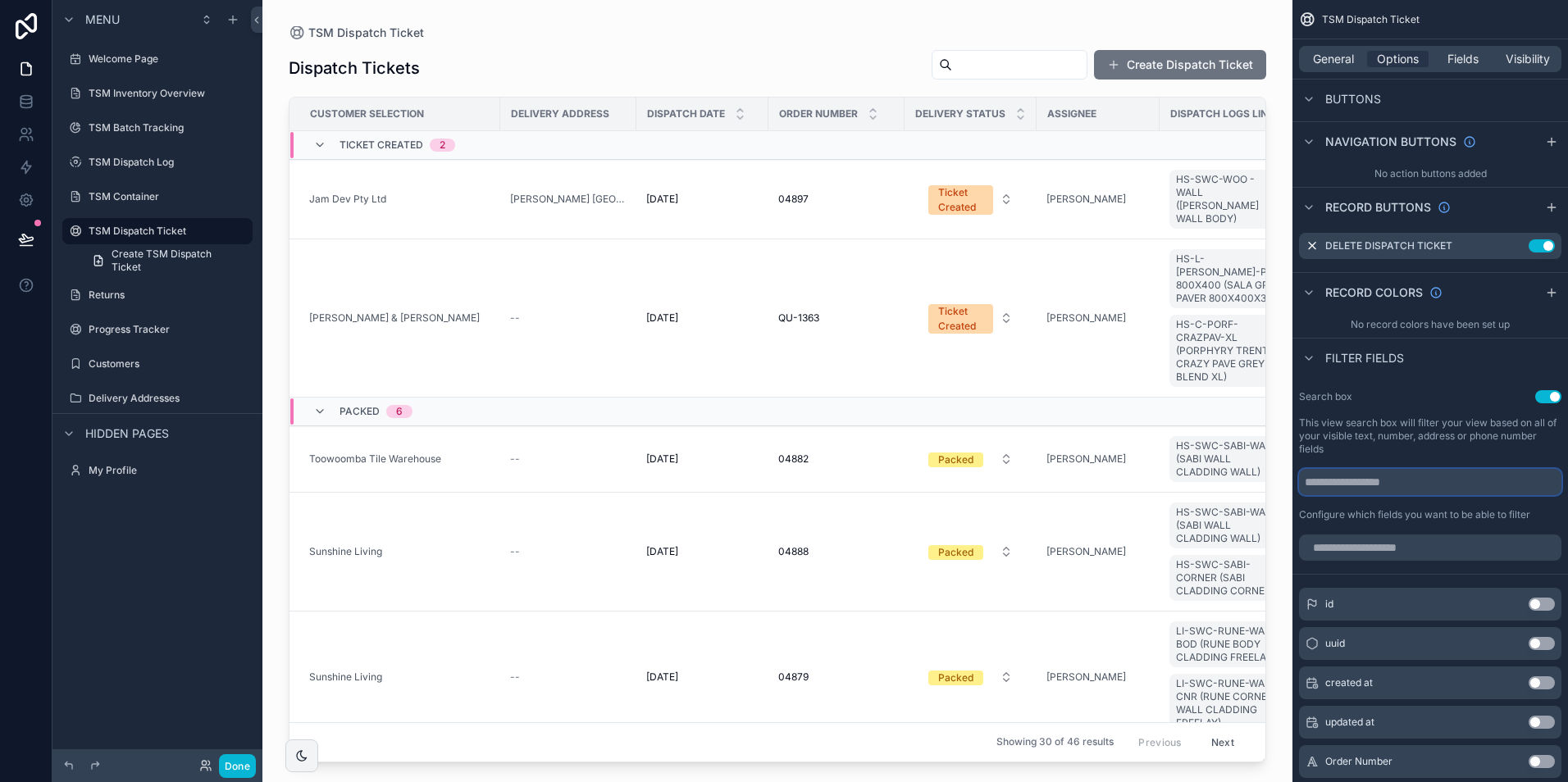
click at [1397, 481] on input "scrollable content" at bounding box center [1430, 482] width 263 height 27
type input "**********"
click at [1412, 426] on label "This view search box will filter your view based on all of your visible text, n…" at bounding box center [1430, 435] width 263 height 39
click at [1374, 545] on input "scrollable content" at bounding box center [1430, 547] width 263 height 27
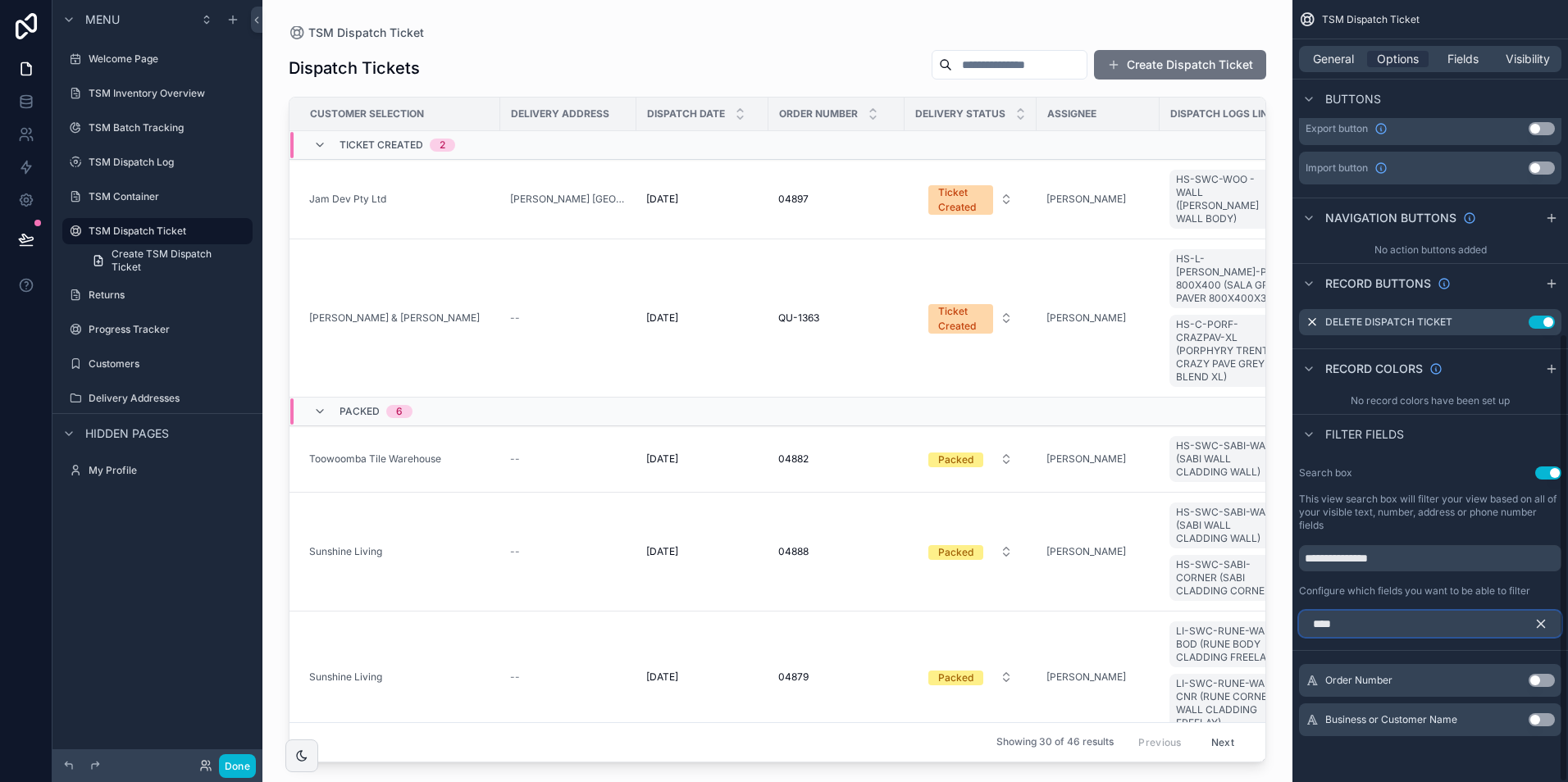
scroll to position [541, 0]
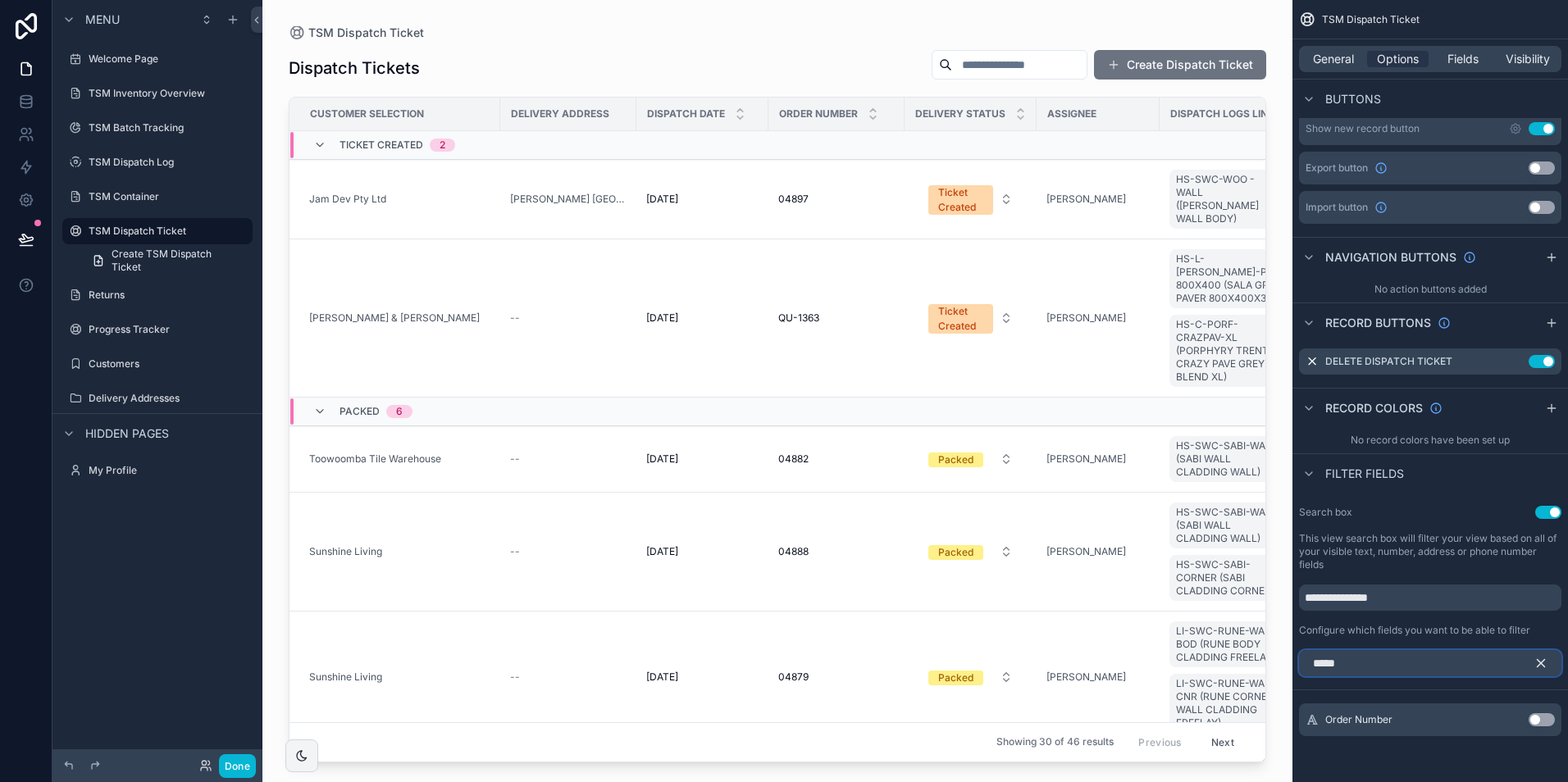
type input "*****"
click at [1542, 715] on button "Use setting" at bounding box center [1541, 720] width 27 height 13
click at [1017, 68] on div "scrollable content" at bounding box center [778, 381] width 1030 height 763
click at [983, 66] on input "scrollable content" at bounding box center [1019, 64] width 134 height 23
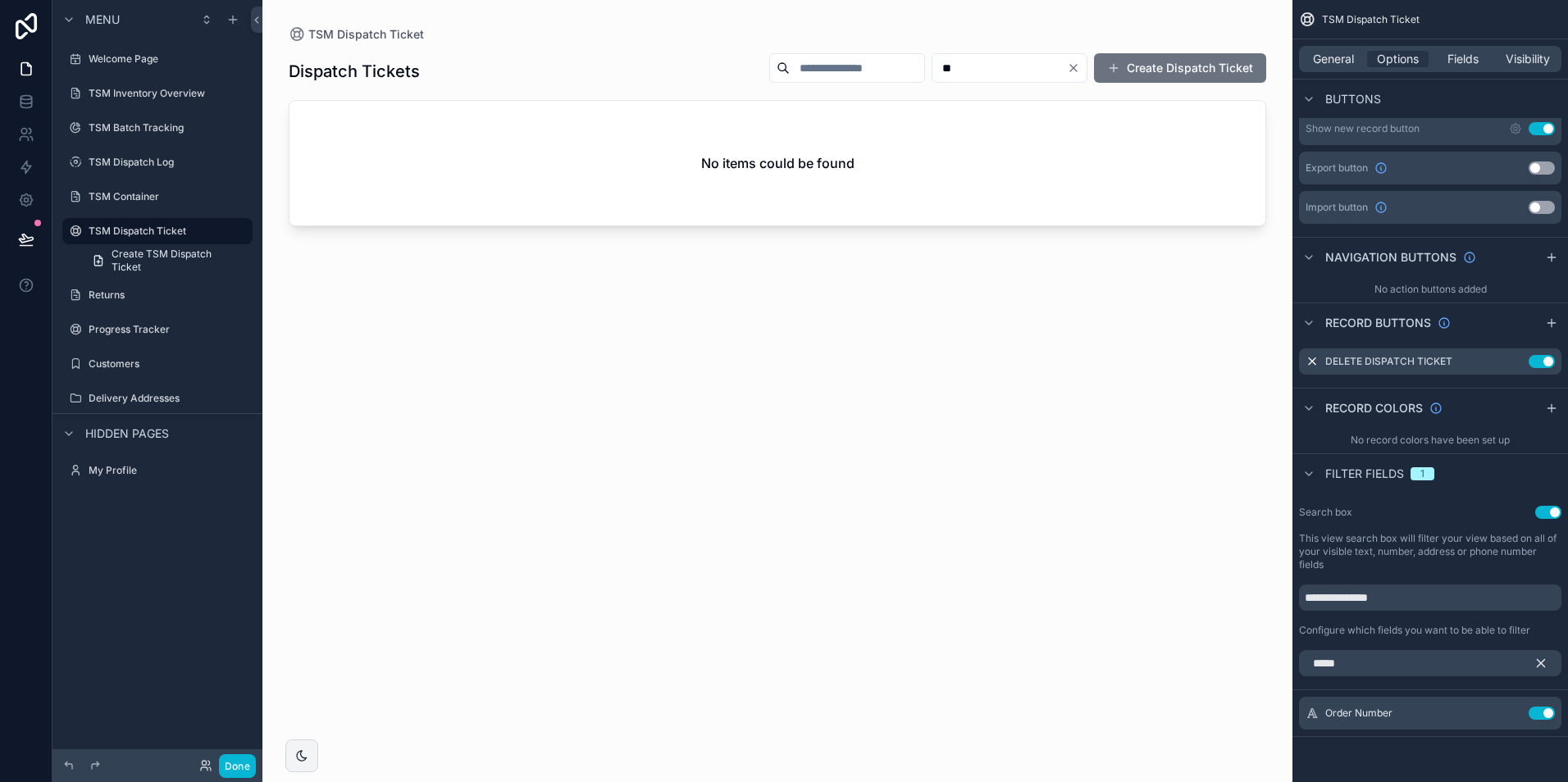
type input "*"
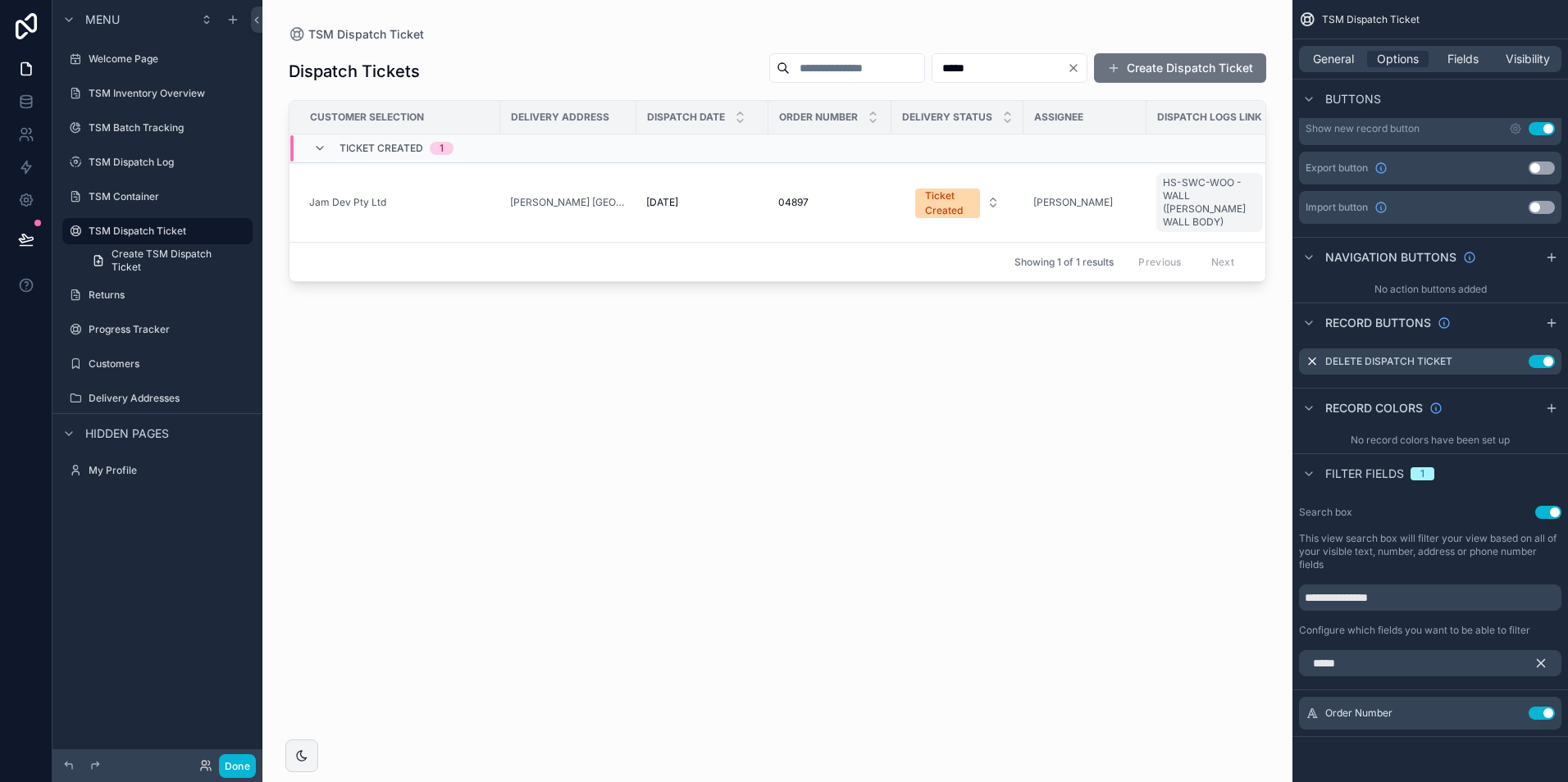
type input "*****"
click at [814, 73] on input "scrollable content" at bounding box center [856, 68] width 134 height 23
click at [1069, 73] on icon "Clear" at bounding box center [1073, 68] width 13 height 13
click at [833, 70] on input "scrollable content" at bounding box center [876, 68] width 134 height 23
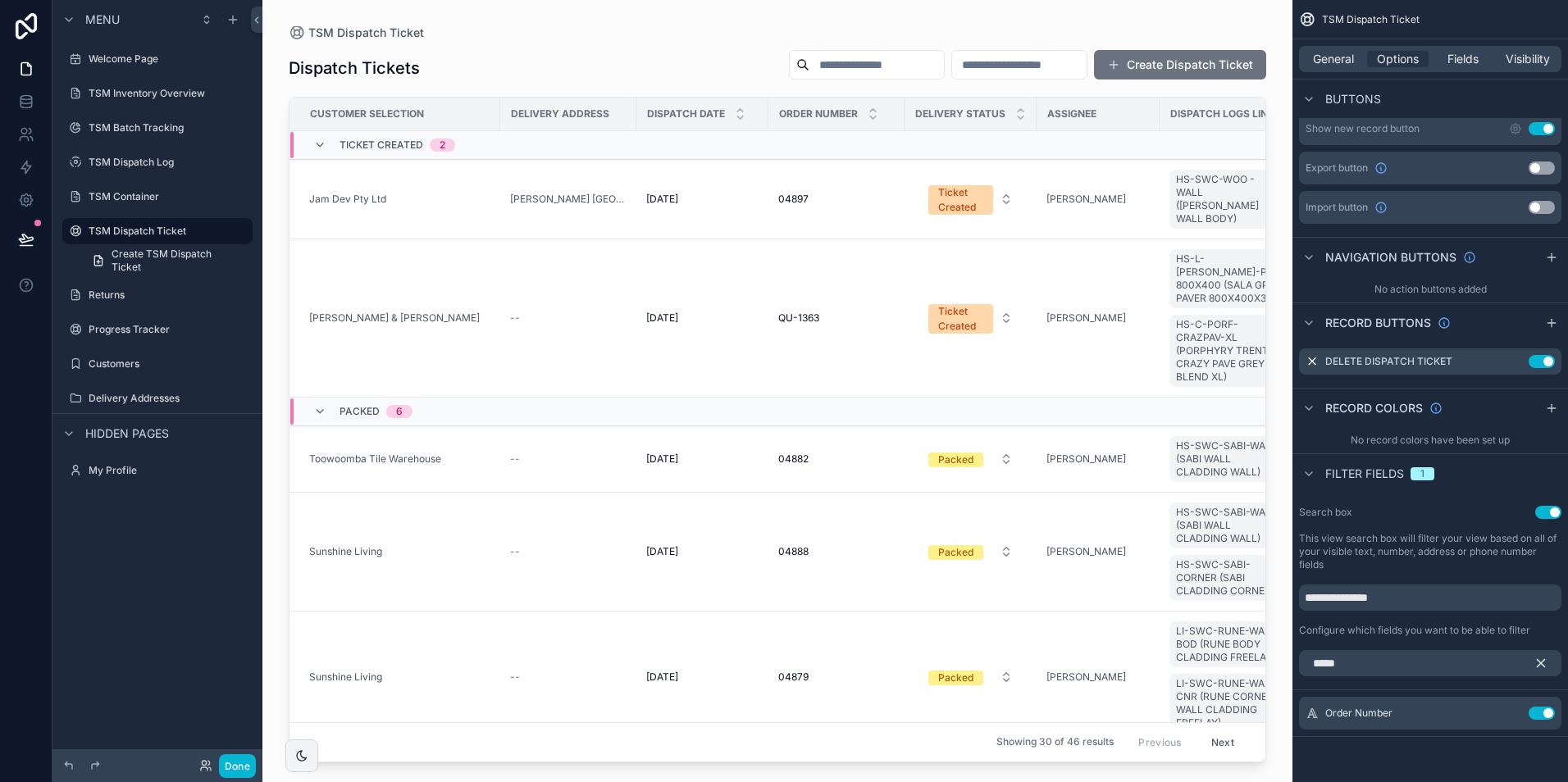
click at [810, 68] on input "scrollable content" at bounding box center [876, 64] width 134 height 23
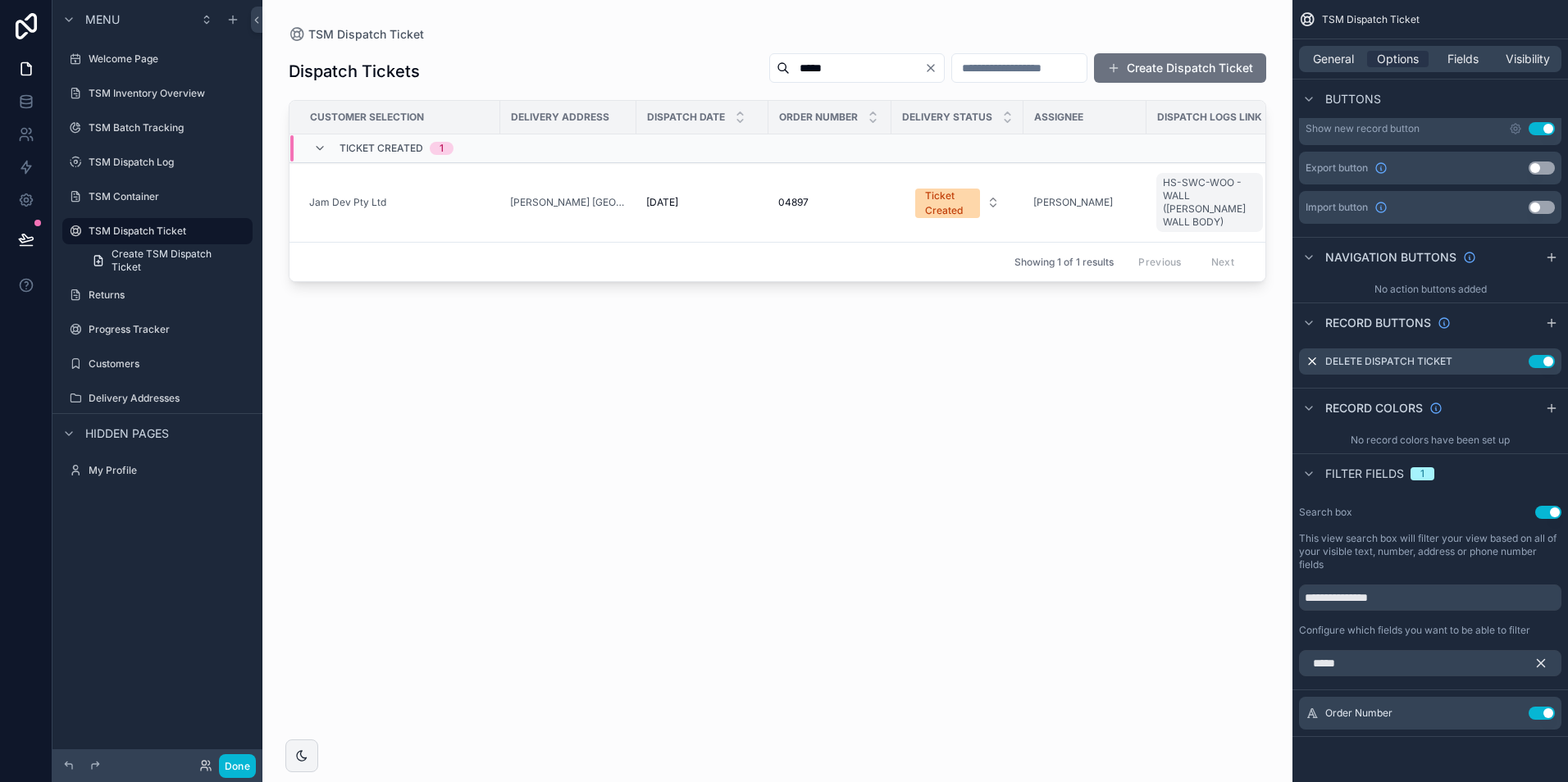
type input "*****"
click at [763, 27] on div "TSM Dispatch Ticket" at bounding box center [777, 35] width 977 height 16
click at [1541, 663] on icon "scrollable content" at bounding box center [1541, 663] width 7 height 7
click at [1454, 629] on label "Configure which fields you want to be able to filter" at bounding box center [1414, 630] width 231 height 13
click at [1480, 509] on div "Search box Use setting" at bounding box center [1430, 512] width 263 height 13
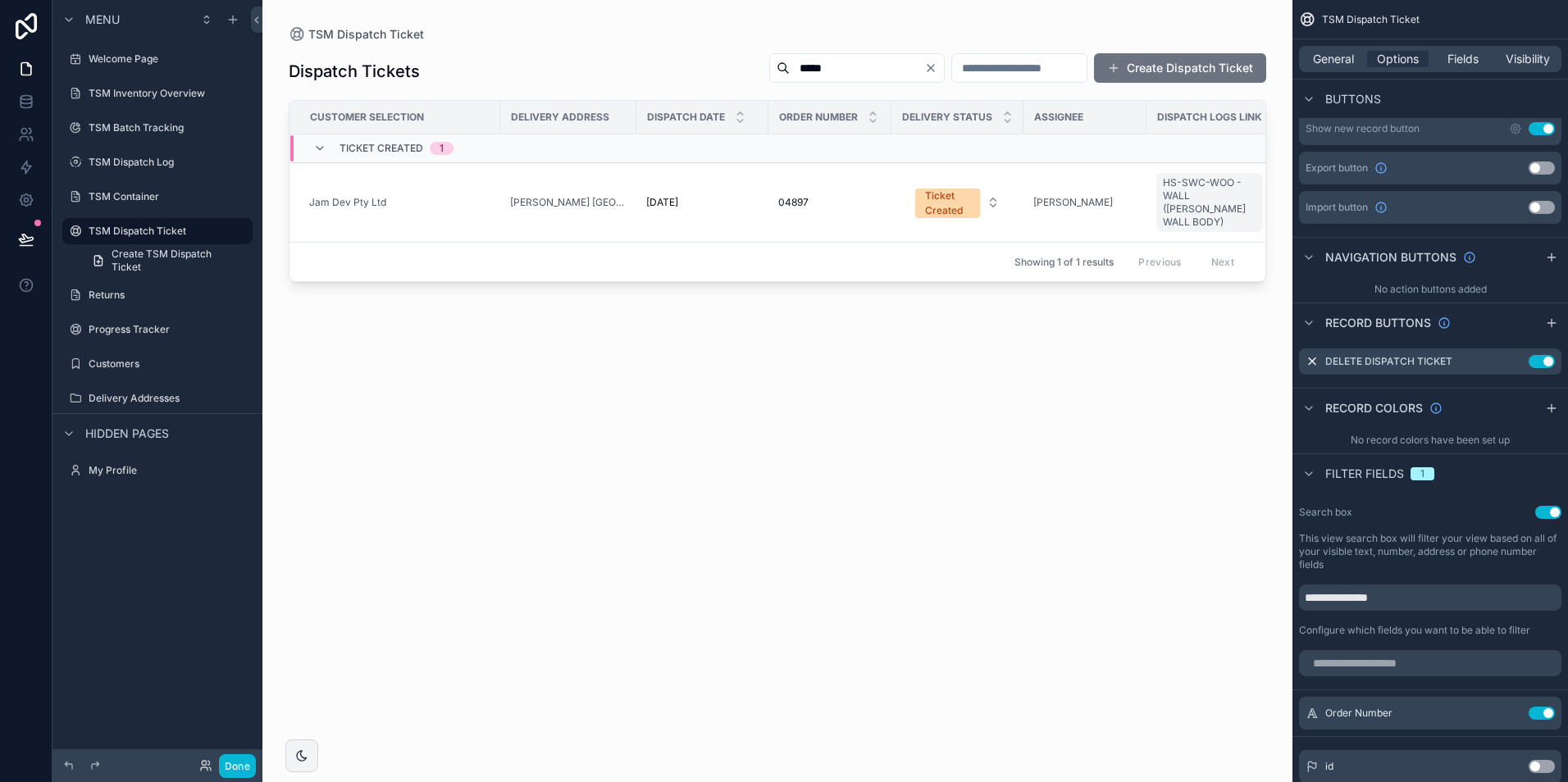
click at [1089, 438] on div "Dispatch Tickets ***** Create Dispatch Ticket Customer Selection Delivery Addre…" at bounding box center [777, 402] width 977 height 720
click at [1554, 513] on button "Use setting" at bounding box center [1548, 512] width 27 height 13
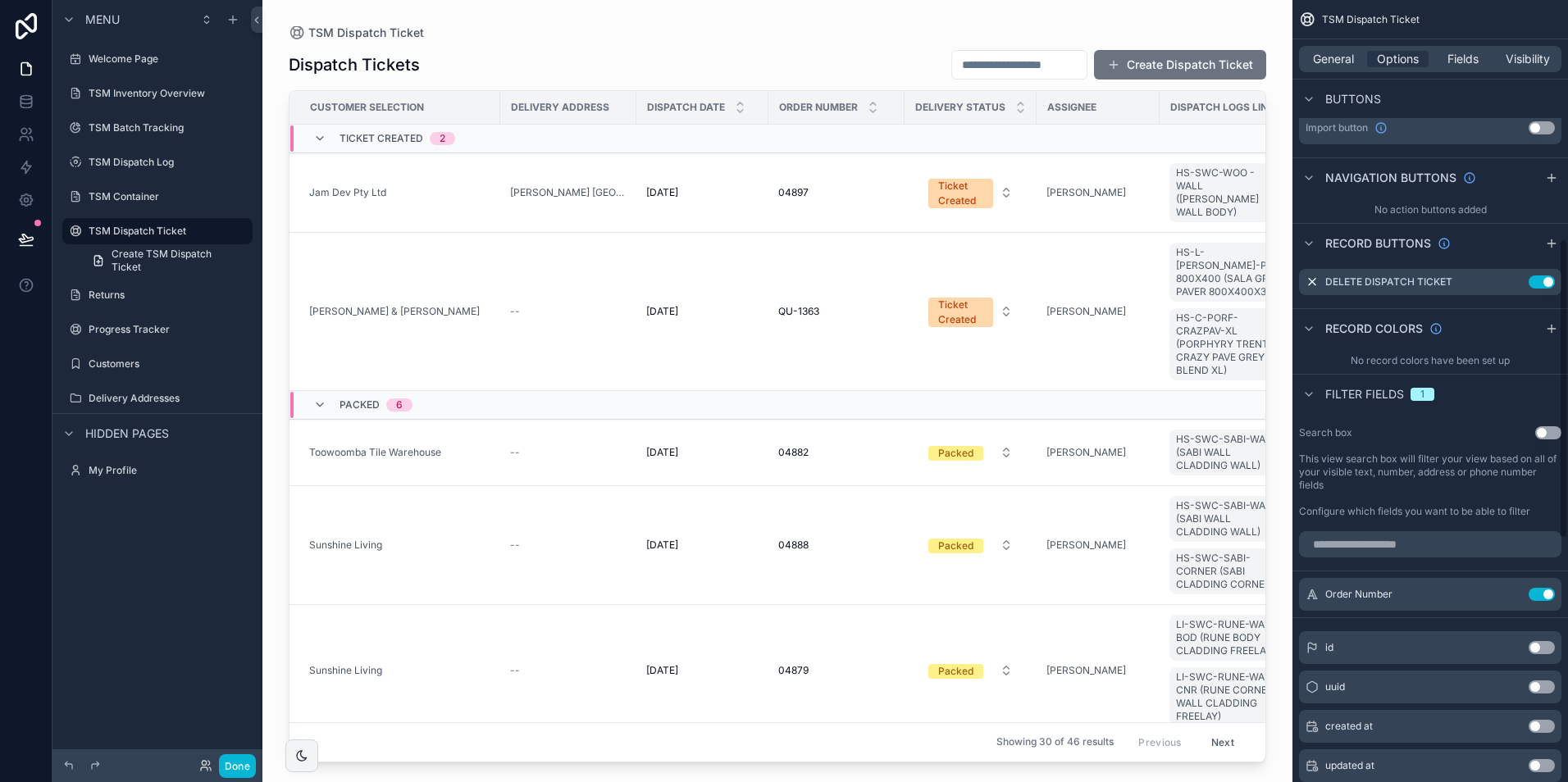
scroll to position [622, 0]
click at [1541, 589] on button "Use setting" at bounding box center [1541, 592] width 27 height 13
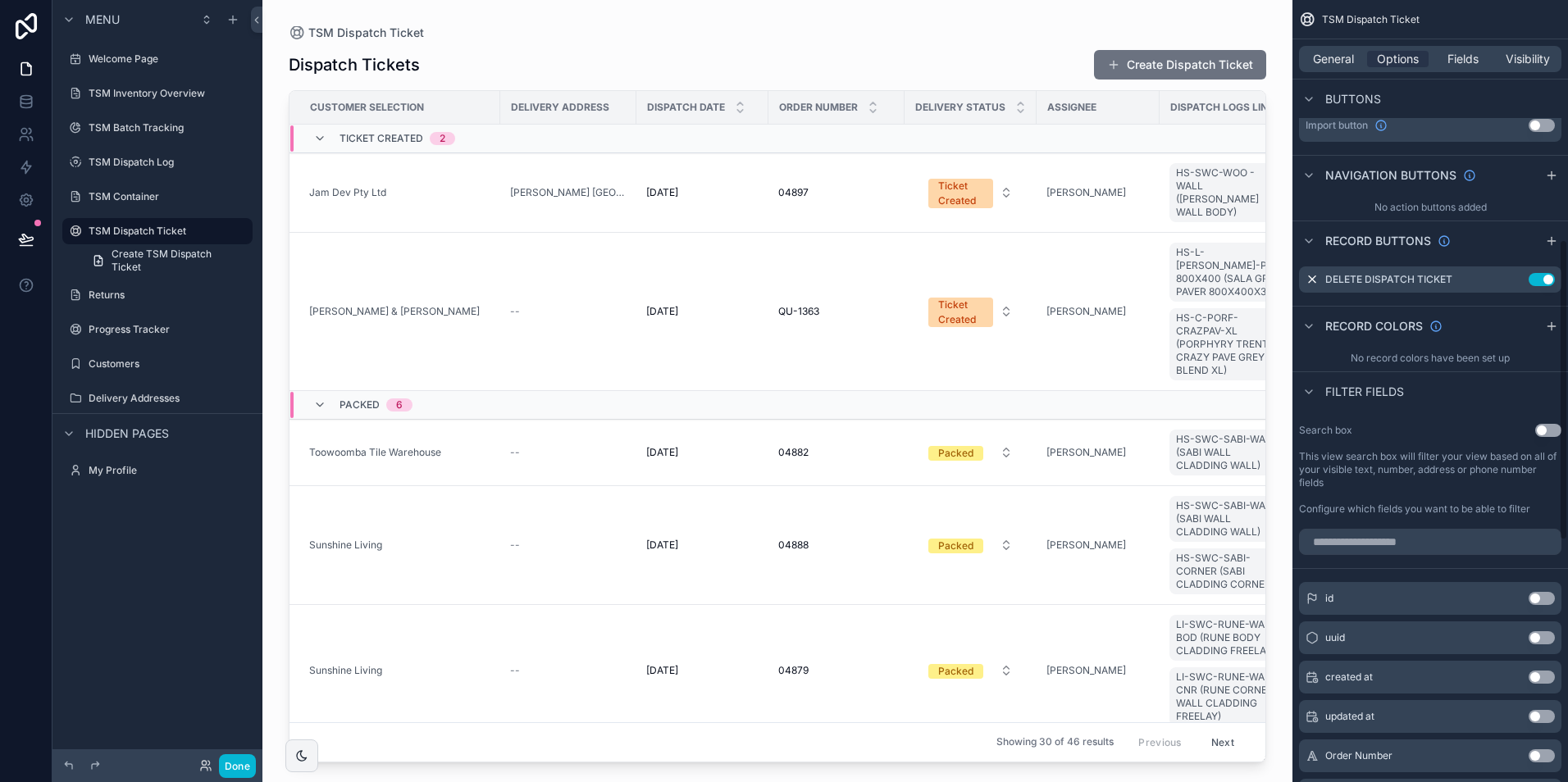
click at [1545, 422] on div "Search box Use setting This view search box will filter your view based on all …" at bounding box center [1429, 469] width 275 height 105
click at [1546, 433] on button "Use setting" at bounding box center [1548, 430] width 27 height 13
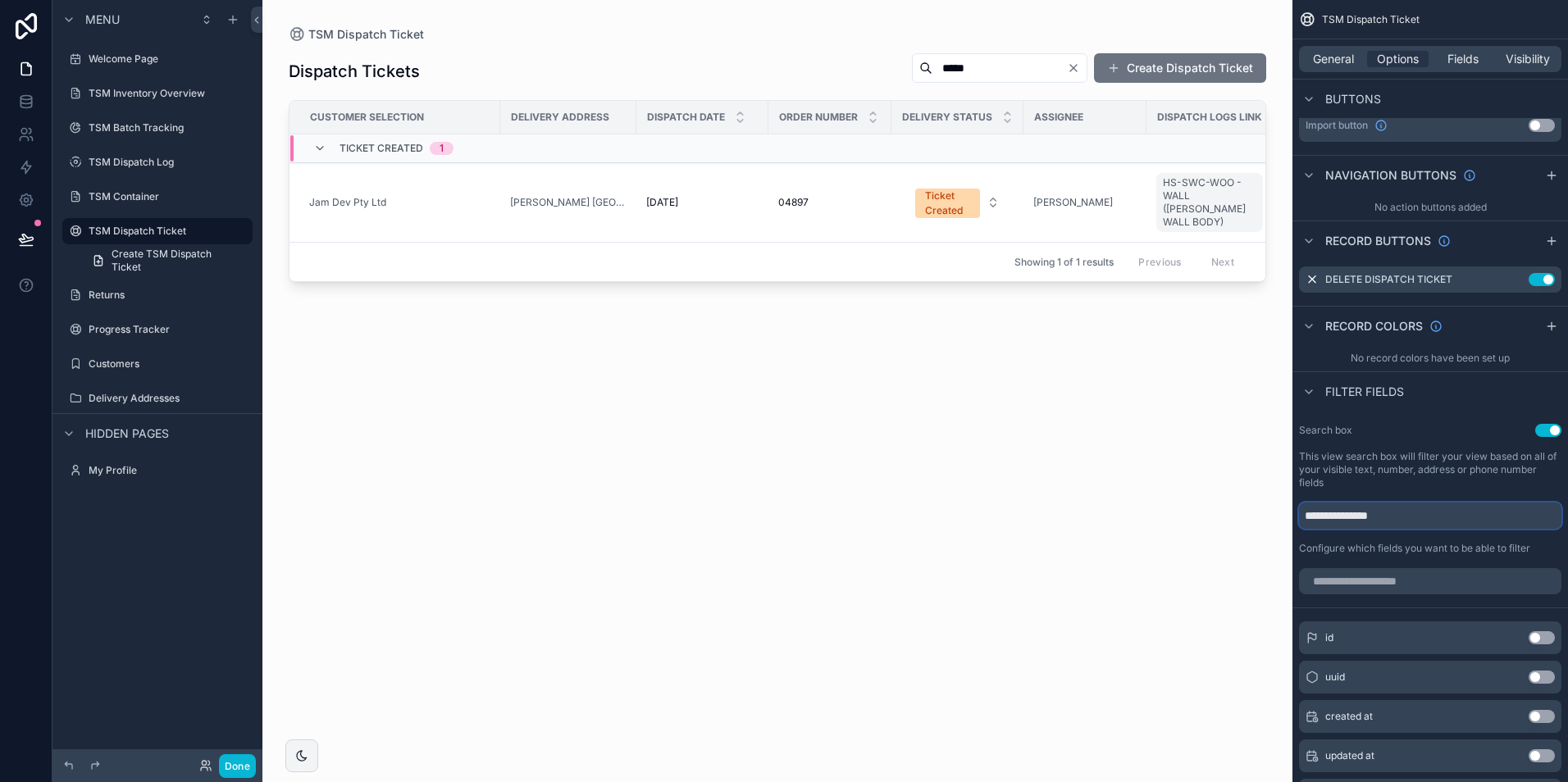
click at [1399, 525] on input "**********" at bounding box center [1430, 515] width 263 height 27
click at [1422, 465] on label "This view search box will filter your view based on all of your visible text, n…" at bounding box center [1430, 469] width 263 height 39
click at [1402, 512] on input "**********" at bounding box center [1430, 515] width 263 height 27
type input "**********"
click at [1073, 63] on icon "Clear" at bounding box center [1073, 68] width 13 height 13
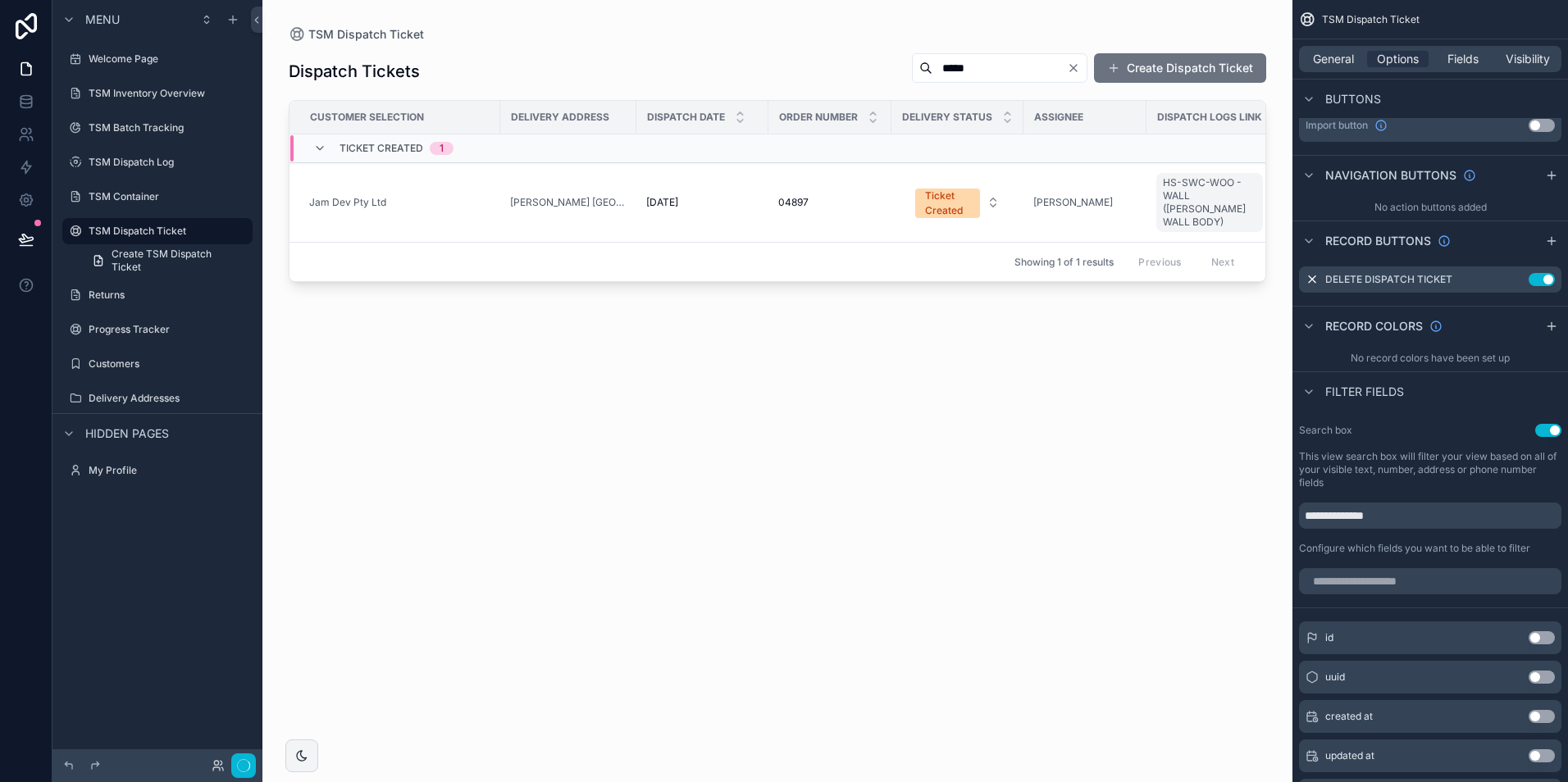
click at [1060, 27] on div "TSM Dispatch Ticket" at bounding box center [777, 35] width 977 height 16
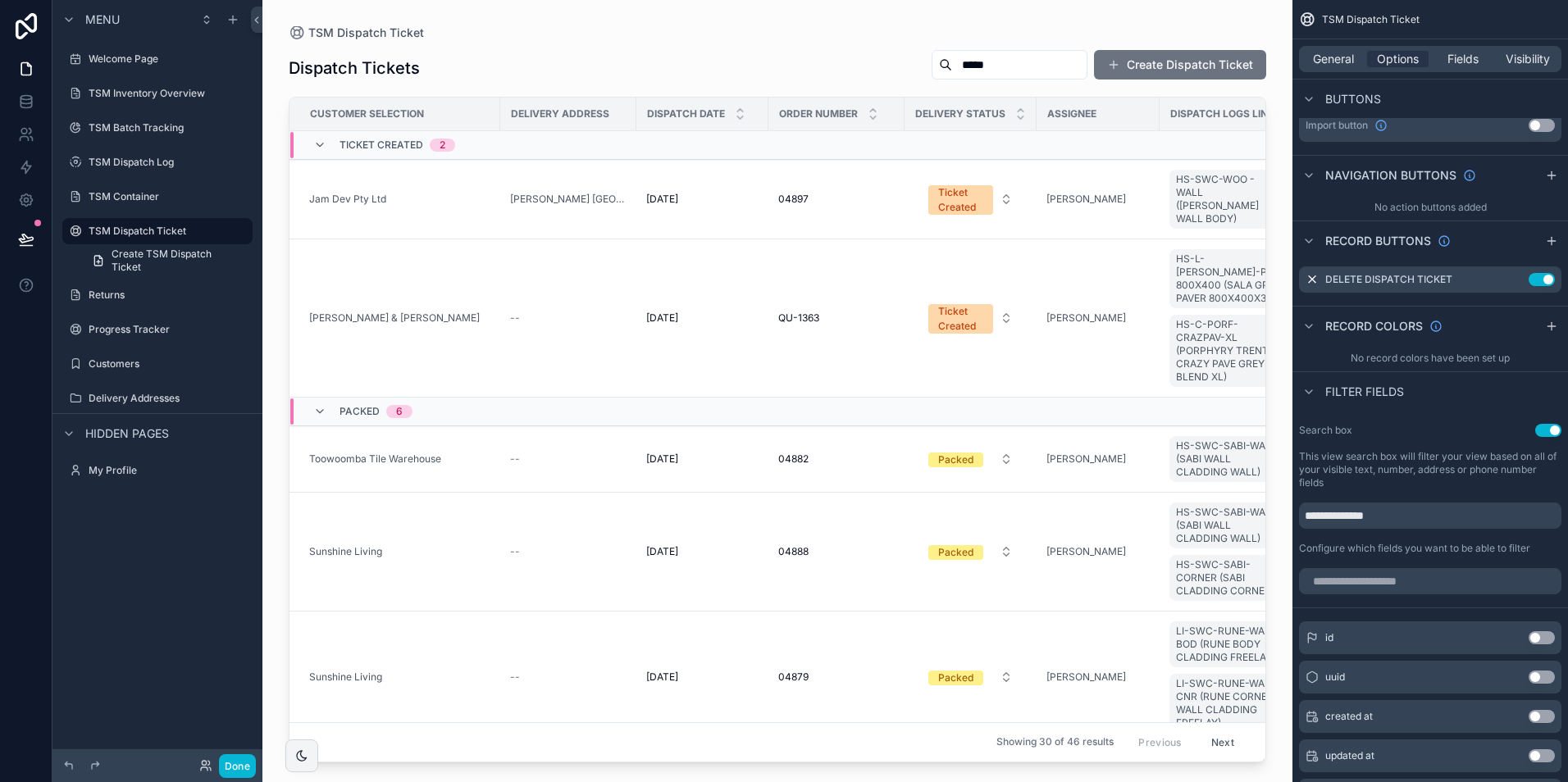
click at [1073, 69] on input "*****" at bounding box center [1019, 64] width 134 height 23
click at [1052, 40] on div "Dispatch Tickets ***** Create Dispatch Ticket Customer Selection Delivery Addre…" at bounding box center [777, 401] width 977 height 723
click at [1026, 34] on div "TSM Dispatch Ticket" at bounding box center [777, 33] width 977 height 13
click at [235, 771] on button "Done" at bounding box center [237, 766] width 37 height 24
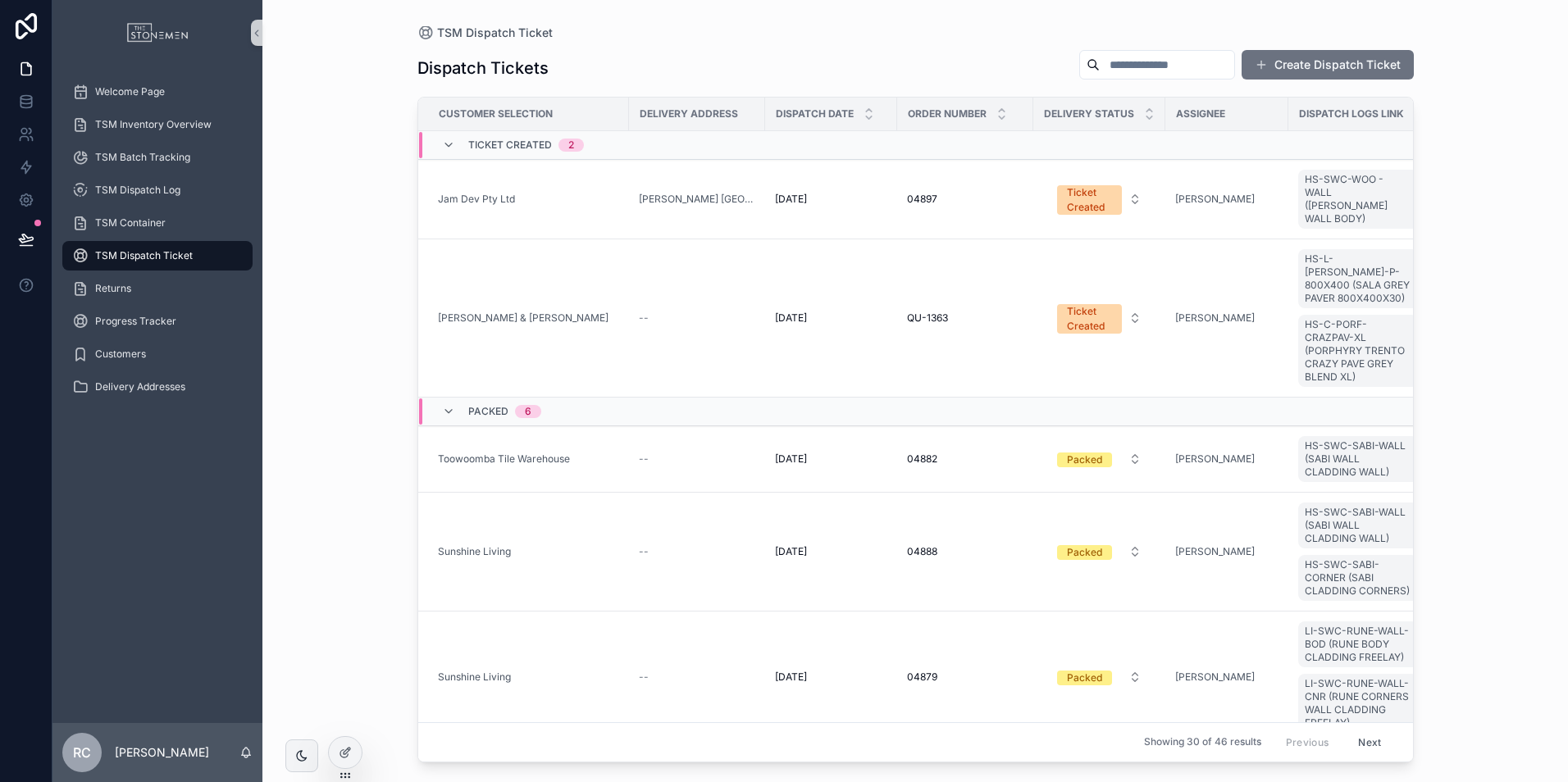
click at [1120, 69] on input "scrollable content" at bounding box center [1166, 64] width 134 height 23
drag, startPoint x: 924, startPoint y: 59, endPoint x: 924, endPoint y: 41, distance: 18.0
click at [924, 59] on div "Dispatch Tickets Create Dispatch Ticket" at bounding box center [915, 68] width 996 height 37
drag, startPoint x: 138, startPoint y: 316, endPoint x: 185, endPoint y: 321, distance: 47.3
click at [138, 316] on span "Progress Tracker" at bounding box center [135, 321] width 81 height 13
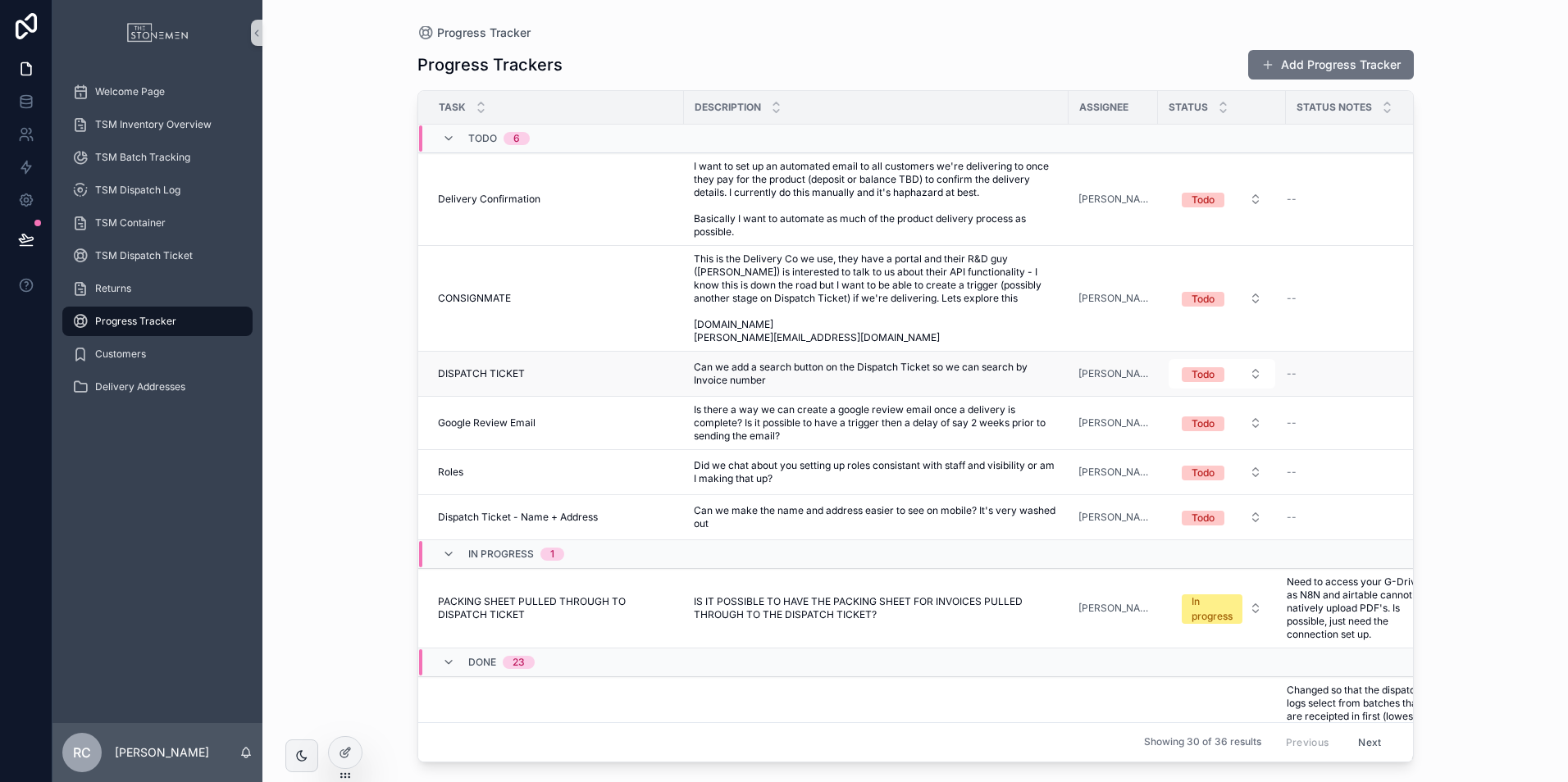
click at [880, 376] on span "Can we add a search button on the Dispatch Ticket so we can search by Invoice n…" at bounding box center [875, 373] width 365 height 27
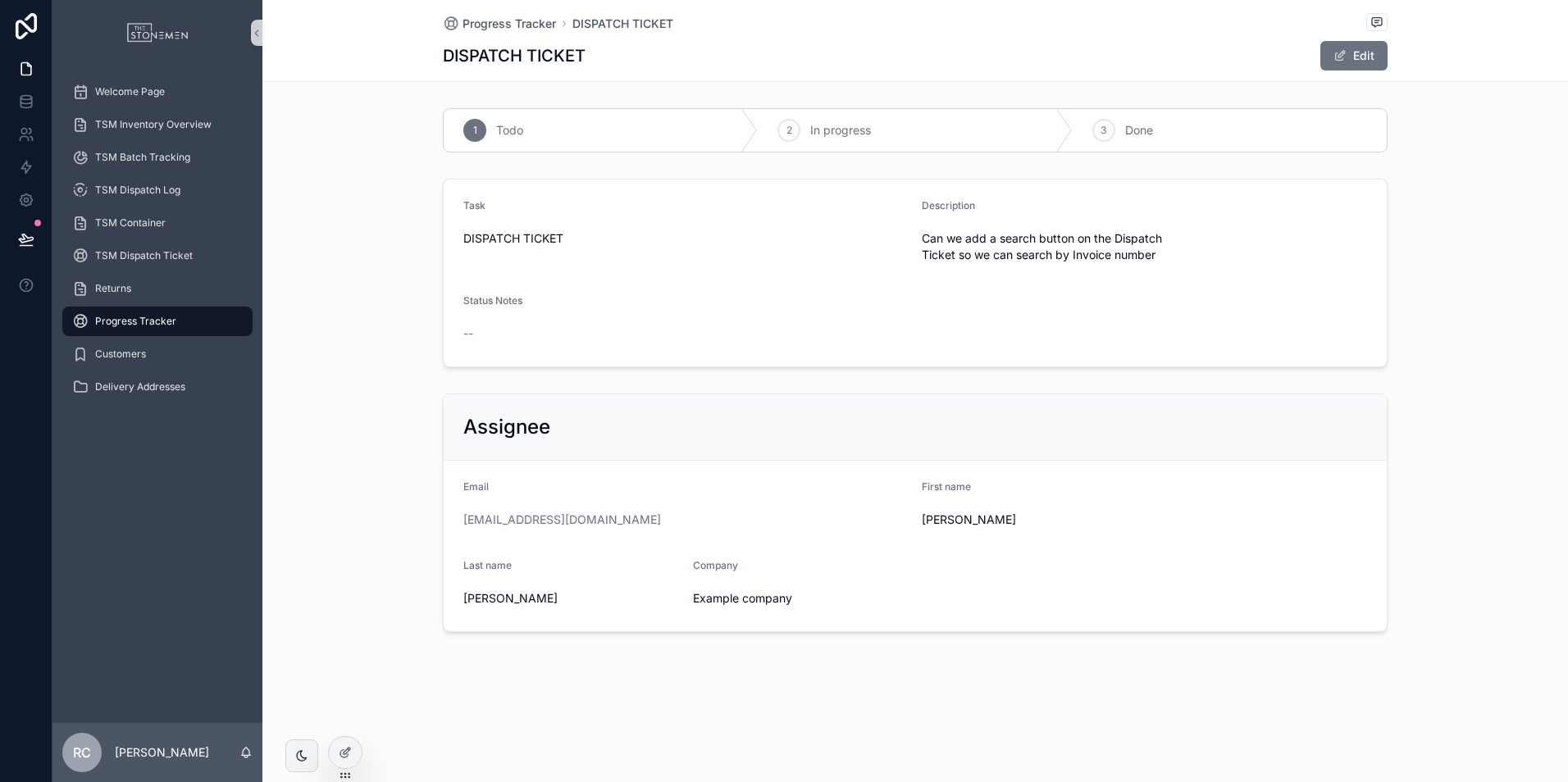
click at [1395, 42] on div "Progress Tracker DISPATCH TICKET DISPATCH TICKET Edit" at bounding box center [915, 41] width 1305 height 82
click at [1345, 56] on span "scrollable content" at bounding box center [1339, 56] width 13 height 13
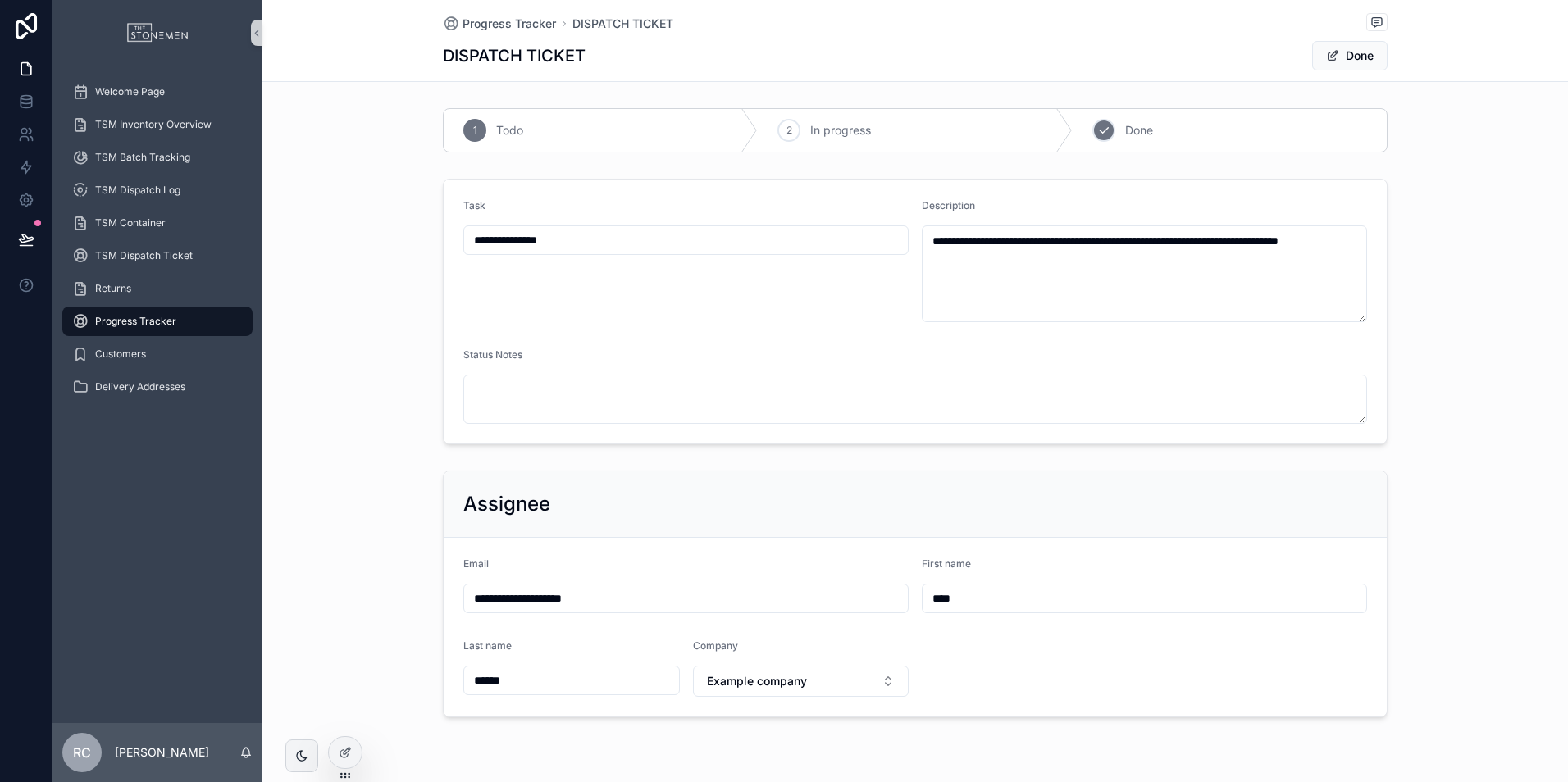
click at [1207, 138] on div "3 Done" at bounding box center [1229, 130] width 314 height 43
click at [782, 427] on form "**********" at bounding box center [915, 311] width 943 height 264
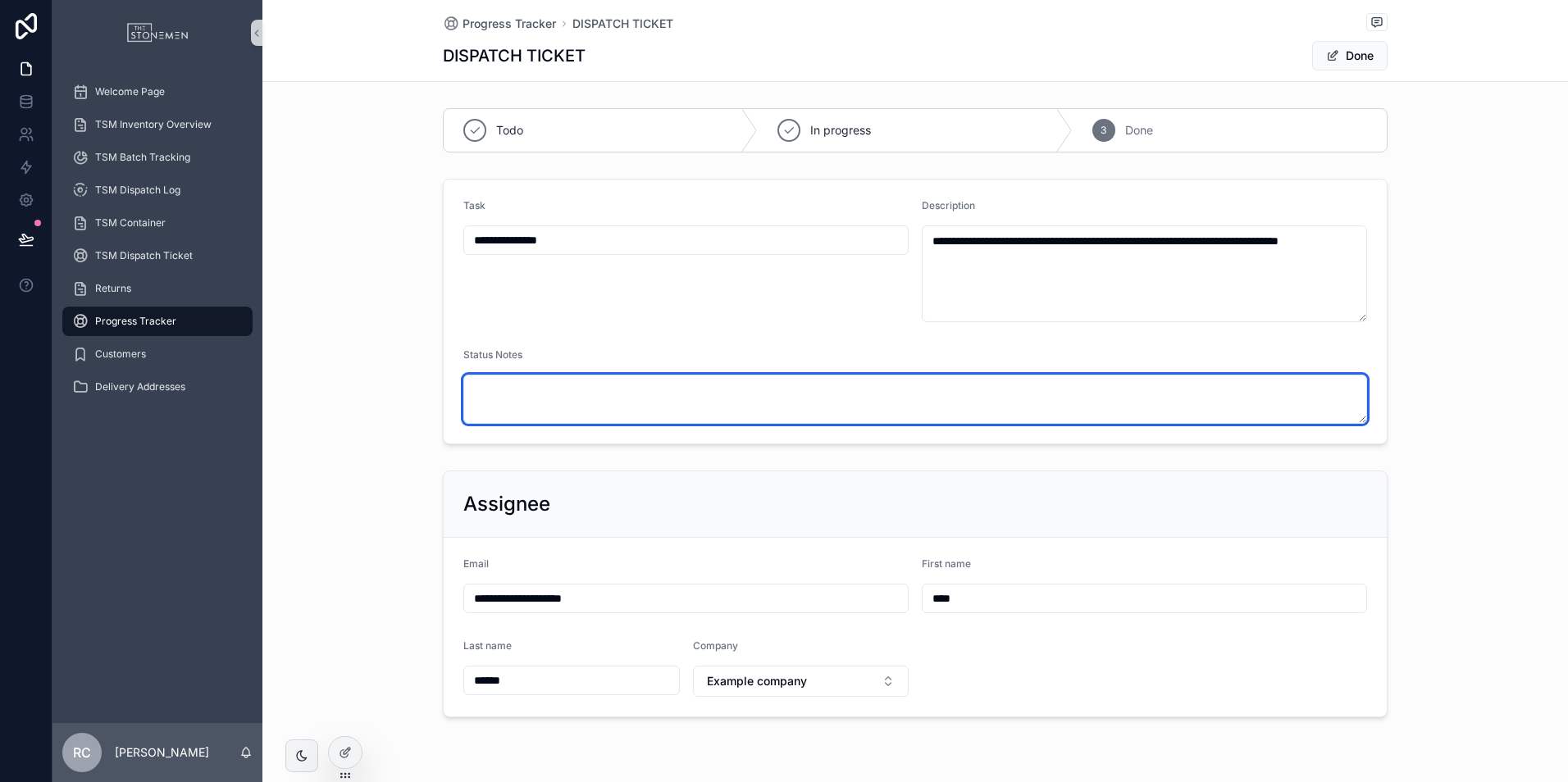
click at [743, 411] on textarea "scrollable content" at bounding box center [915, 400] width 904 height 49
type textarea "*****"
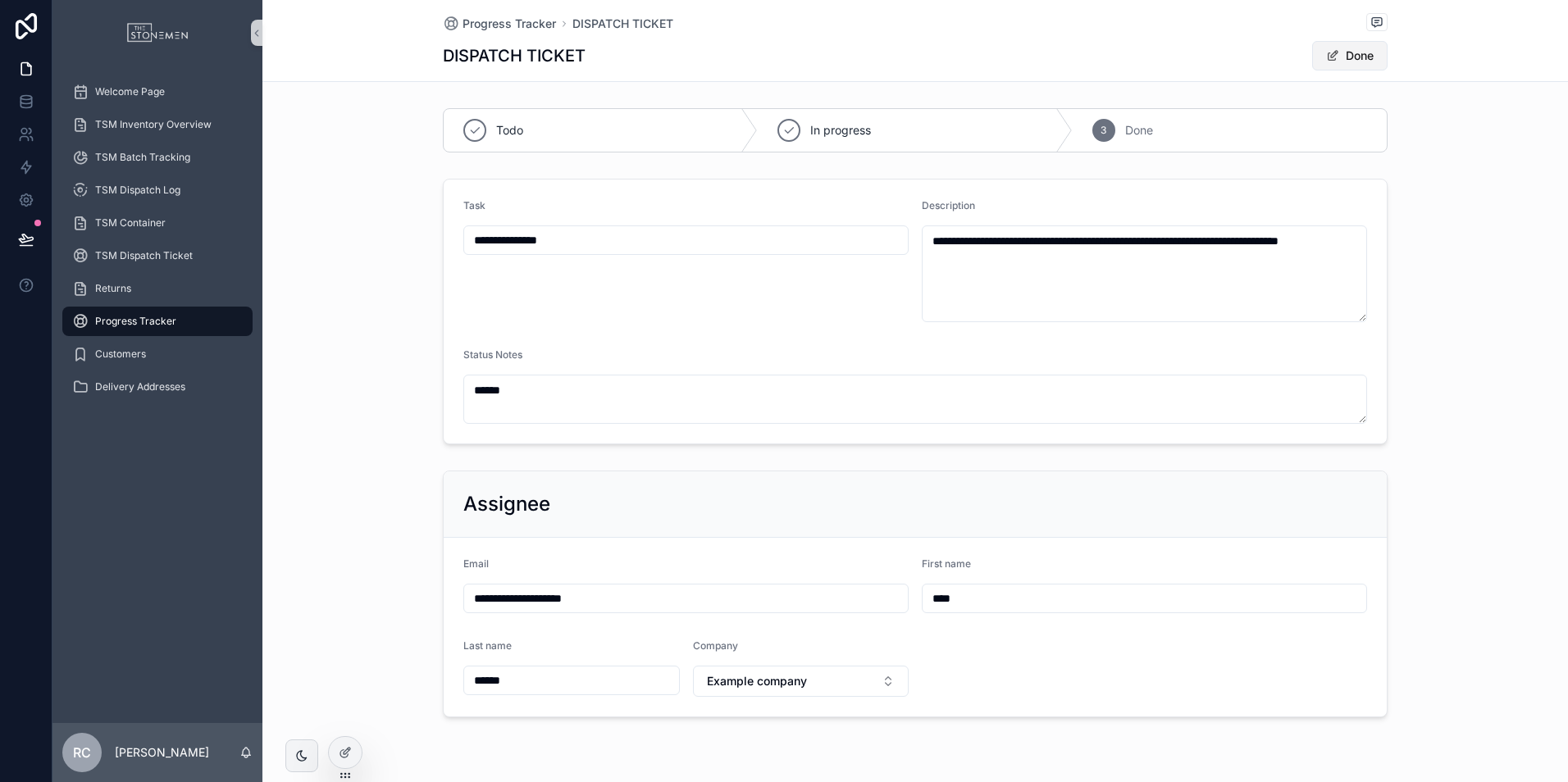
click at [1339, 62] on button "Done" at bounding box center [1349, 56] width 75 height 29
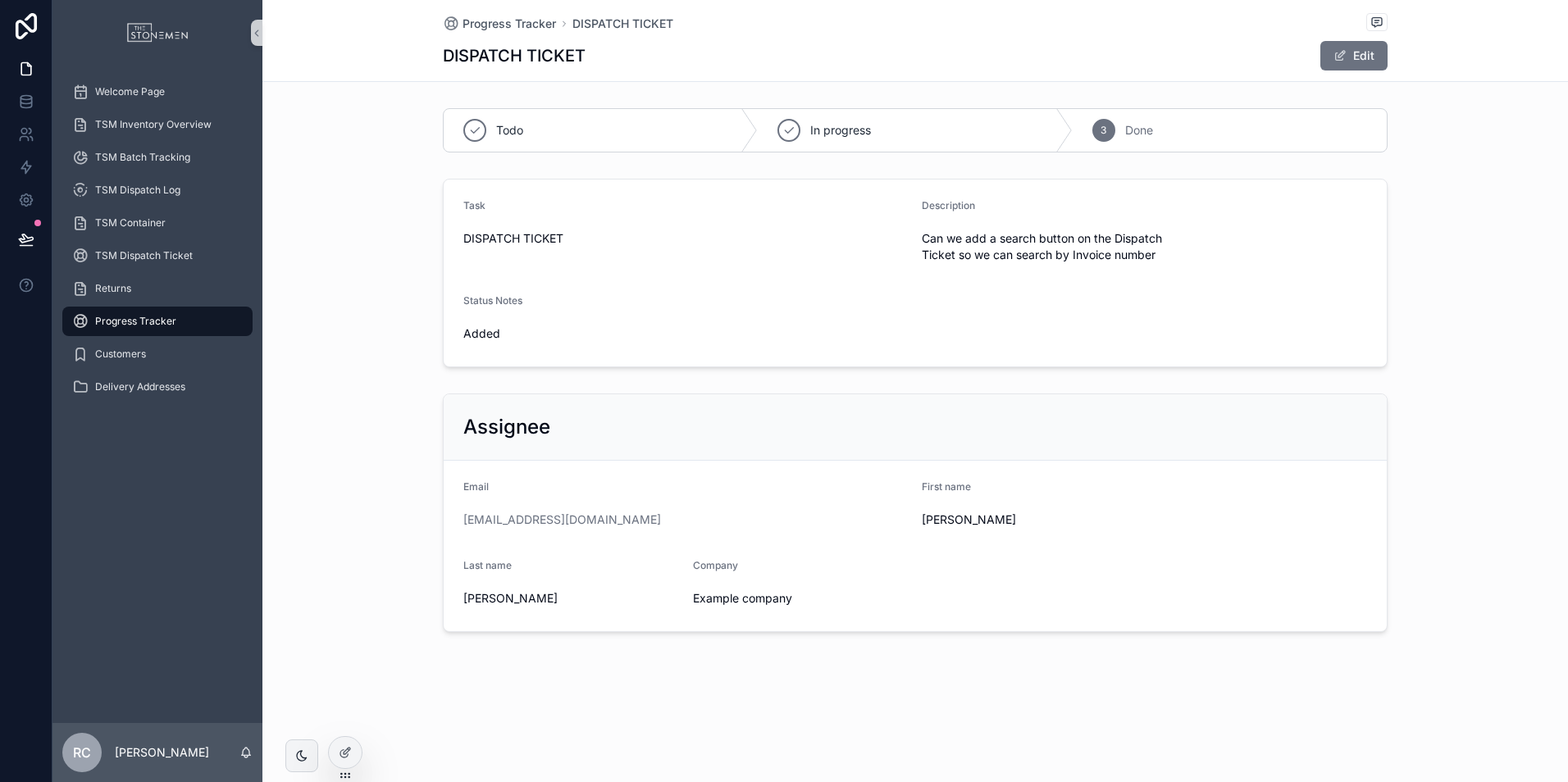
drag, startPoint x: 150, startPoint y: 326, endPoint x: 238, endPoint y: 331, distance: 88.1
click at [150, 326] on span "Progress Tracker" at bounding box center [135, 321] width 81 height 13
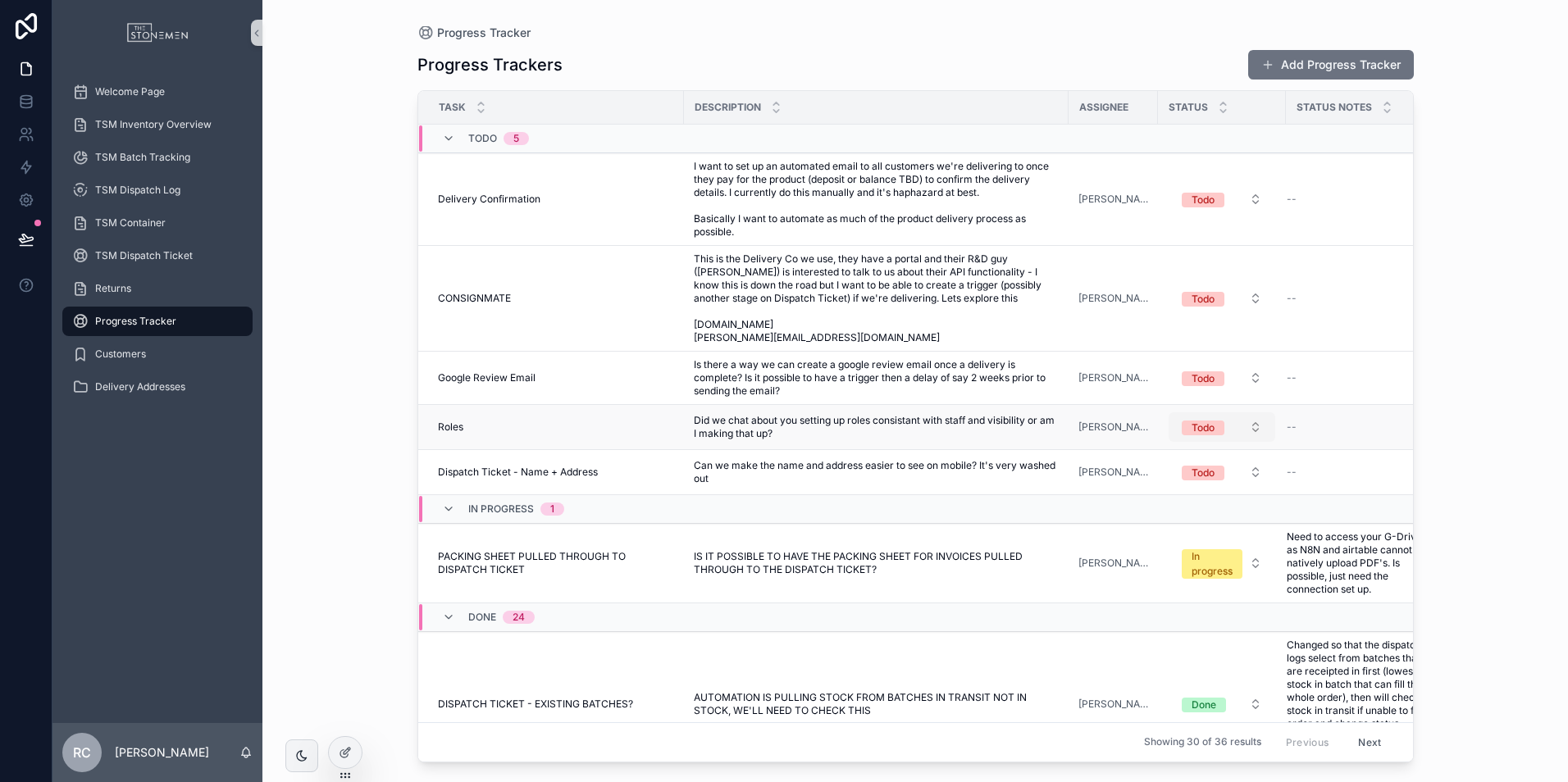
click at [1216, 431] on span "Todo" at bounding box center [1202, 428] width 43 height 15
click at [1196, 536] on span "In progress" at bounding box center [1160, 541] width 71 height 15
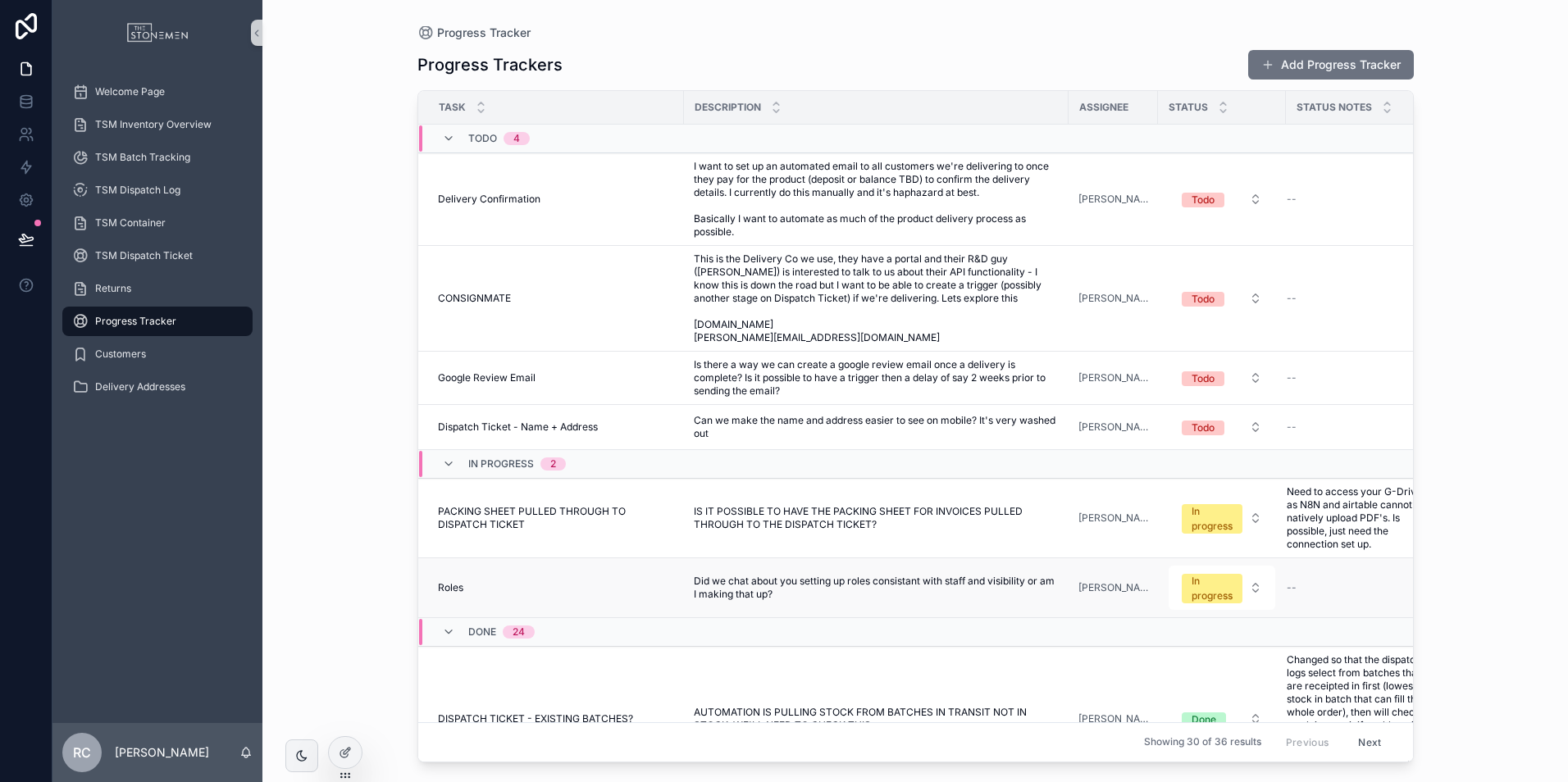
click at [1293, 586] on div "--" at bounding box center [1358, 587] width 144 height 13
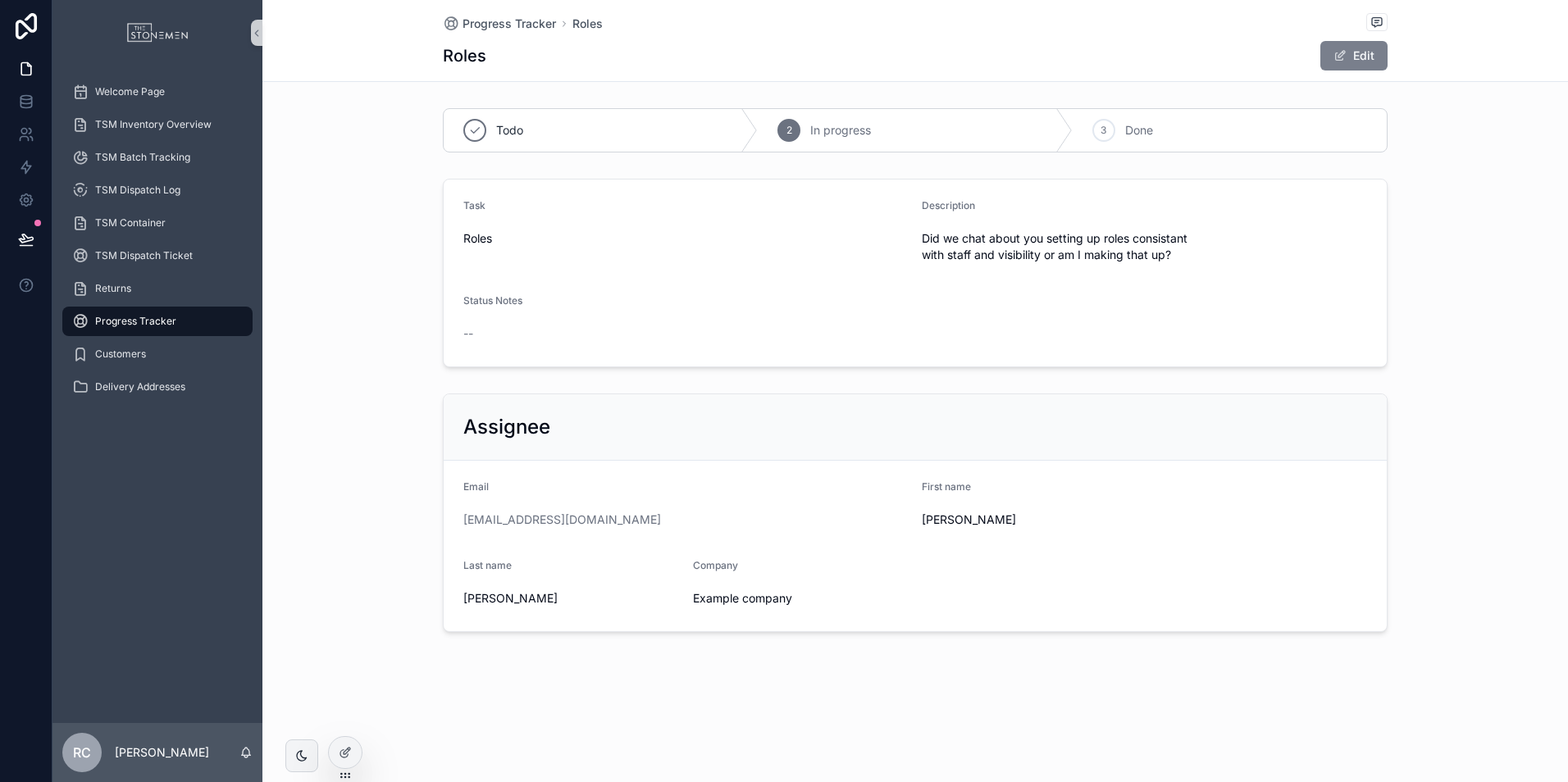
click at [1361, 52] on button "Edit" at bounding box center [1353, 56] width 67 height 29
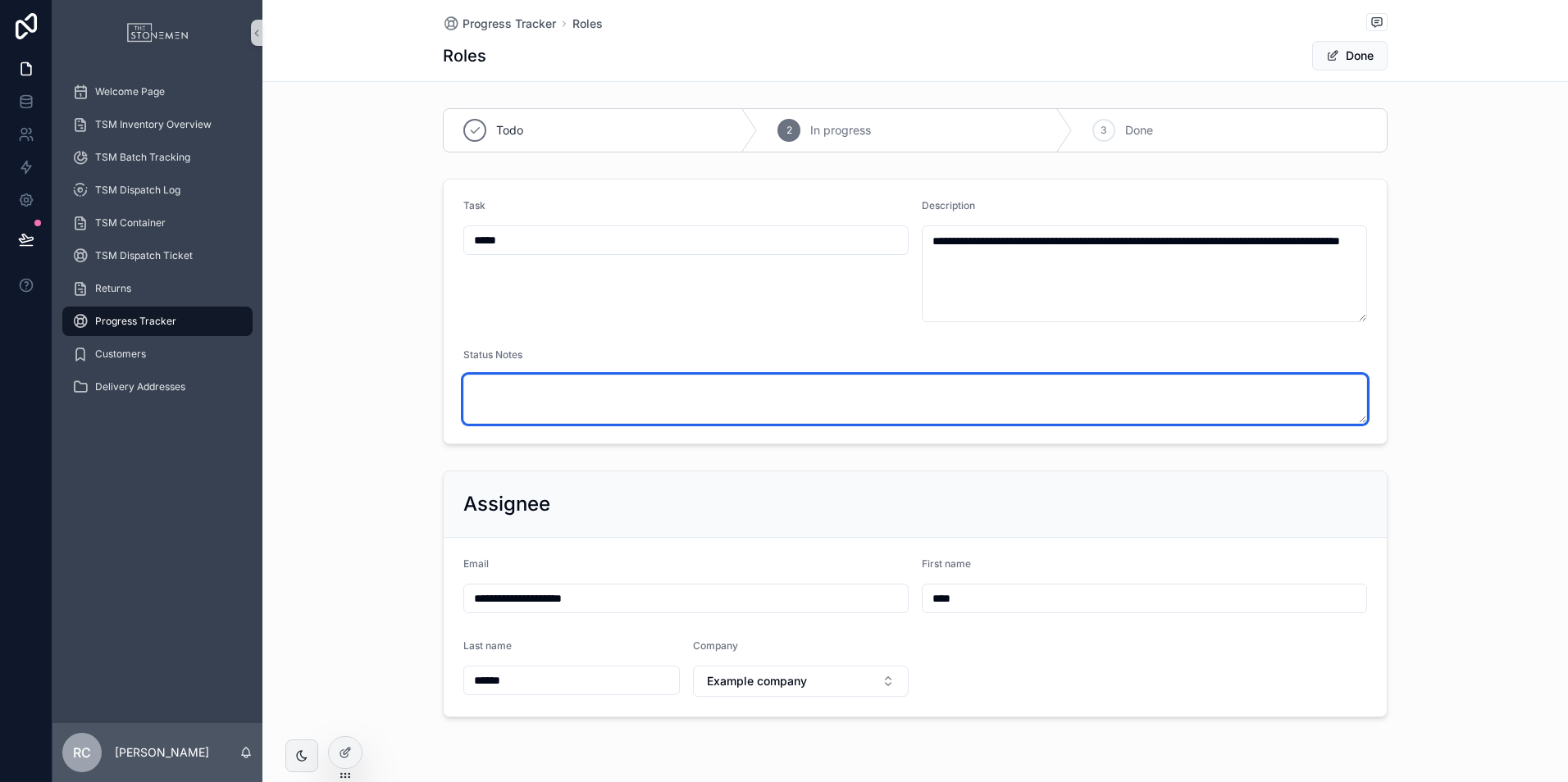
click at [695, 380] on textarea "scrollable content" at bounding box center [915, 400] width 904 height 49
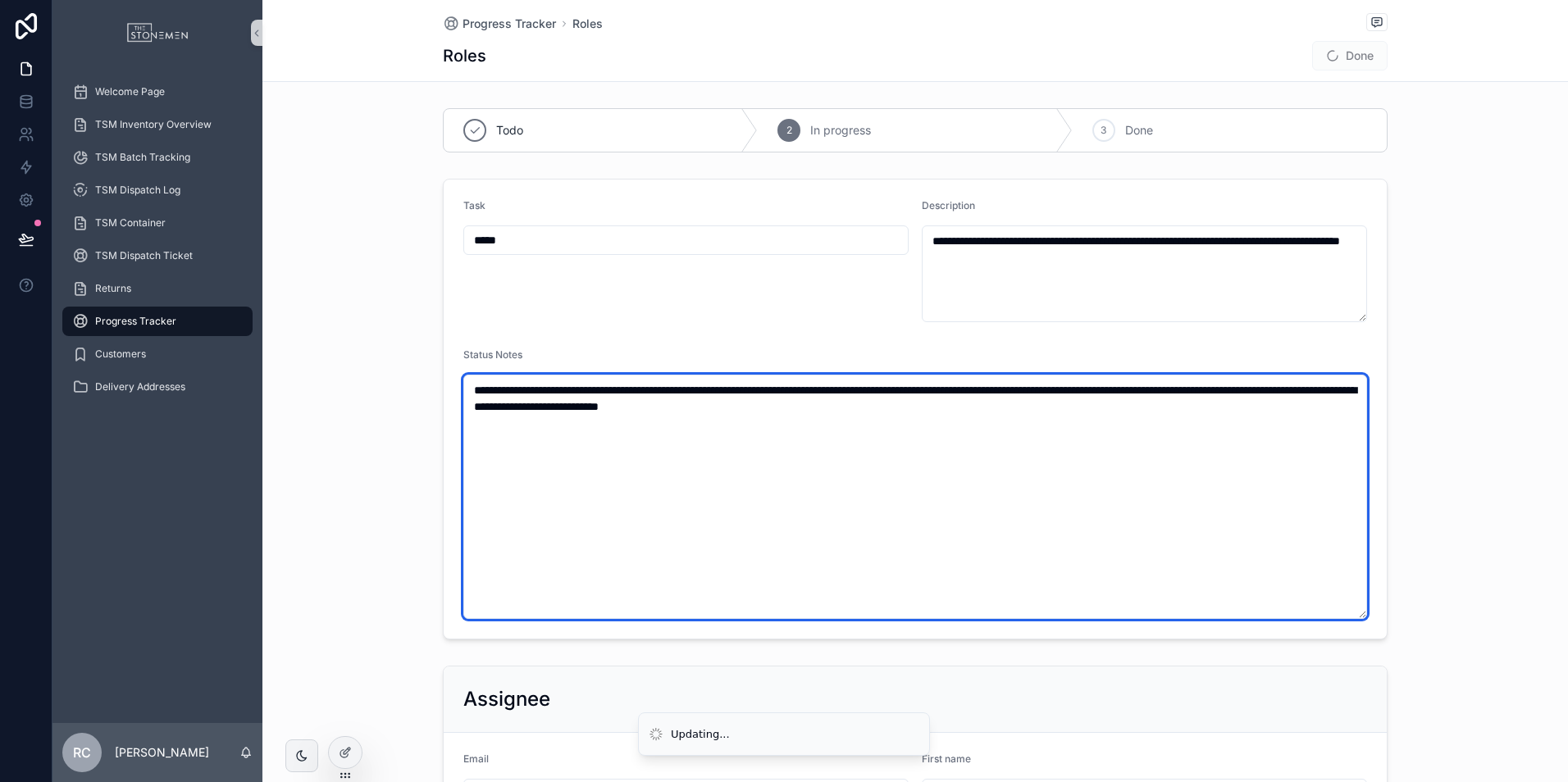
type textarea "**********"
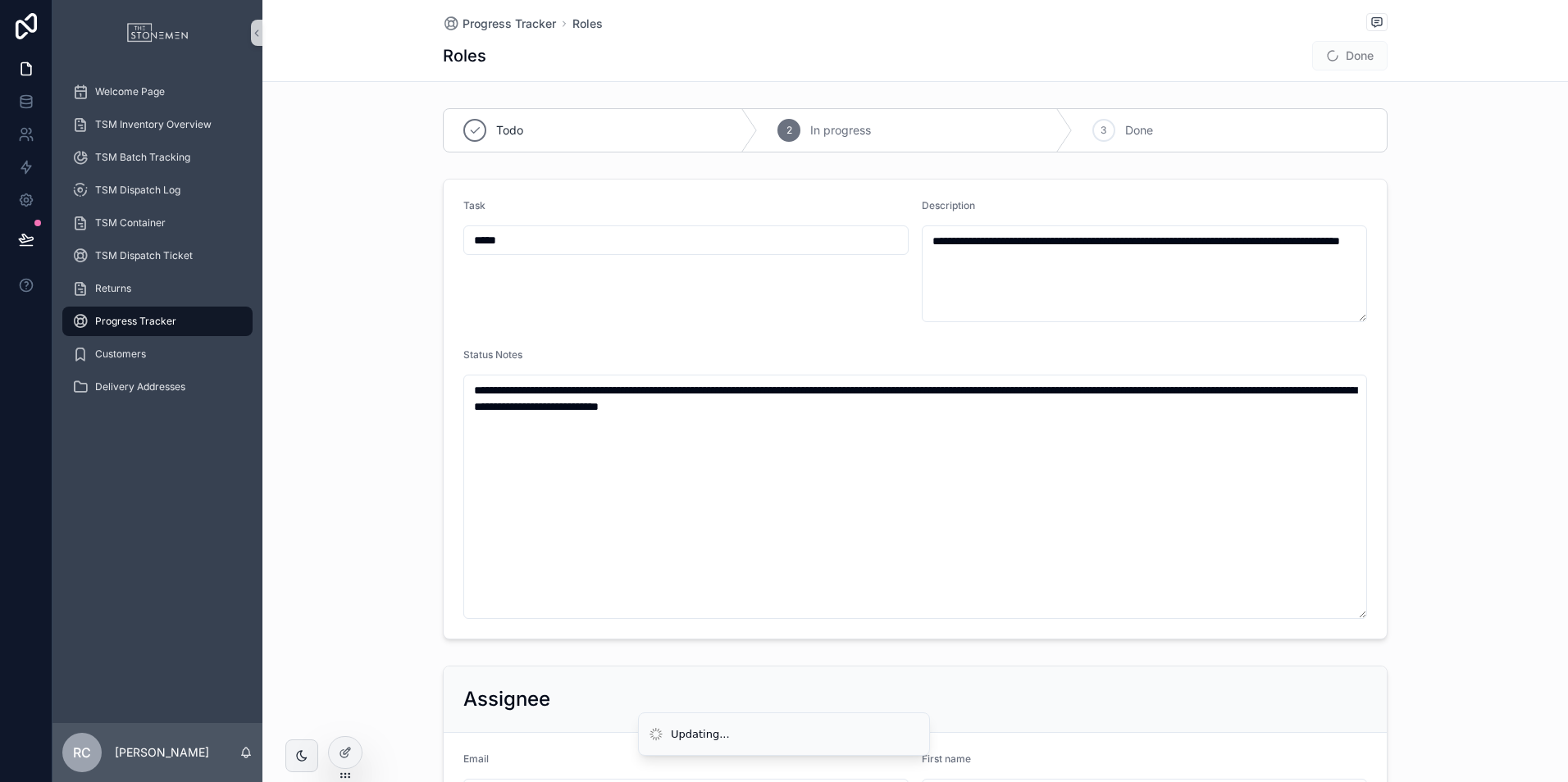
click at [1326, 52] on span "Done" at bounding box center [1349, 56] width 75 height 29
click at [1338, 61] on button "Done" at bounding box center [1349, 56] width 75 height 29
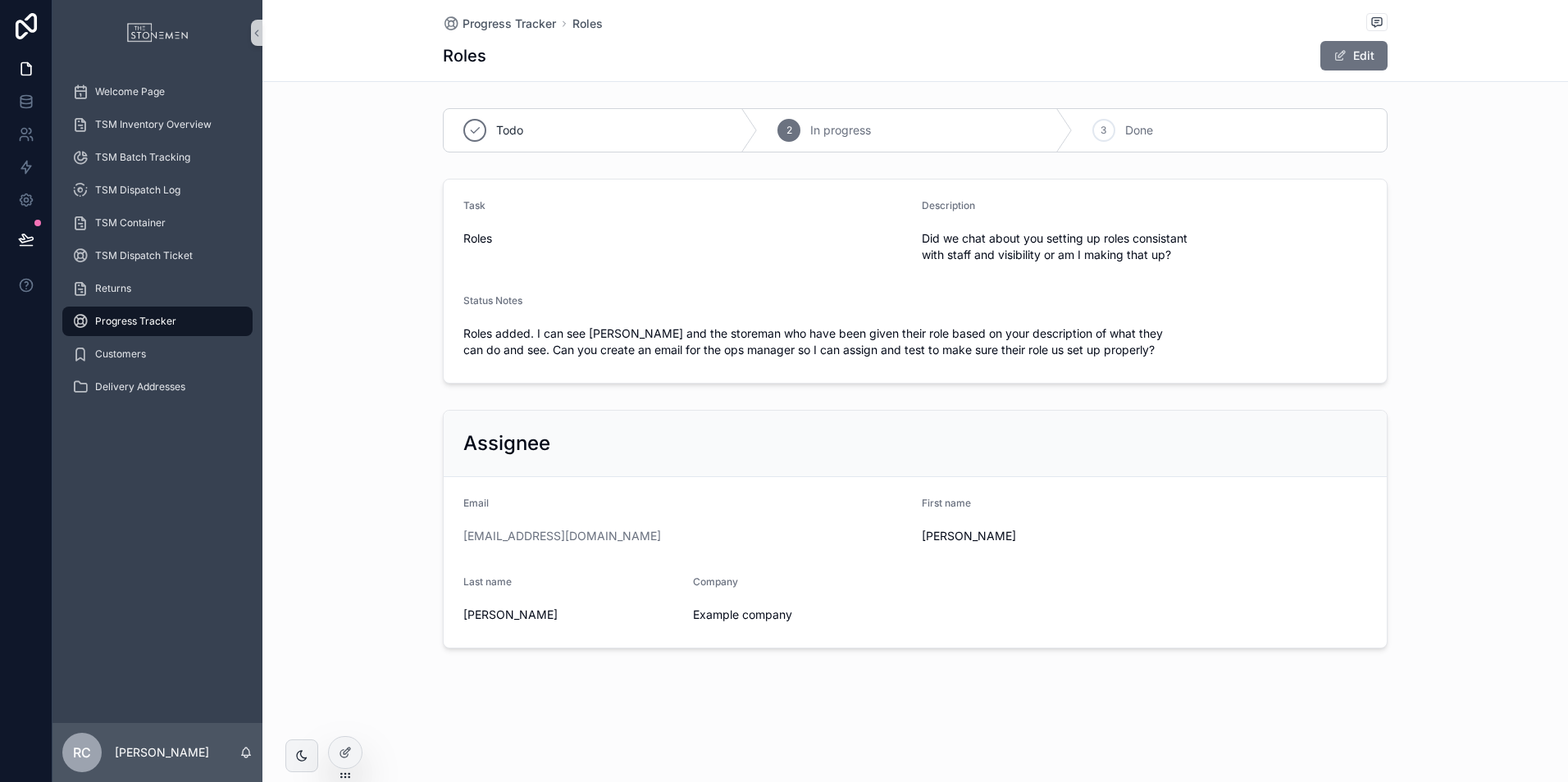
click at [206, 320] on div "Progress Tracker" at bounding box center [157, 321] width 170 height 27
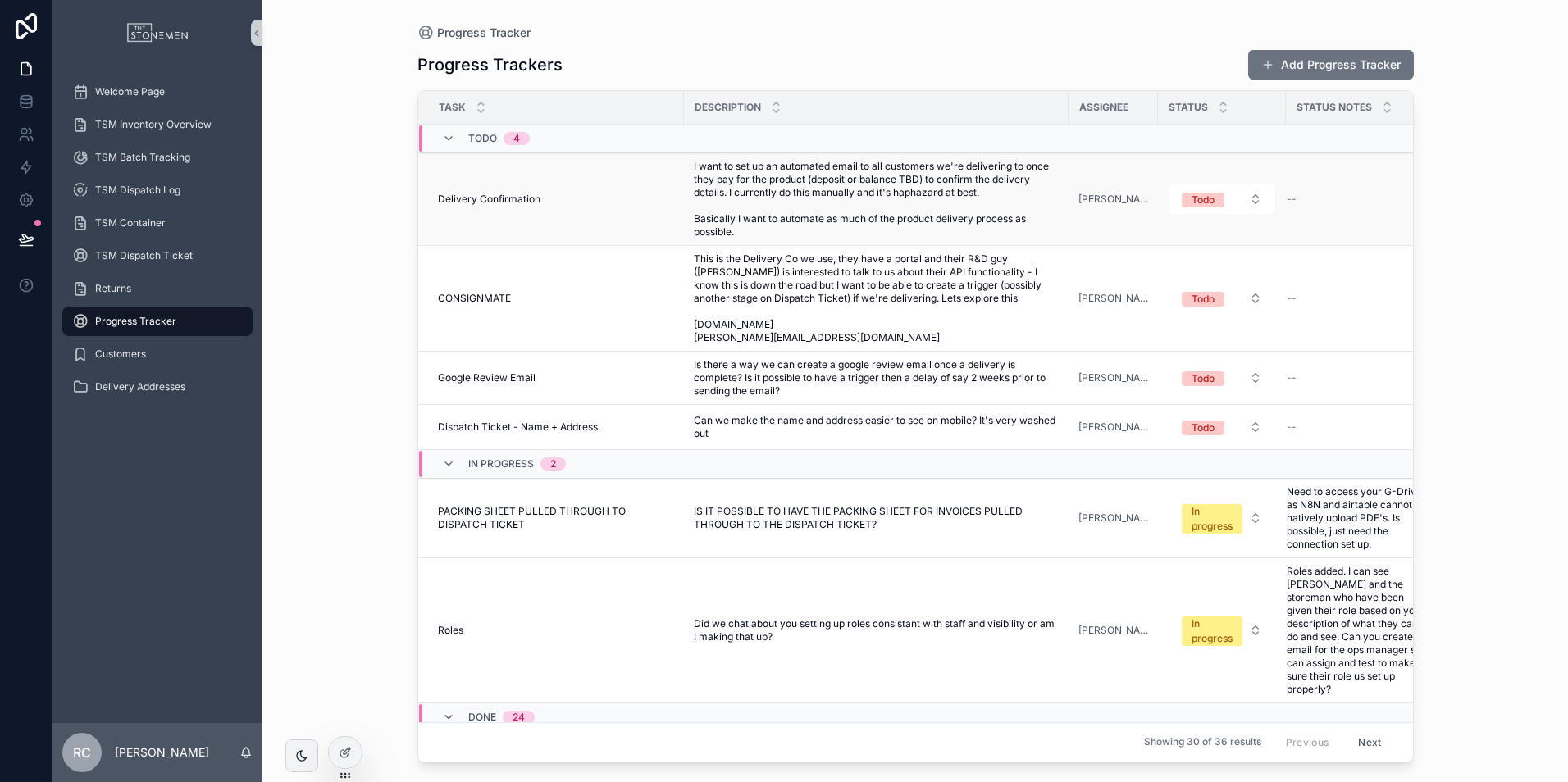
click at [850, 191] on span "I want to set up an automated email to all customers we're delivering to once t…" at bounding box center [875, 199] width 365 height 79
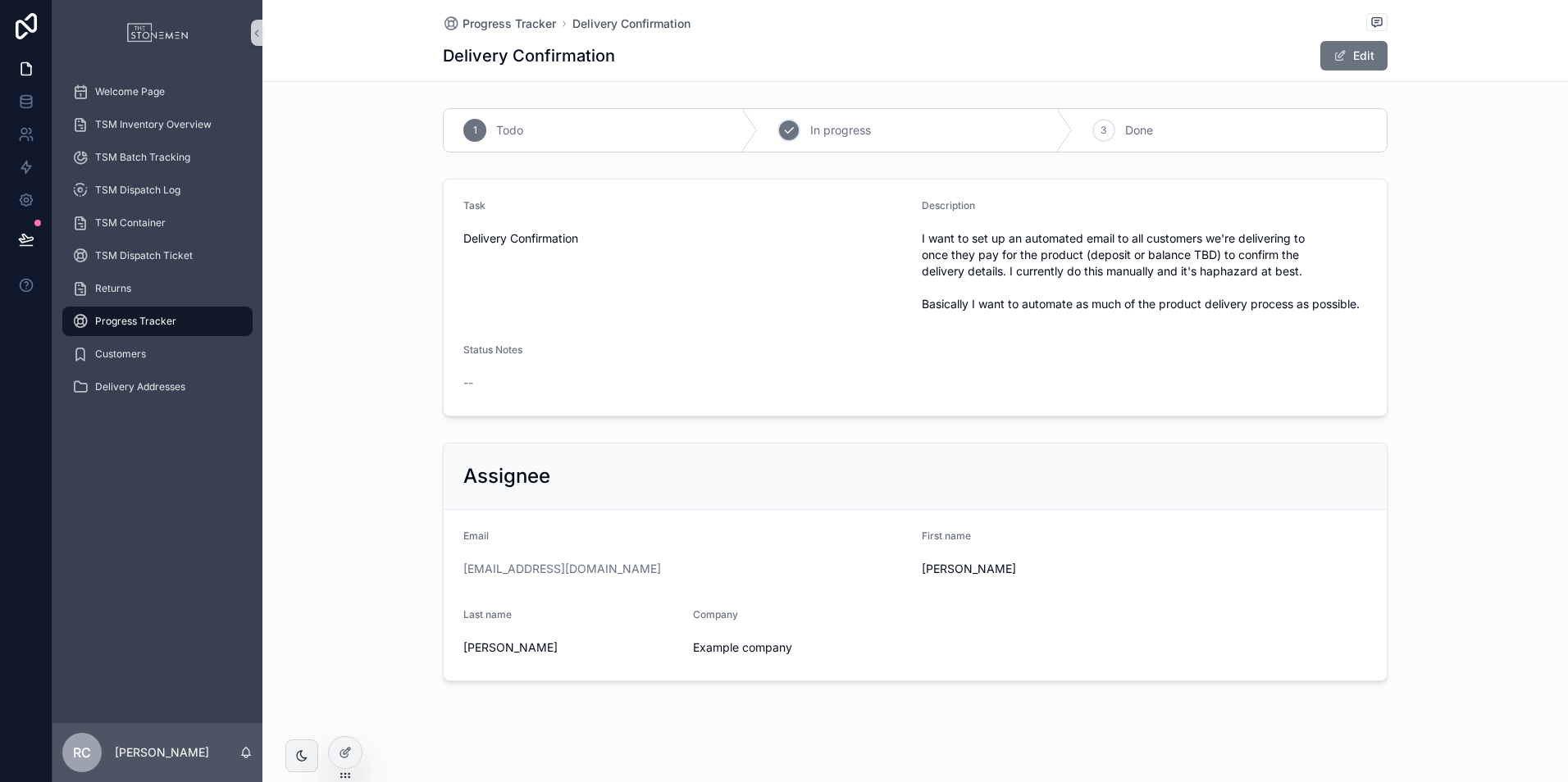
click at [879, 132] on div "2 In progress" at bounding box center [914, 130] width 314 height 43
click at [1346, 51] on button "Edit" at bounding box center [1353, 56] width 67 height 29
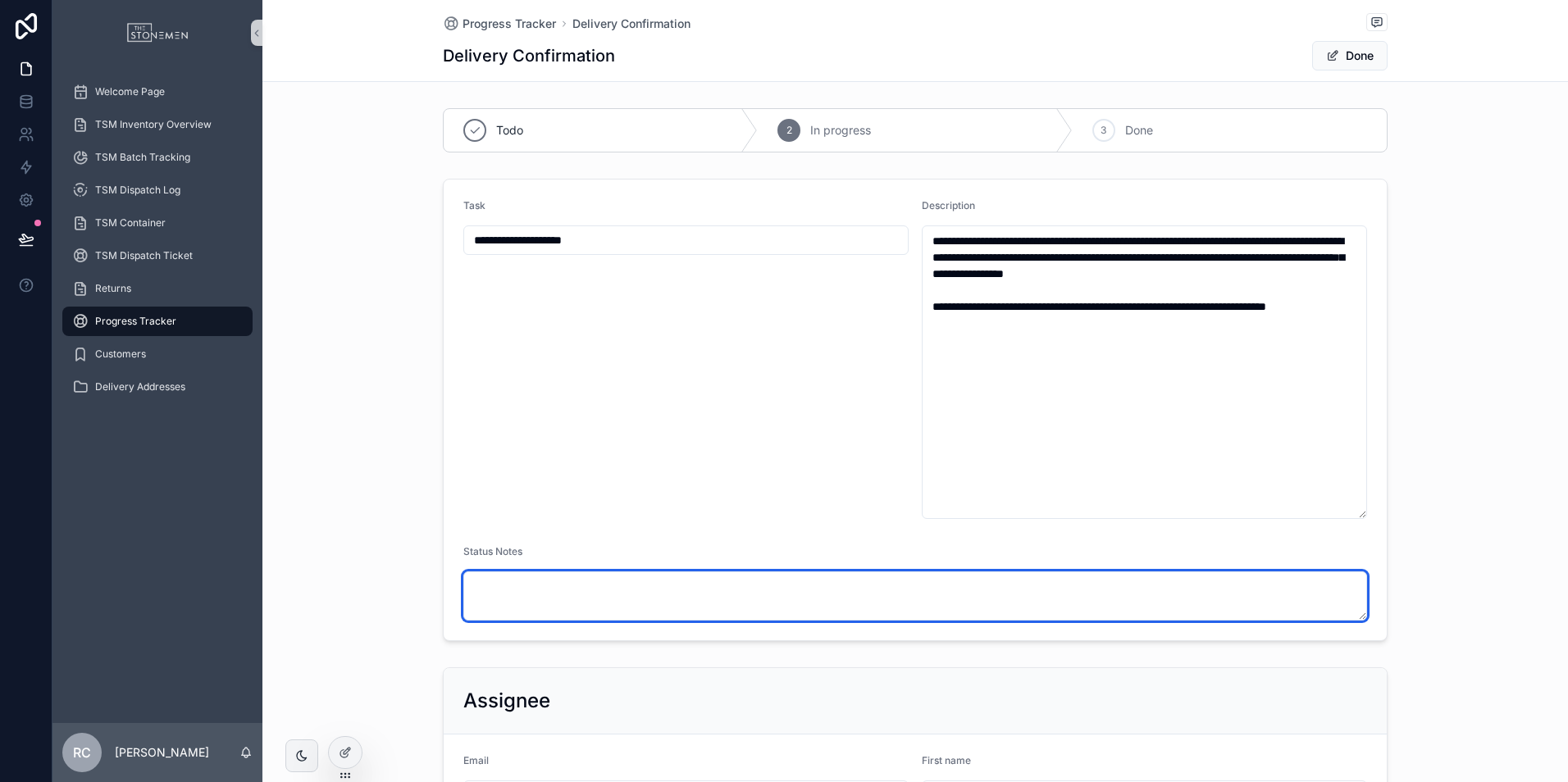
click at [650, 585] on textarea "scrollable content" at bounding box center [915, 596] width 904 height 49
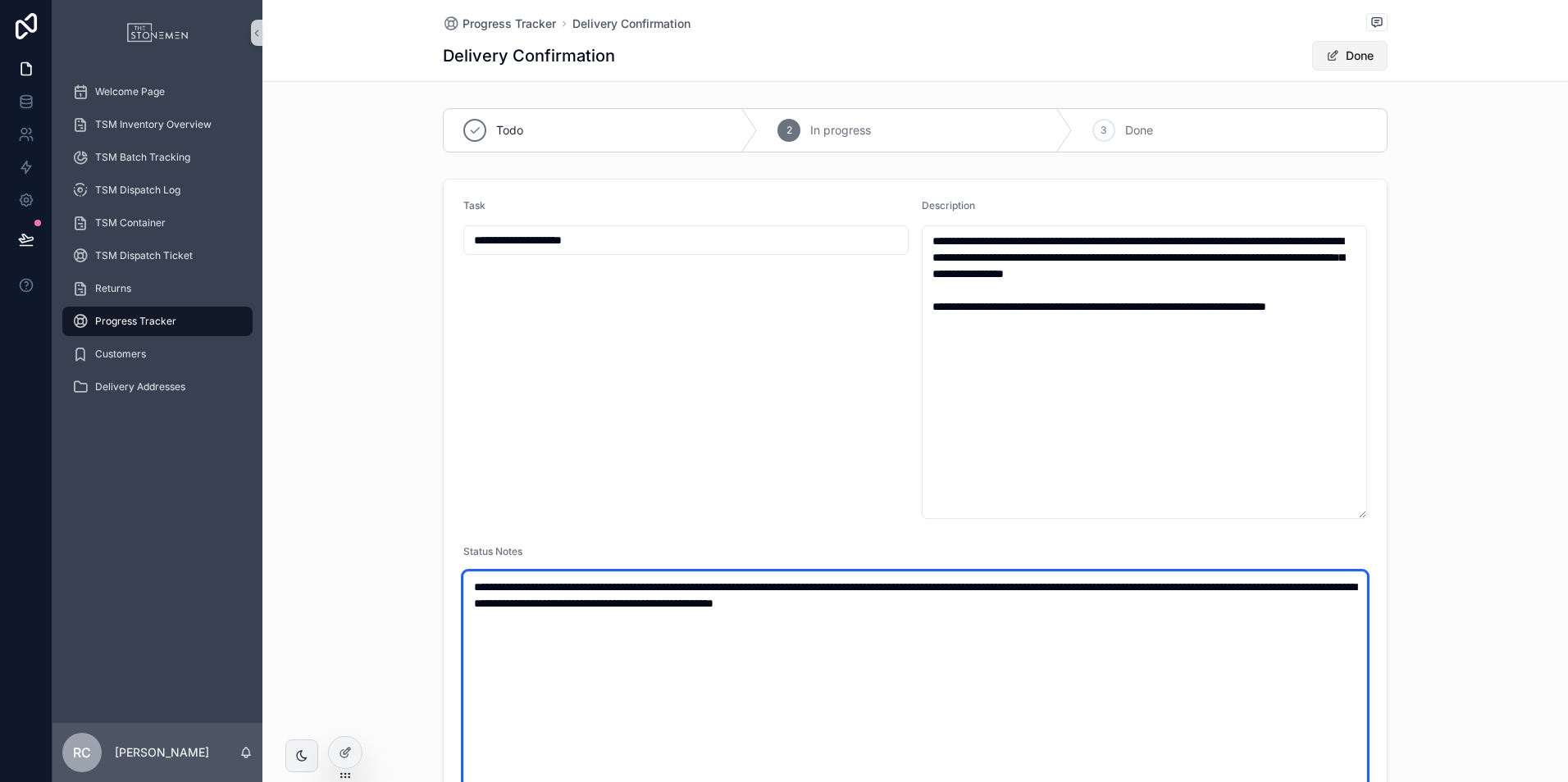
type textarea "**********"
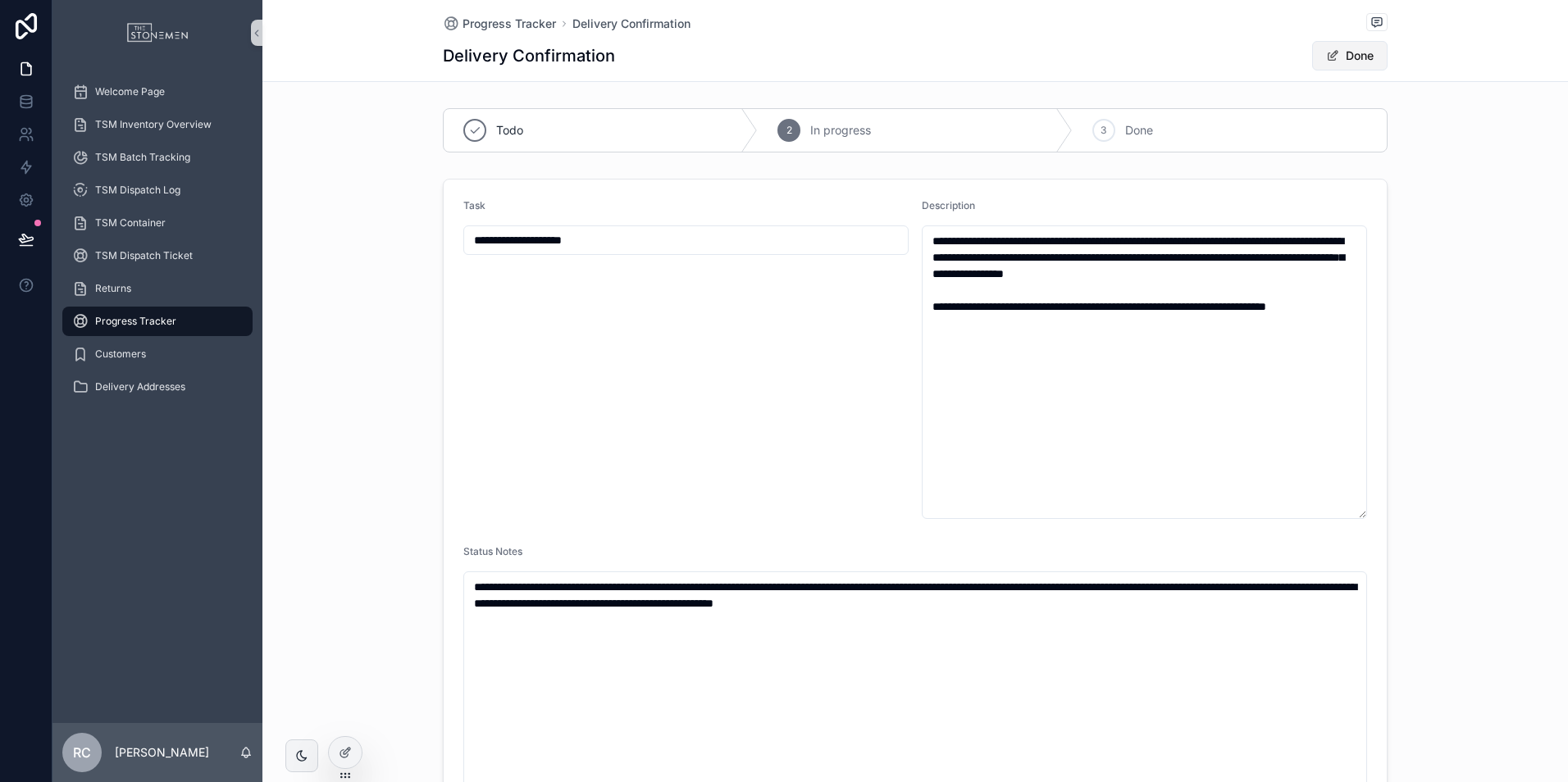
click at [1348, 59] on button "Done" at bounding box center [1349, 56] width 75 height 29
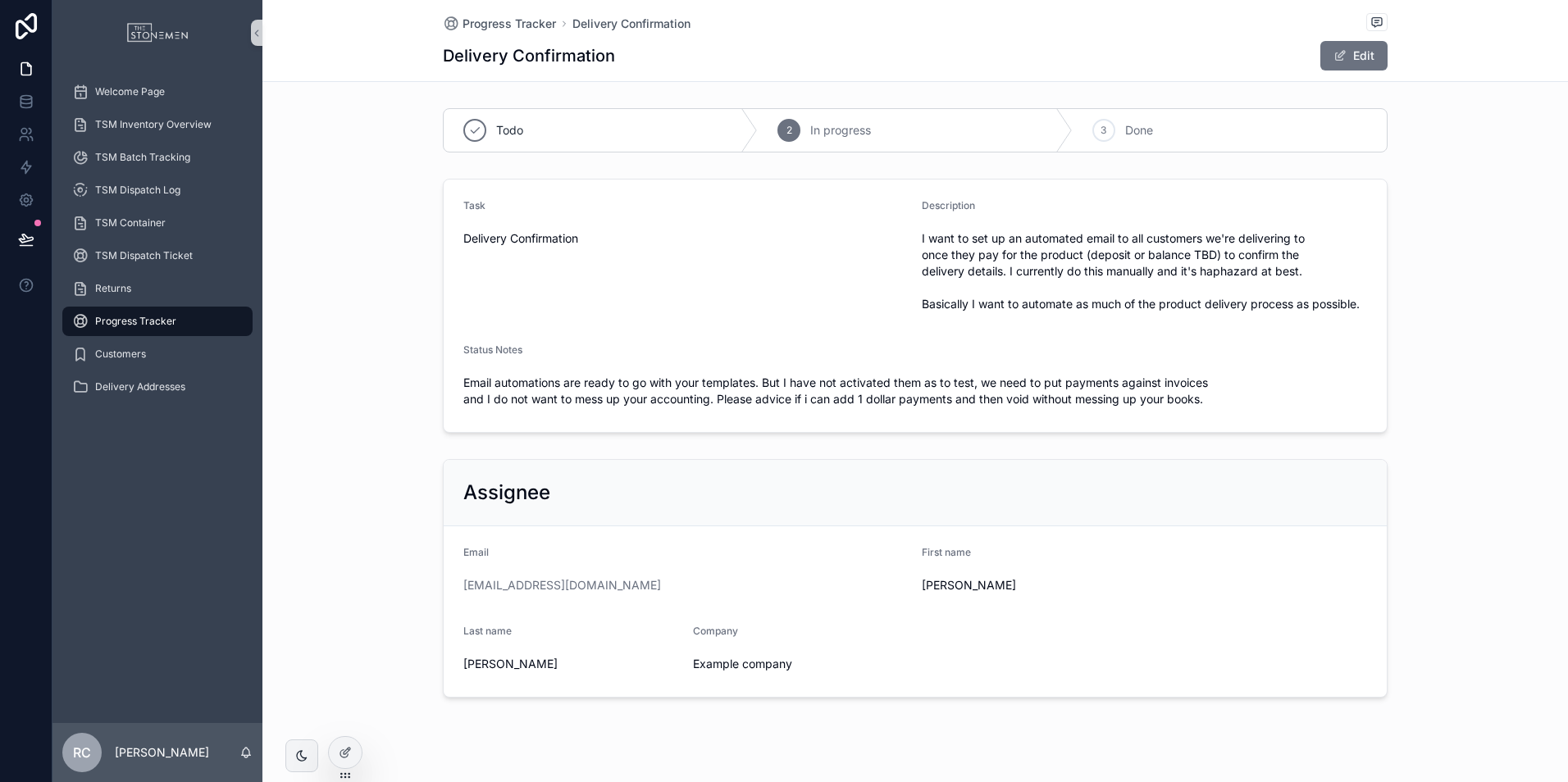
click at [1338, 70] on div "Edit" at bounding box center [1326, 56] width 123 height 31
click at [1339, 51] on span "scrollable content" at bounding box center [1339, 56] width 13 height 13
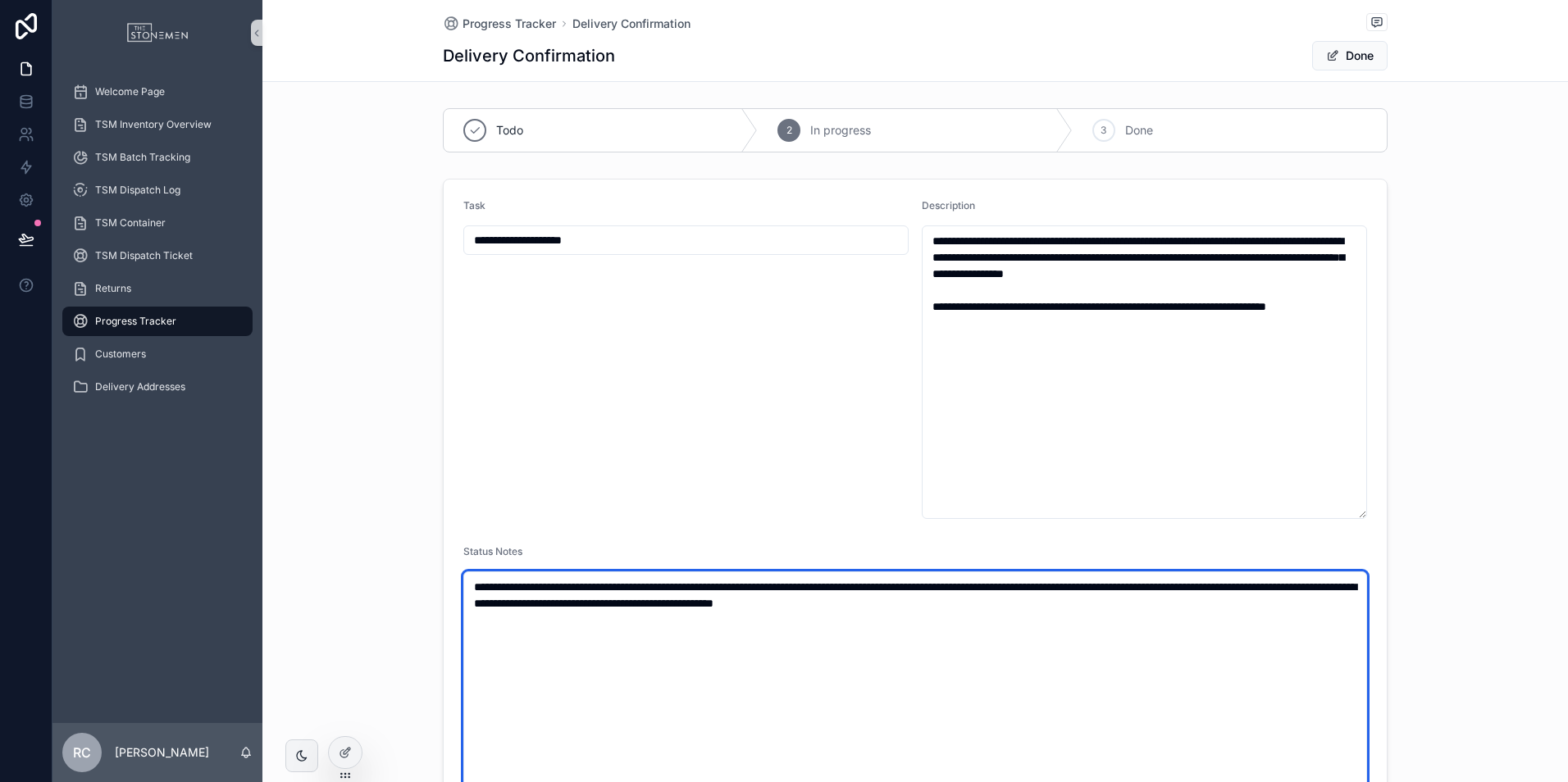
click at [1161, 633] on textarea "**********" at bounding box center [915, 693] width 904 height 244
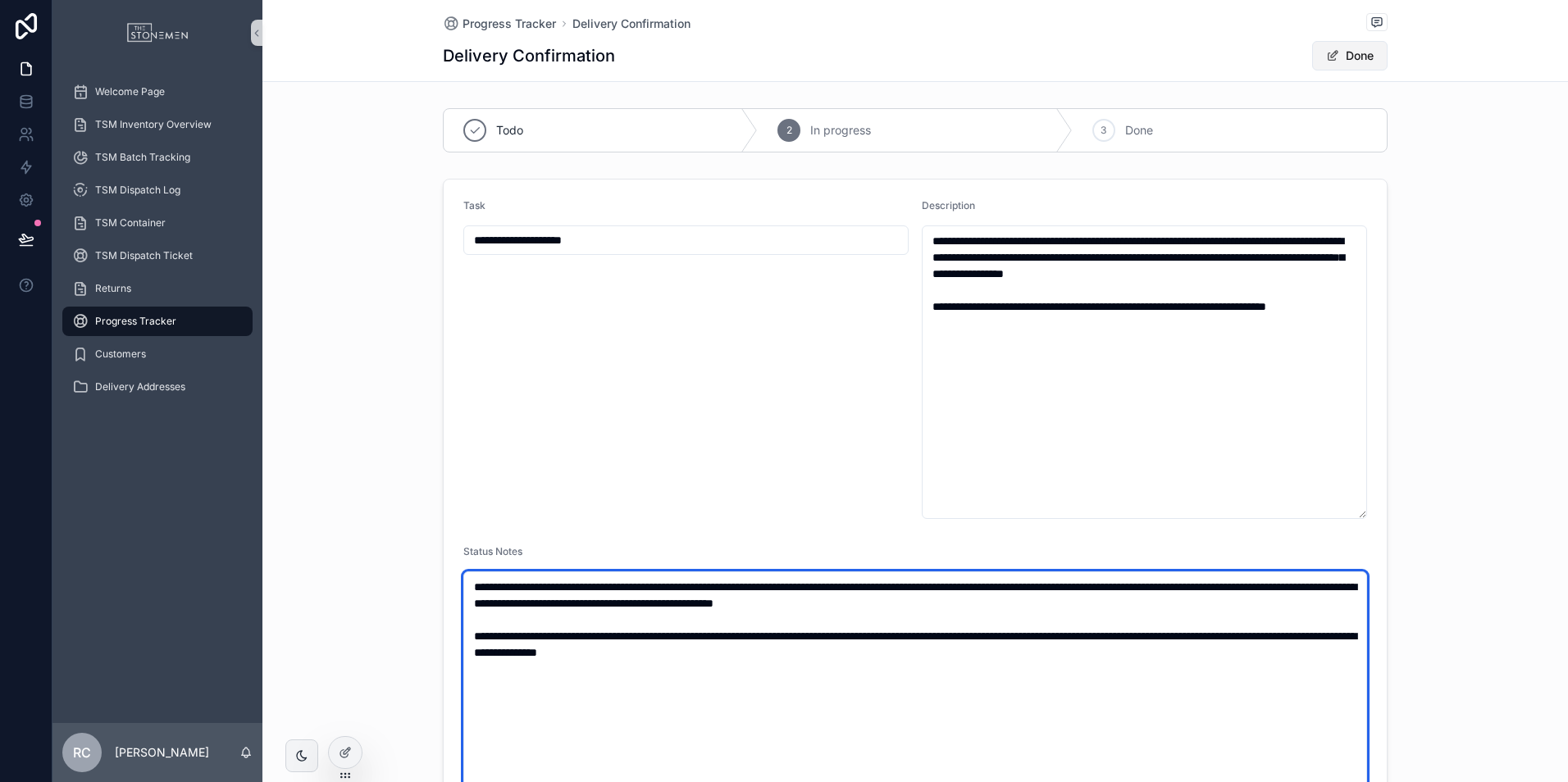
type textarea "**********"
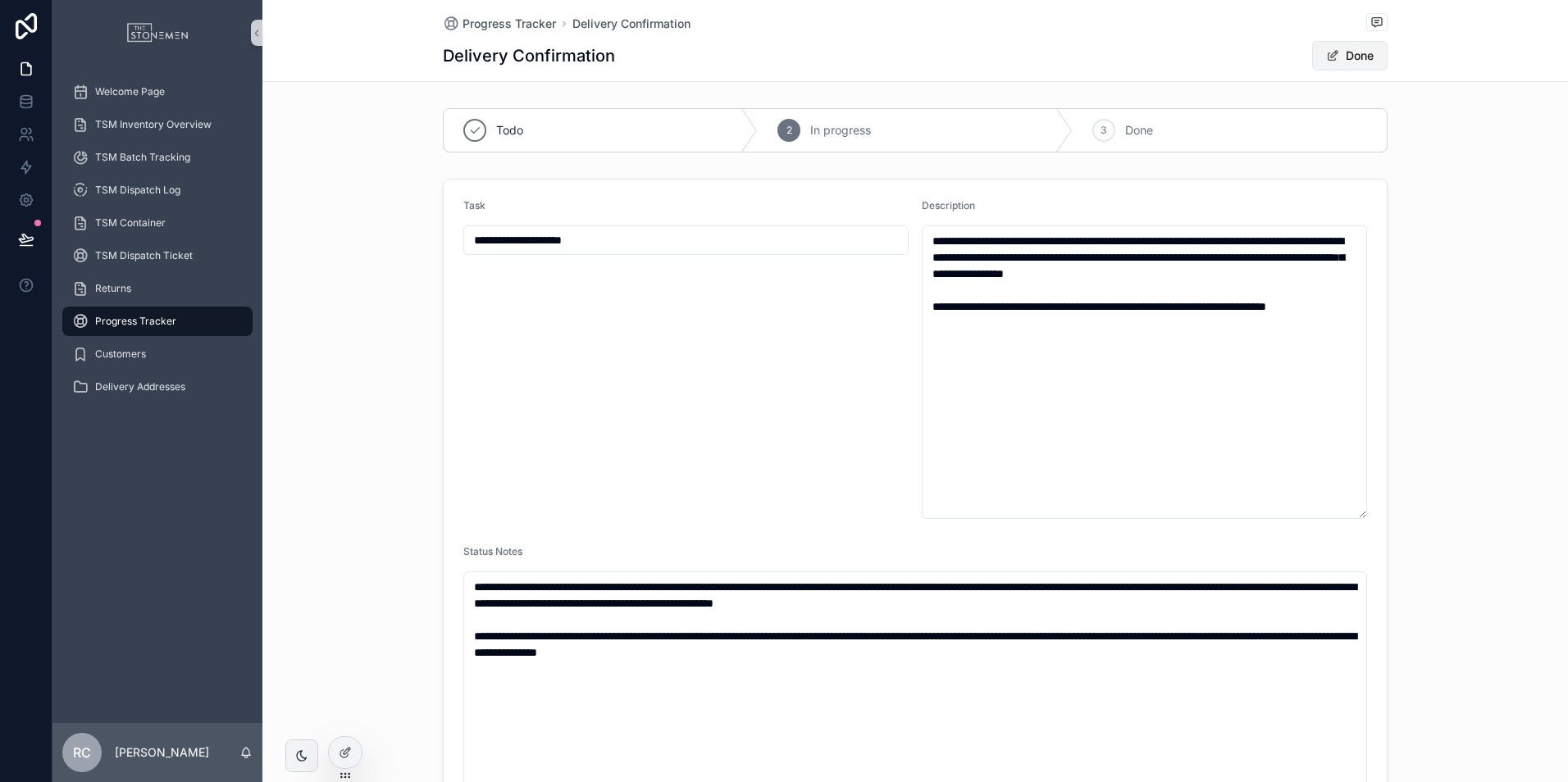
click at [1339, 59] on button "Done" at bounding box center [1349, 56] width 75 height 29
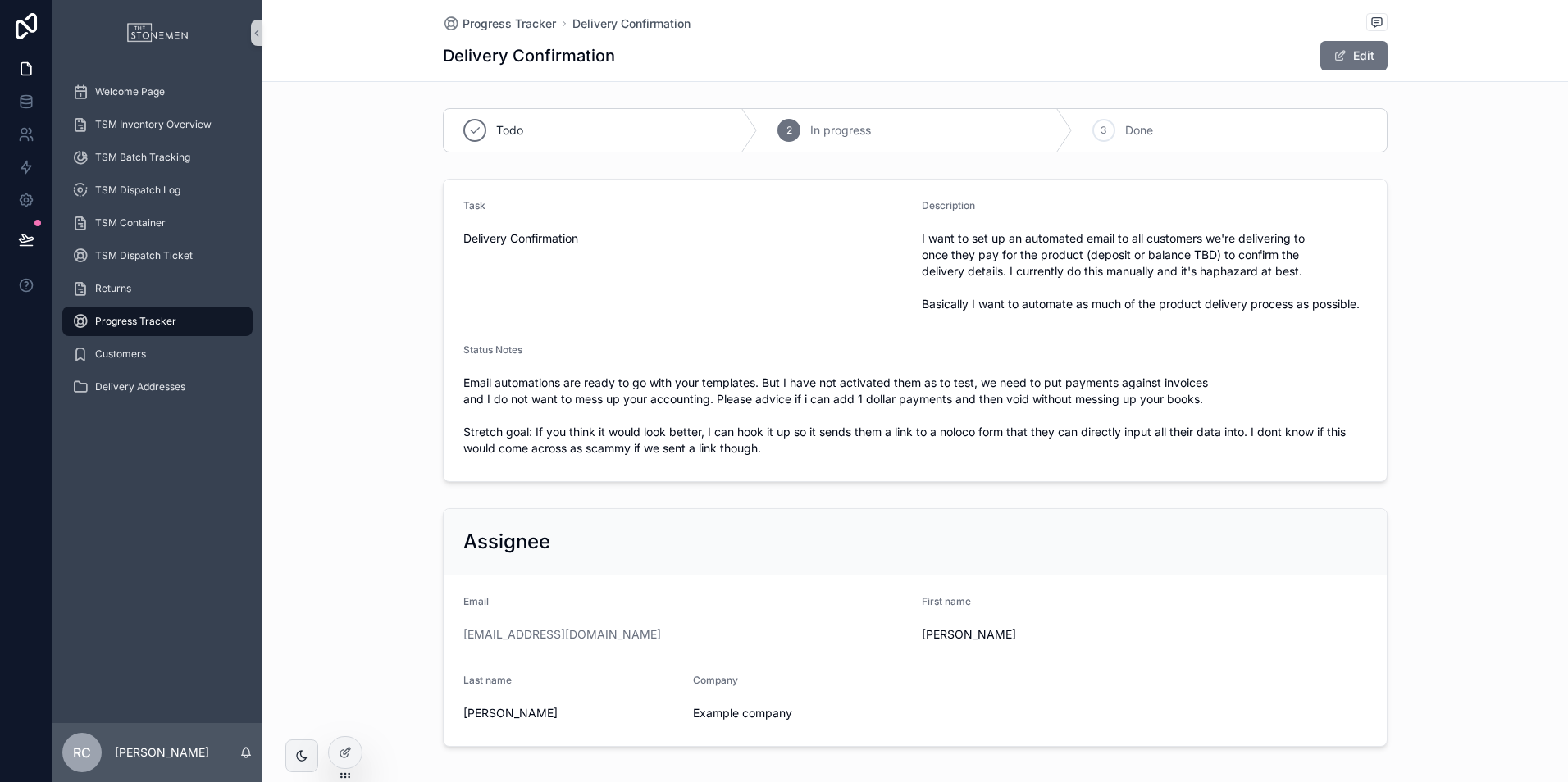
click at [167, 327] on span "Progress Tracker" at bounding box center [135, 321] width 81 height 13
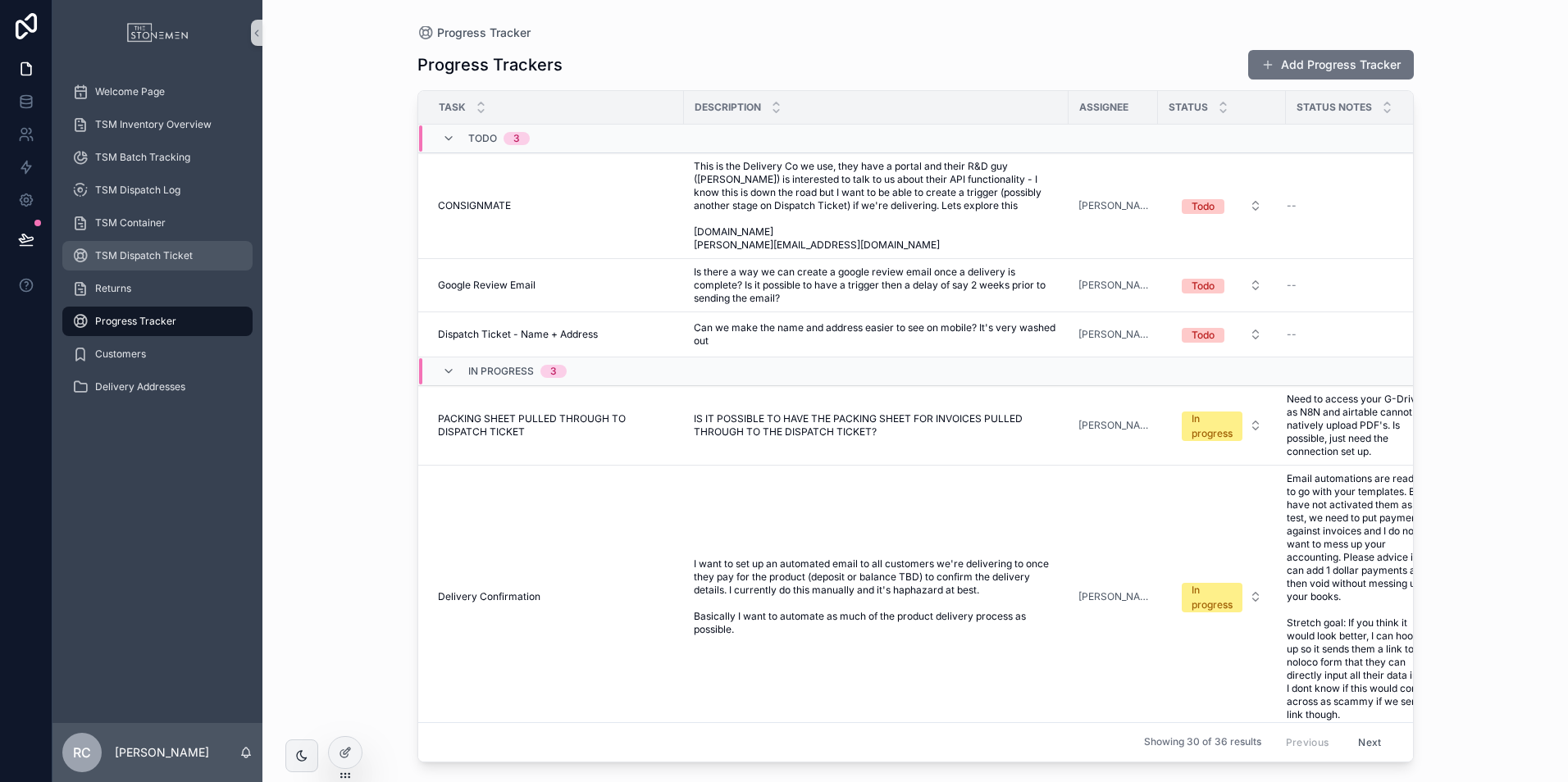
click at [147, 258] on span "TSM Dispatch Ticket" at bounding box center [144, 255] width 98 height 13
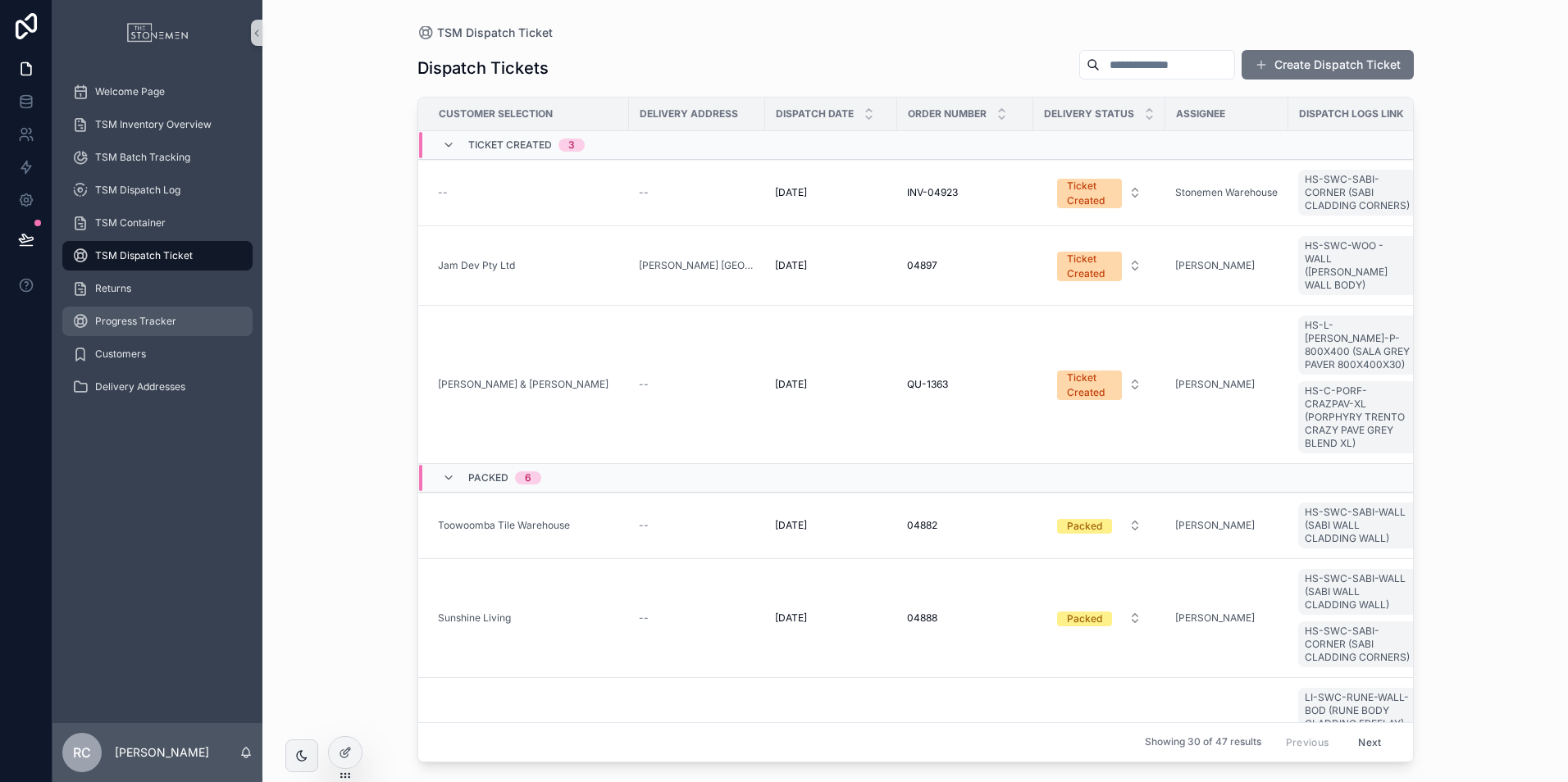
click at [160, 323] on span "Progress Tracker" at bounding box center [135, 321] width 81 height 13
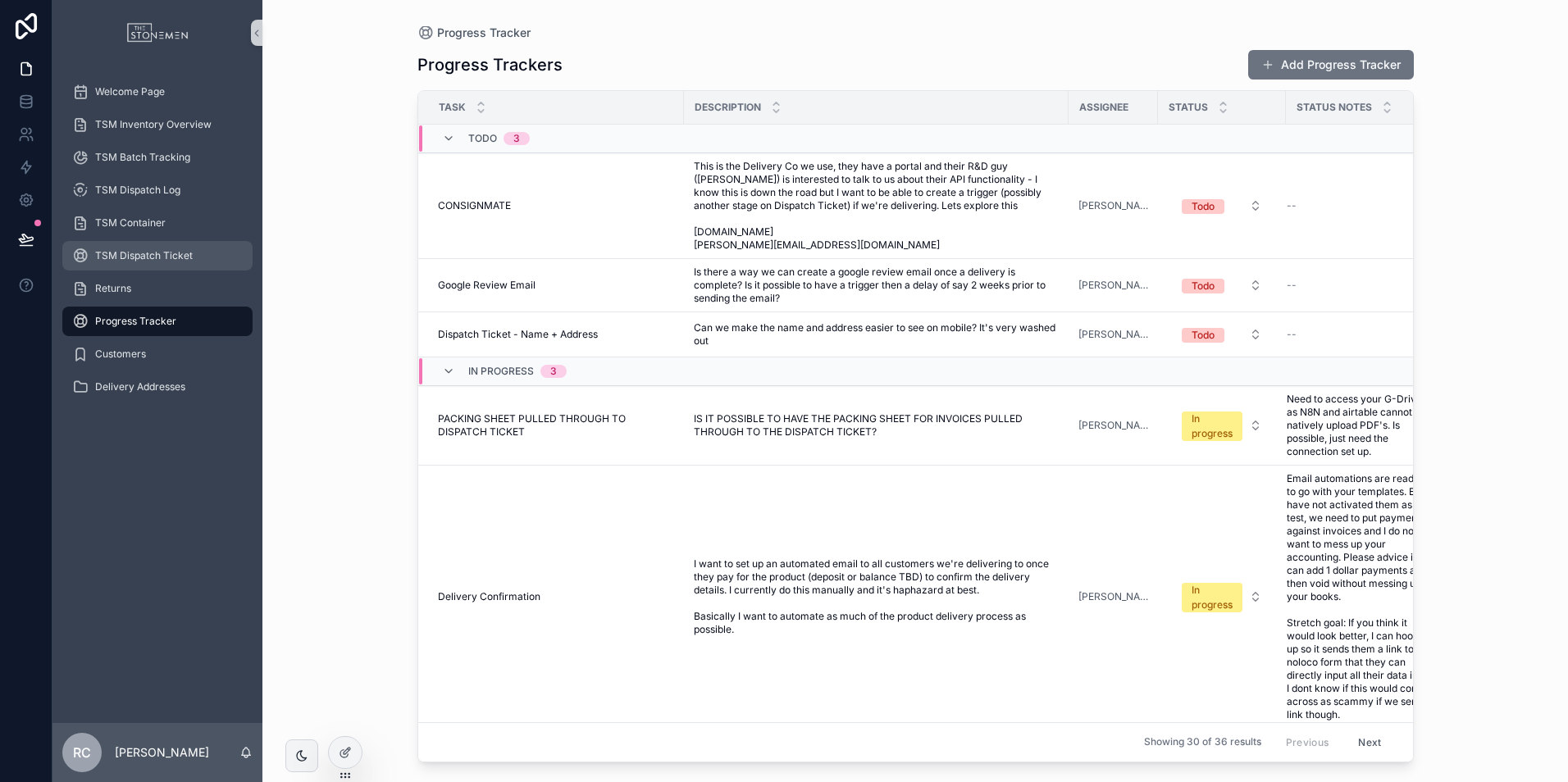
click at [157, 259] on span "TSM Dispatch Ticket" at bounding box center [144, 255] width 98 height 13
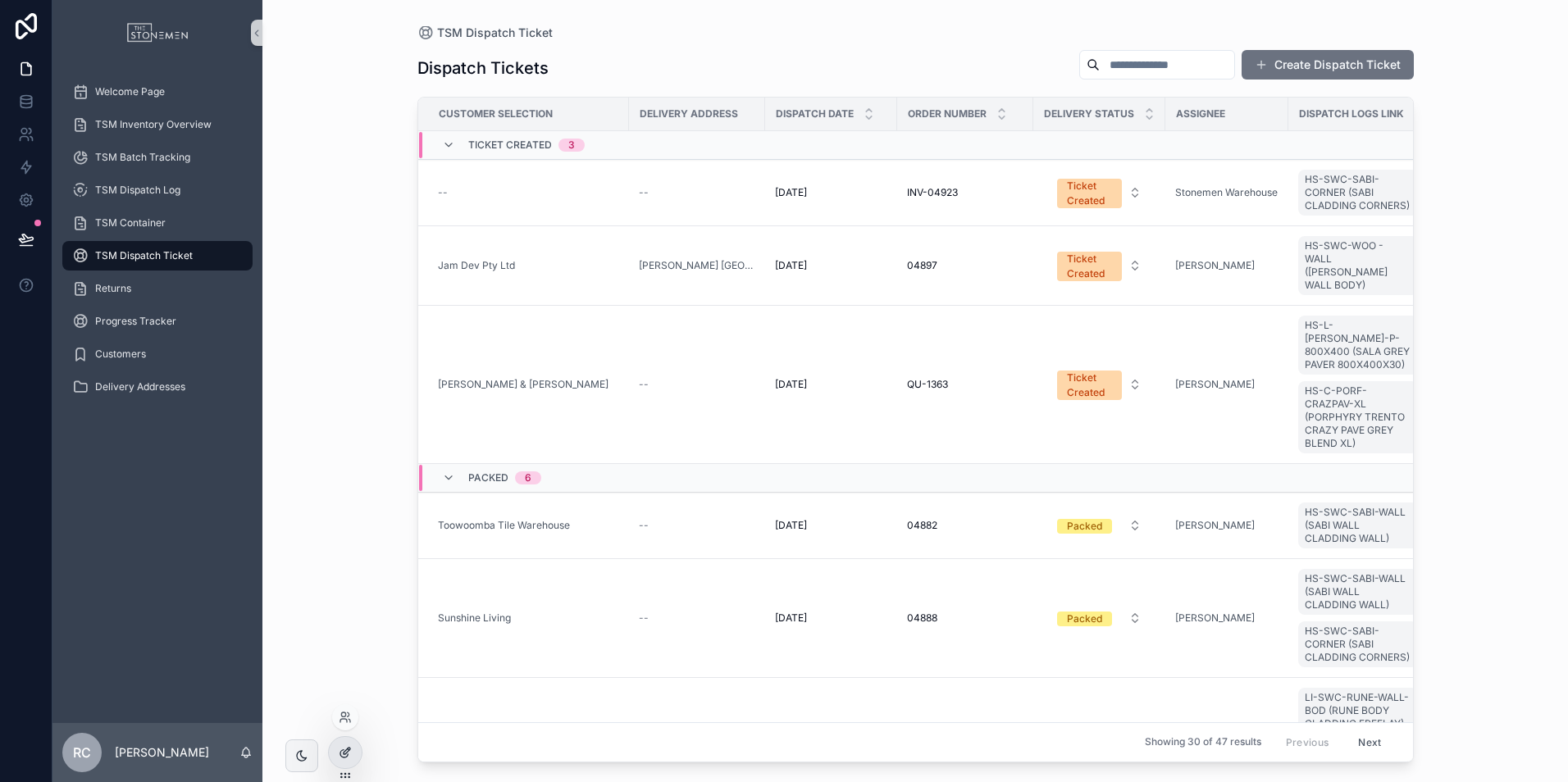
click at [351, 746] on icon at bounding box center [345, 753] width 13 height 13
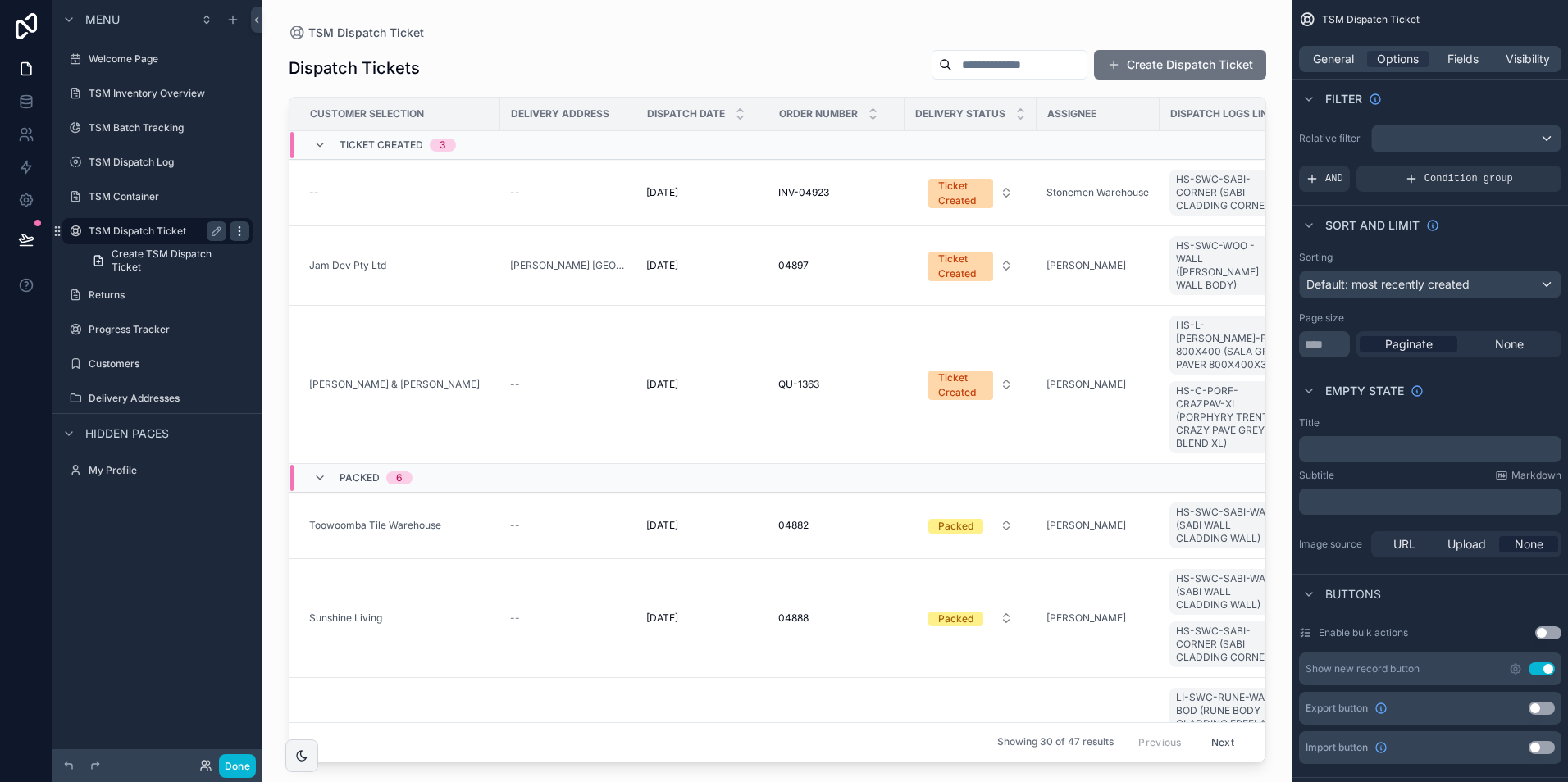
click at [241, 230] on icon "scrollable content" at bounding box center [240, 231] width 13 height 13
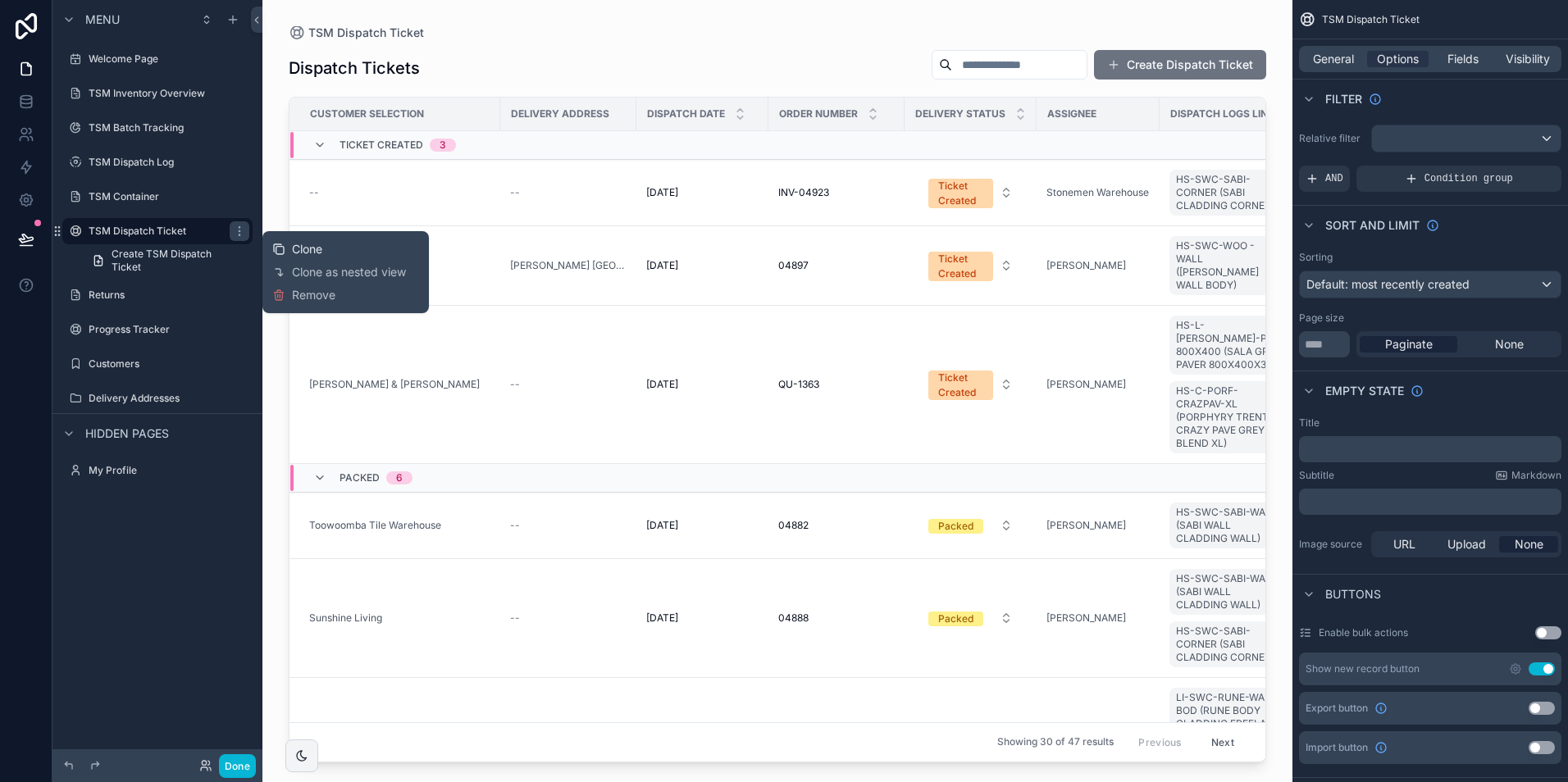
click at [290, 249] on div "Clone" at bounding box center [297, 249] width 50 height 16
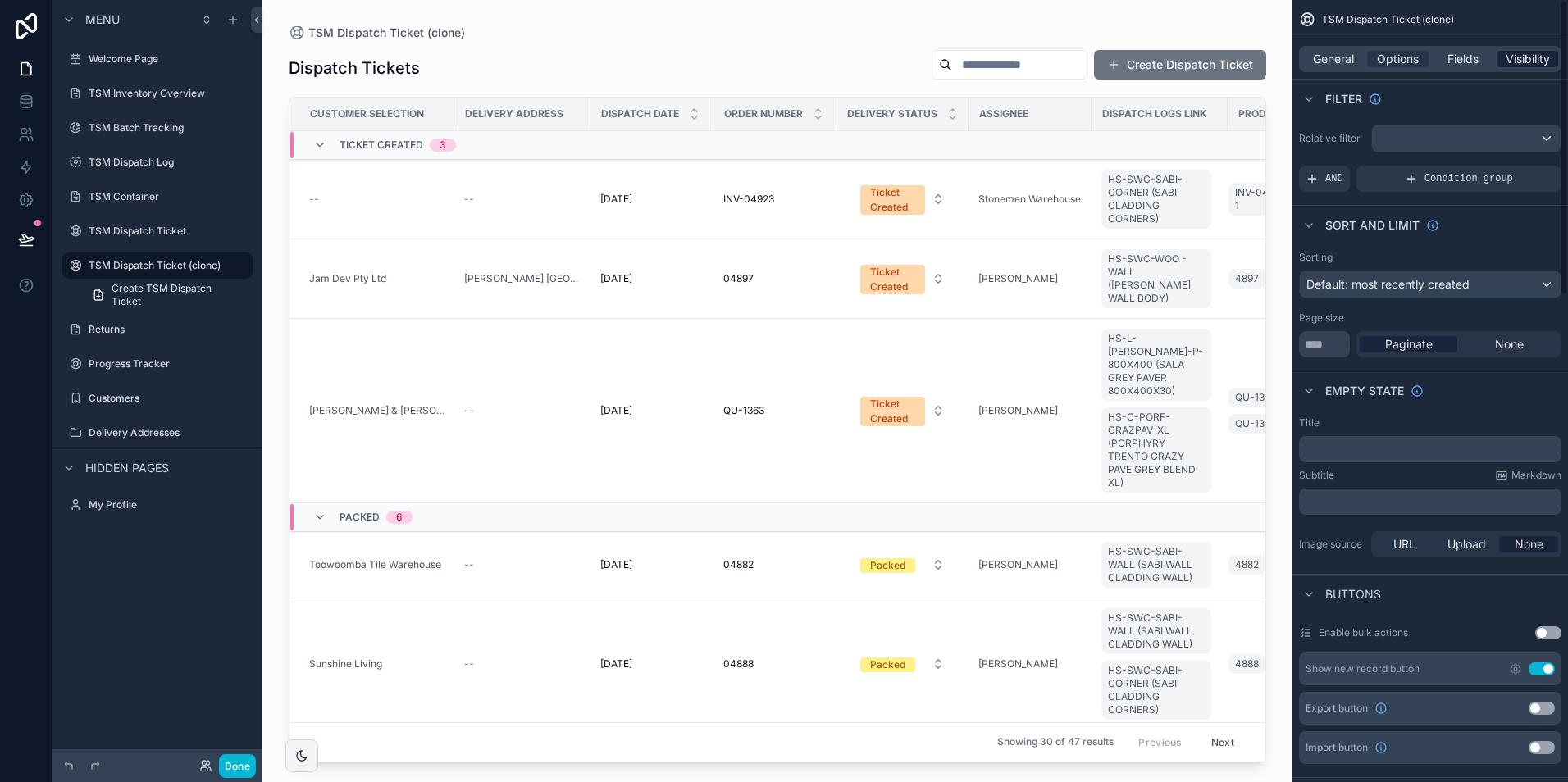
click at [1529, 54] on span "Visibility" at bounding box center [1528, 59] width 44 height 16
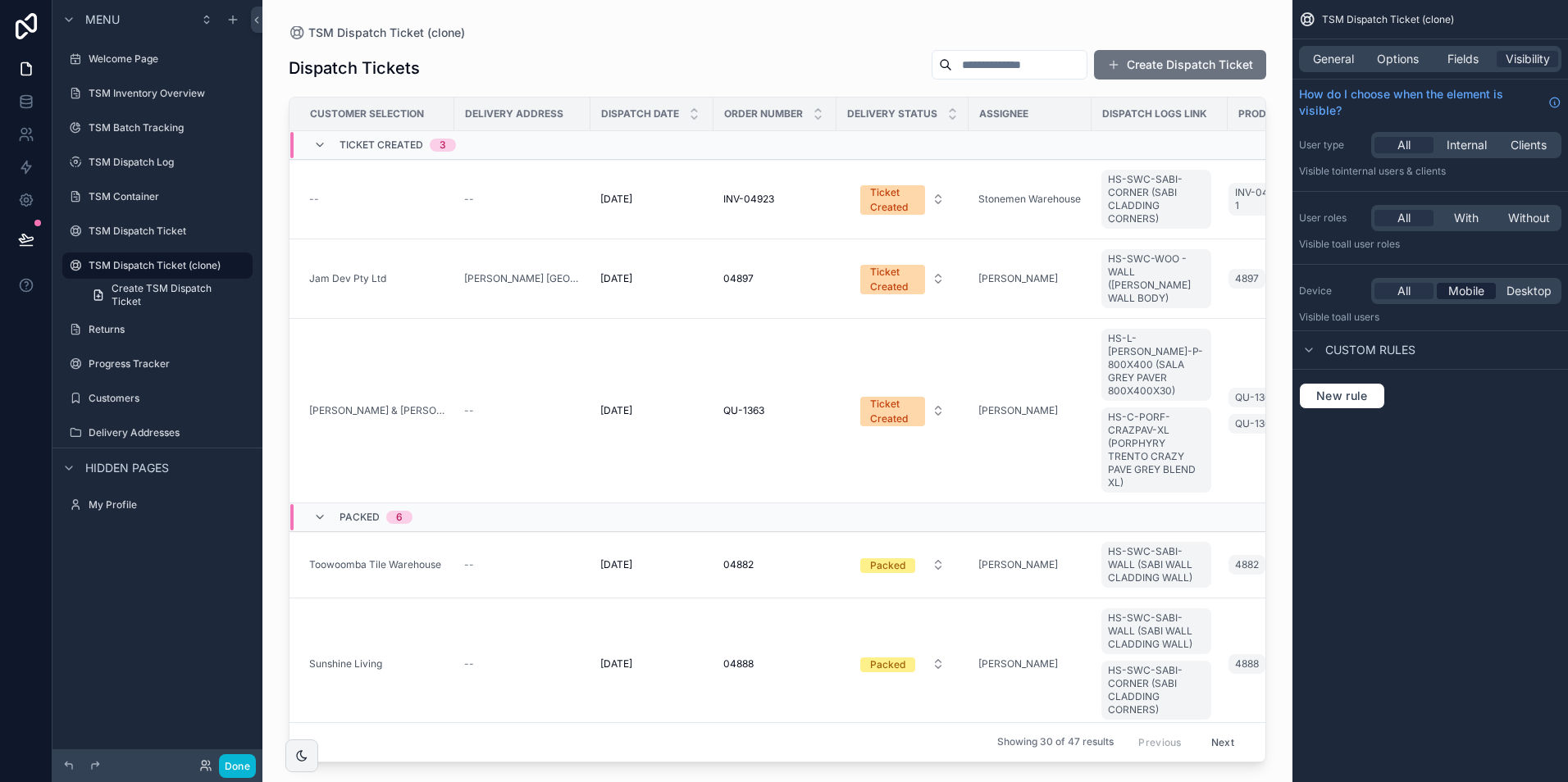
click at [1477, 296] on span "Mobile" at bounding box center [1466, 291] width 36 height 16
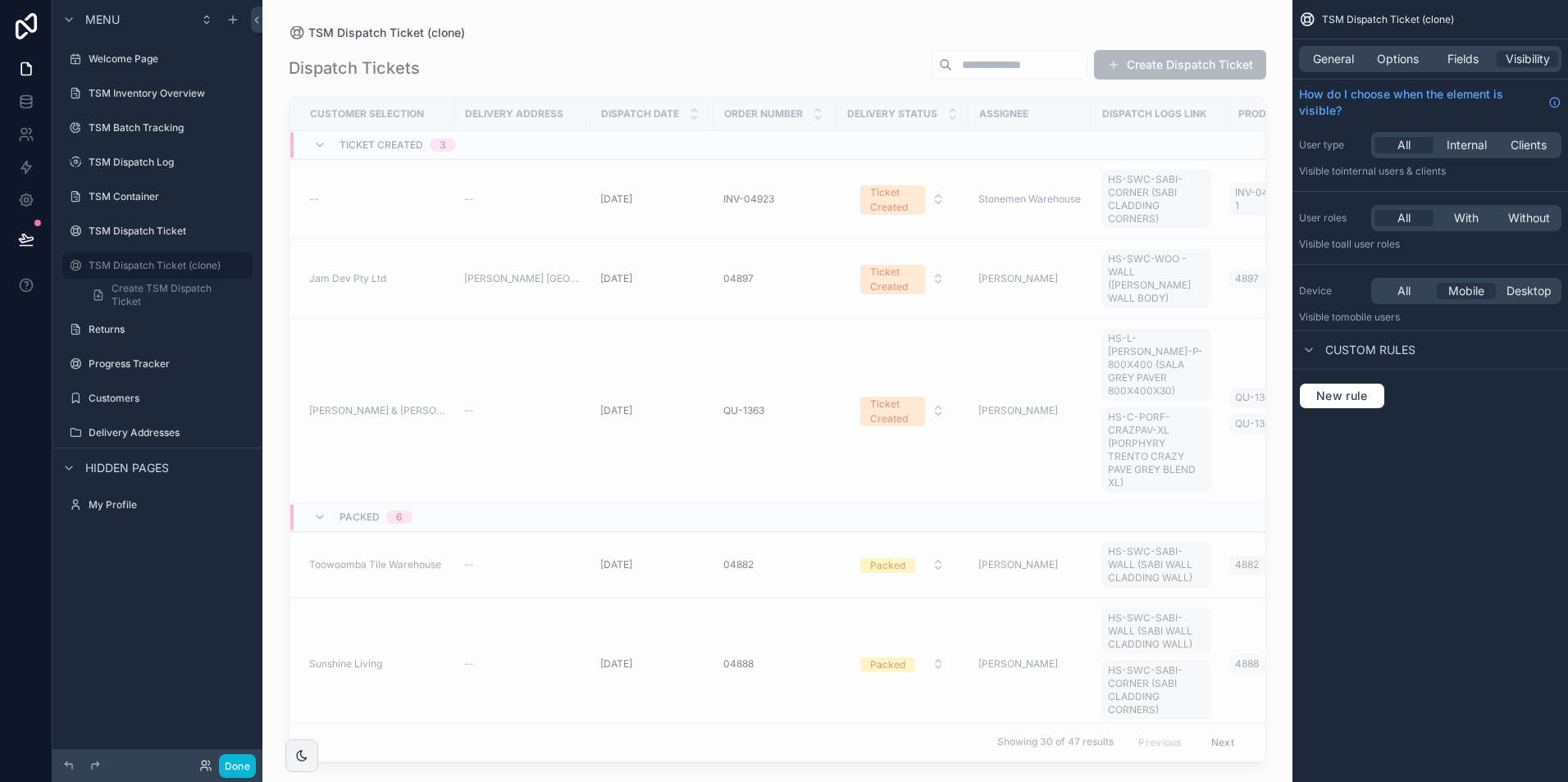
click at [726, 305] on div "scrollable content" at bounding box center [778, 381] width 1030 height 763
click at [242, 262] on icon "scrollable content" at bounding box center [240, 265] width 13 height 13
click at [176, 273] on div "TSM Dispatch Ticket (clone)" at bounding box center [157, 266] width 138 height 20
click at [176, 266] on label "TSM Dispatch Ticket (clone)" at bounding box center [155, 265] width 132 height 13
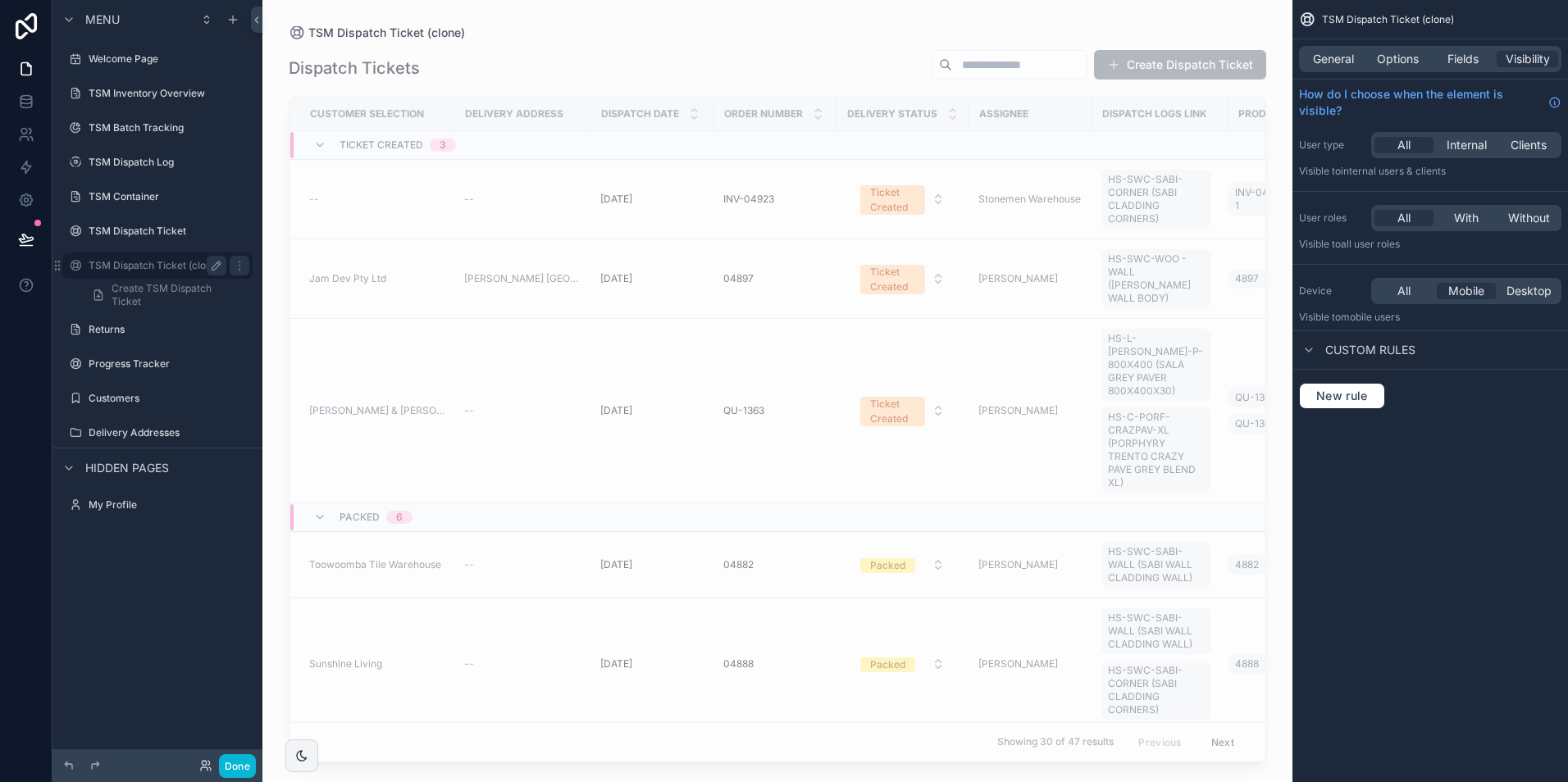
click at [223, 264] on button "scrollable content" at bounding box center [217, 266] width 20 height 20
click at [152, 262] on input "**********" at bounding box center [145, 266] width 112 height 20
type input "**********"
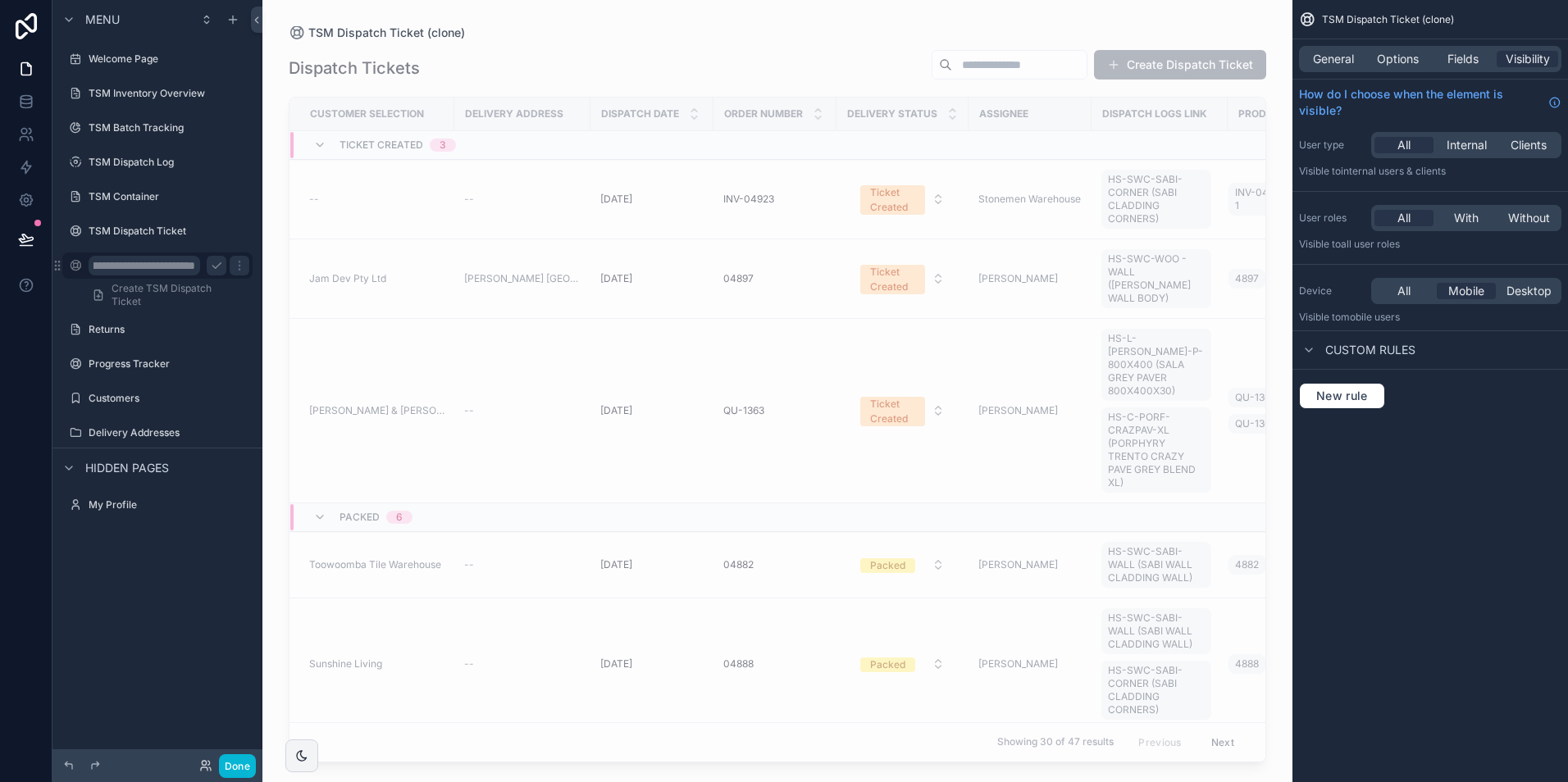
click at [219, 264] on icon "scrollable content" at bounding box center [216, 266] width 8 height 5
click at [150, 232] on label "TSM Dispatch Ticket" at bounding box center [154, 231] width 131 height 13
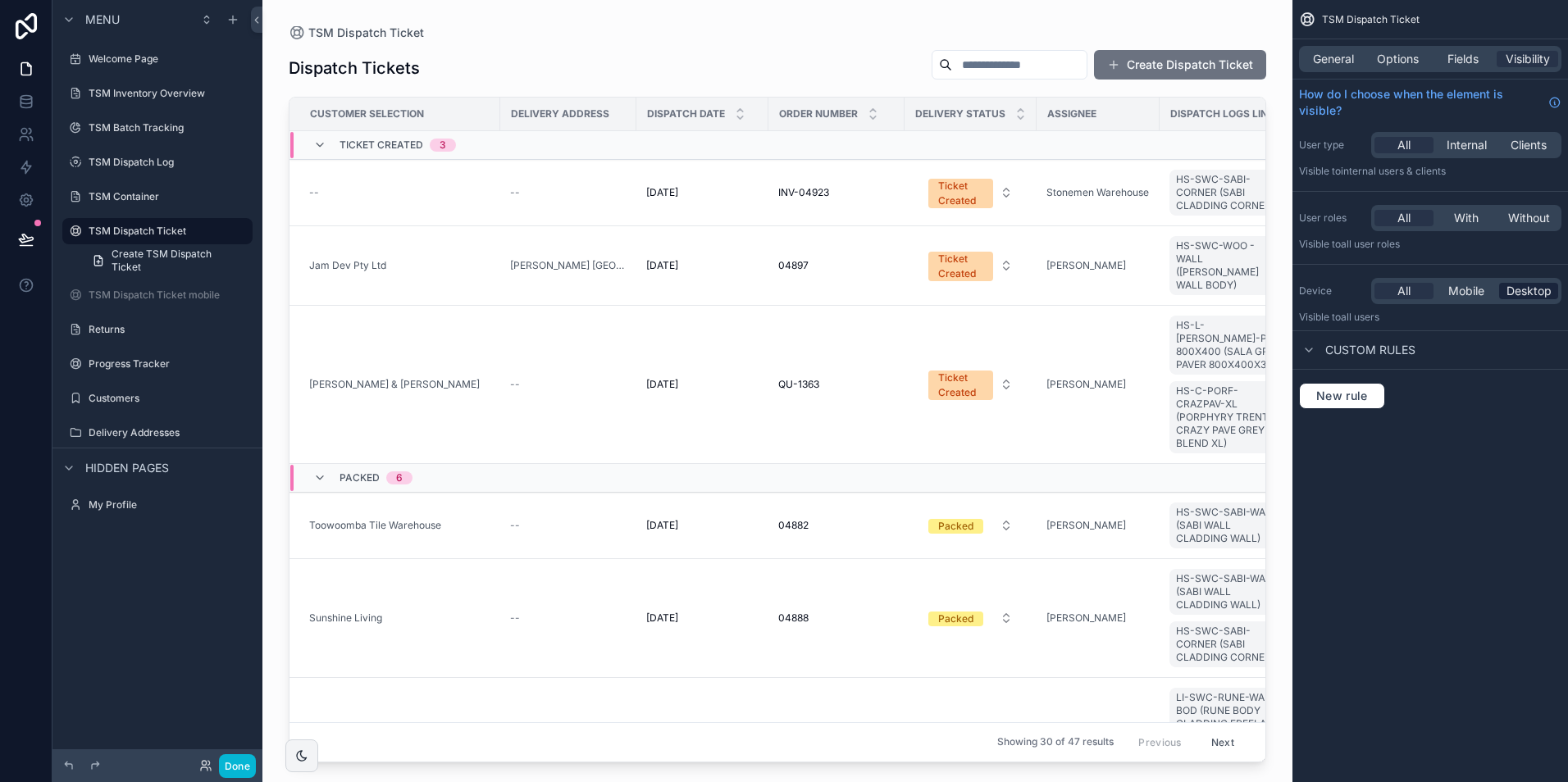
click at [1520, 290] on span "Desktop" at bounding box center [1528, 291] width 45 height 16
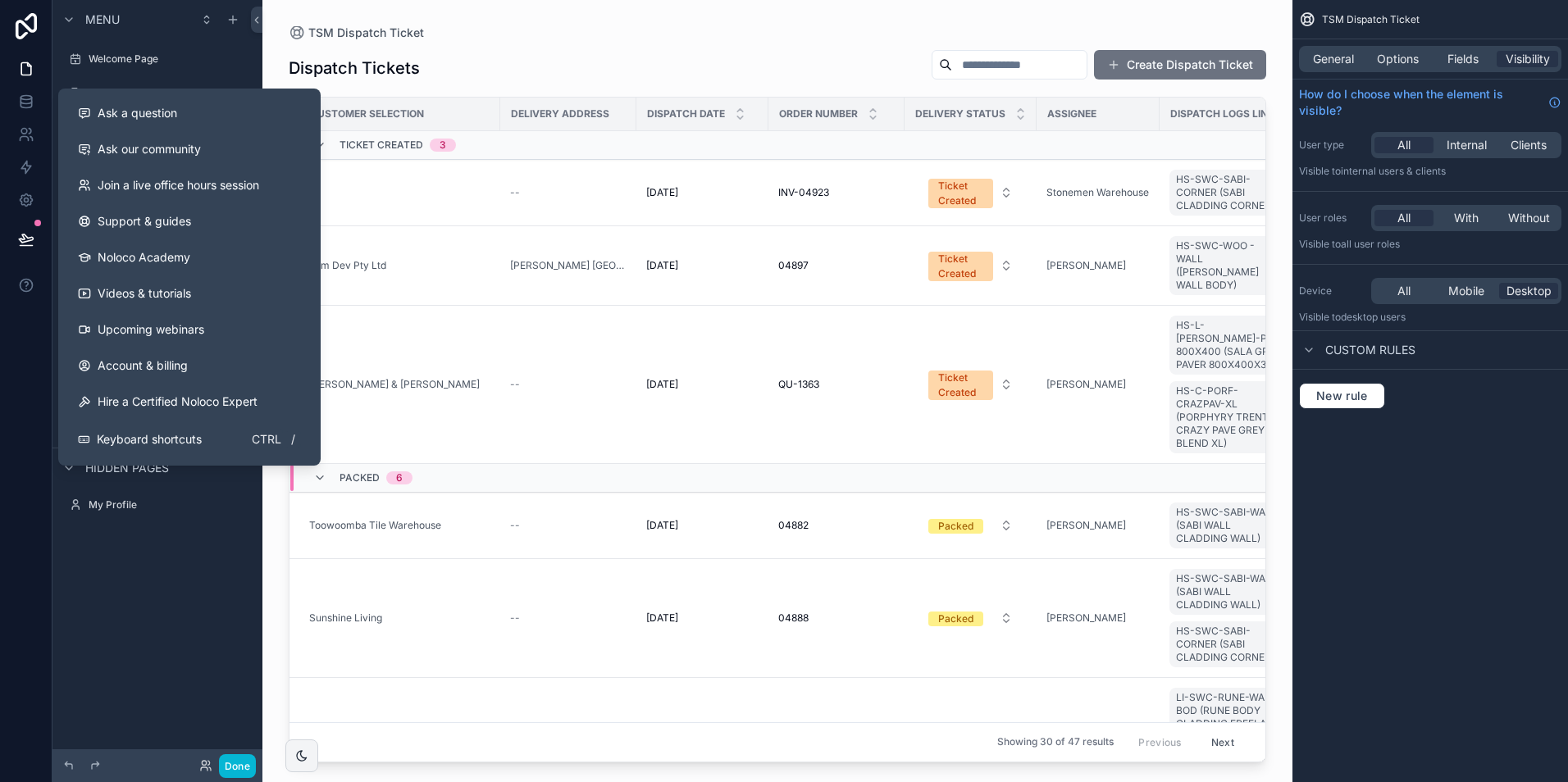
click at [161, 724] on div "Menu Welcome Page TSM Inventory Overview TSM Batch Tracking TSM Dispatch Log TS…" at bounding box center [156, 381] width 209 height 763
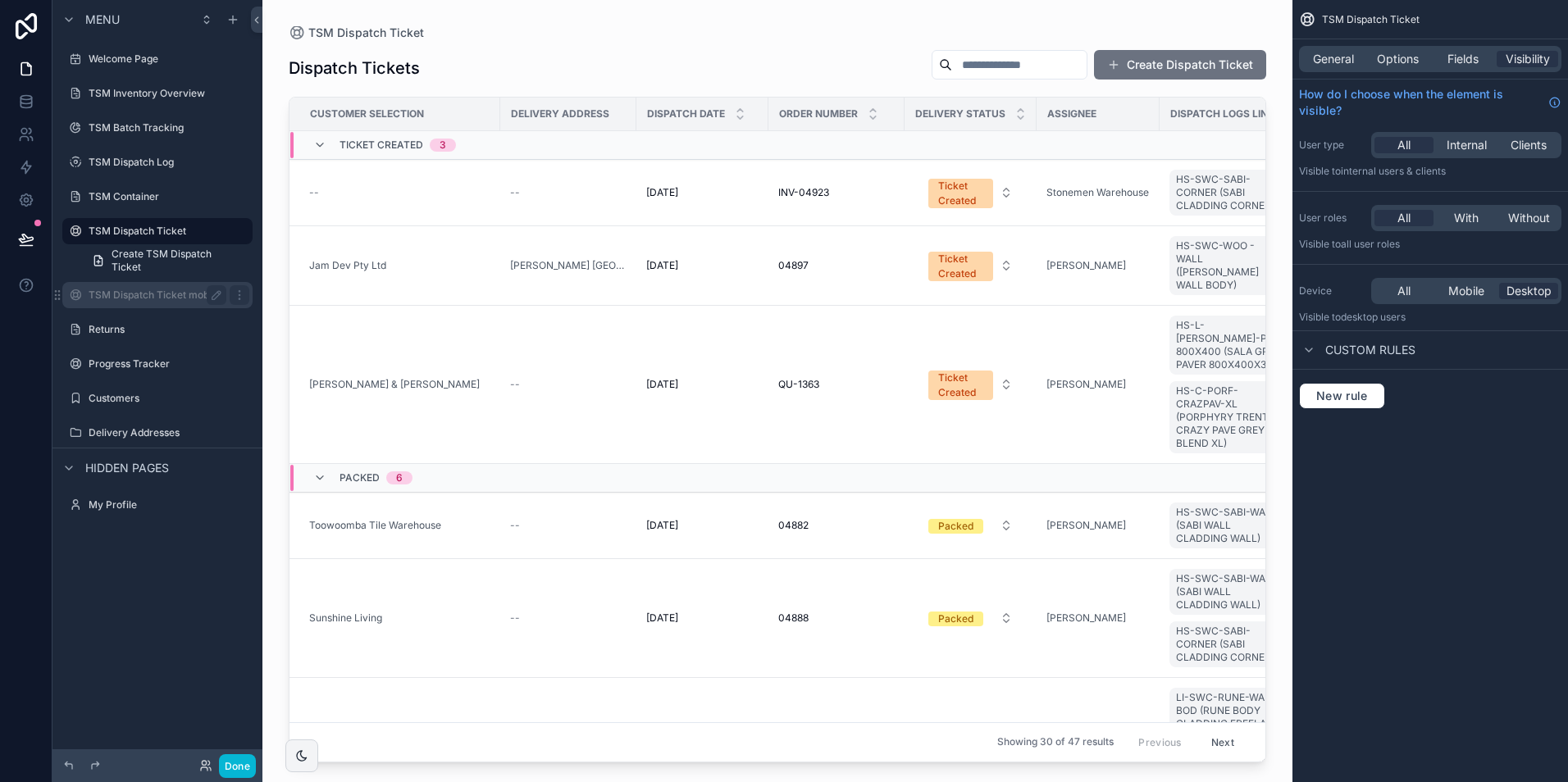
click at [153, 284] on div "TSM Dispatch Ticket mobile" at bounding box center [157, 295] width 184 height 27
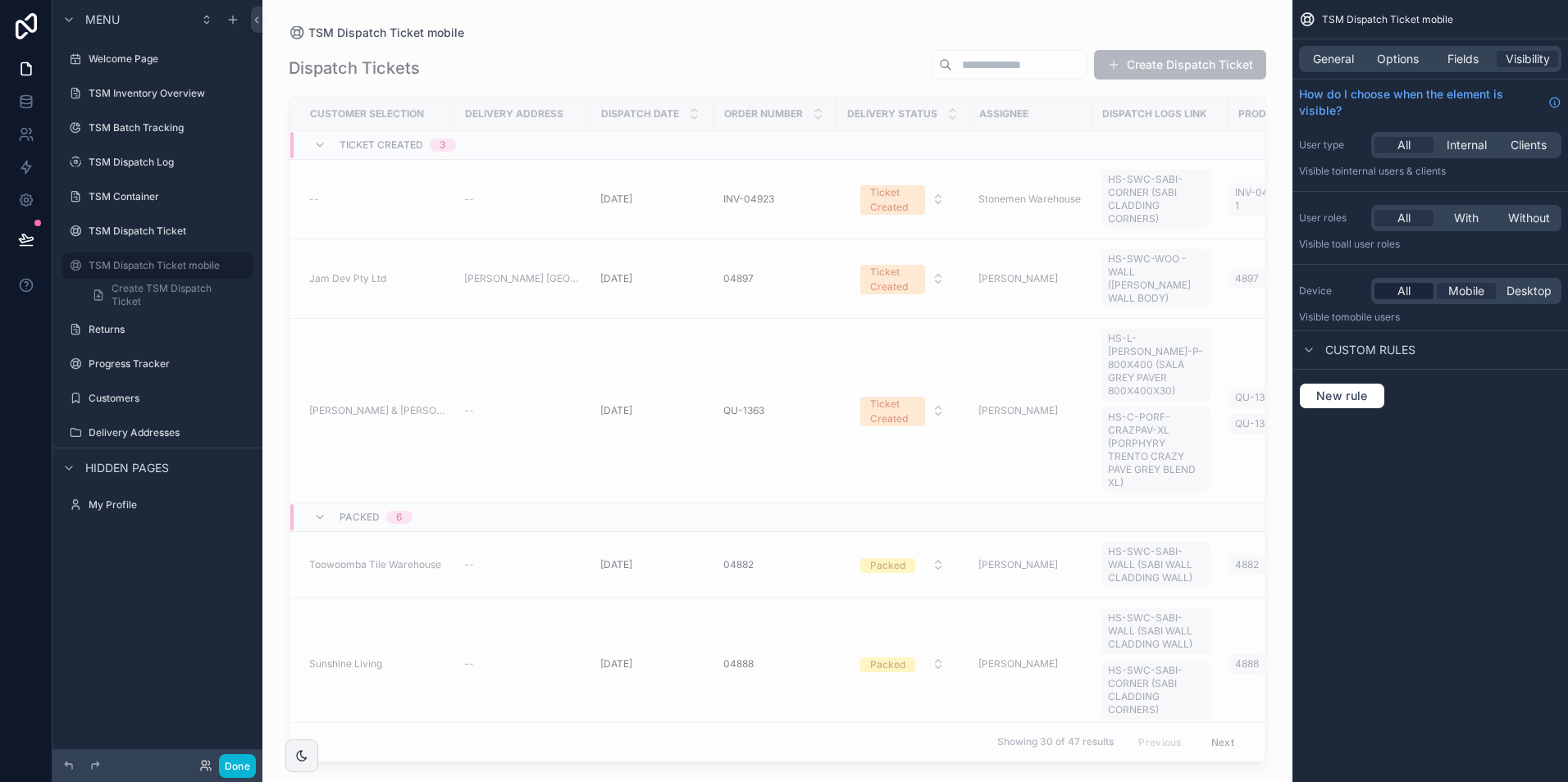
click at [1409, 292] on span "All" at bounding box center [1403, 291] width 13 height 16
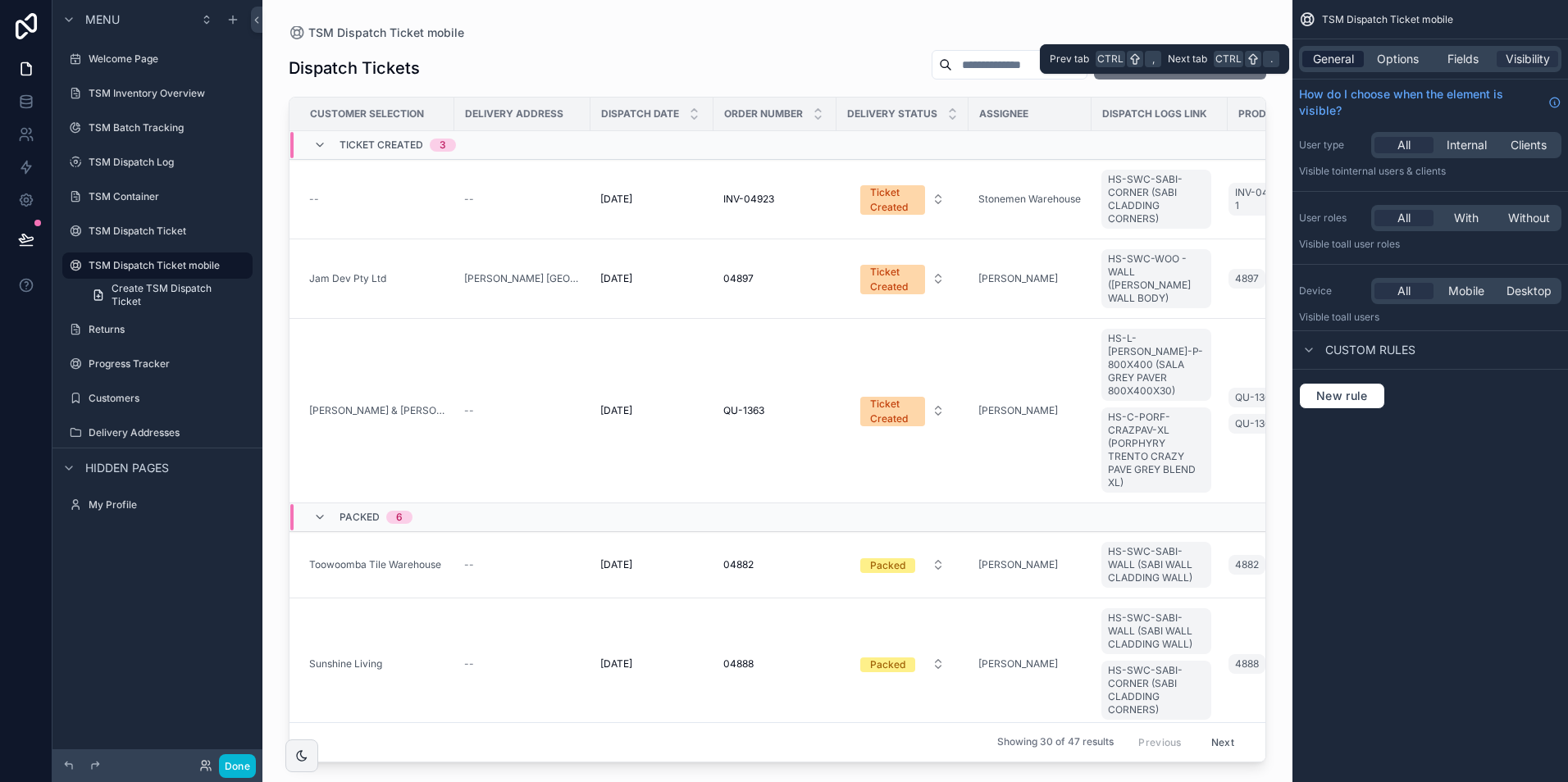
click at [1331, 56] on span "General" at bounding box center [1333, 59] width 41 height 16
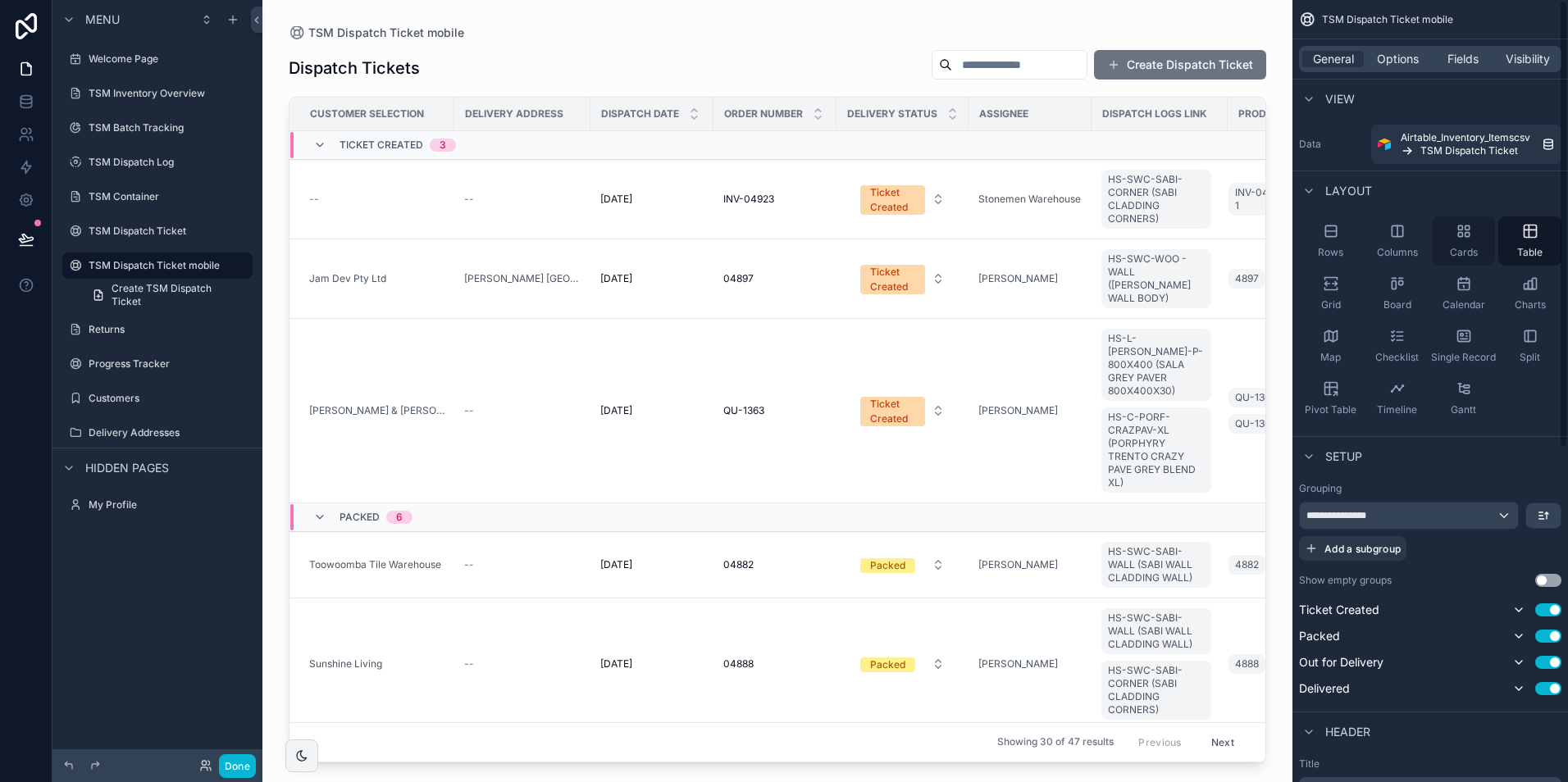
click at [1459, 240] on div "Cards" at bounding box center [1463, 241] width 63 height 49
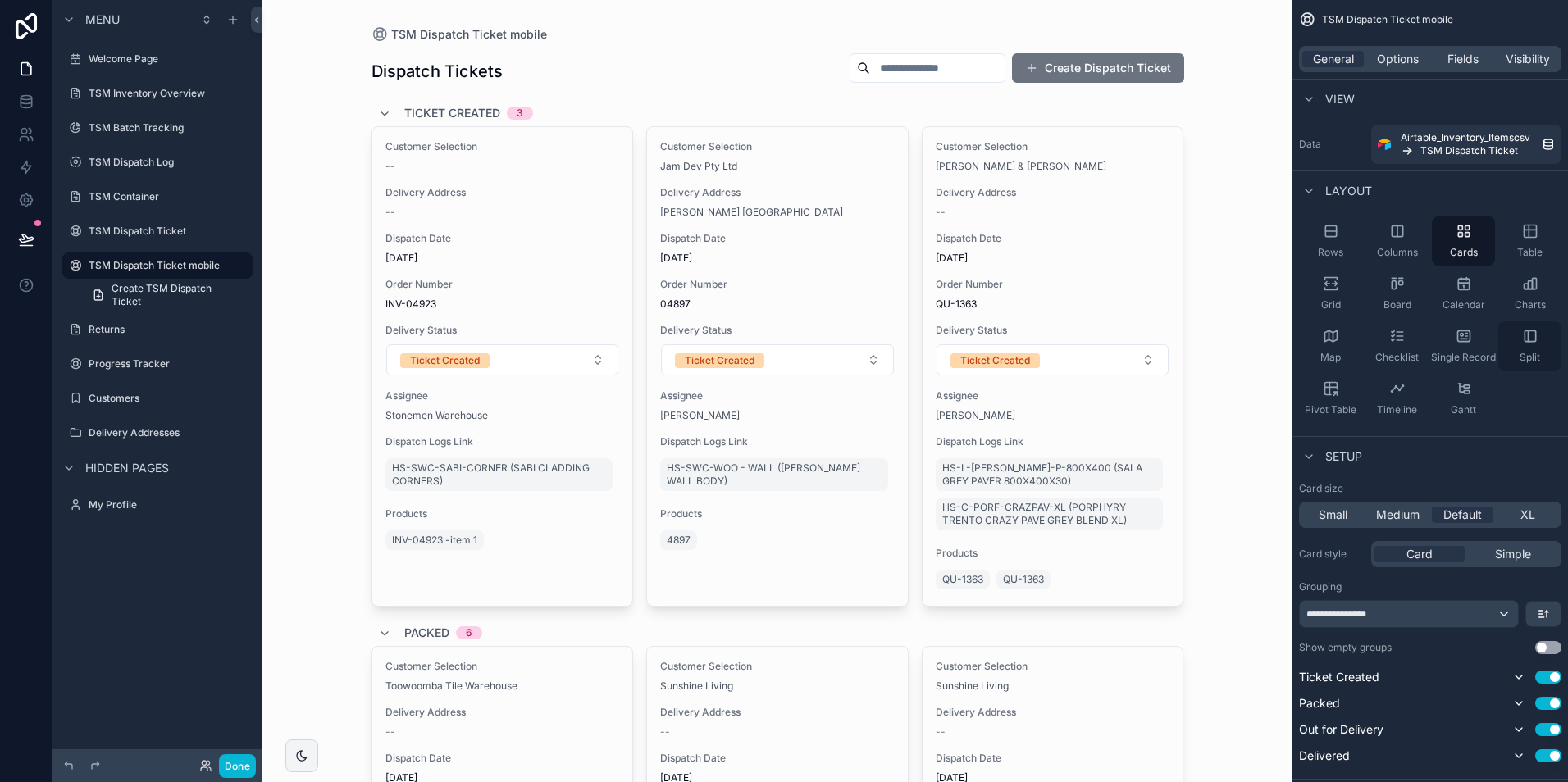
click at [1520, 348] on div "Split" at bounding box center [1529, 346] width 63 height 49
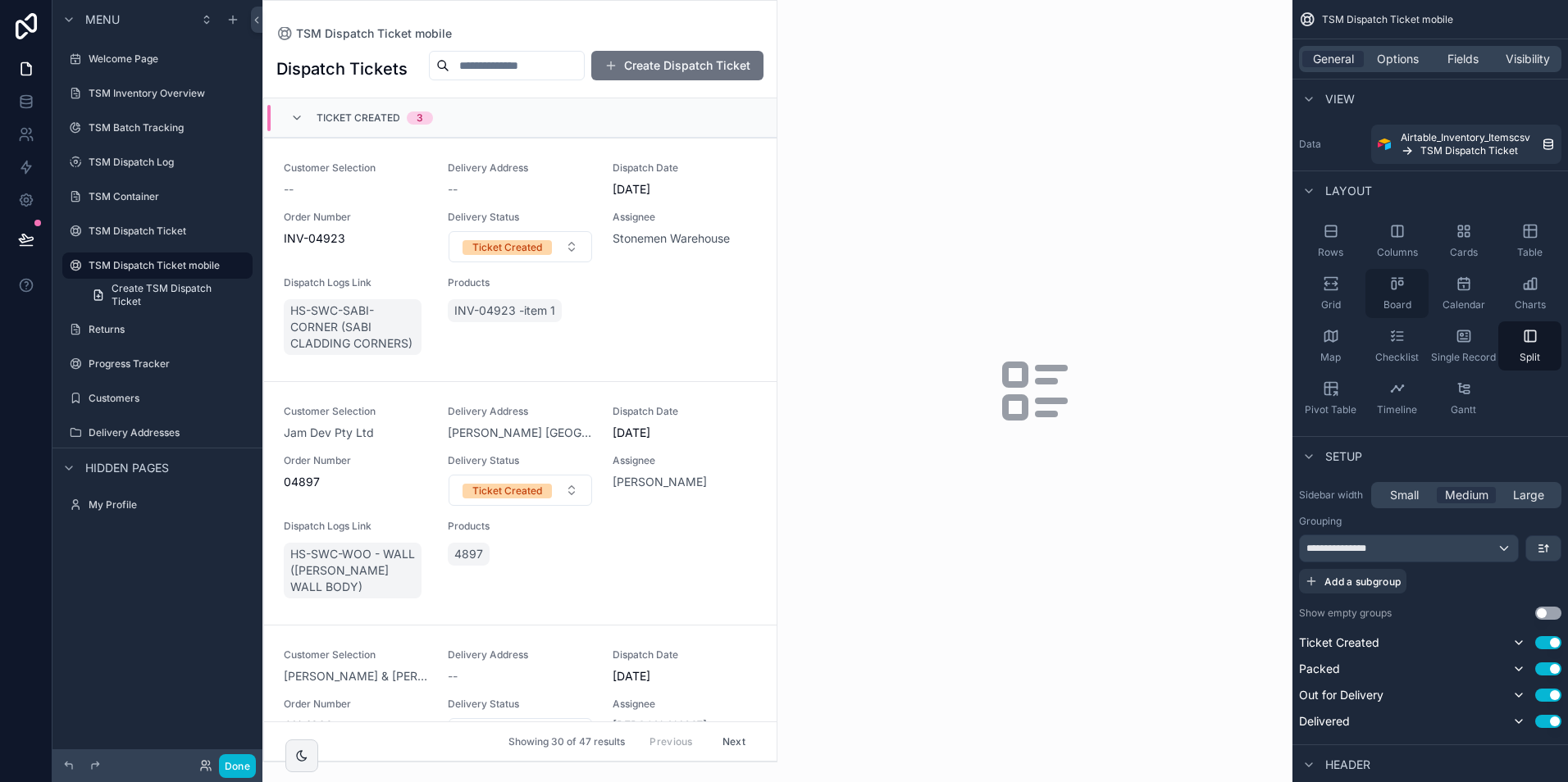
click at [1404, 295] on div "Board" at bounding box center [1396, 294] width 63 height 49
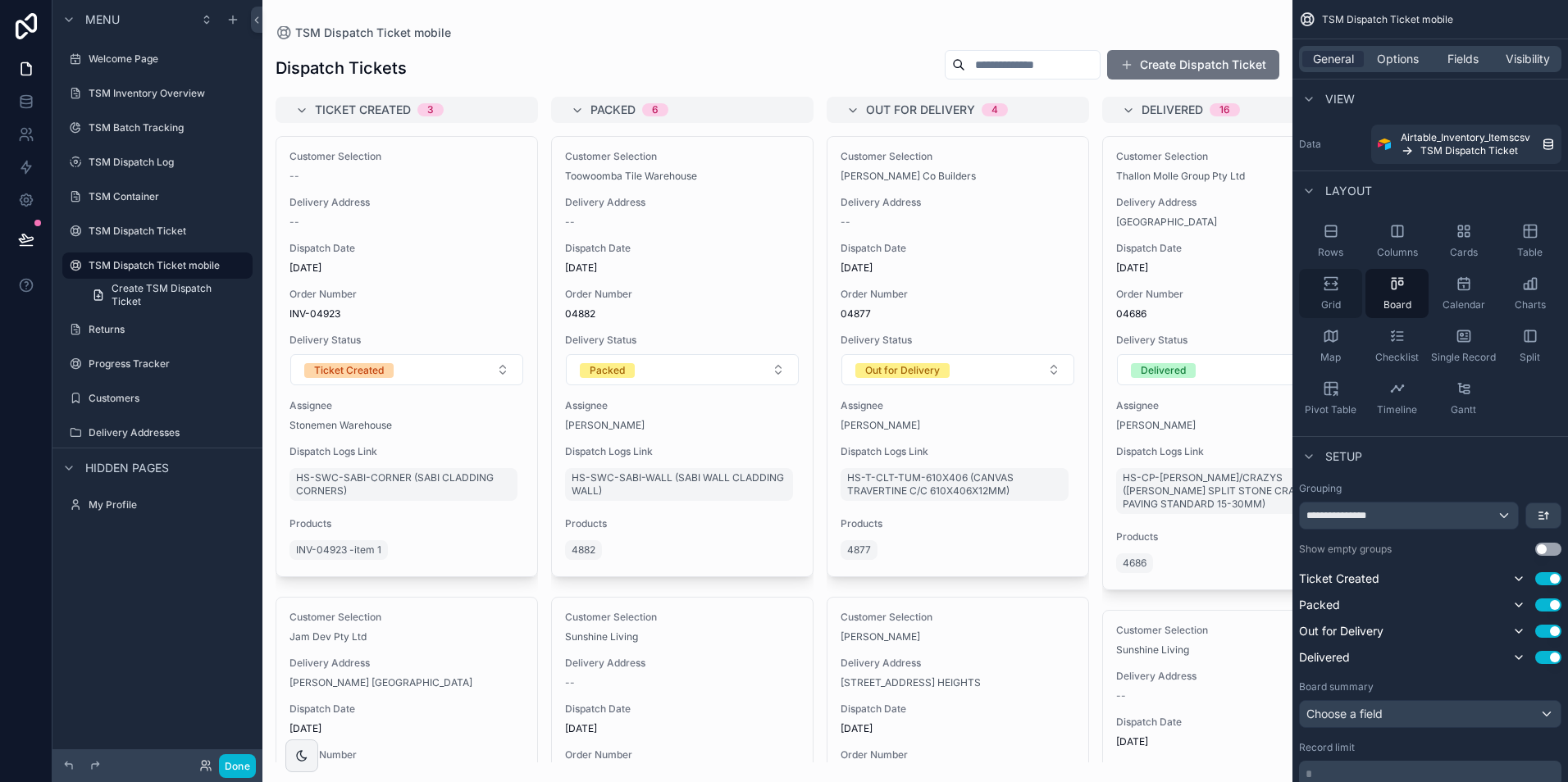
click at [1342, 295] on div "Grid" at bounding box center [1330, 294] width 63 height 49
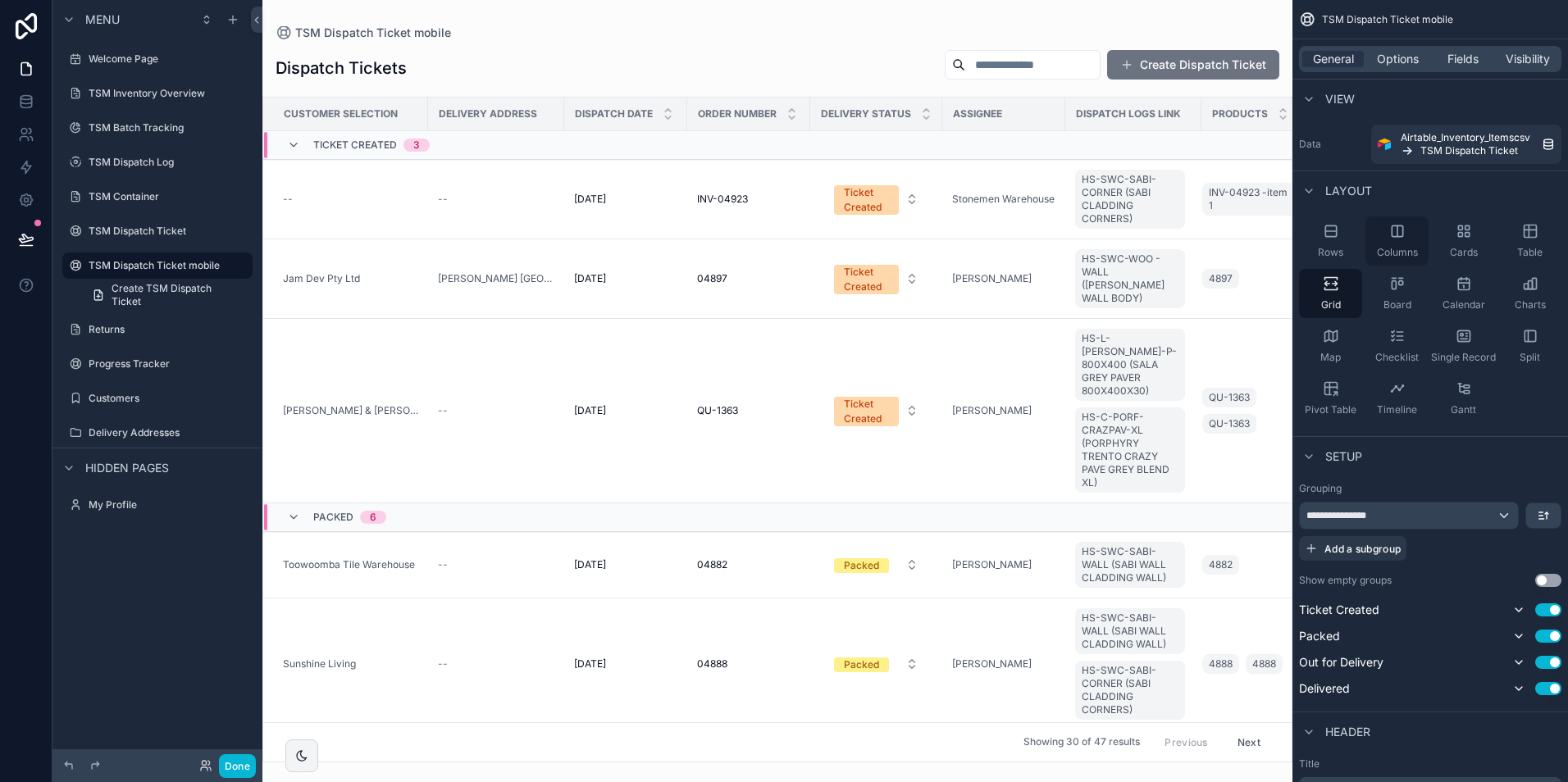
click at [1384, 244] on div "Columns" at bounding box center [1396, 241] width 63 height 49
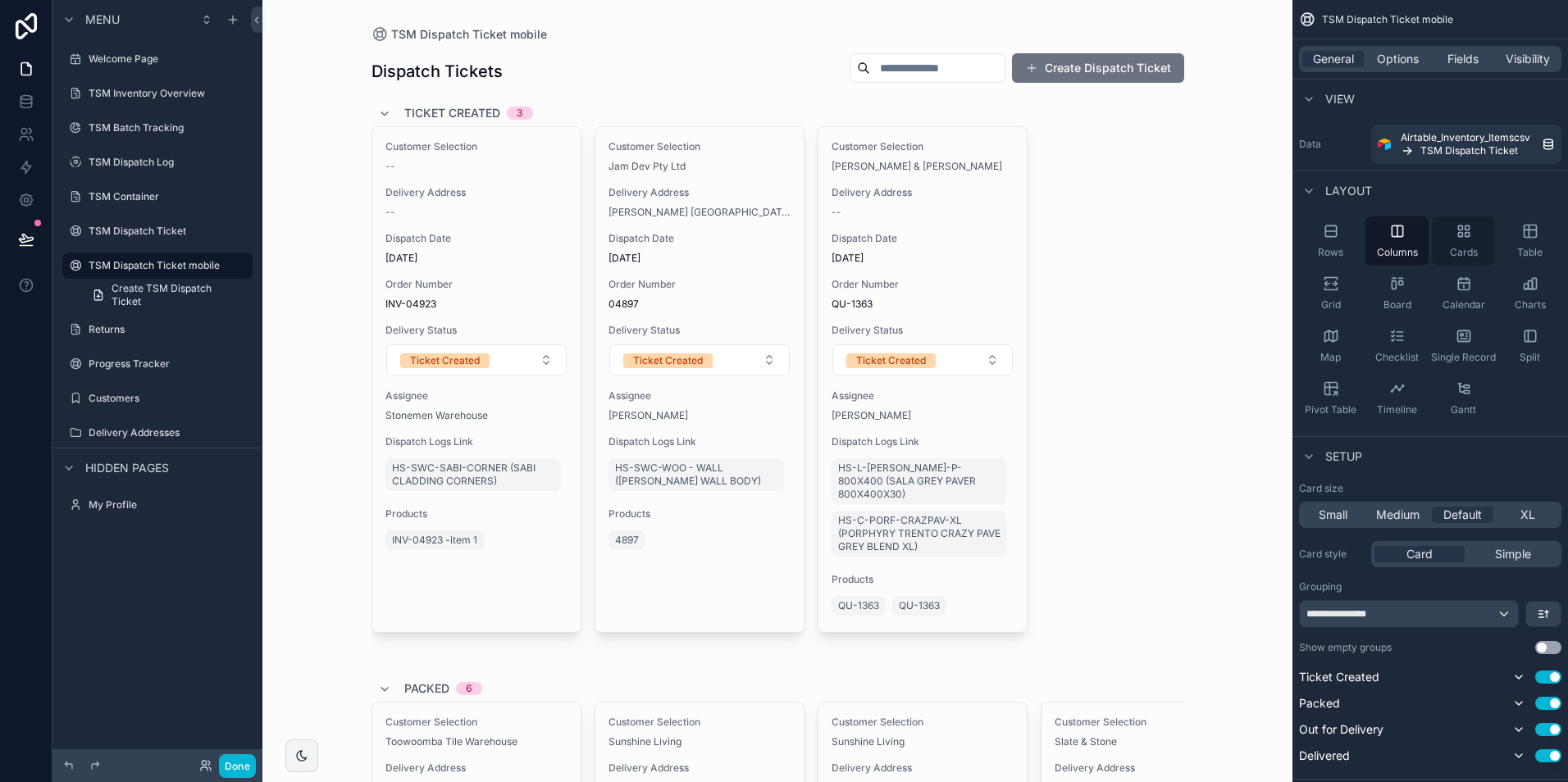
click at [1475, 245] on div "Cards" at bounding box center [1463, 241] width 63 height 49
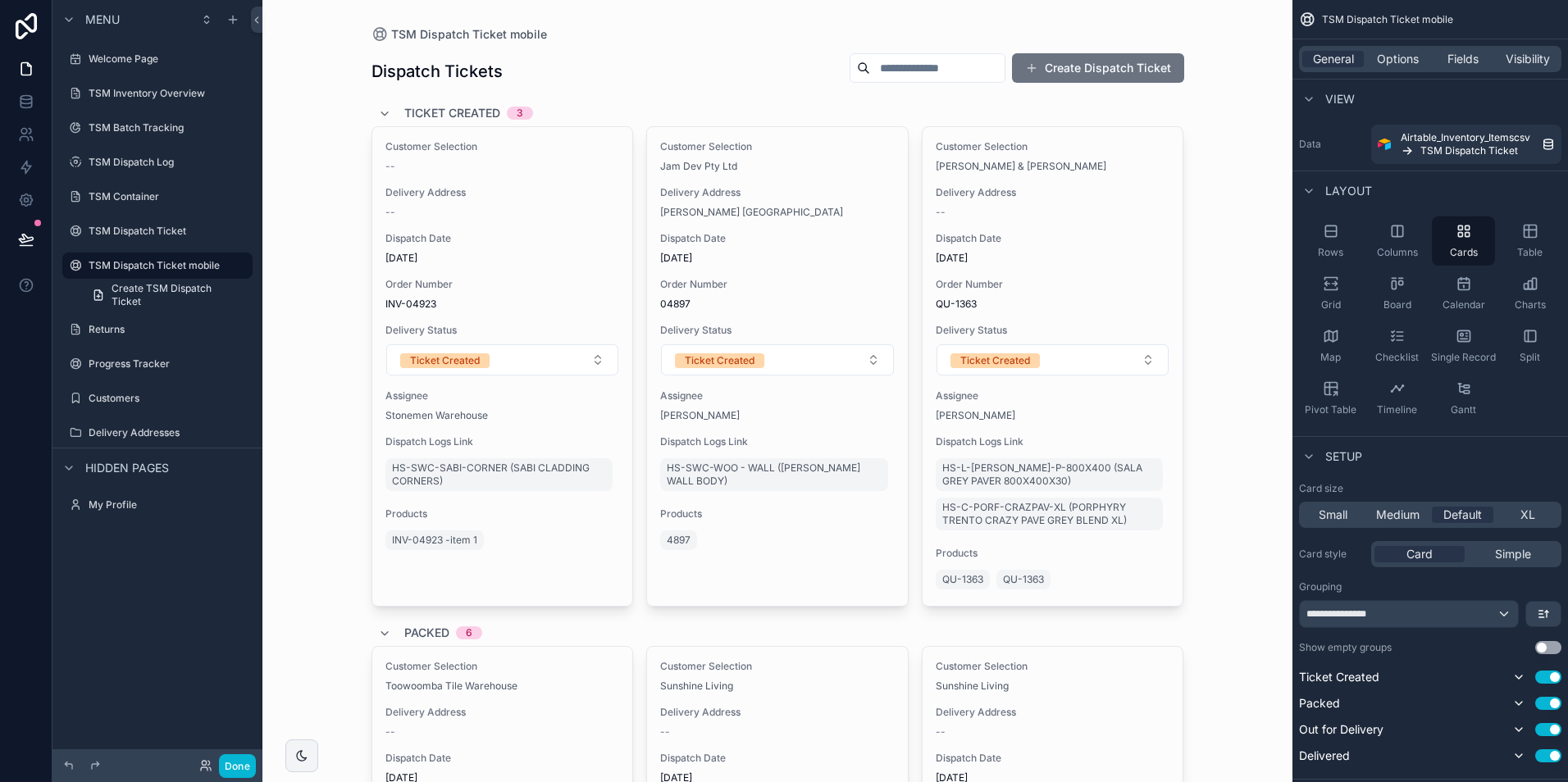
click at [1240, 288] on div "TSM Dispatch Ticket mobile Dispatch Tickets Create Dispatch Ticket Ticket Creat…" at bounding box center [778, 391] width 1030 height 782
click at [238, 270] on icon "scrollable content" at bounding box center [240, 265] width 13 height 13
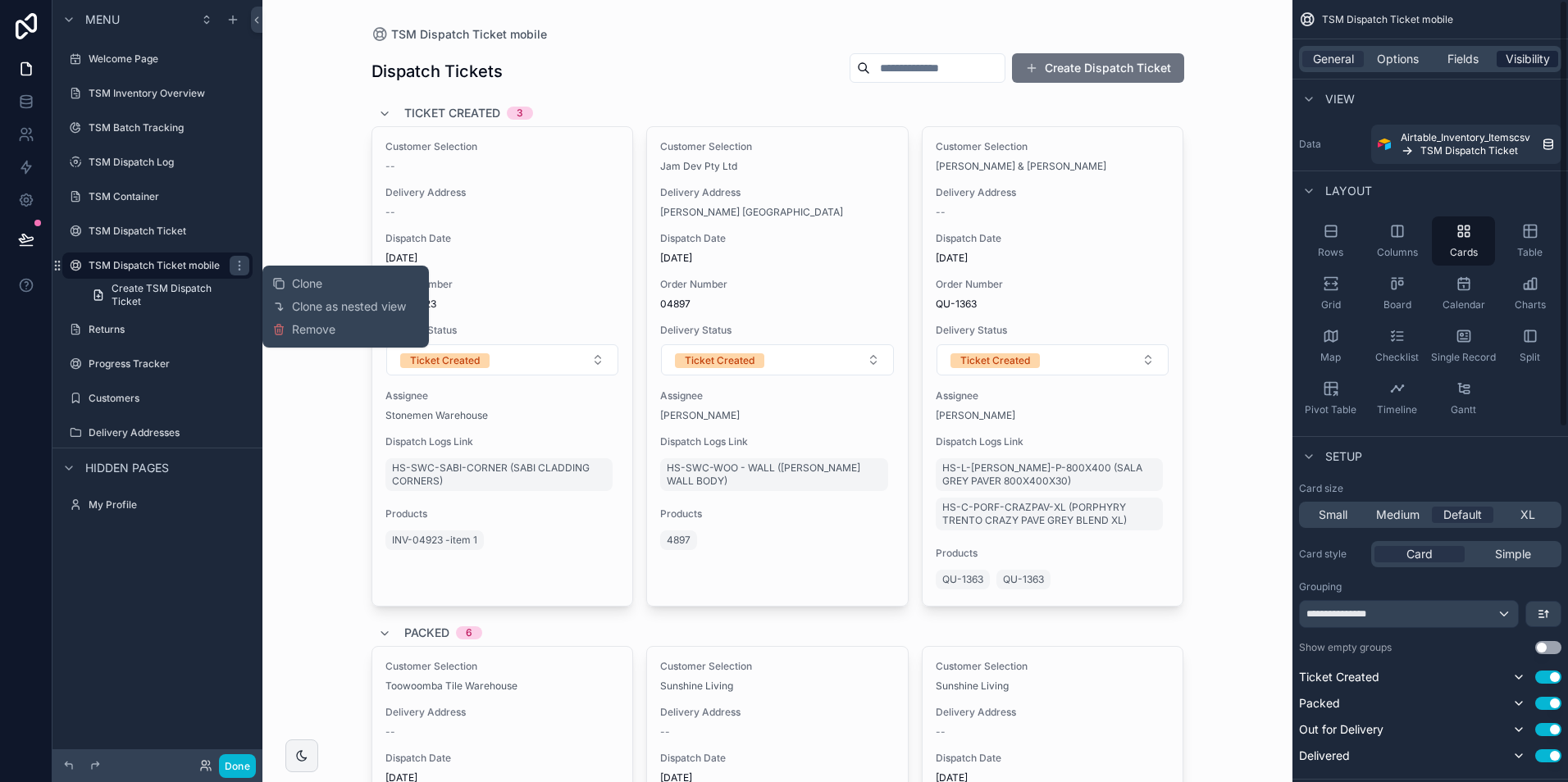
click at [1530, 55] on span "Visibility" at bounding box center [1528, 59] width 44 height 16
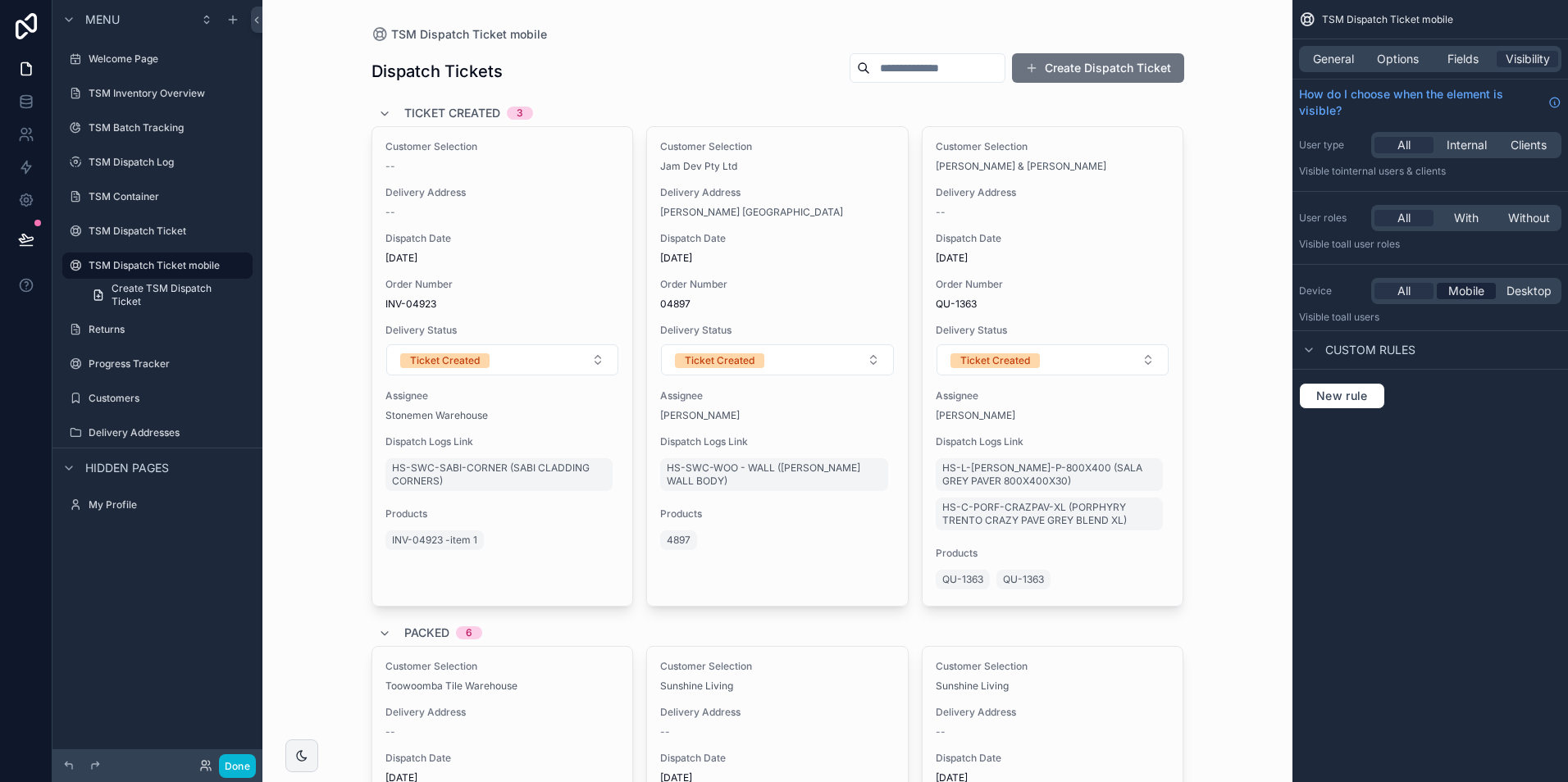
click at [1473, 289] on span "Mobile" at bounding box center [1466, 291] width 36 height 16
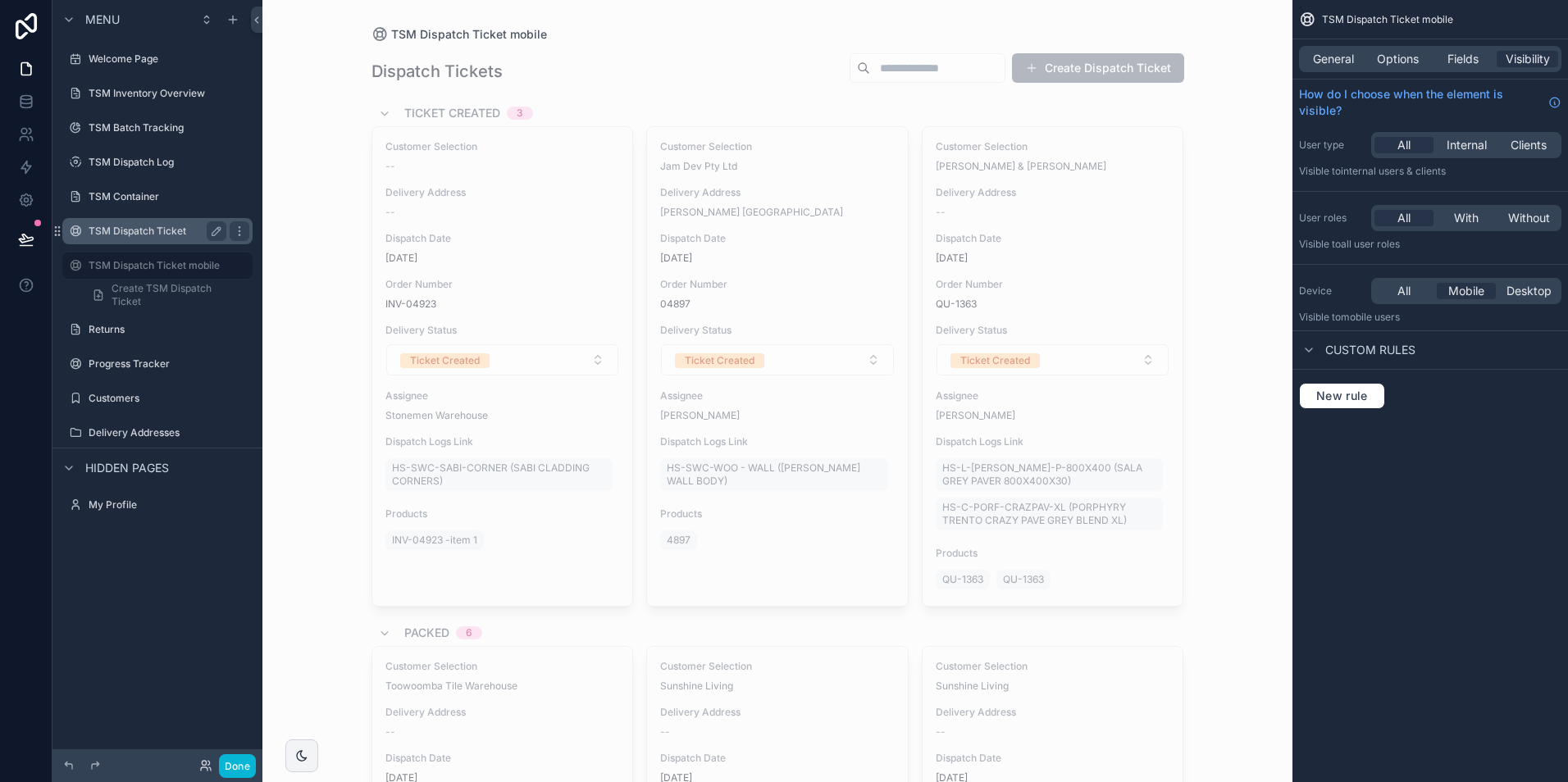
click at [131, 225] on label "TSM Dispatch Ticket" at bounding box center [154, 231] width 131 height 13
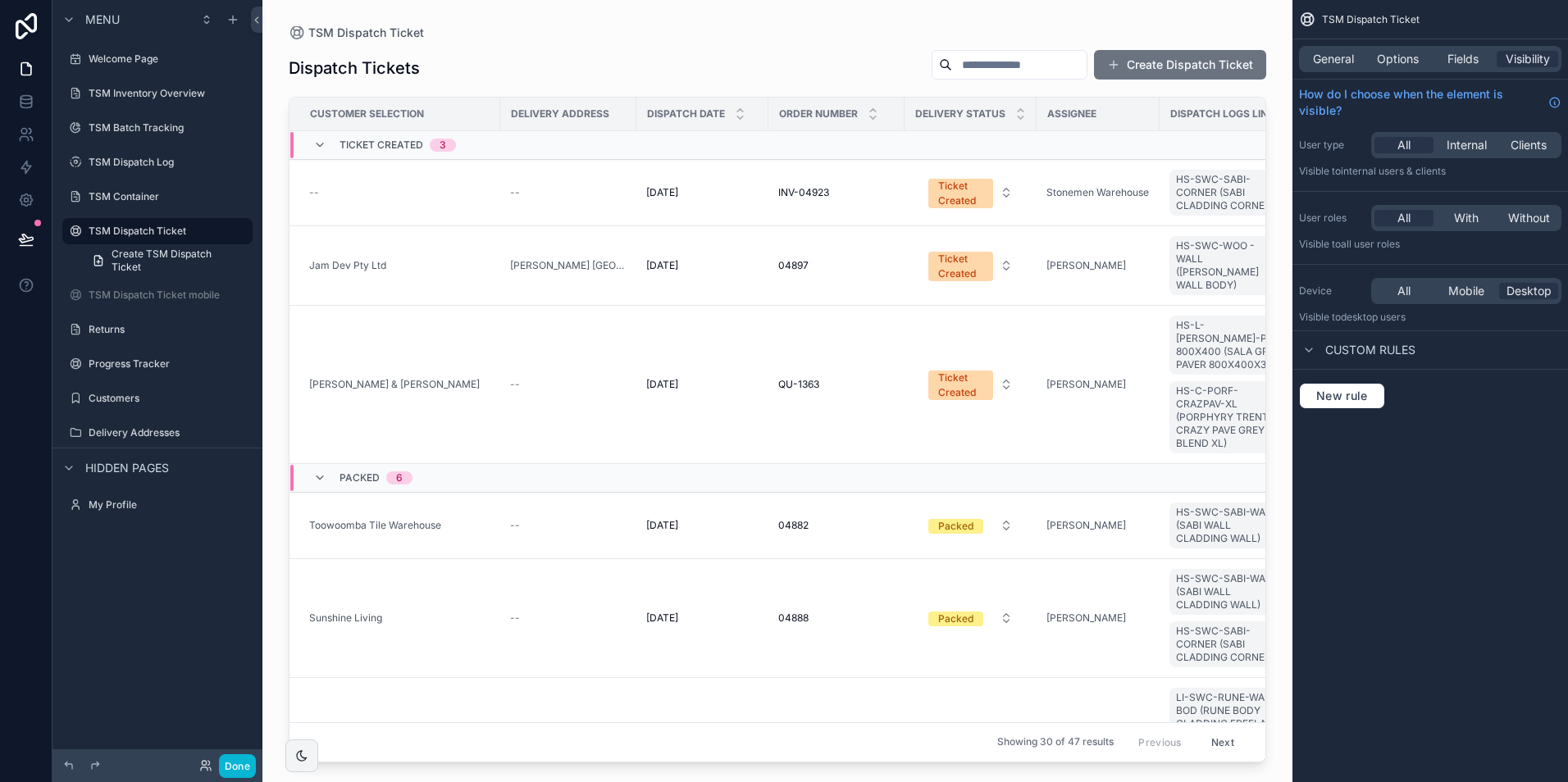
click at [780, 35] on div "scrollable content" at bounding box center [778, 381] width 1030 height 763
click at [233, 765] on button "Done" at bounding box center [237, 766] width 37 height 24
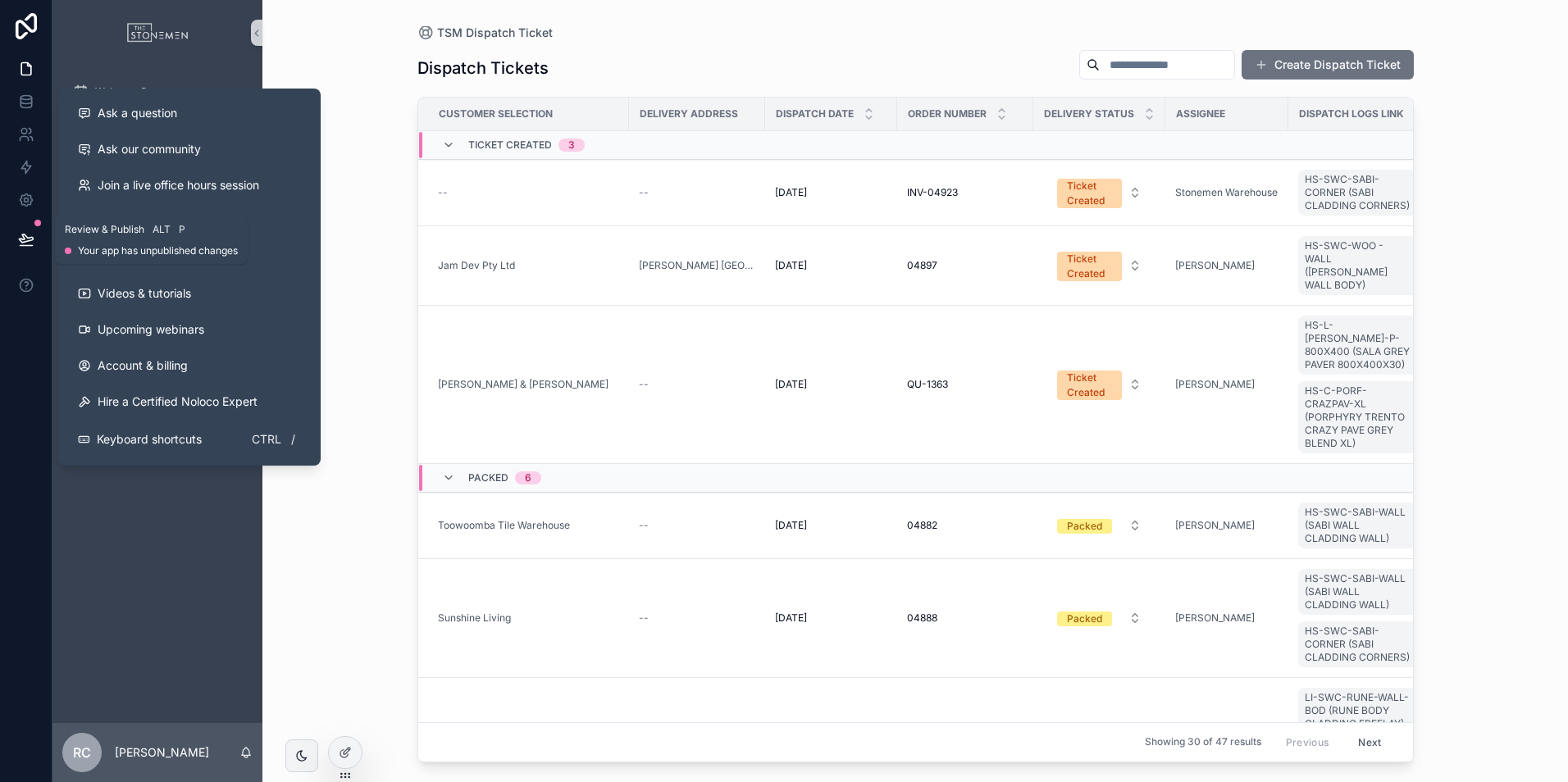
click at [26, 228] on button at bounding box center [26, 240] width 36 height 46
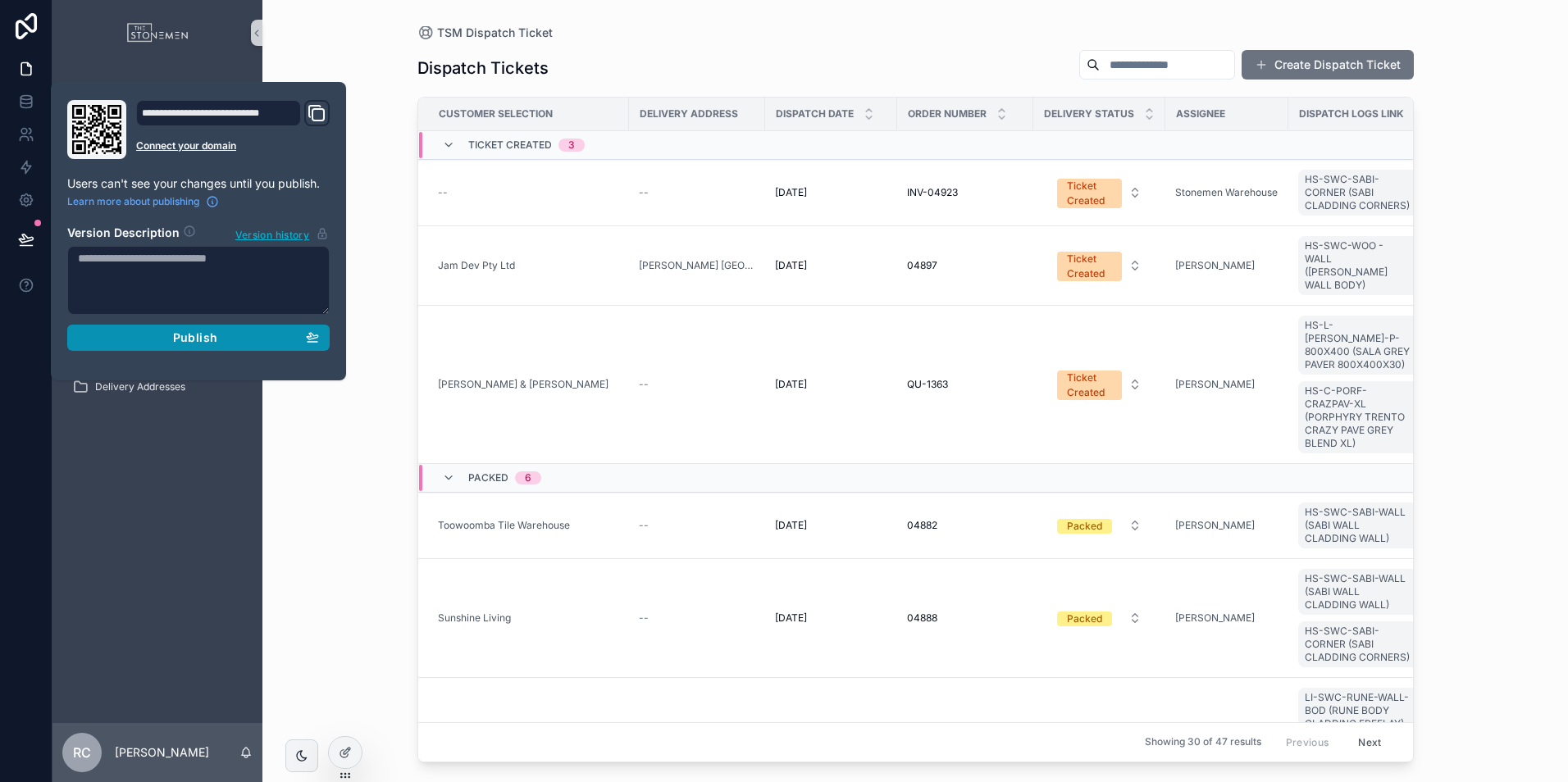
click at [218, 339] on div "Publish" at bounding box center [198, 337] width 241 height 15
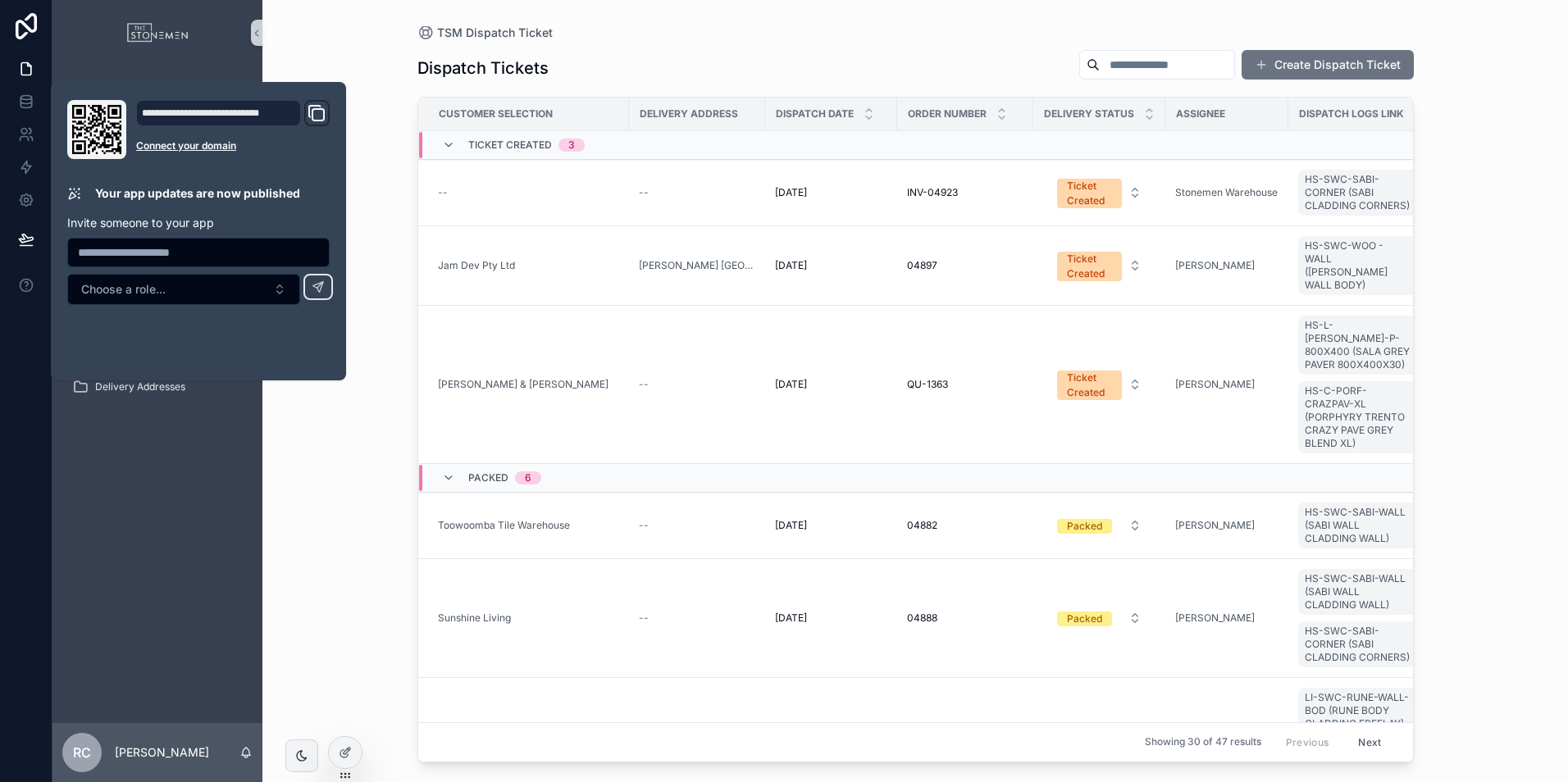
click at [229, 553] on div "Welcome Page TSM Inventory Overview TSM Batch Tracking TSM Dispatch Log TSM Con…" at bounding box center [156, 394] width 209 height 658
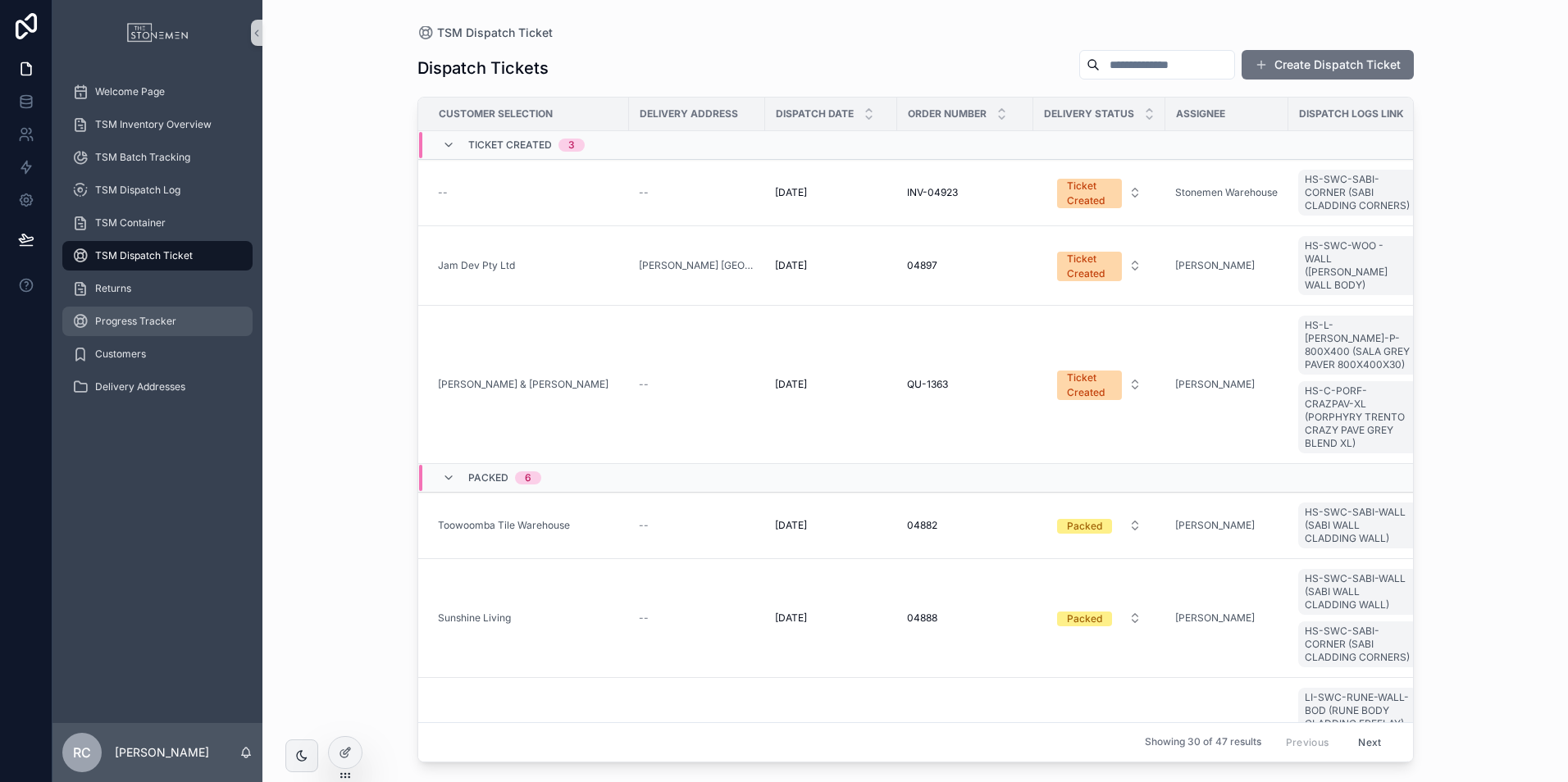
click at [134, 316] on span "Progress Tracker" at bounding box center [135, 321] width 81 height 13
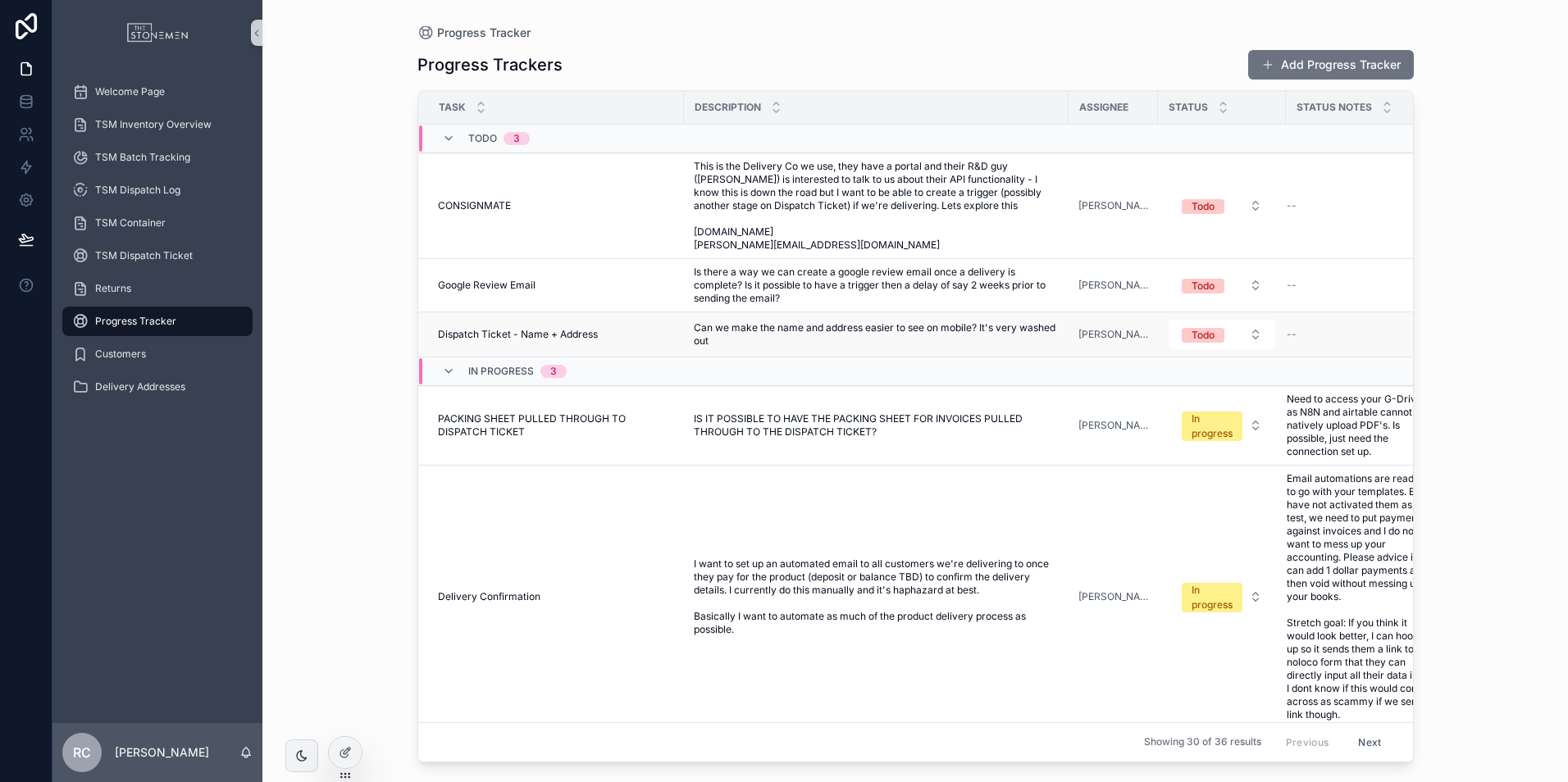
click at [621, 332] on div "Dispatch Ticket - Name + Address Dispatch Ticket - Name + Address" at bounding box center [556, 334] width 236 height 13
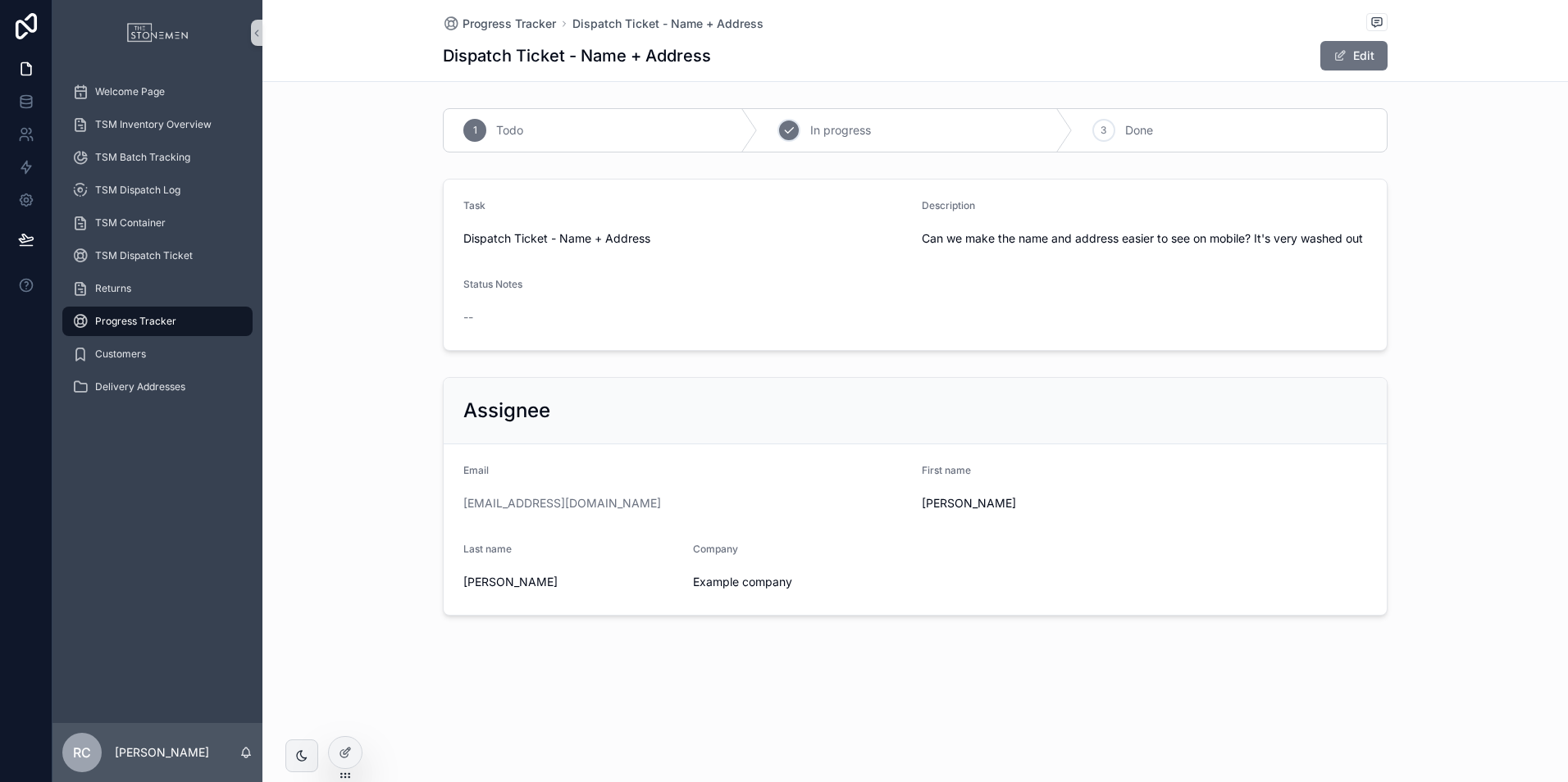
click at [866, 147] on div "2 In progress" at bounding box center [914, 130] width 314 height 43
click at [1325, 59] on button "Edit" at bounding box center [1353, 56] width 67 height 29
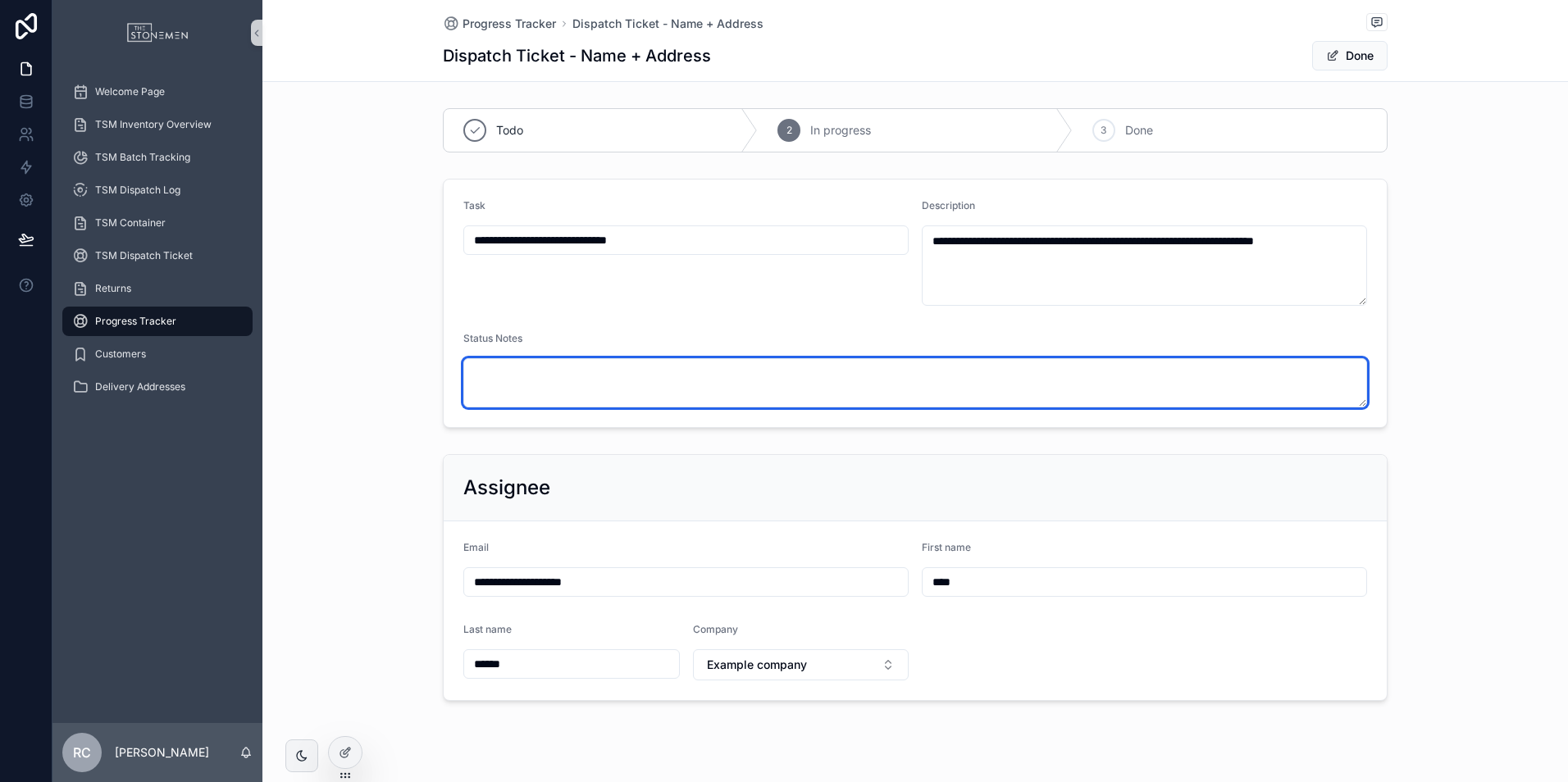
click at [832, 371] on textarea "scrollable content" at bounding box center [915, 383] width 904 height 49
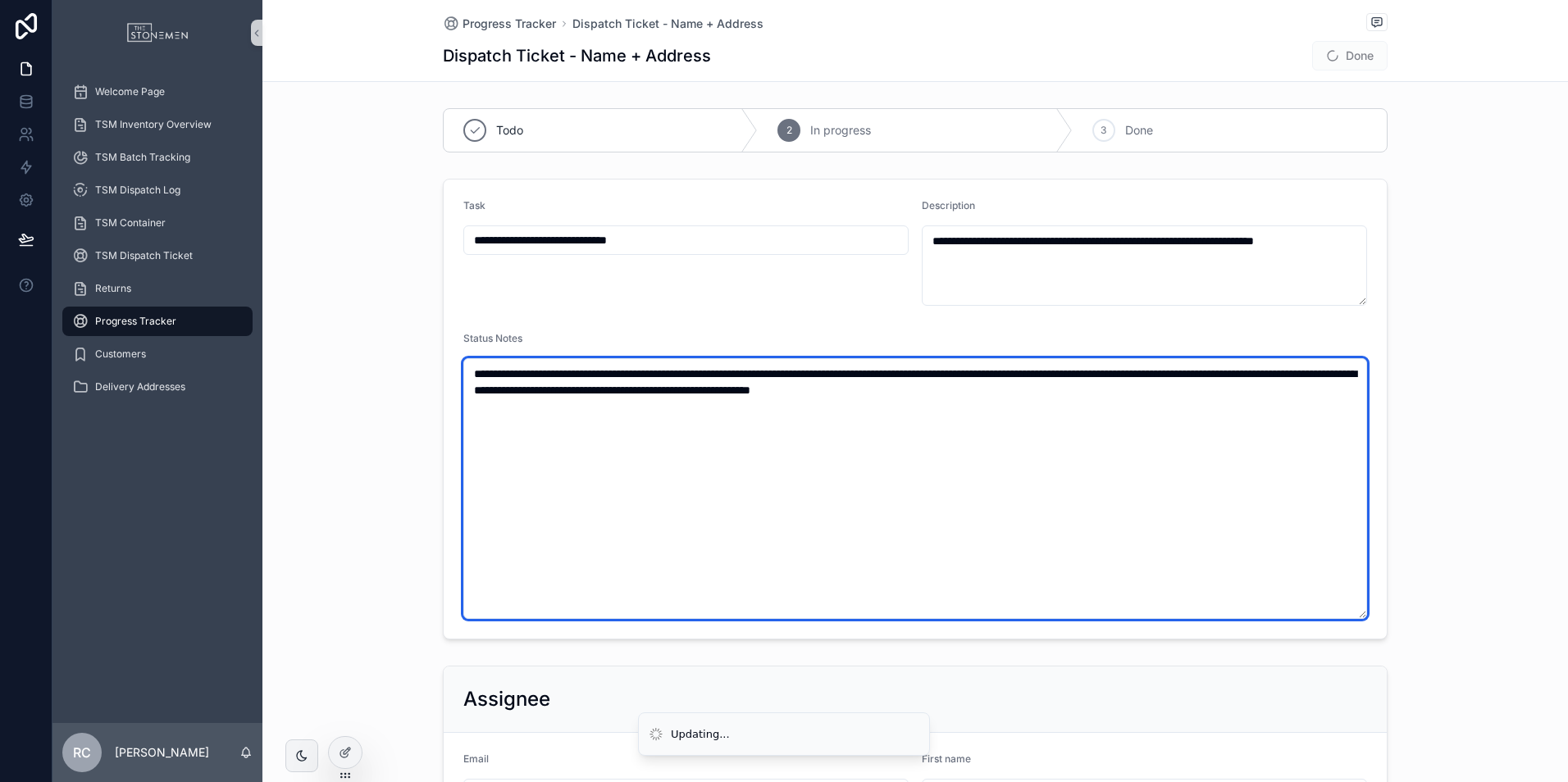
type textarea "**********"
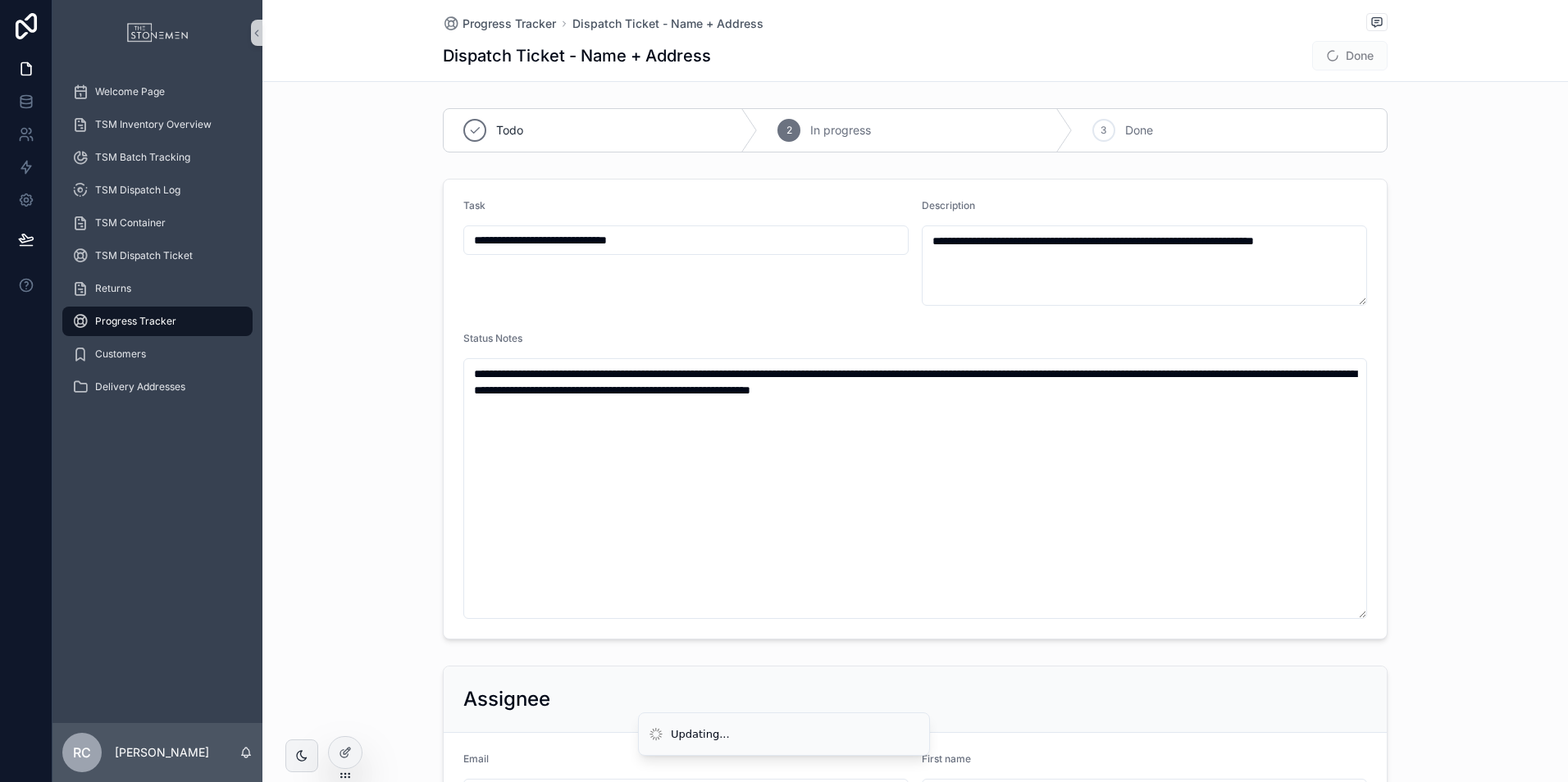
click at [706, 296] on div "**********" at bounding box center [685, 252] width 446 height 107
click at [668, 234] on input "**********" at bounding box center [685, 240] width 444 height 23
click at [692, 300] on div "**********" at bounding box center [685, 252] width 446 height 107
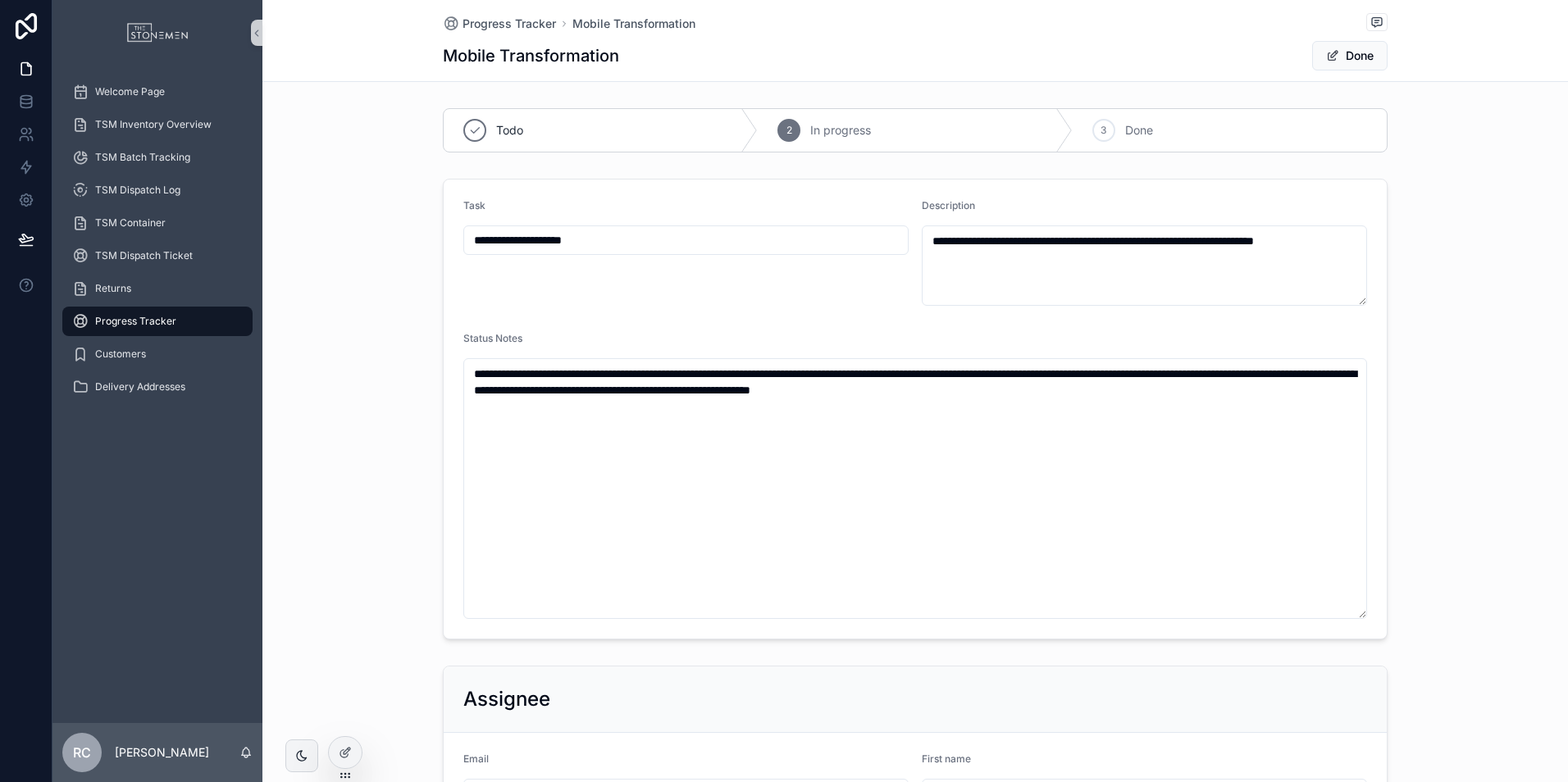
click at [686, 246] on input "**********" at bounding box center [685, 240] width 444 height 23
type input "**********"
click at [854, 318] on form "**********" at bounding box center [915, 409] width 943 height 459
click at [1346, 51] on button "Done" at bounding box center [1349, 56] width 75 height 29
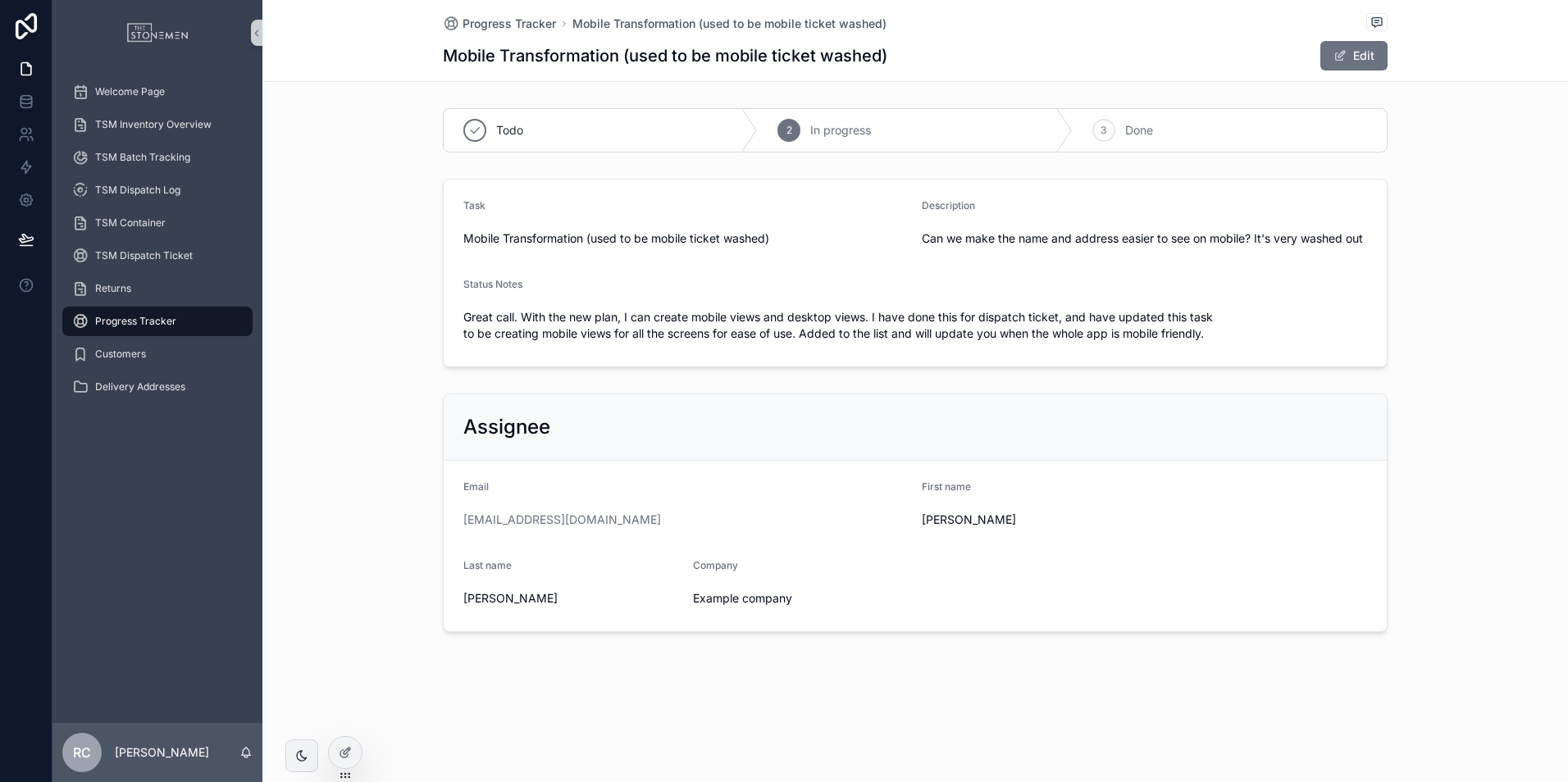
click at [157, 320] on span "Progress Tracker" at bounding box center [135, 321] width 81 height 13
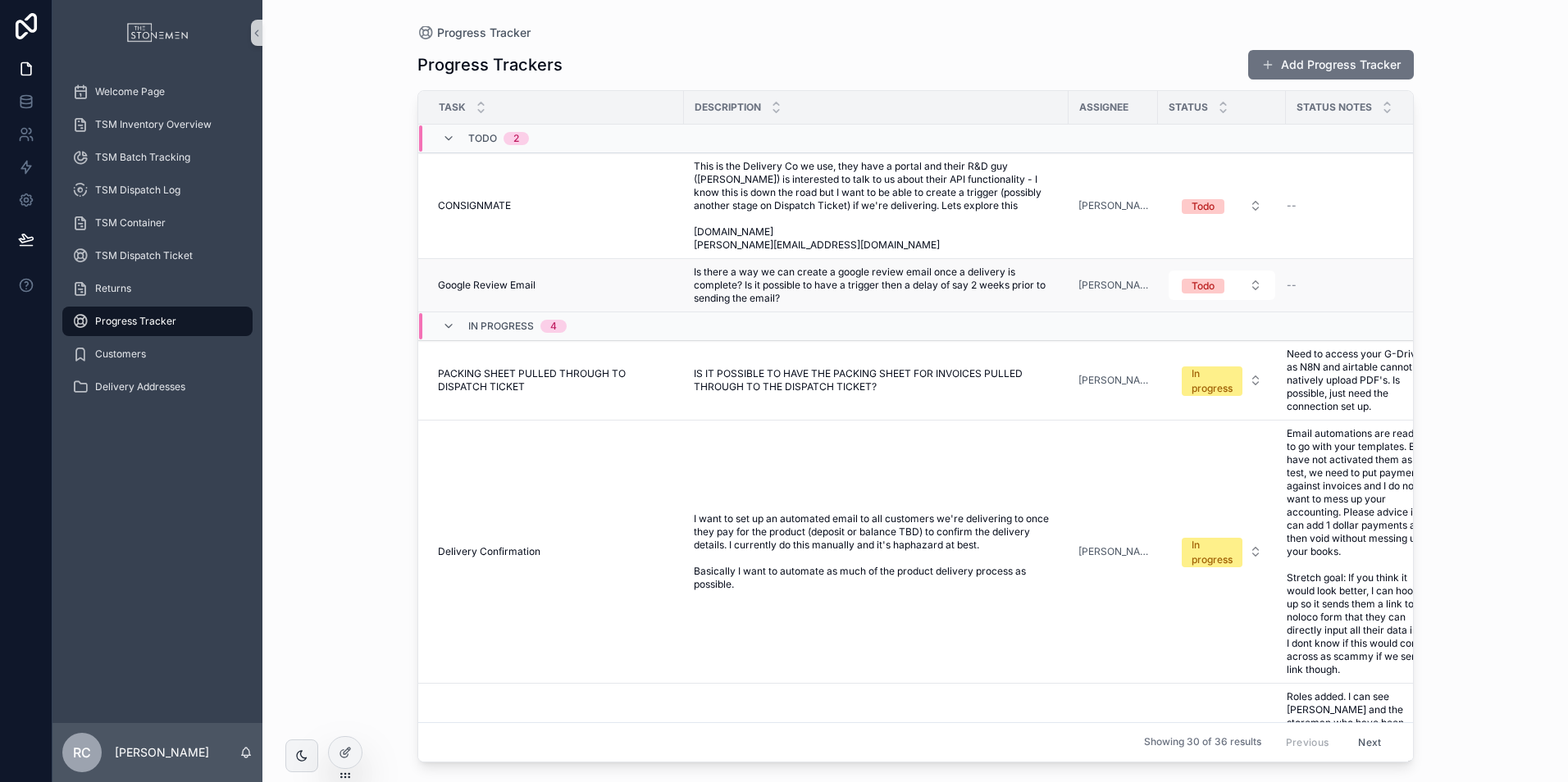
click at [795, 293] on span "Is there a way we can create a google review email once a delivery is complete?…" at bounding box center [875, 284] width 365 height 39
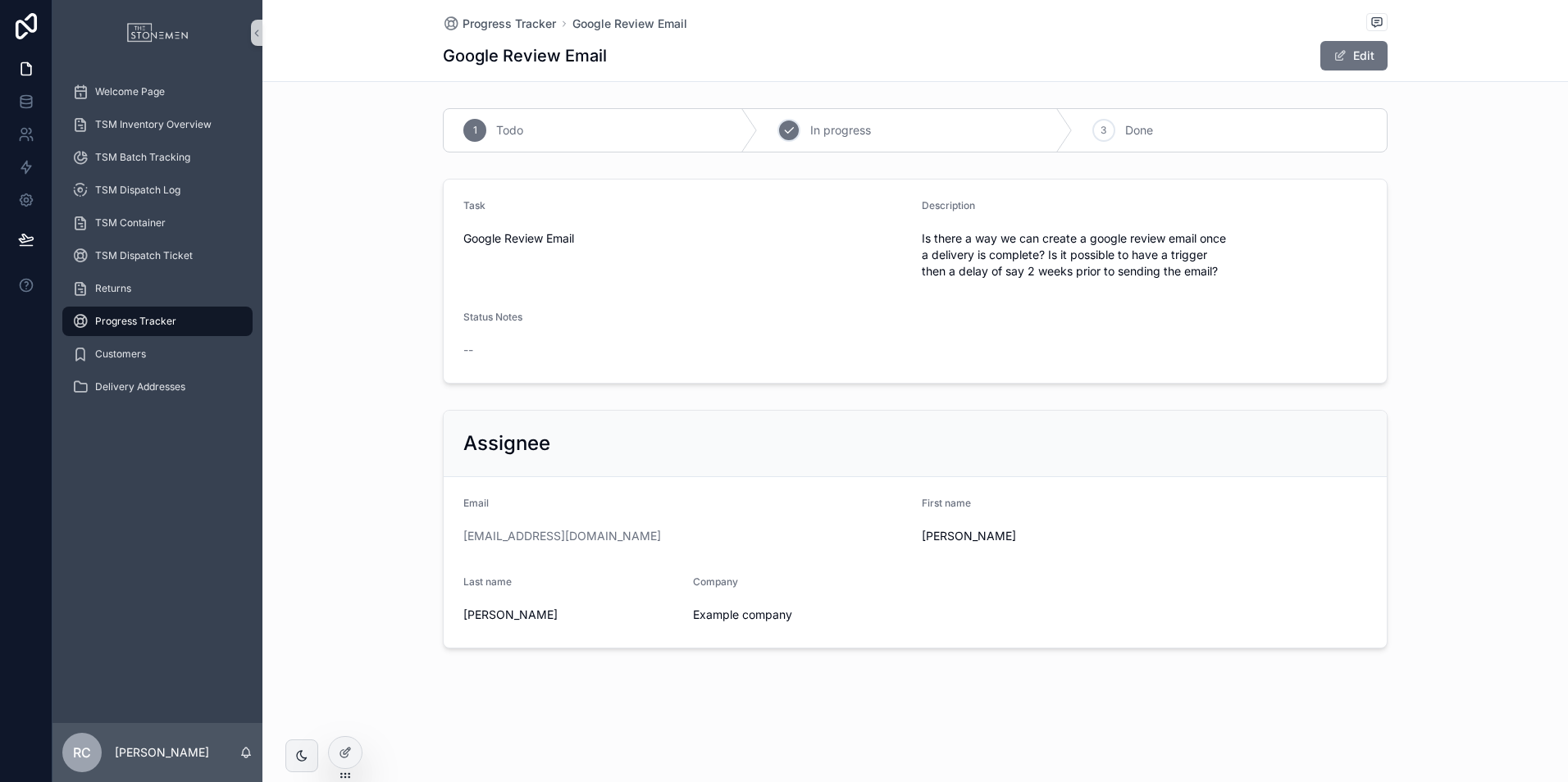
click at [848, 130] on span "In progress" at bounding box center [840, 131] width 60 height 16
click at [1348, 60] on button "Edit" at bounding box center [1353, 56] width 67 height 29
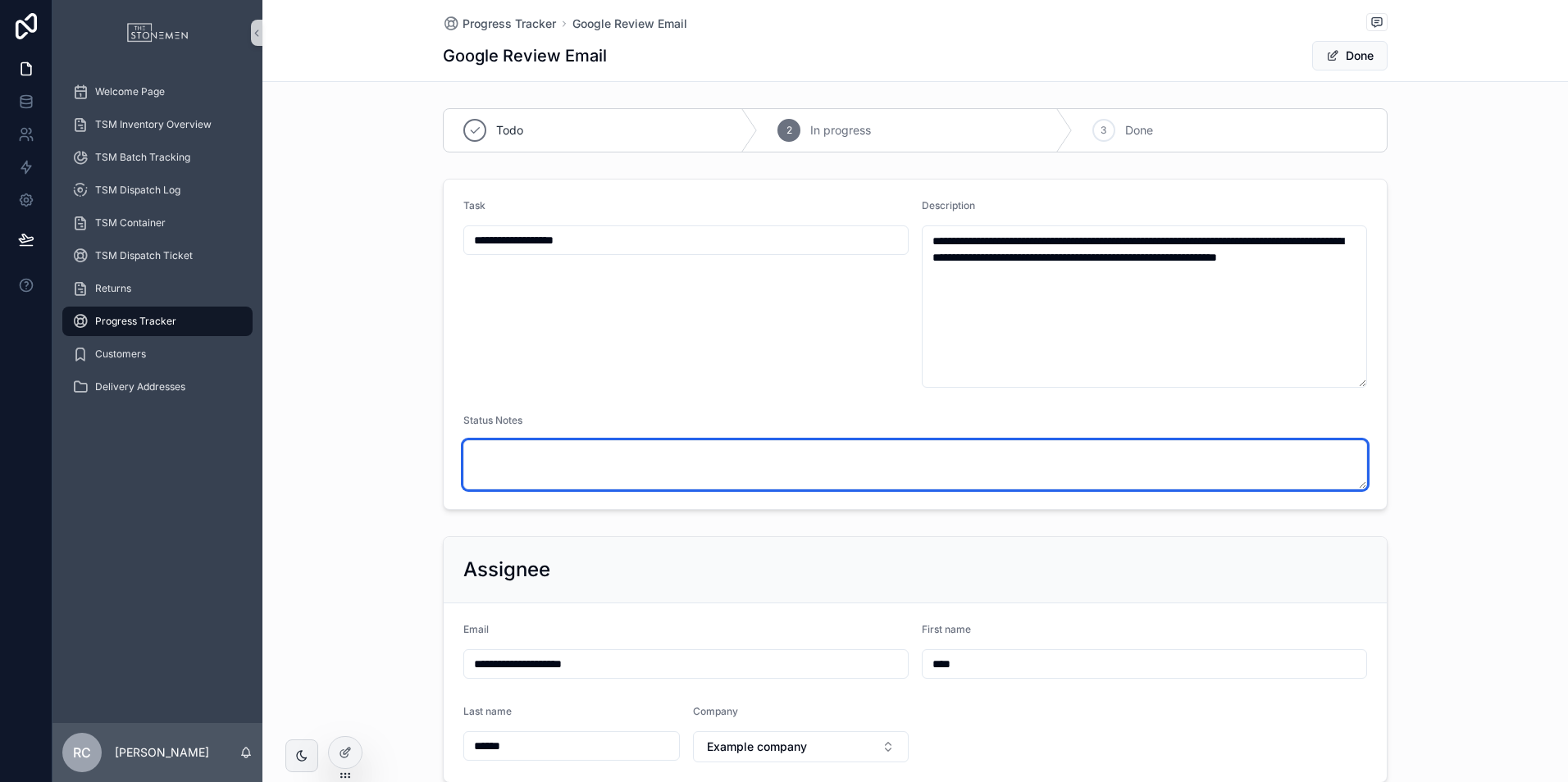
click at [739, 470] on textarea "scrollable content" at bounding box center [915, 465] width 904 height 49
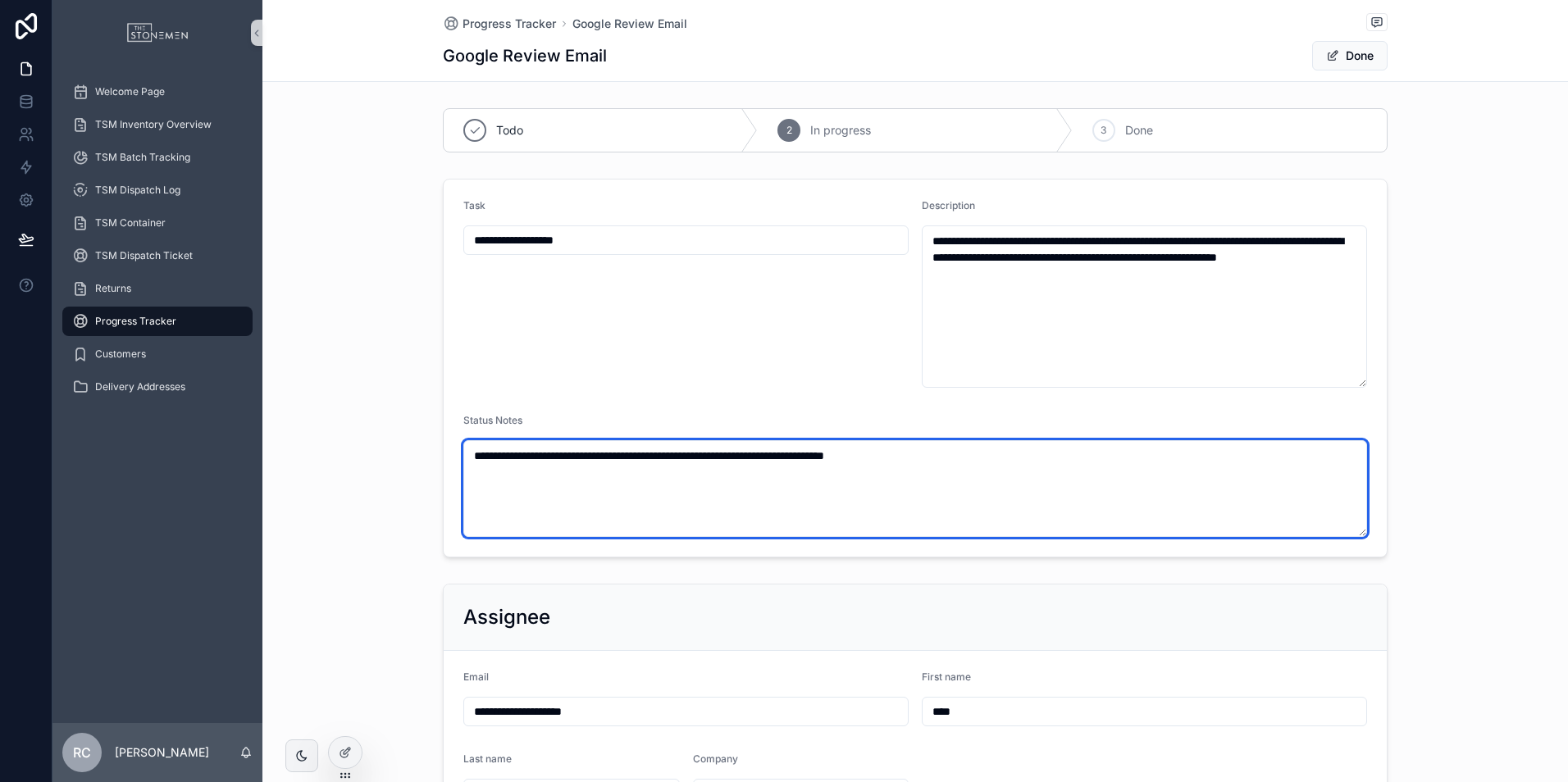
type textarea "**********"
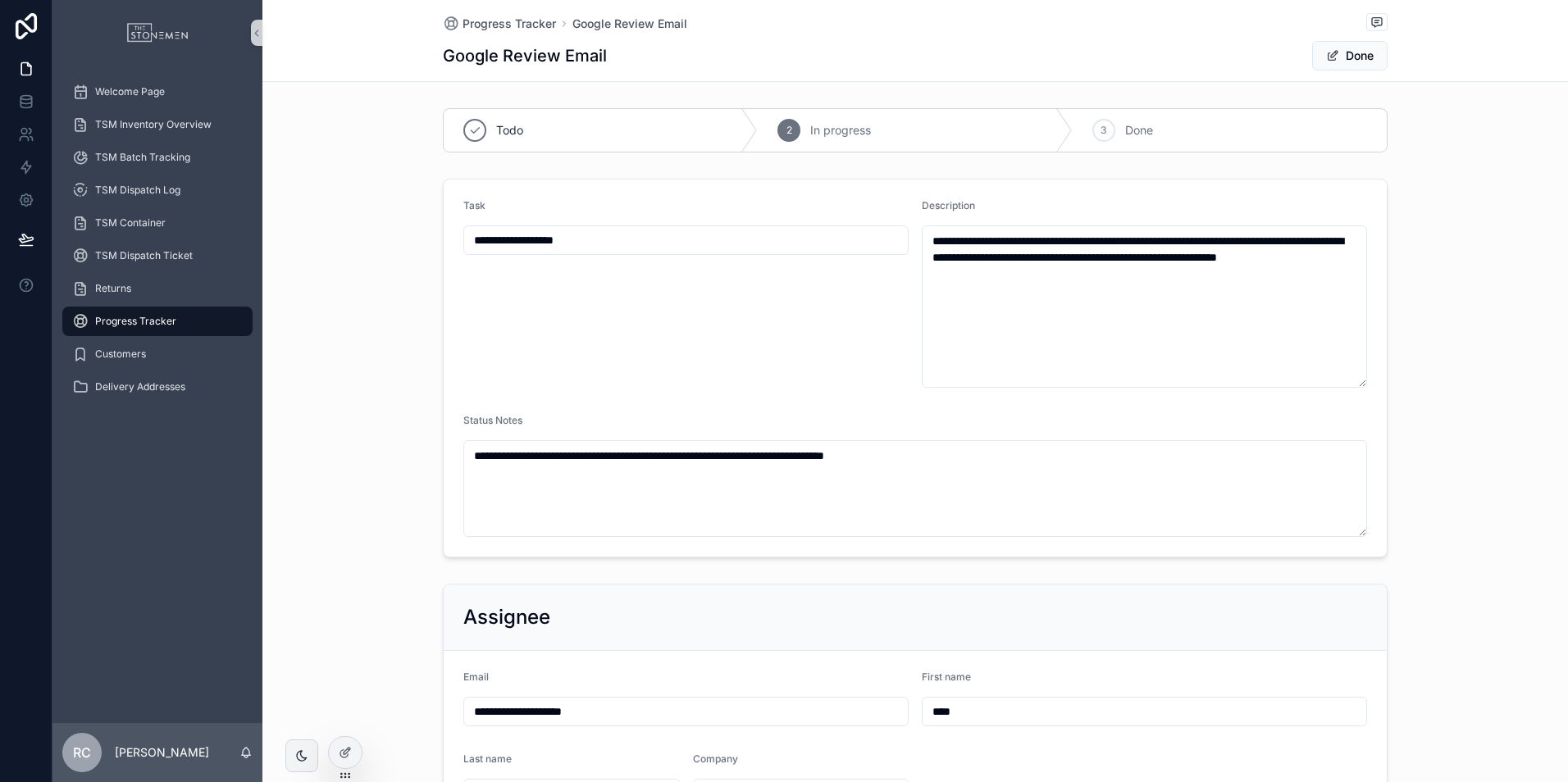
click at [840, 365] on div "**********" at bounding box center [685, 294] width 446 height 188
click at [1341, 56] on button "Done" at bounding box center [1349, 56] width 75 height 29
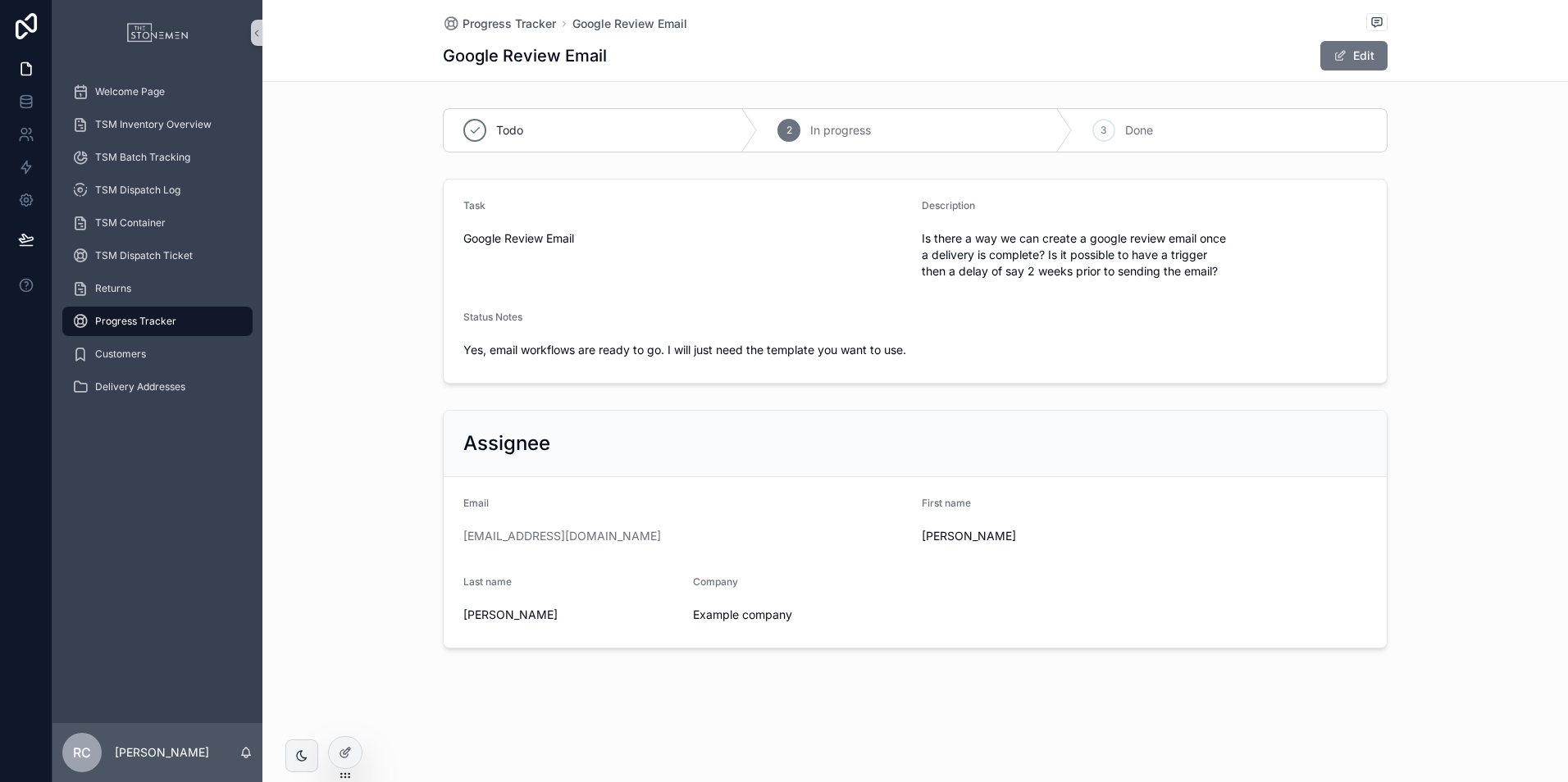
click at [164, 327] on span "Progress Tracker" at bounding box center [135, 321] width 81 height 13
